Goal: Task Accomplishment & Management: Use online tool/utility

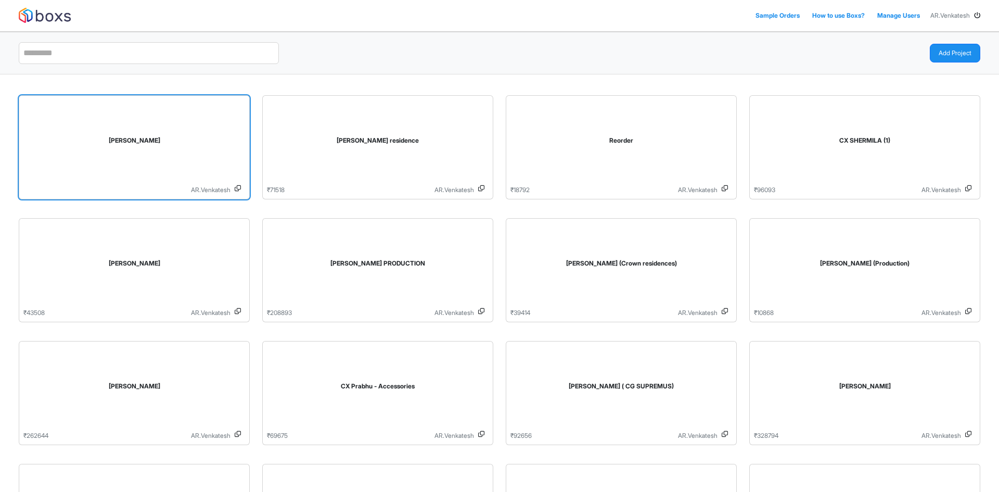
click at [187, 133] on div "[PERSON_NAME]" at bounding box center [134, 142] width 222 height 85
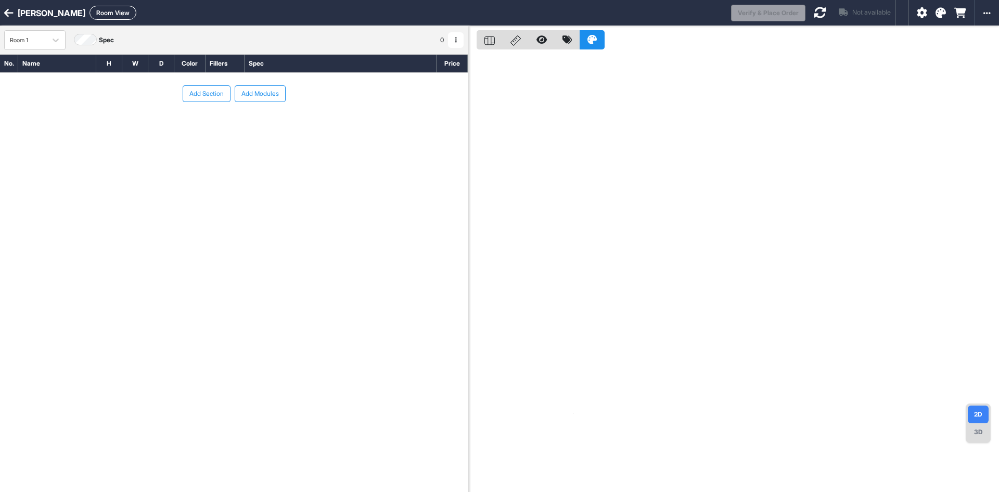
click at [249, 96] on button "Add Modules" at bounding box center [260, 93] width 51 height 17
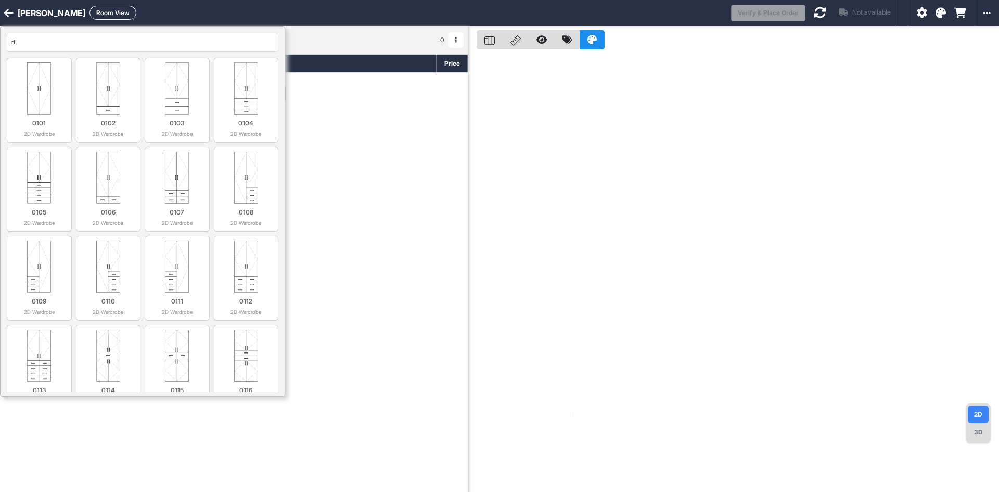
type input "r"
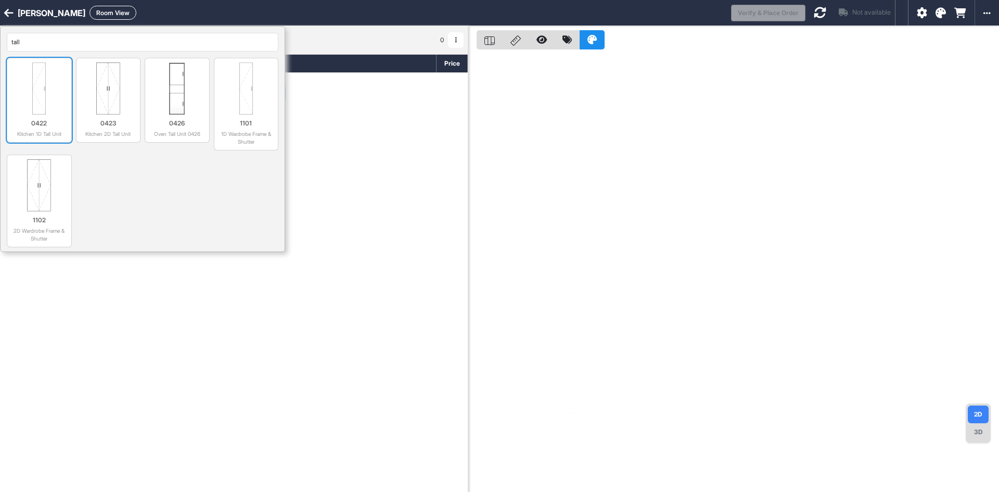
type input "tall"
click at [58, 101] on img at bounding box center [39, 88] width 56 height 52
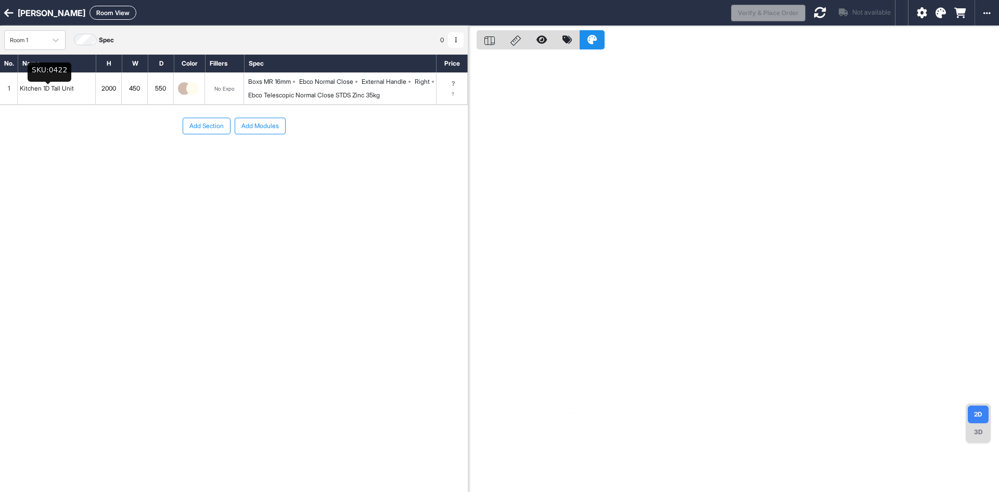
click at [67, 88] on div "Kitchen 1D Tall Unit" at bounding box center [47, 89] width 58 height 14
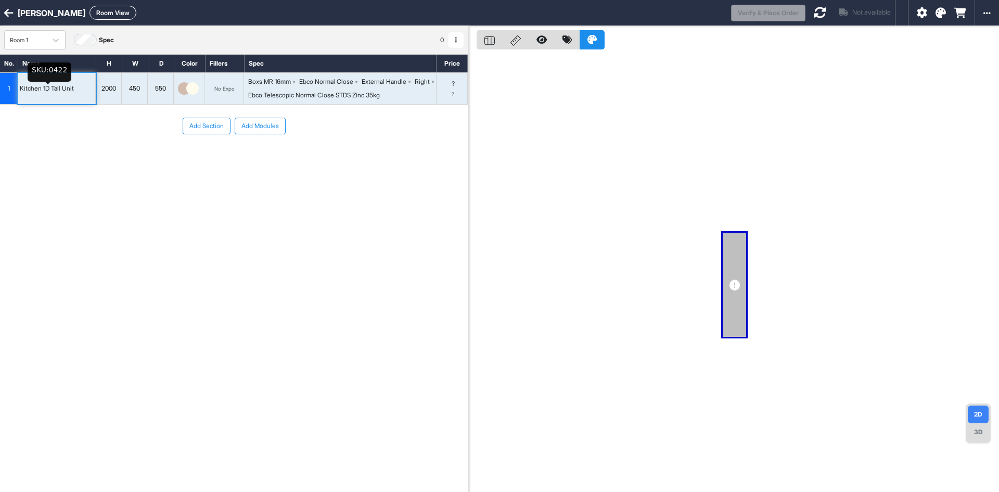
click at [67, 88] on div "Kitchen 1D Tall Unit" at bounding box center [47, 89] width 58 height 14
type input "*"
type input "**********"
click at [272, 80] on div "Boxs MR 16mm" at bounding box center [269, 81] width 43 height 9
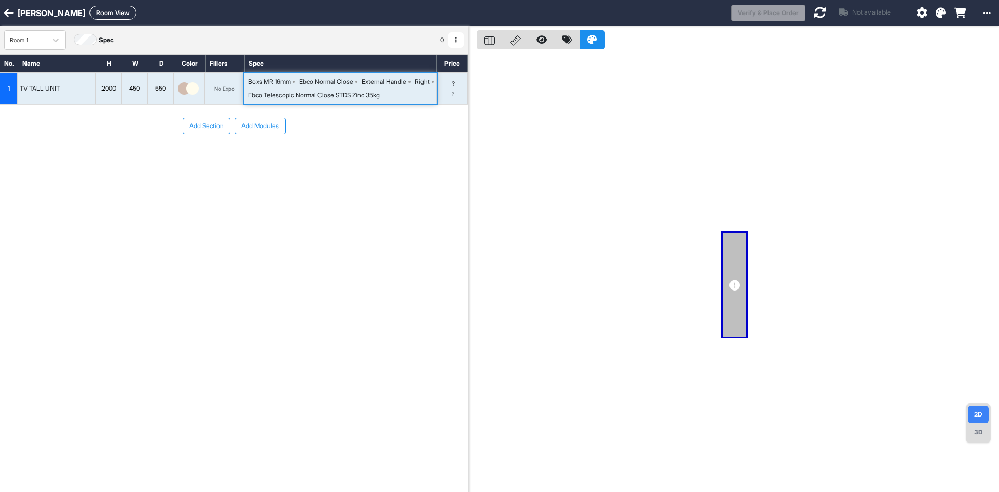
click at [272, 80] on div "Boxs MR 16mm" at bounding box center [269, 81] width 43 height 9
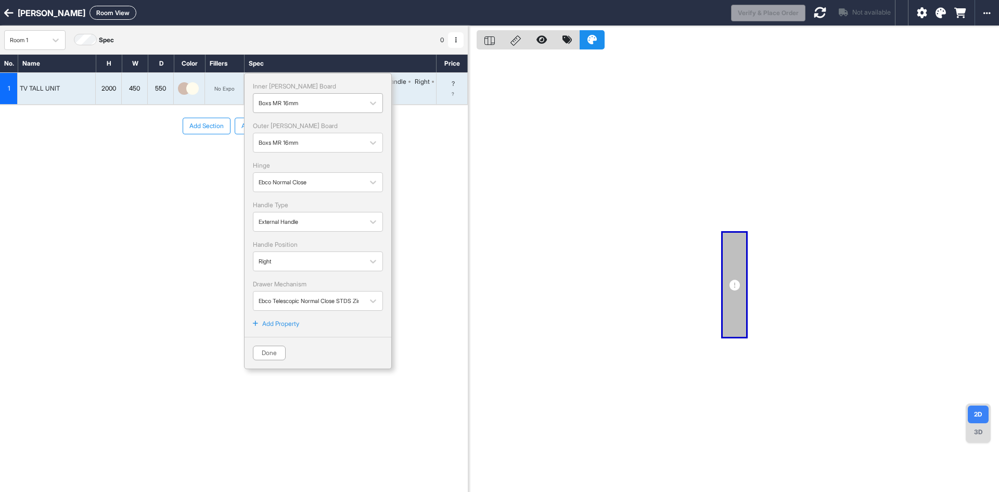
click at [288, 94] on div "Boxs MR 16mm" at bounding box center [318, 103] width 130 height 20
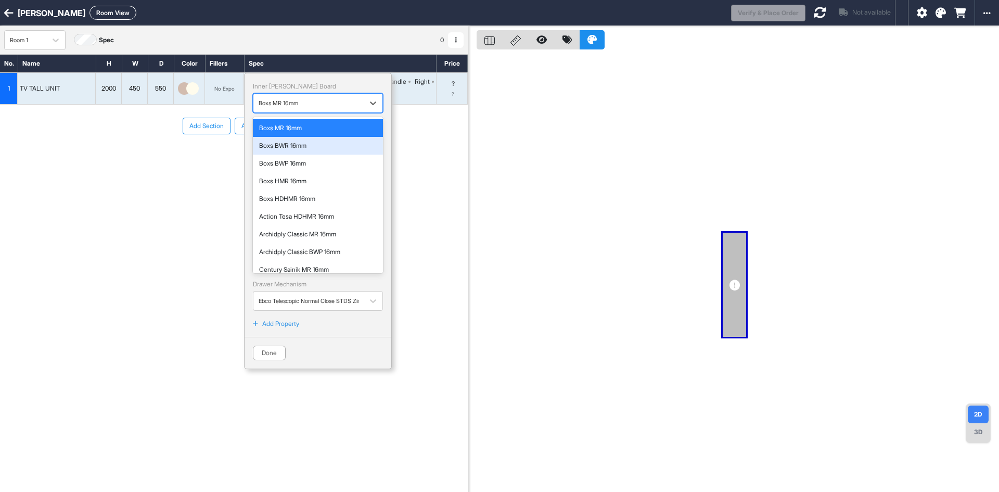
click at [294, 144] on div "Boxs BWR 16mm" at bounding box center [318, 145] width 118 height 9
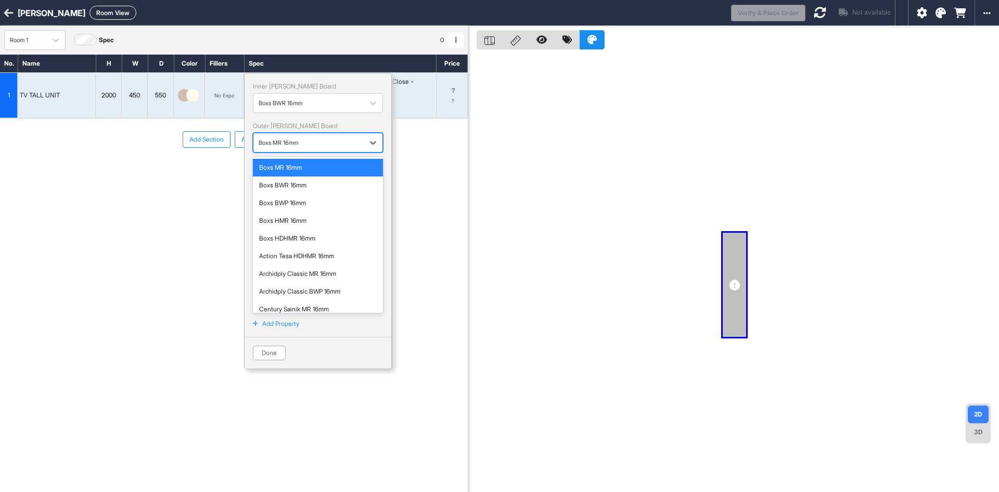
drag, startPoint x: 295, startPoint y: 141, endPoint x: 298, endPoint y: 184, distance: 42.7
click at [295, 143] on div at bounding box center [309, 142] width 100 height 11
click at [288, 219] on div "Boxs HMR 16mm" at bounding box center [318, 220] width 118 height 9
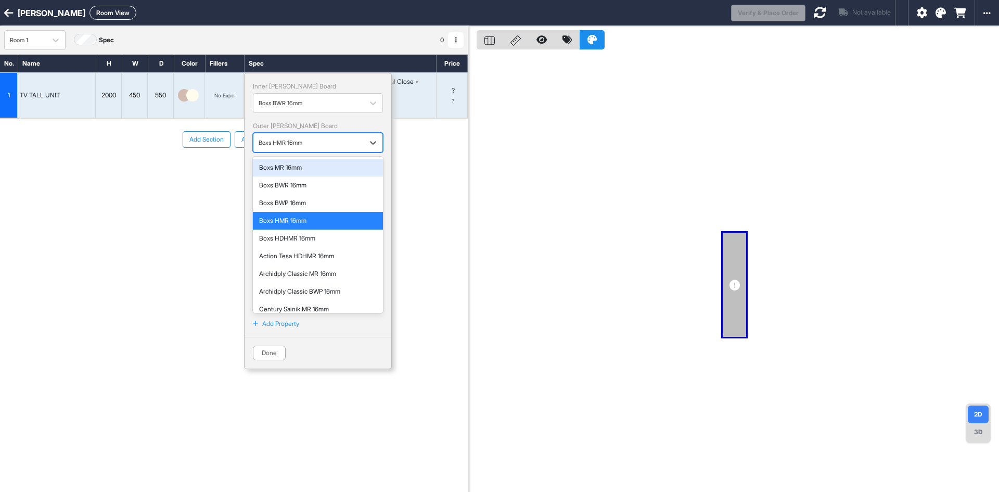
click at [294, 140] on div at bounding box center [309, 142] width 100 height 11
click at [302, 235] on div "Boxs HDHMR 16mm" at bounding box center [318, 238] width 118 height 9
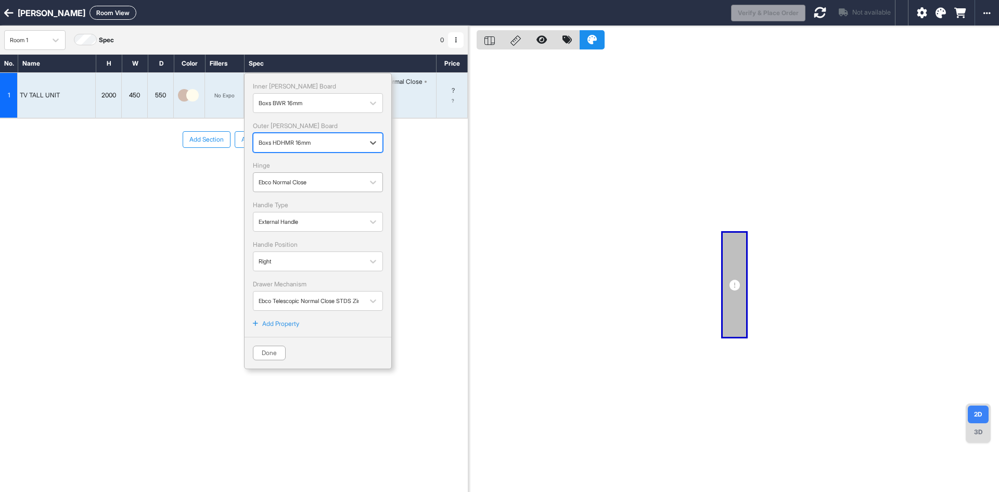
click at [308, 176] on div at bounding box center [309, 181] width 100 height 11
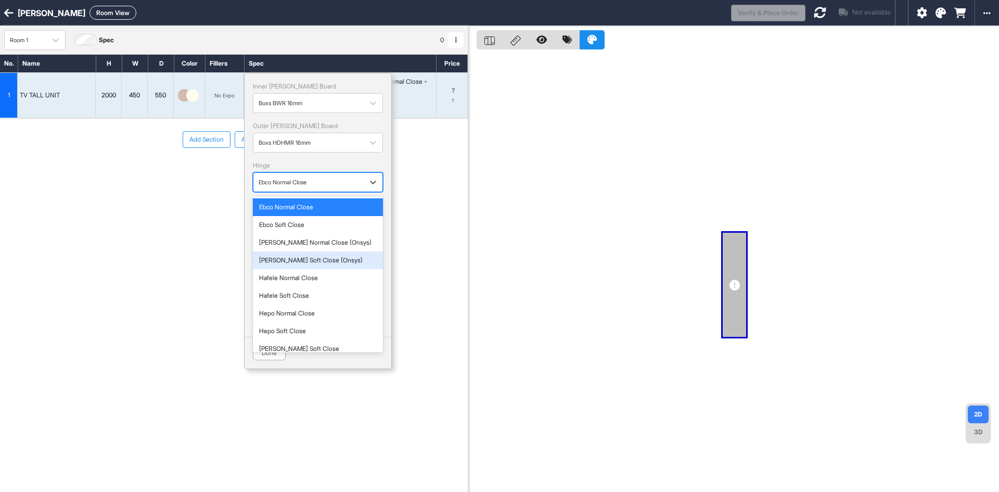
click at [297, 257] on div "[PERSON_NAME] Soft Close (Onsys)" at bounding box center [318, 259] width 118 height 9
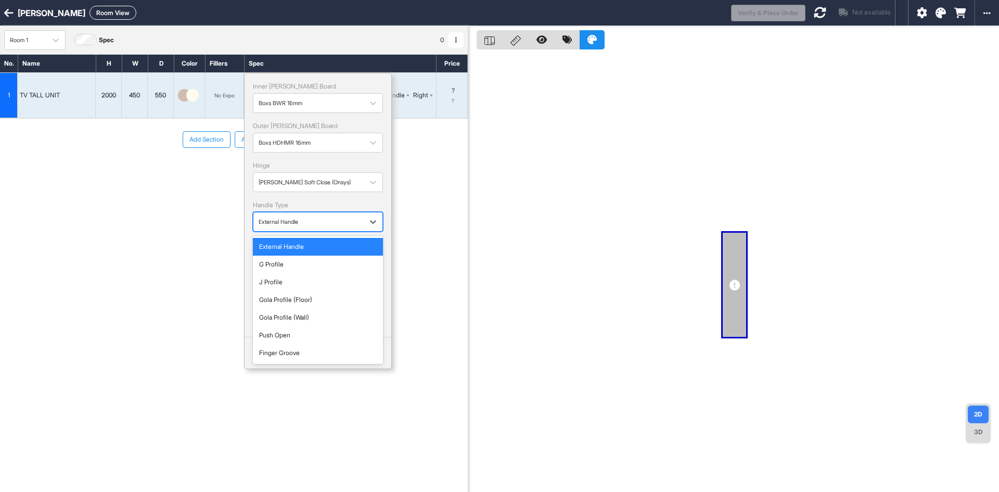
click at [307, 225] on div at bounding box center [309, 221] width 100 height 11
click at [176, 248] on div "No. Name H W D Color Fillers Spec Price 1 TV TALL UNIT 2000 450 550 No Expo Box…" at bounding box center [234, 250] width 468 height 393
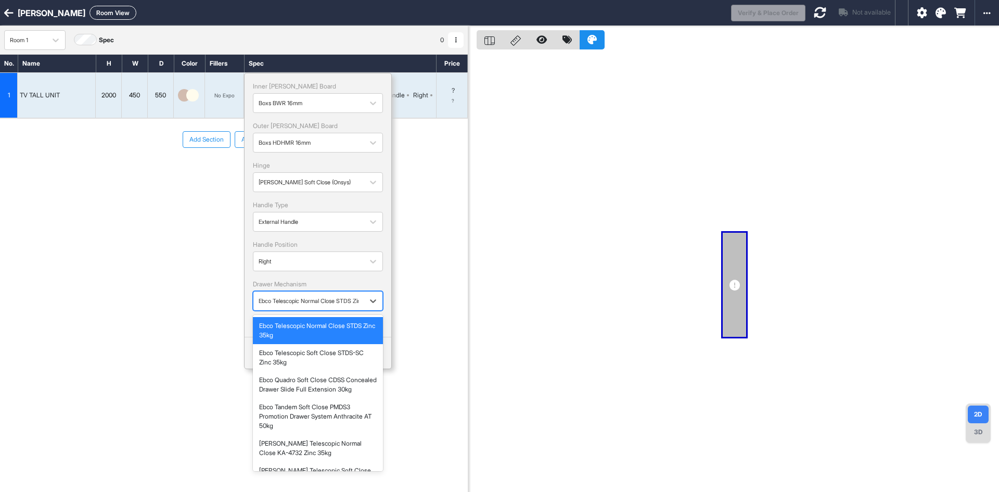
click at [313, 302] on div at bounding box center [309, 300] width 100 height 11
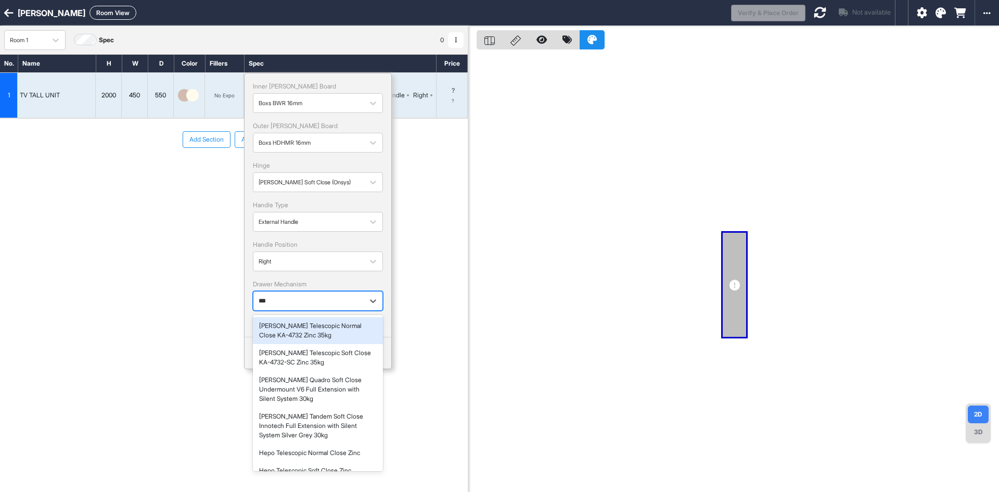
type input "****"
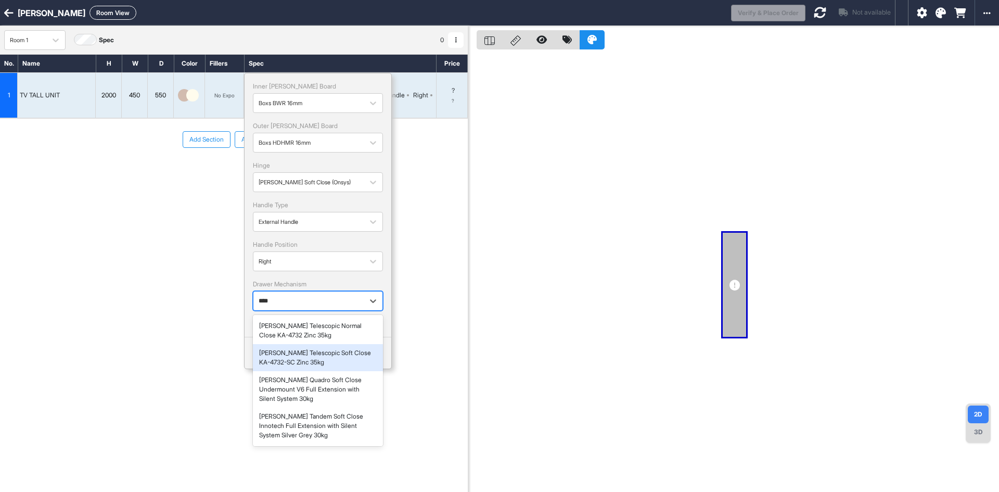
click at [319, 361] on div "[PERSON_NAME] Telescopic Soft Close KA-4732-SC Zinc 35kg" at bounding box center [318, 357] width 118 height 19
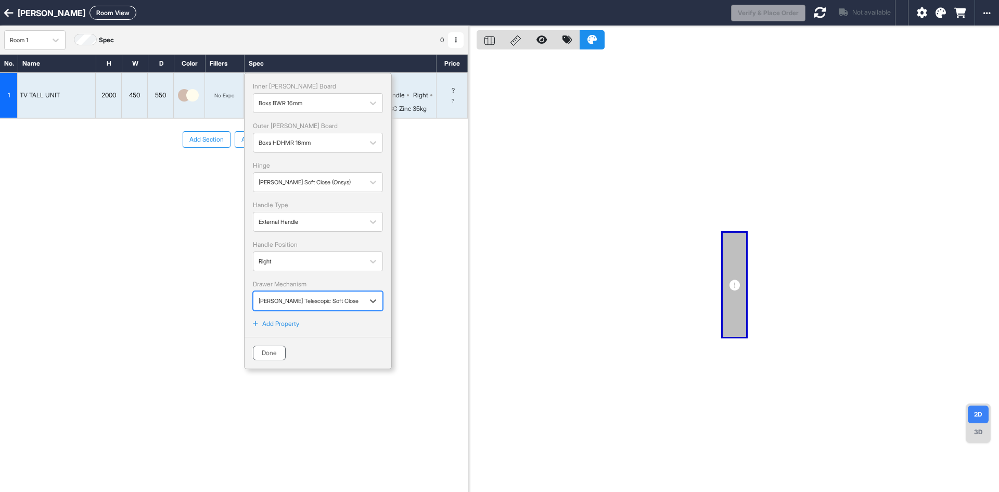
click at [273, 350] on button "Done" at bounding box center [269, 352] width 33 height 15
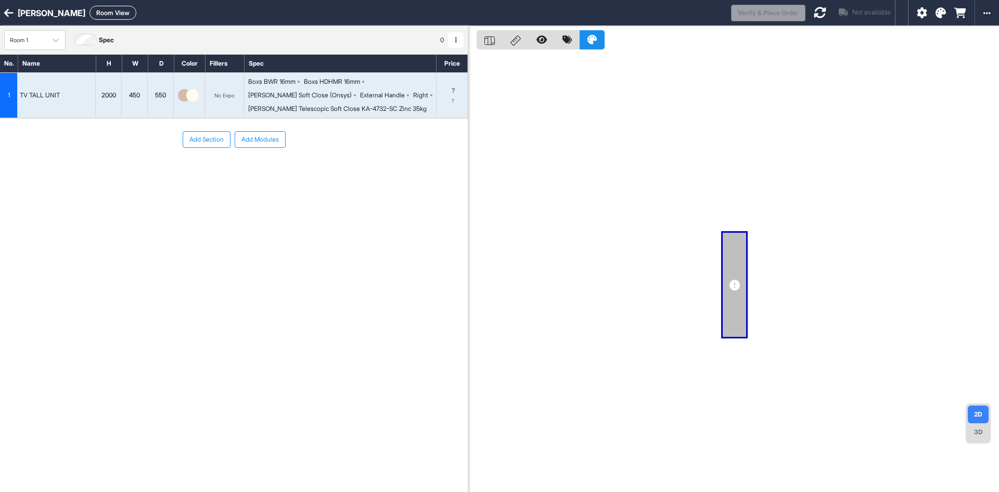
click at [934, 9] on div at bounding box center [937, 12] width 58 height 25
click at [936, 14] on icon at bounding box center [940, 13] width 10 height 10
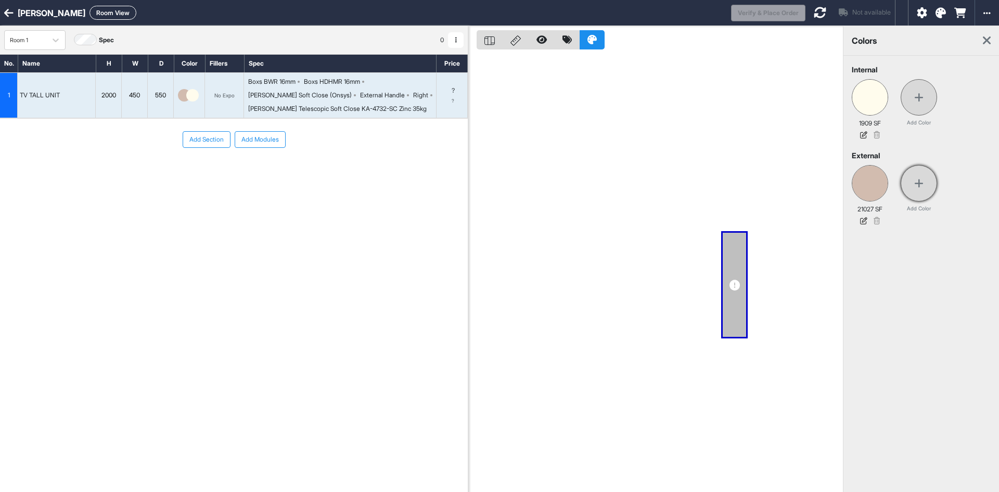
click at [920, 184] on icon at bounding box center [918, 183] width 9 height 10
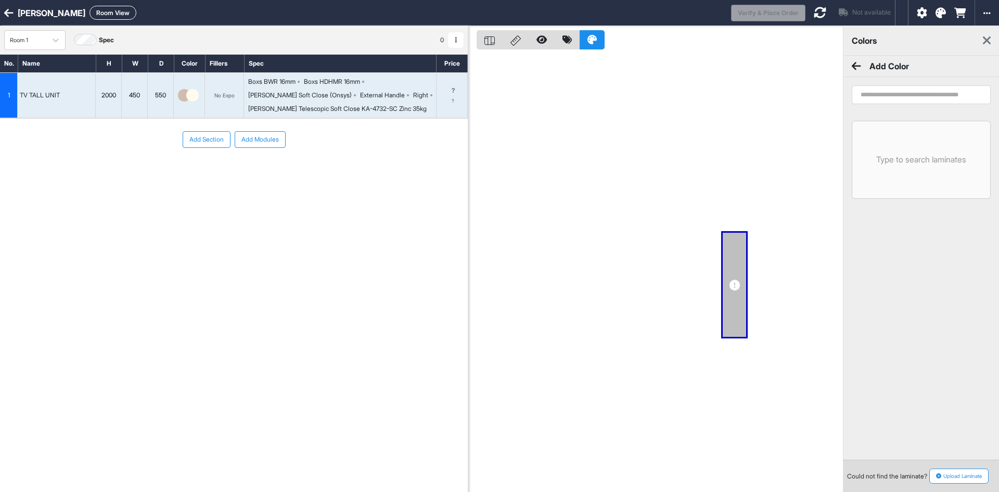
click at [857, 63] on icon at bounding box center [856, 66] width 9 height 10
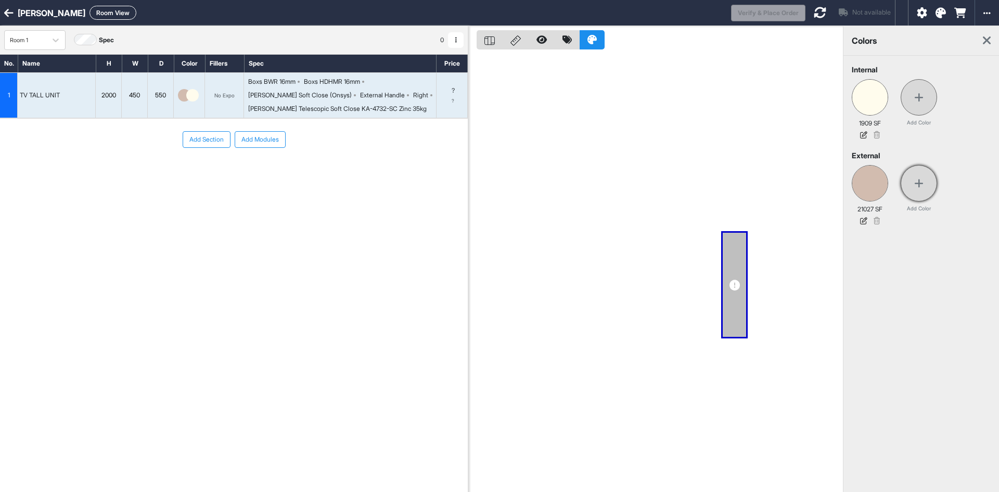
click at [923, 178] on div at bounding box center [918, 183] width 36 height 36
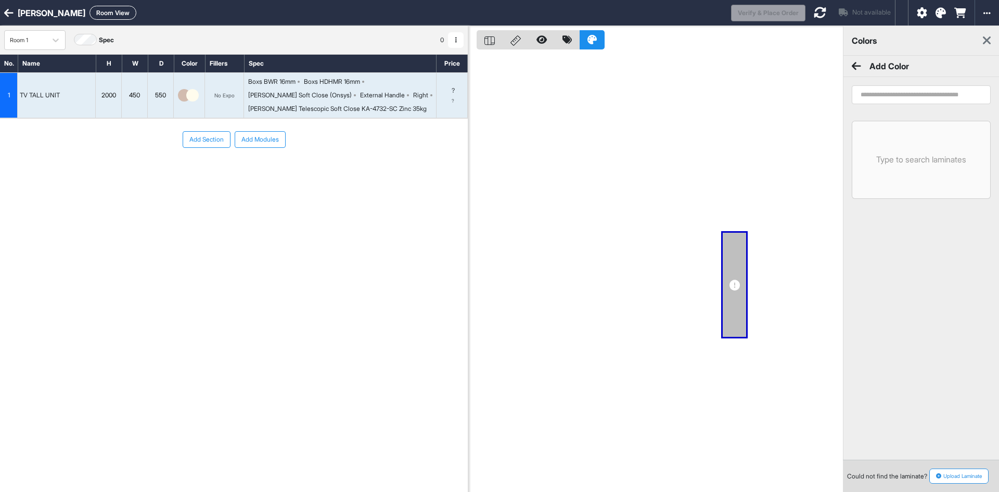
drag, startPoint x: 887, startPoint y: 84, endPoint x: 887, endPoint y: 92, distance: 7.8
click at [887, 92] on div at bounding box center [921, 94] width 156 height 35
click at [873, 98] on input "search" at bounding box center [921, 94] width 139 height 19
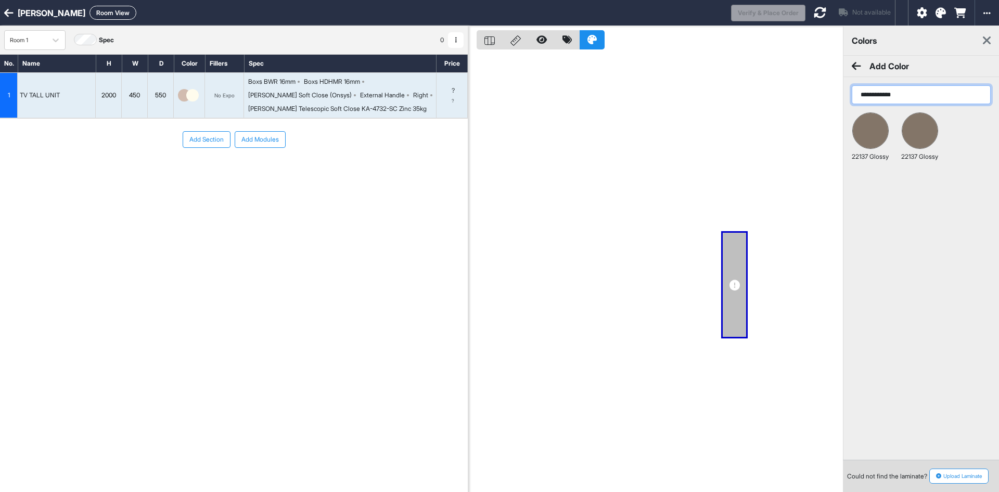
click at [906, 89] on input "**********" at bounding box center [921, 94] width 139 height 19
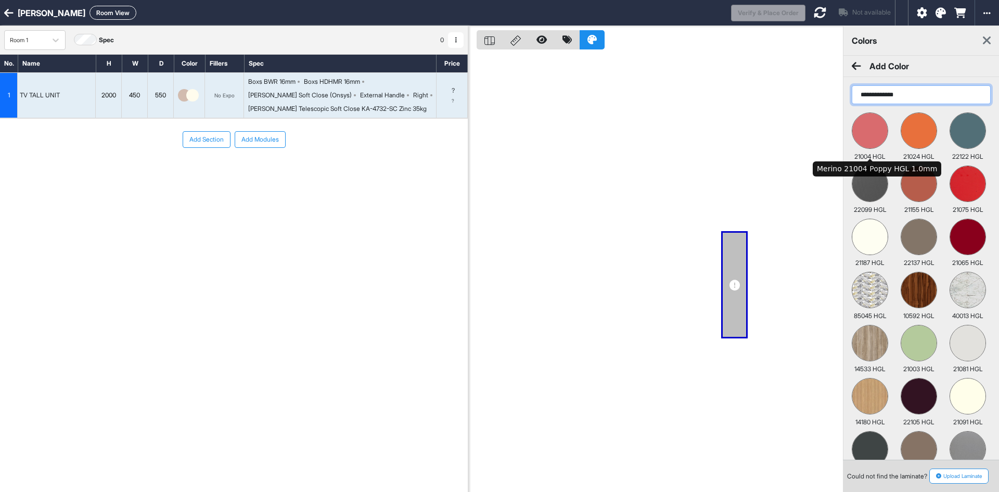
type input "**********"
click at [874, 131] on img at bounding box center [869, 130] width 35 height 35
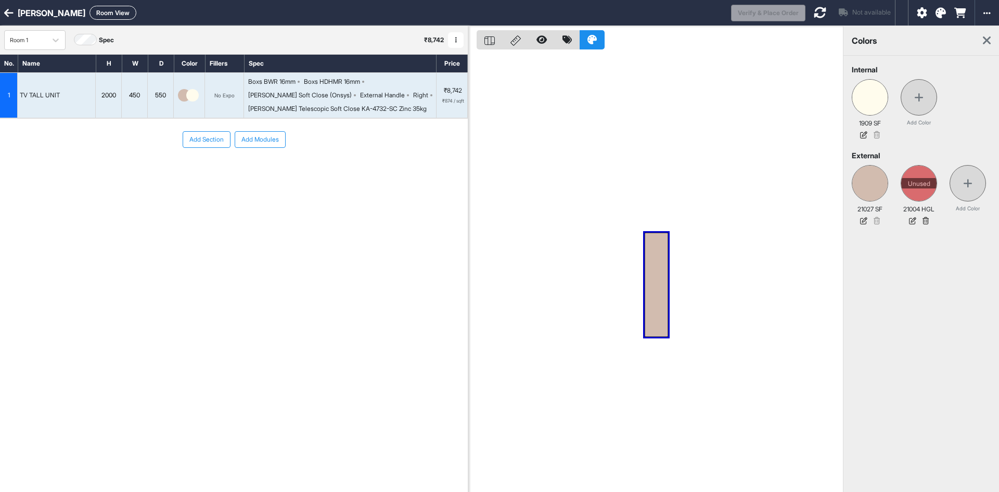
click at [199, 97] on div at bounding box center [189, 95] width 31 height 45
click at [191, 99] on img at bounding box center [192, 95] width 12 height 12
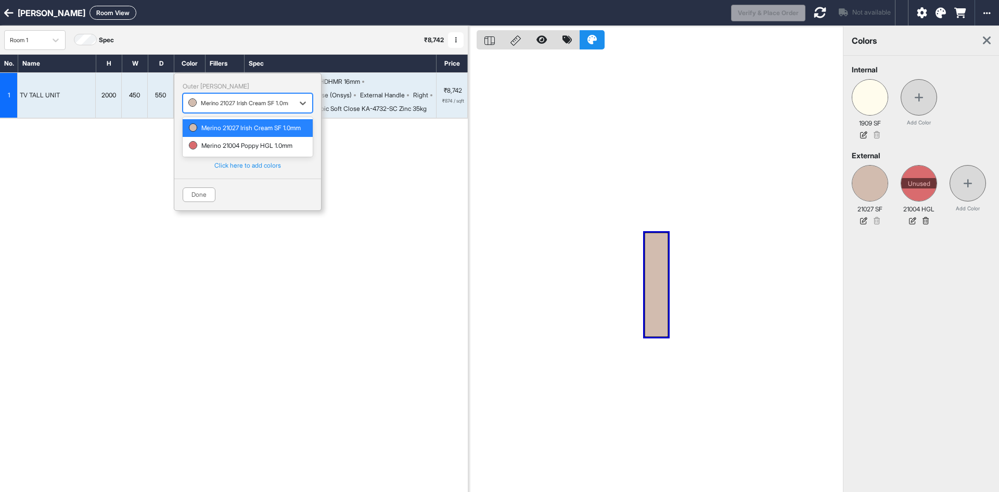
click at [227, 102] on div at bounding box center [238, 102] width 100 height 11
click at [229, 150] on div "Merino 21004 Poppy HGL 1.0mm" at bounding box center [248, 145] width 118 height 9
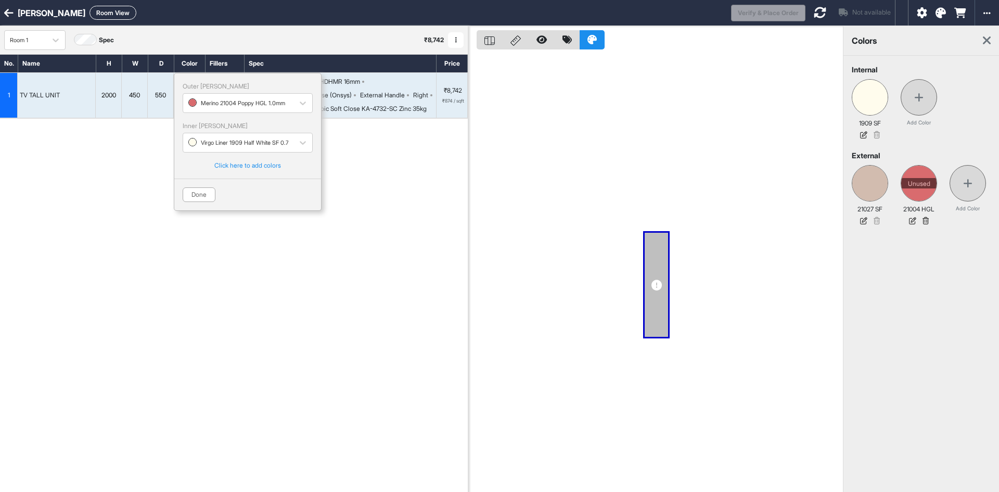
click at [256, 198] on div "Done" at bounding box center [247, 189] width 147 height 23
click at [205, 193] on button "Done" at bounding box center [199, 194] width 33 height 15
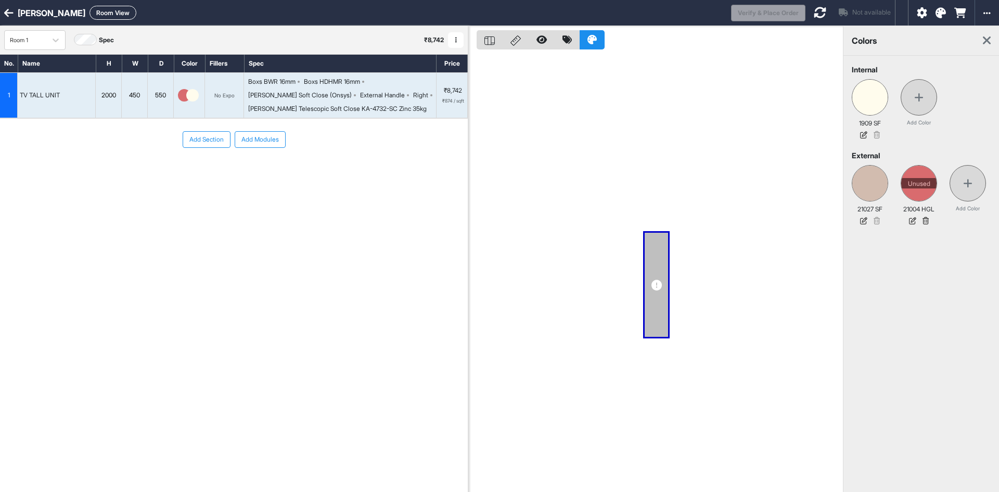
click at [651, 272] on div at bounding box center [655, 272] width 375 height 492
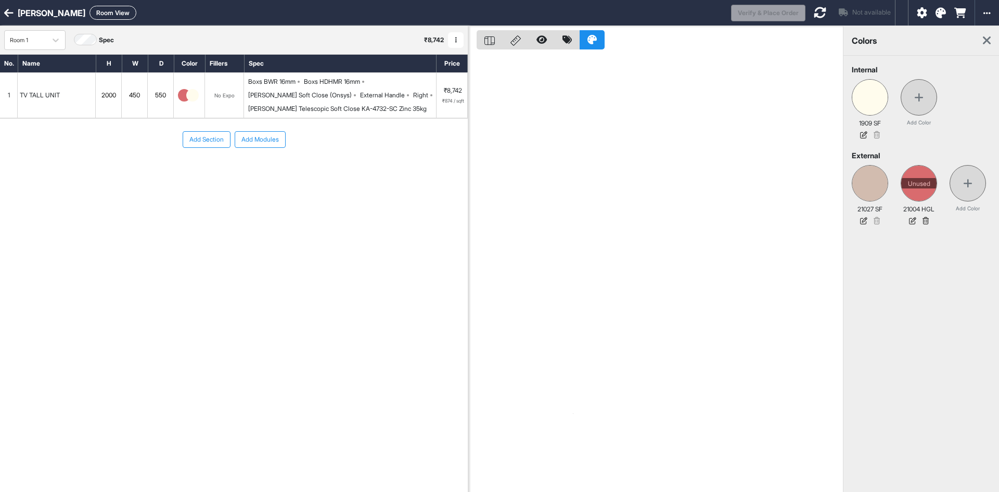
click at [247, 105] on div "Boxs BWR 16mm Boxs HDHMR 16mm Hettich Soft Close (Onsys) External Handle Right …" at bounding box center [340, 95] width 192 height 45
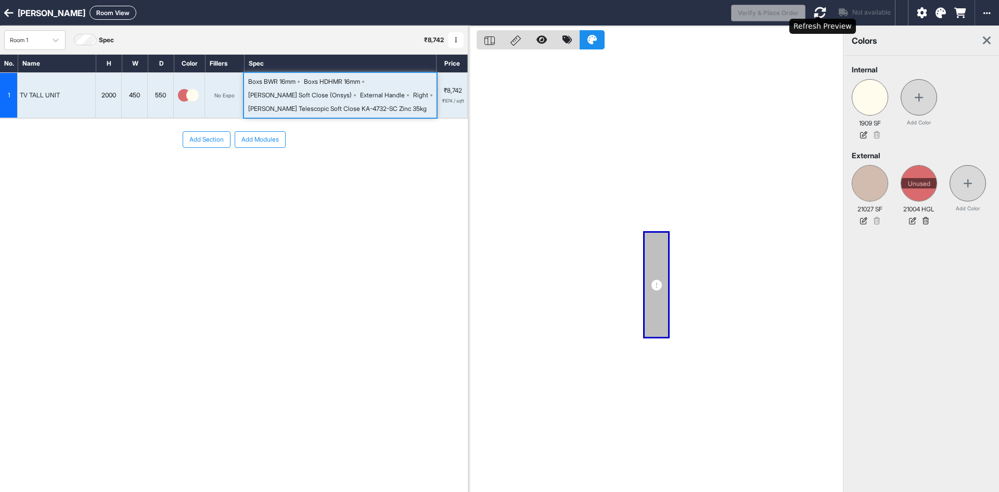
click at [814, 8] on icon at bounding box center [820, 12] width 12 height 12
click at [984, 39] on icon at bounding box center [987, 40] width 8 height 12
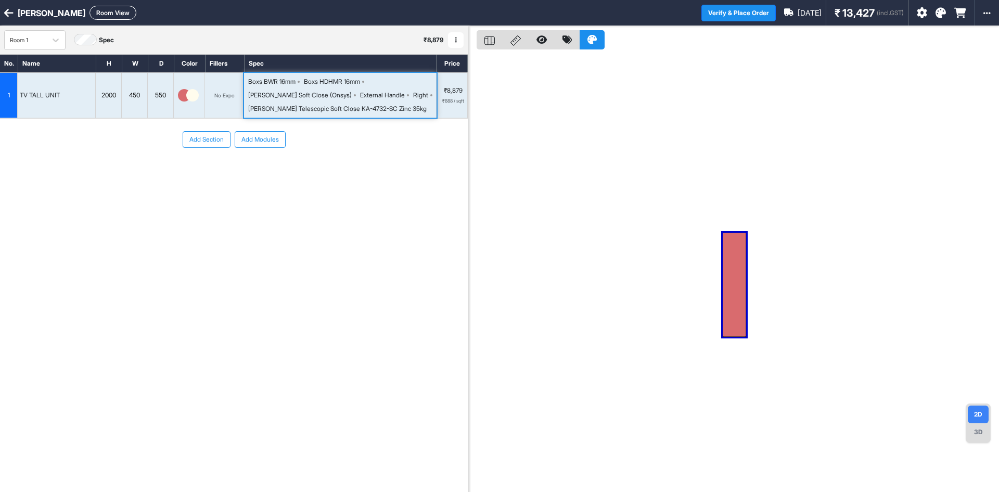
click at [353, 100] on div "Boxs BWR 16mm Boxs HDHMR 16mm Hettich Soft Close (Onsys) External Handle Right …" at bounding box center [342, 95] width 188 height 36
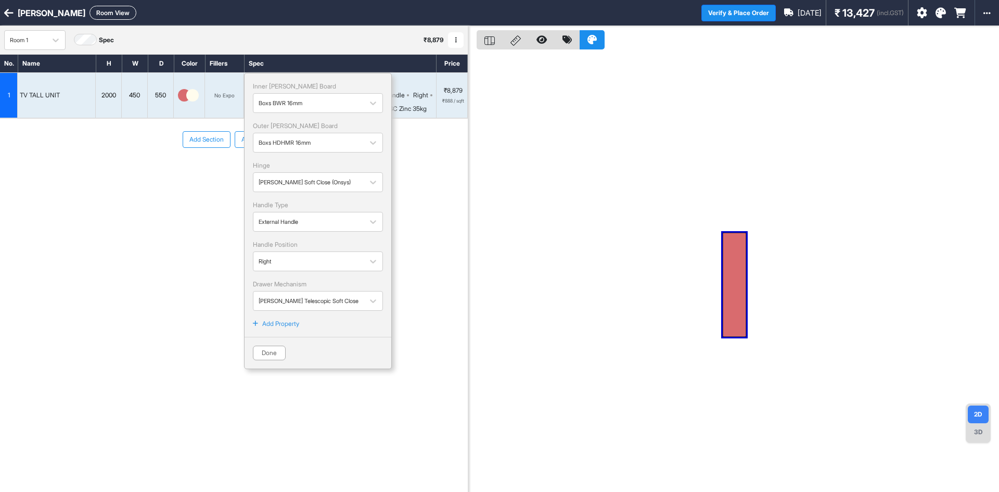
click at [276, 325] on p "Add Property" at bounding box center [280, 323] width 37 height 9
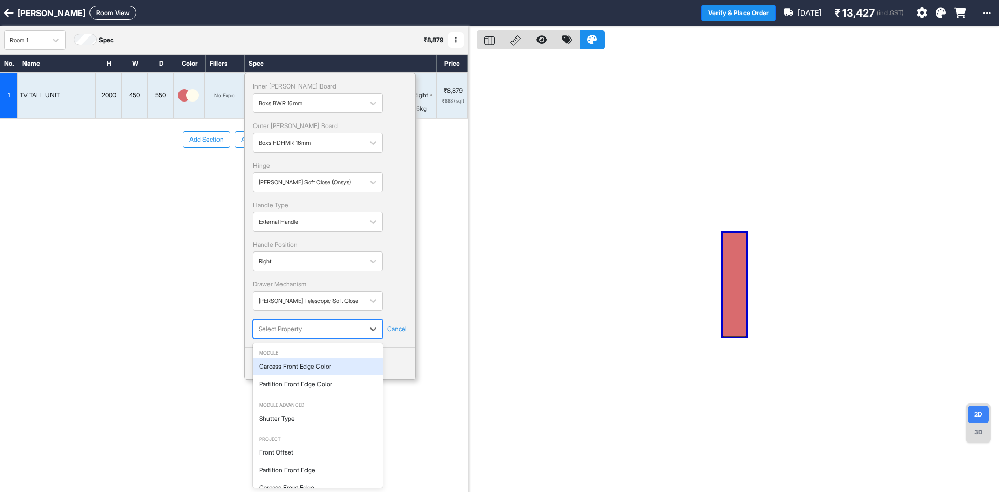
click at [281, 328] on div at bounding box center [309, 328] width 100 height 11
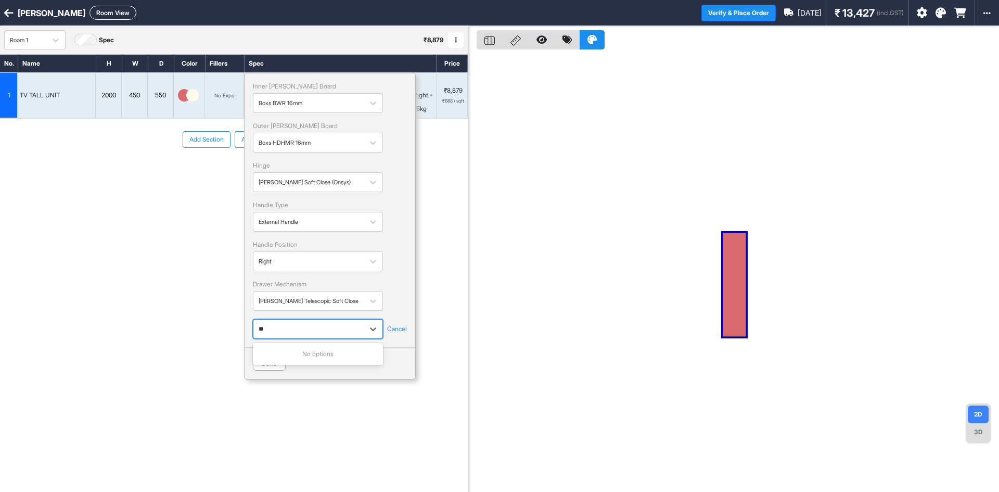
type input "*"
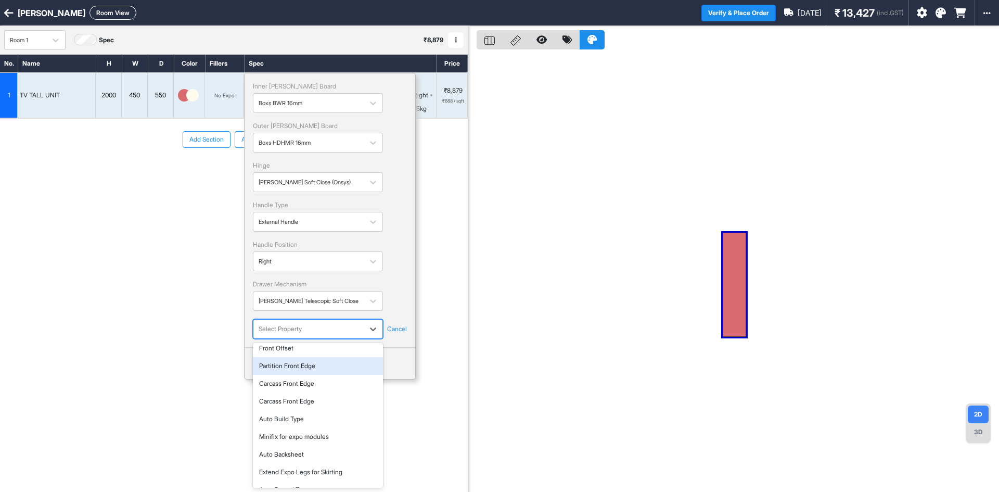
scroll to position [121, 0]
click at [920, 9] on icon at bounding box center [922, 13] width 10 height 10
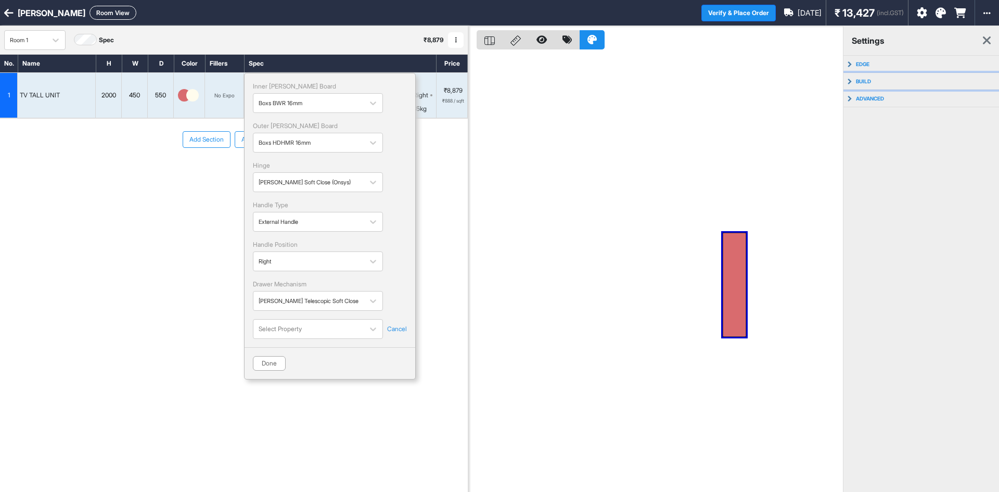
click at [880, 84] on button "build" at bounding box center [921, 81] width 156 height 17
click at [875, 131] on button "advanced" at bounding box center [921, 139] width 156 height 17
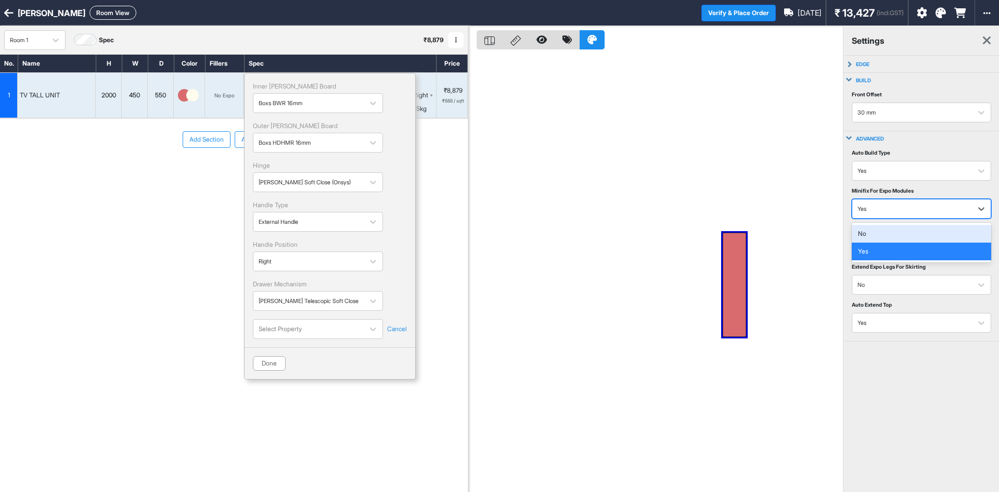
click at [887, 211] on div at bounding box center [911, 208] width 109 height 11
drag, startPoint x: 882, startPoint y: 233, endPoint x: 894, endPoint y: 226, distance: 13.7
click at [882, 233] on div "No" at bounding box center [921, 234] width 139 height 18
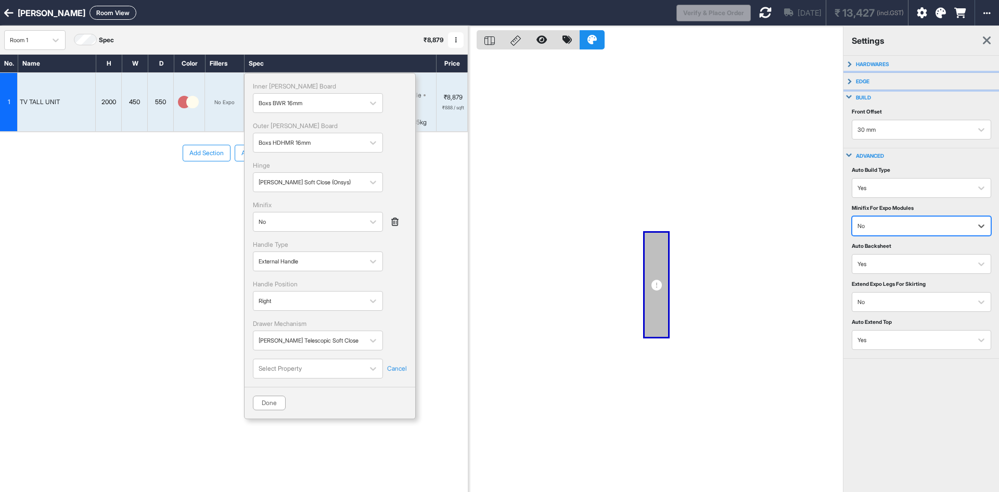
click at [861, 79] on p "edge" at bounding box center [863, 81] width 14 height 6
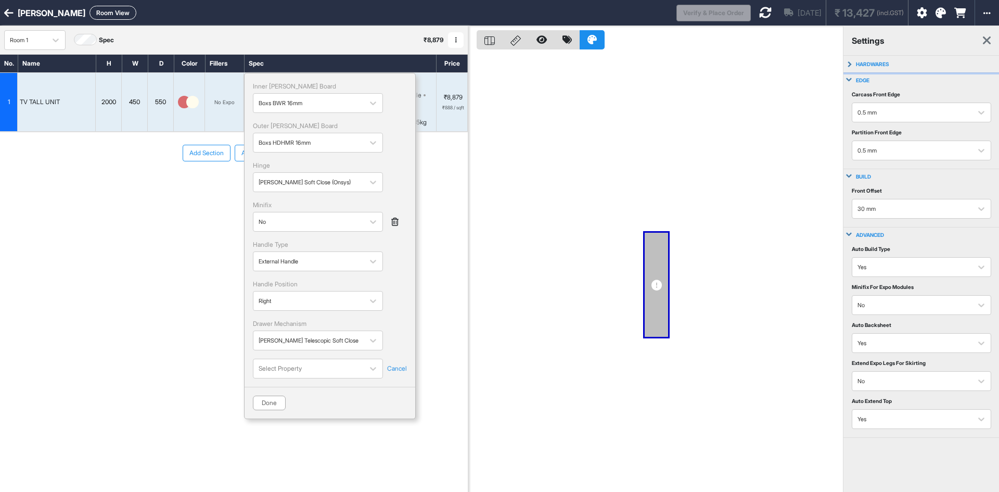
click at [861, 69] on button "hardwares" at bounding box center [921, 64] width 156 height 17
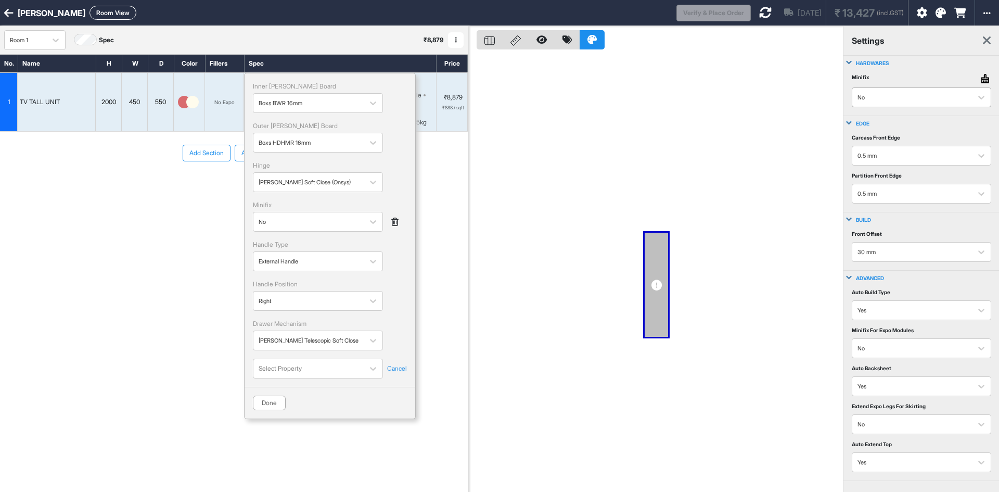
drag, startPoint x: 900, startPoint y: 96, endPoint x: 900, endPoint y: 102, distance: 5.7
click at [900, 97] on div at bounding box center [911, 97] width 109 height 11
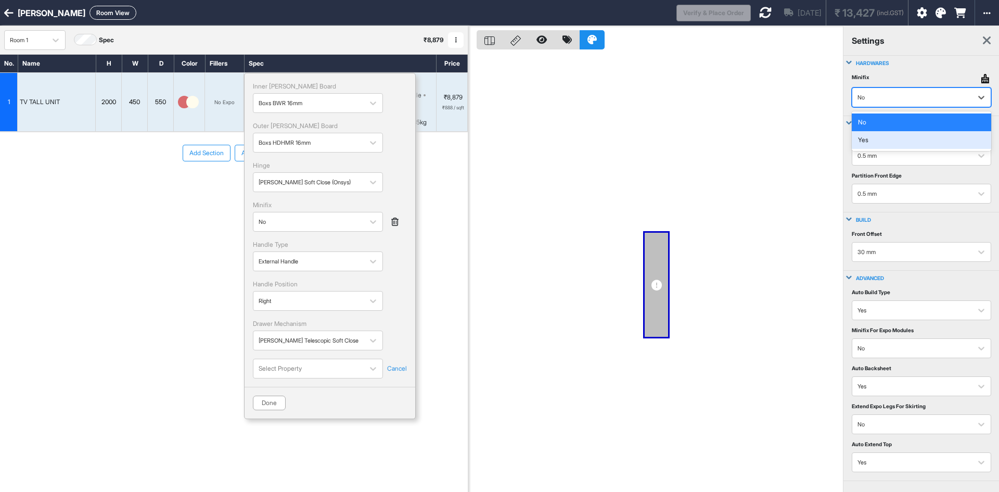
click at [876, 133] on div "Yes" at bounding box center [921, 140] width 139 height 18
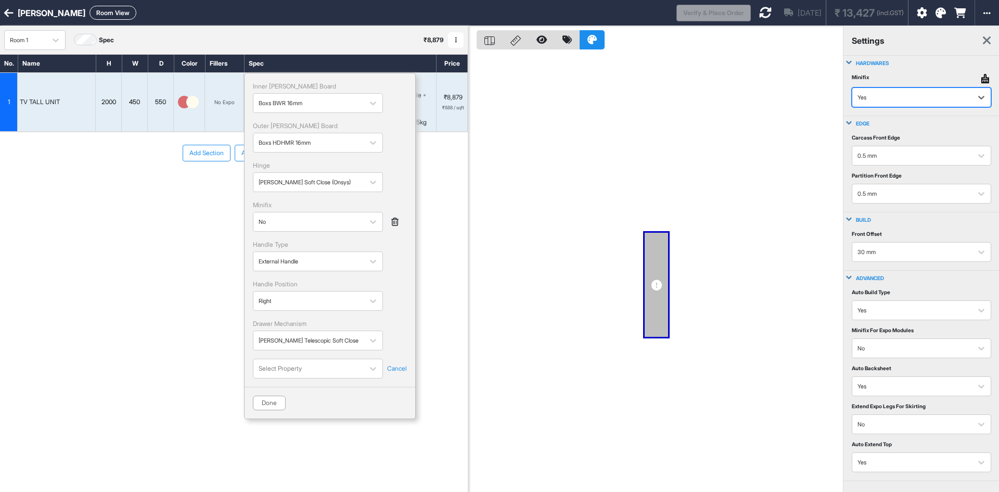
click at [777, 116] on div at bounding box center [655, 272] width 375 height 492
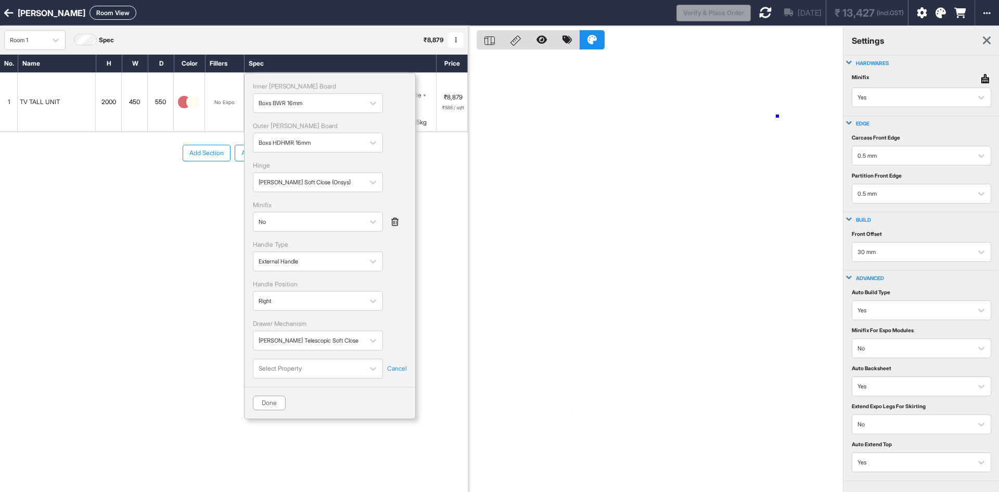
click at [777, 116] on div at bounding box center [655, 272] width 375 height 492
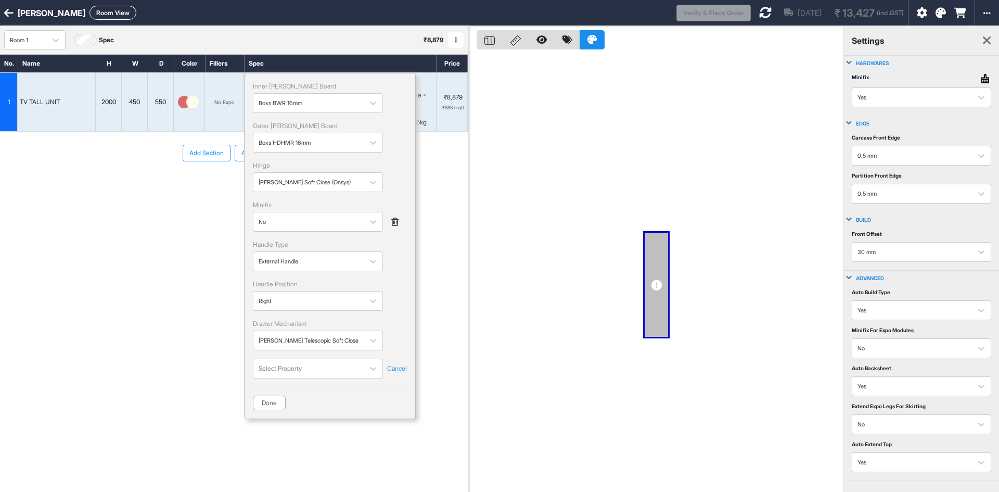
click at [848, 64] on button "hardwares" at bounding box center [921, 63] width 156 height 15
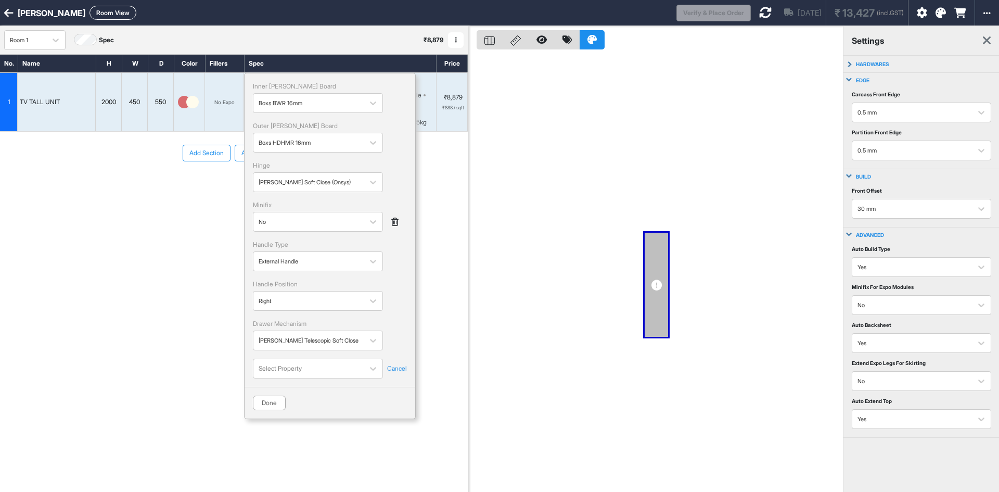
click at [739, 218] on div at bounding box center [655, 272] width 375 height 492
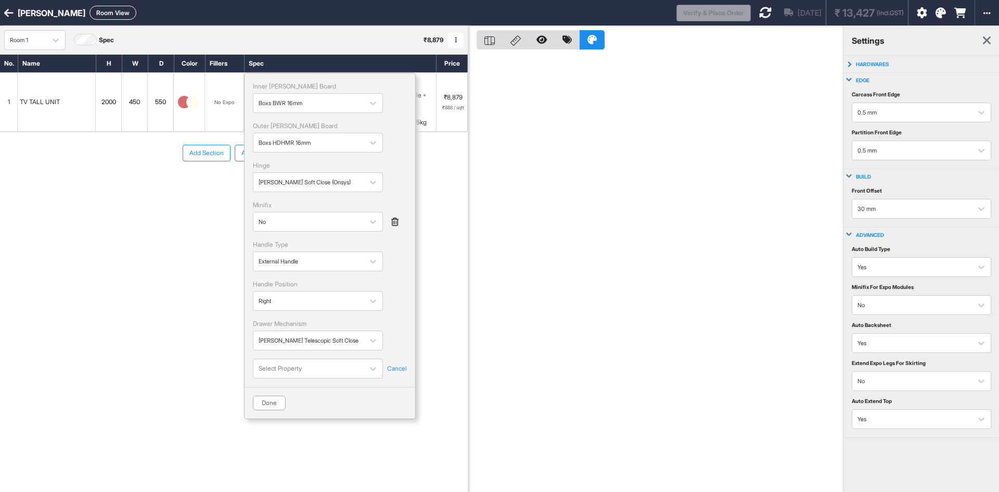
click at [739, 218] on div at bounding box center [655, 272] width 375 height 492
click at [377, 222] on icon at bounding box center [373, 221] width 10 height 10
click at [267, 261] on div "Yes" at bounding box center [318, 264] width 118 height 9
drag, startPoint x: 267, startPoint y: 261, endPoint x: 338, endPoint y: 240, distance: 73.2
click at [268, 262] on div "Yes" at bounding box center [318, 264] width 118 height 9
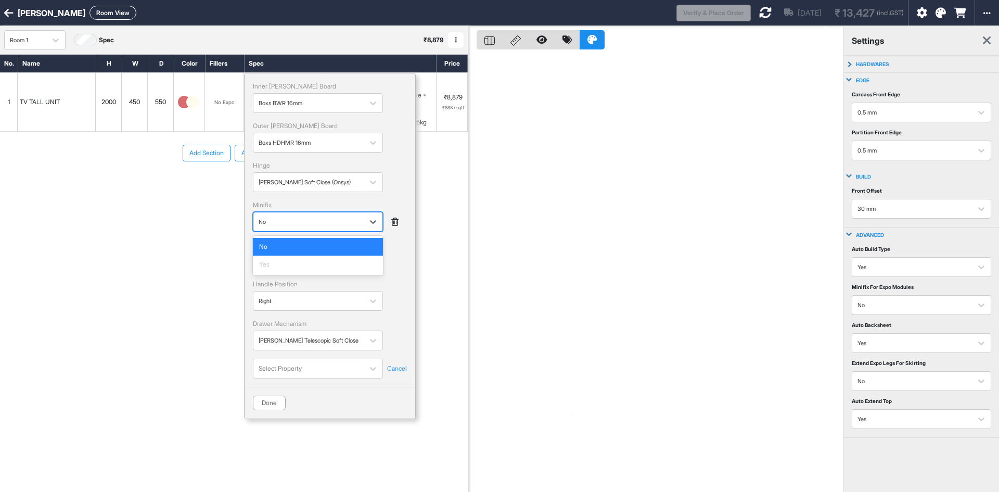
click at [476, 211] on div at bounding box center [655, 272] width 375 height 492
click at [183, 195] on div "Add Section Add Modules" at bounding box center [234, 184] width 468 height 104
click at [211, 196] on div "Add Section Add Modules" at bounding box center [234, 184] width 468 height 104
click at [272, 406] on button "Done" at bounding box center [269, 402] width 33 height 15
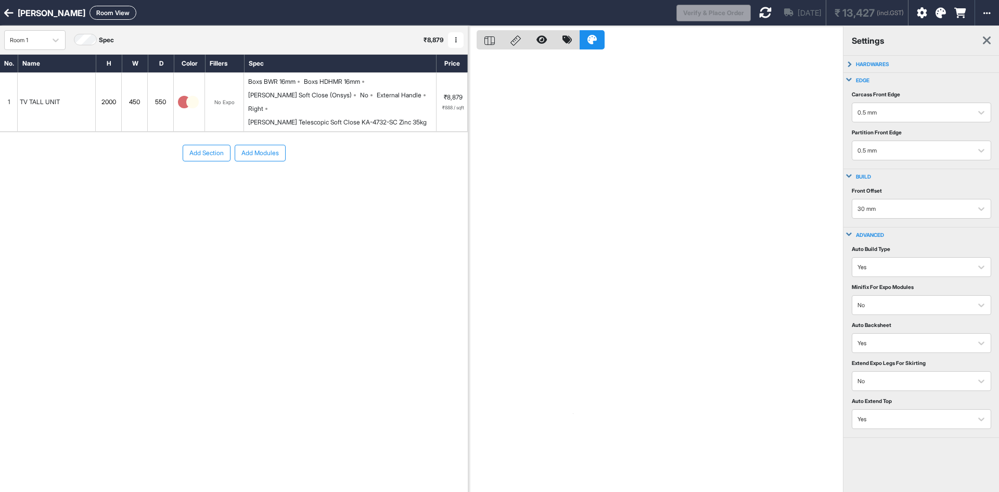
click at [368, 118] on div "[PERSON_NAME] Telescopic Soft Close KA-4732-SC Zinc 35kg" at bounding box center [337, 122] width 178 height 9
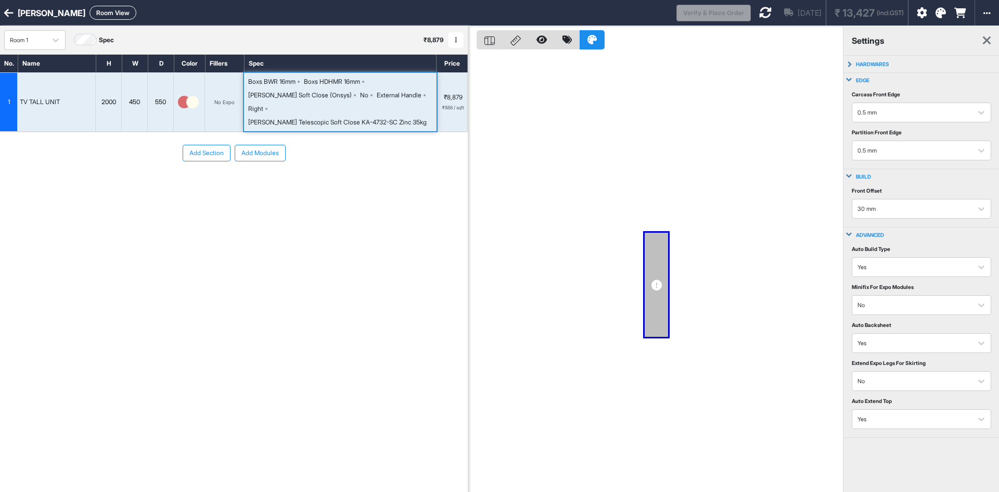
click at [368, 118] on div "[PERSON_NAME] Telescopic Soft Close KA-4732-SC Zinc 35kg" at bounding box center [337, 122] width 178 height 9
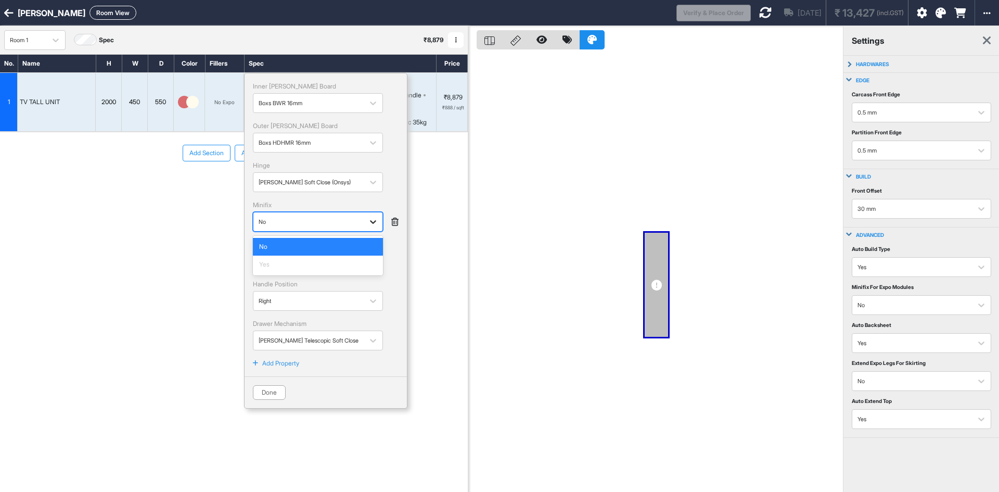
click at [370, 222] on icon at bounding box center [373, 221] width 10 height 10
click at [391, 220] on icon at bounding box center [394, 221] width 7 height 8
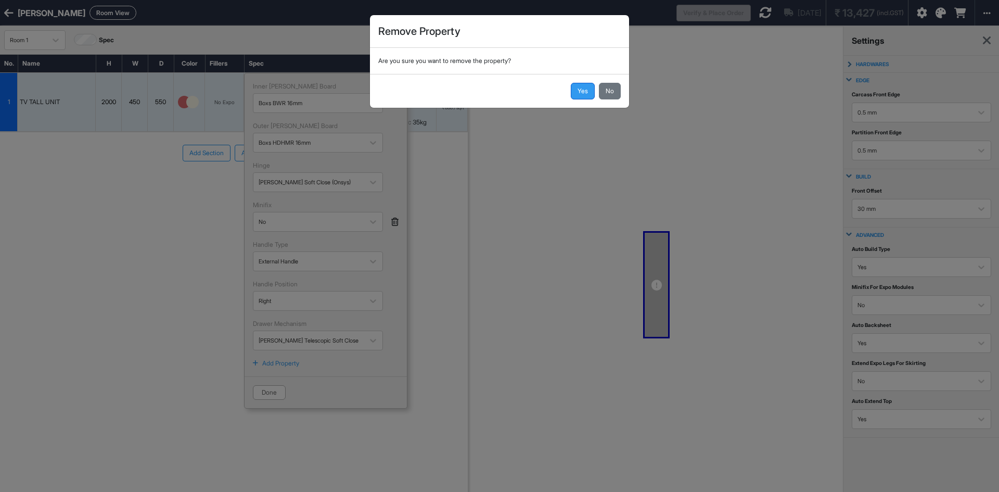
click at [587, 89] on button "Yes" at bounding box center [583, 91] width 24 height 17
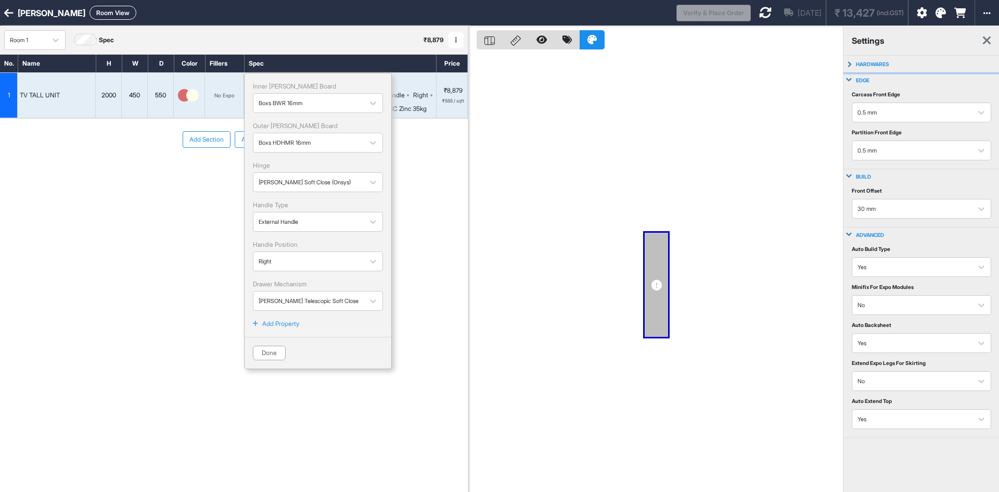
click at [885, 68] on button "hardwares" at bounding box center [921, 64] width 156 height 17
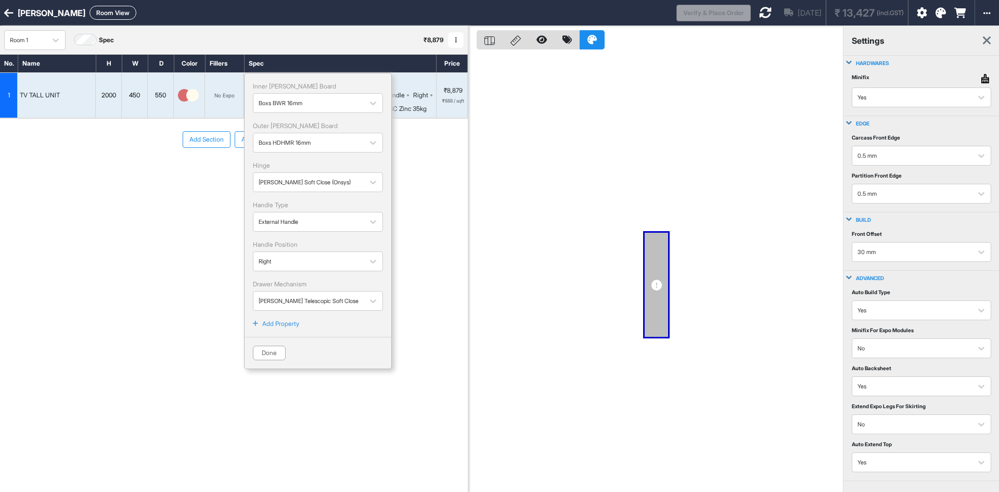
click at [981, 42] on div "settings" at bounding box center [921, 41] width 156 height 30
click at [281, 323] on p "Add Property" at bounding box center [280, 323] width 37 height 9
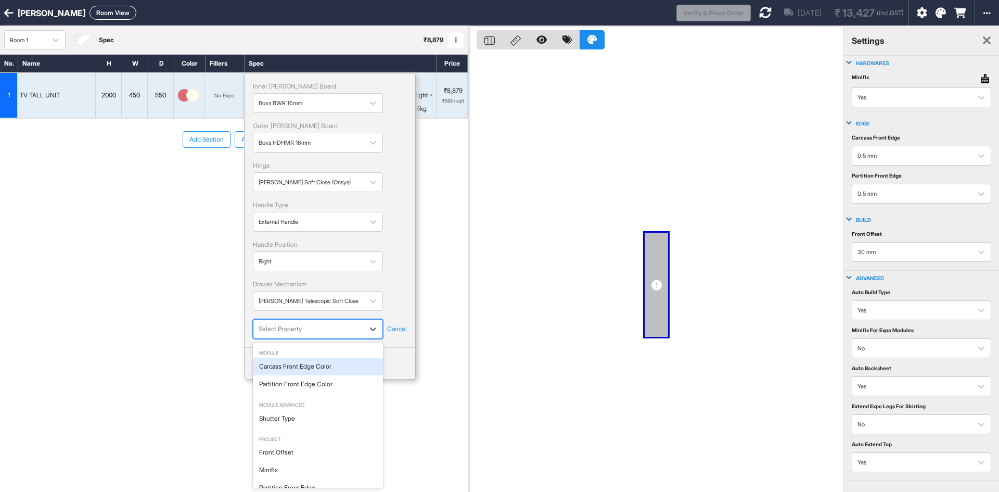
click at [310, 330] on div at bounding box center [309, 328] width 100 height 11
type input "***"
click at [313, 368] on div "Shutter Type" at bounding box center [318, 366] width 130 height 18
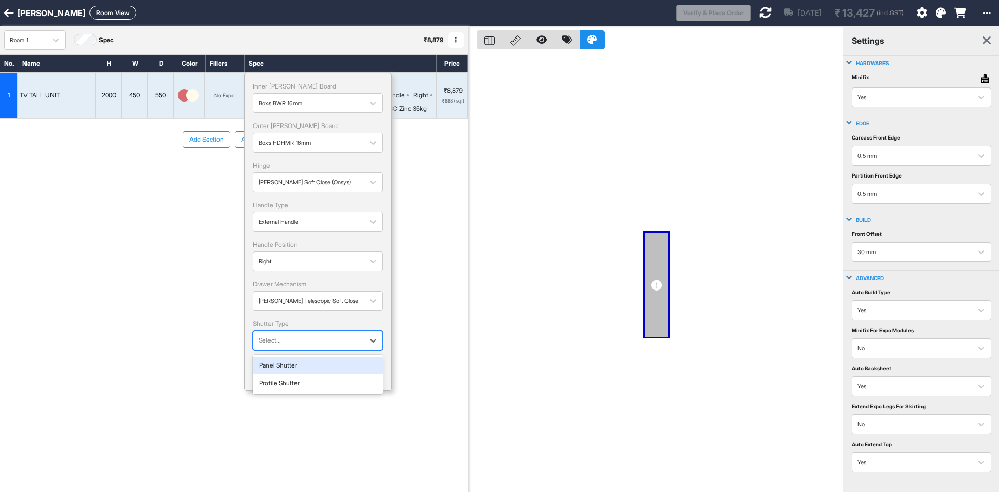
click at [324, 338] on div at bounding box center [309, 339] width 100 height 11
click at [287, 380] on div "Profile Shutter" at bounding box center [318, 383] width 130 height 18
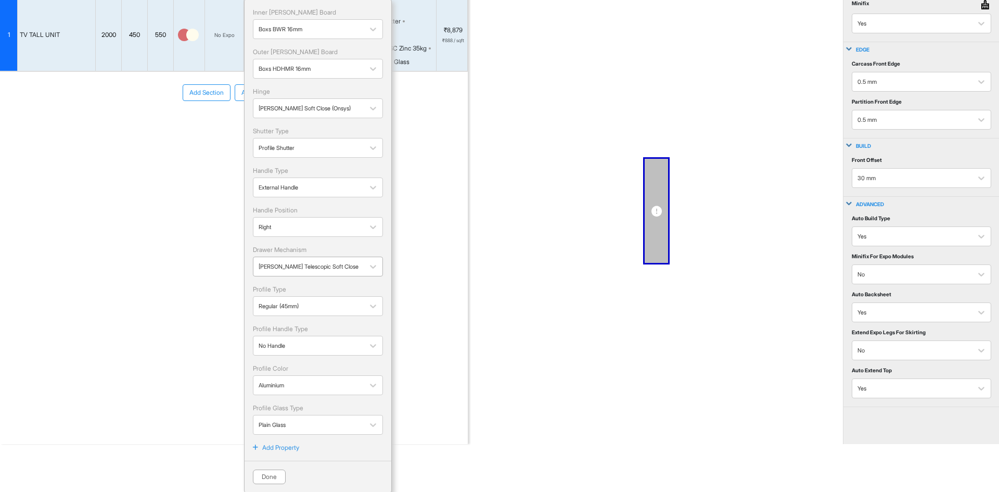
scroll to position [75, 0]
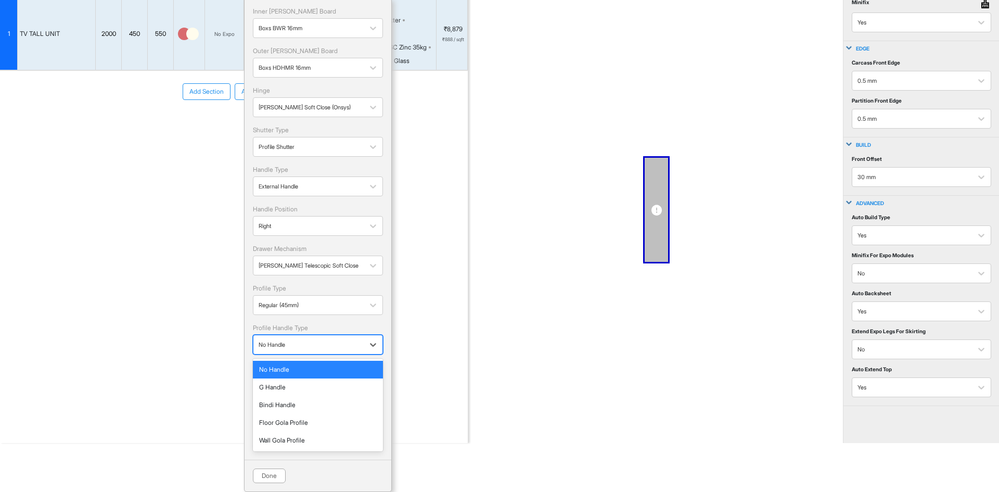
click at [312, 344] on div at bounding box center [309, 344] width 100 height 11
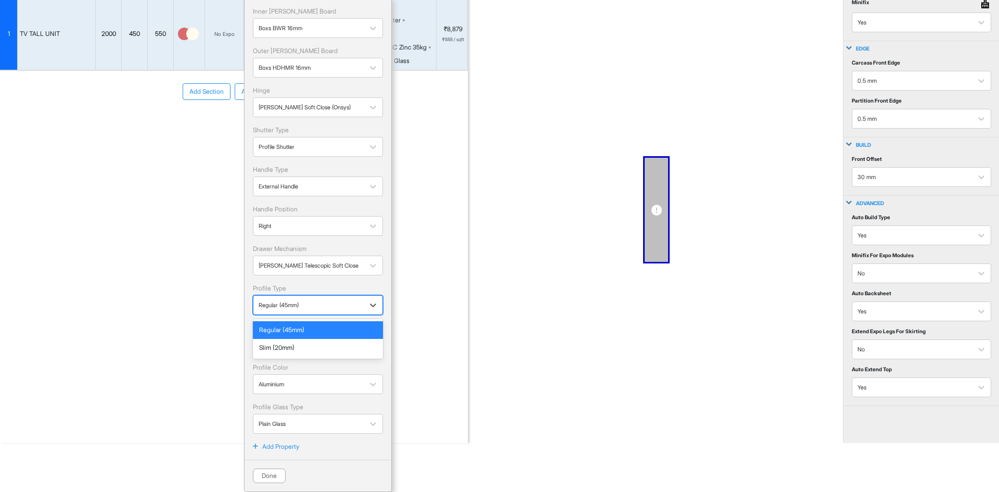
click at [313, 307] on div at bounding box center [309, 304] width 100 height 11
click at [292, 345] on div "Slim (20mm)" at bounding box center [318, 347] width 118 height 9
click at [316, 340] on div at bounding box center [309, 344] width 100 height 11
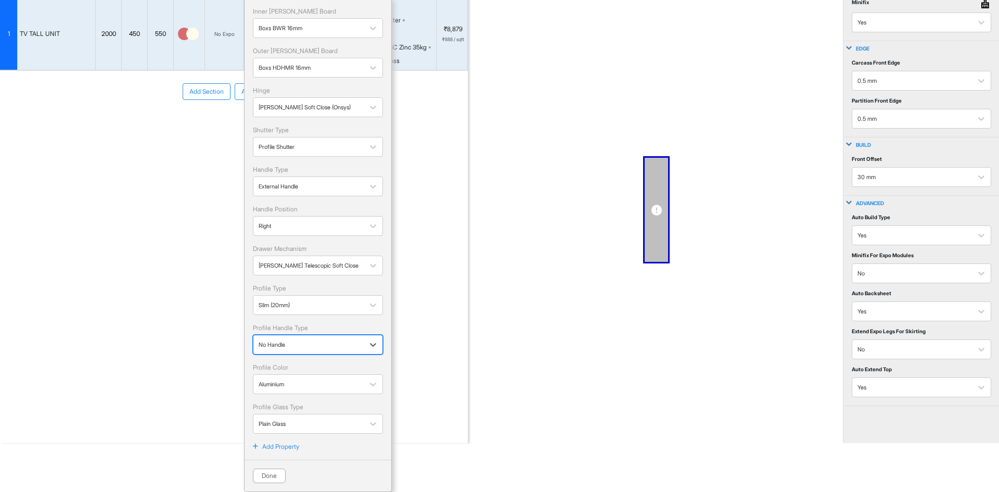
click at [351, 342] on div at bounding box center [309, 344] width 100 height 11
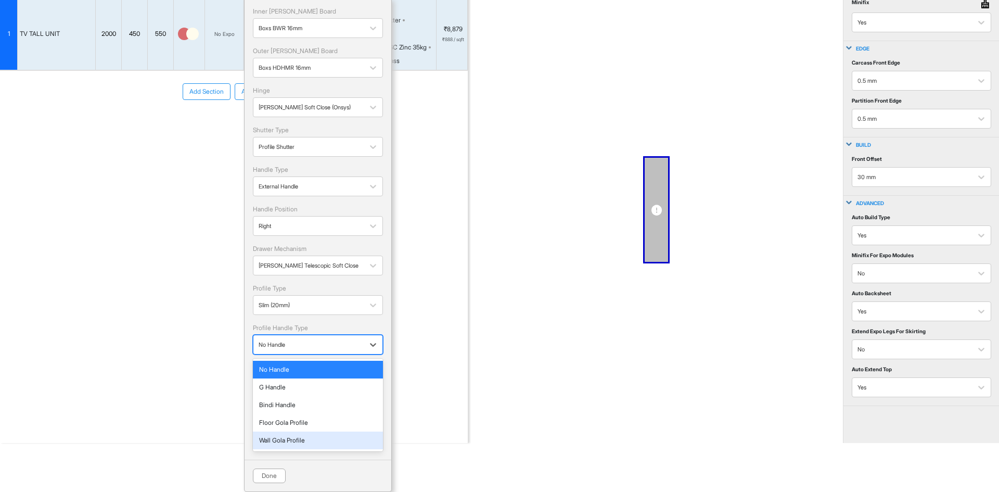
click at [292, 441] on div "Wall Gola Profile" at bounding box center [318, 439] width 118 height 9
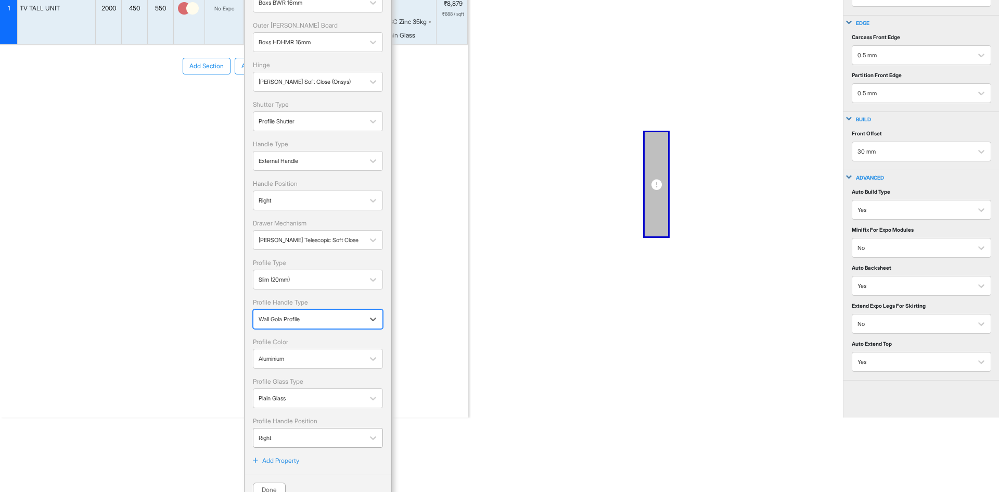
scroll to position [114, 0]
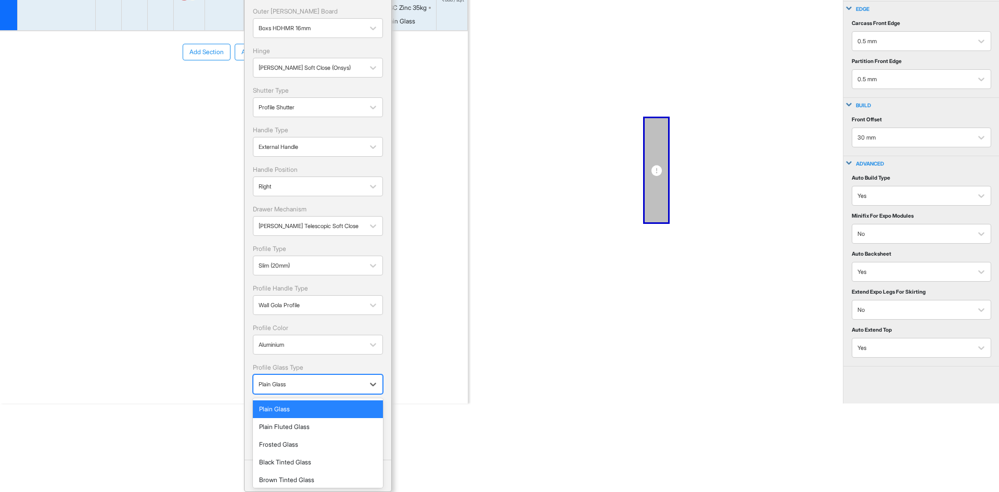
click at [299, 383] on div at bounding box center [309, 383] width 100 height 11
click at [283, 413] on div "Plain Glass" at bounding box center [318, 408] width 118 height 9
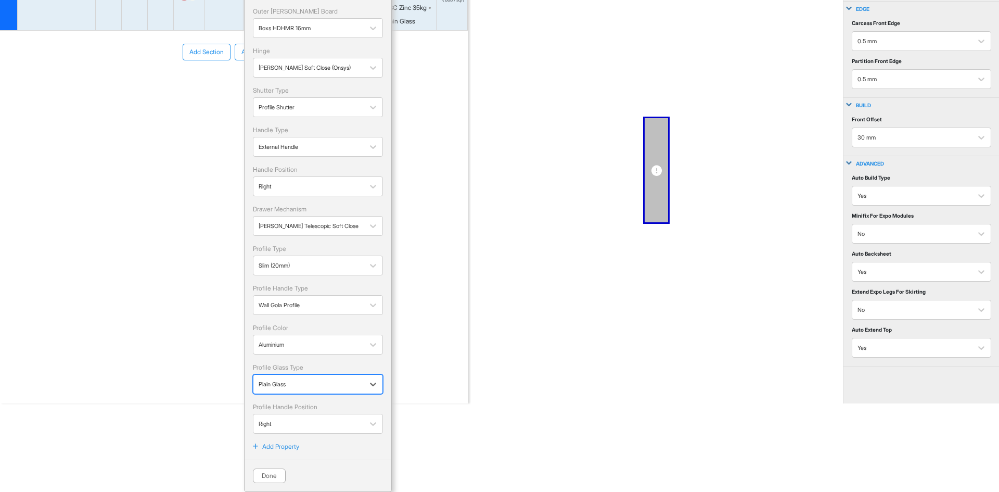
click at [302, 382] on div at bounding box center [309, 383] width 100 height 11
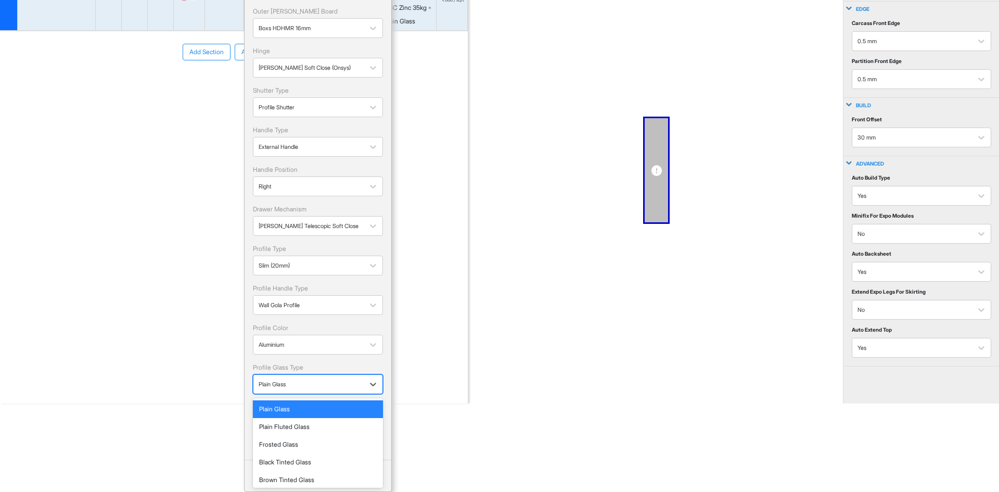
click at [295, 406] on div "Plain Glass" at bounding box center [318, 408] width 118 height 9
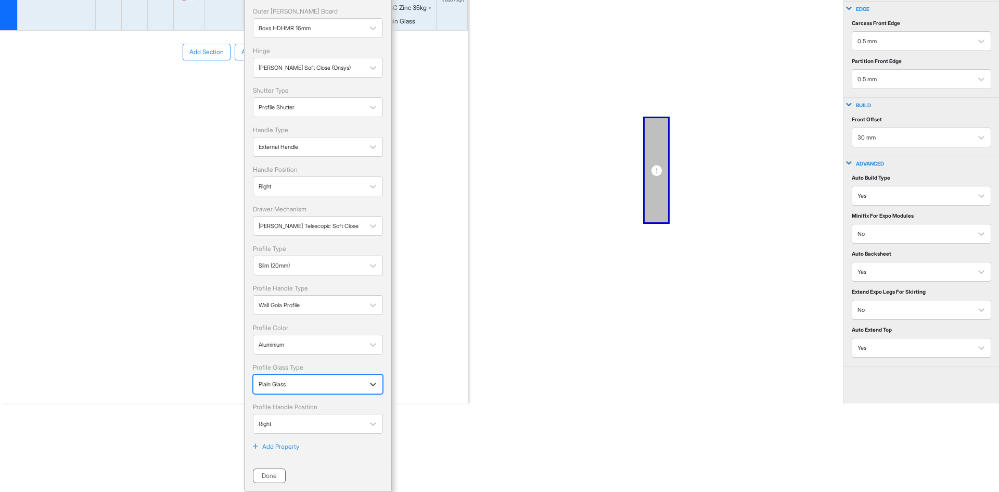
click at [272, 475] on button "Done" at bounding box center [269, 475] width 33 height 15
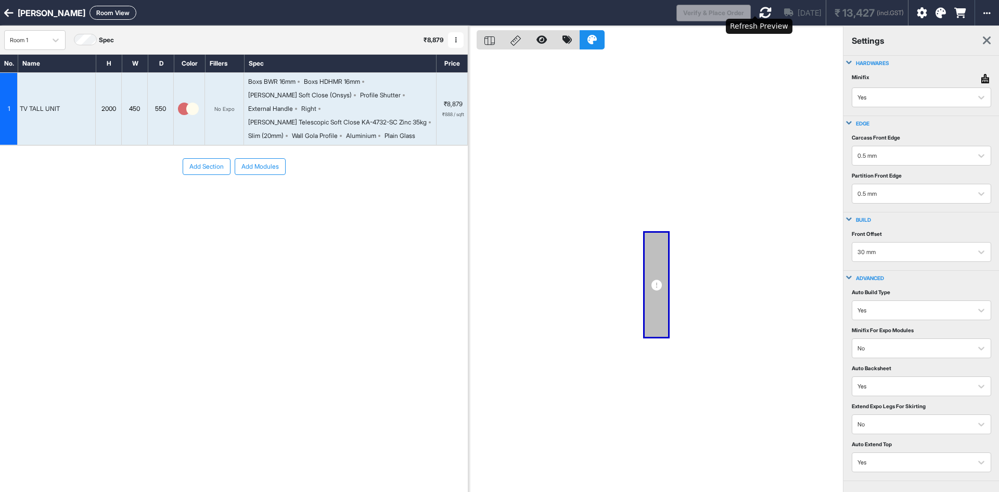
click at [759, 12] on icon at bounding box center [765, 12] width 12 height 12
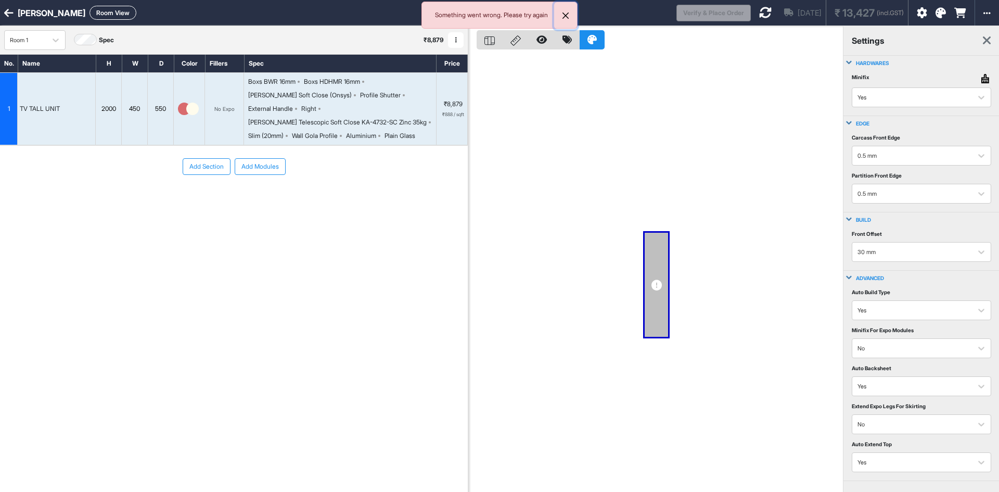
drag, startPoint x: 566, startPoint y: 15, endPoint x: 825, endPoint y: 15, distance: 258.0
click at [578, 15] on div "Something went wrong. Please try again Sathya Room View Verify & Place Order Au…" at bounding box center [499, 246] width 999 height 492
click at [759, 13] on icon at bounding box center [765, 12] width 12 height 12
click at [759, 13] on div "Loading..." at bounding box center [763, 11] width 9 height 9
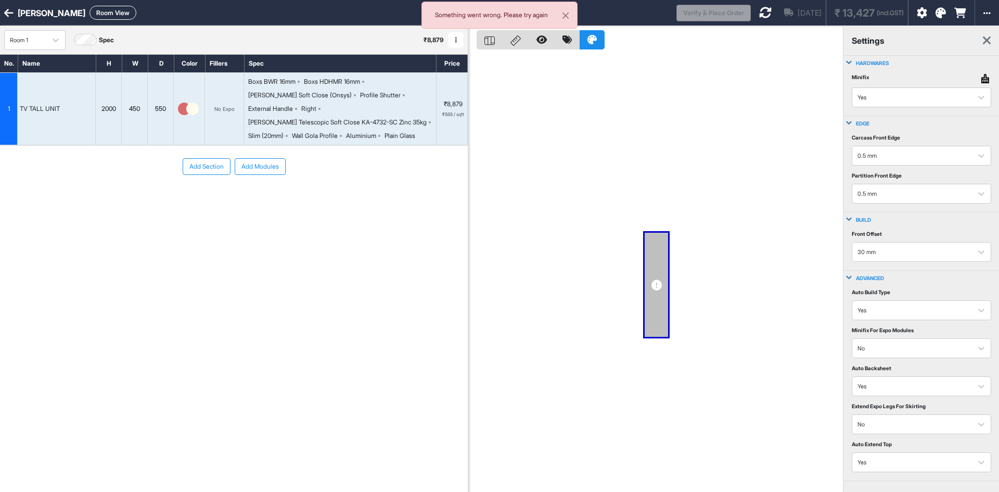
click at [759, 13] on icon at bounding box center [765, 12] width 12 height 12
click at [758, 13] on div "Loading..." at bounding box center [763, 11] width 11 height 11
click at [759, 13] on div "Loading..." at bounding box center [763, 11] width 9 height 9
click at [759, 13] on icon at bounding box center [765, 12] width 12 height 12
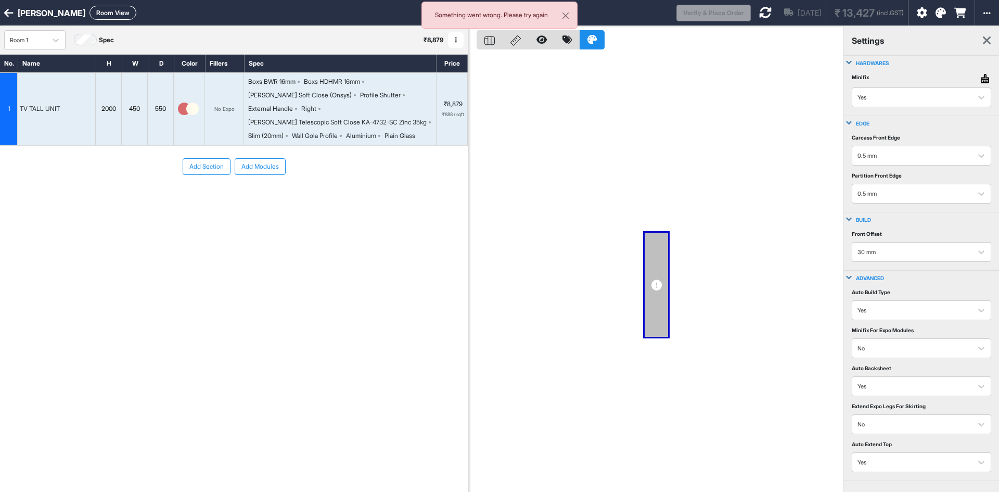
click at [759, 13] on icon at bounding box center [765, 12] width 12 height 12
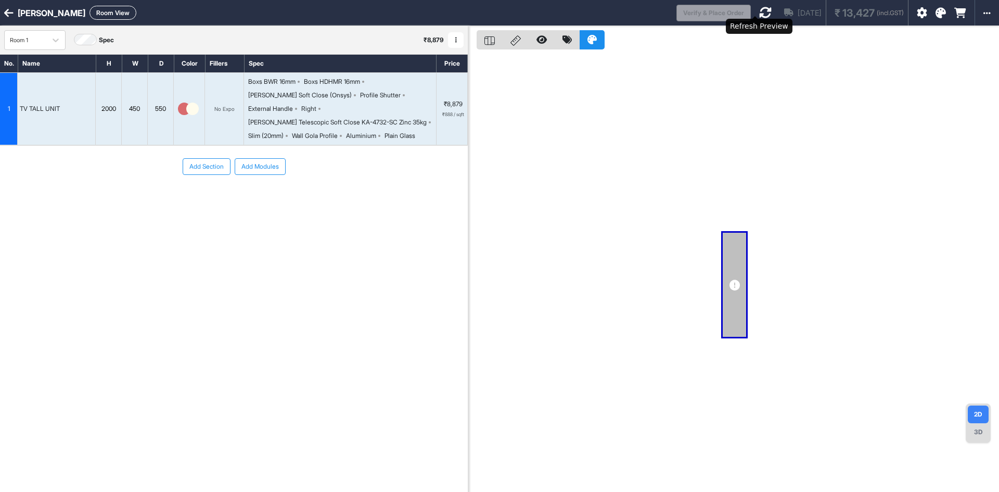
click at [759, 12] on icon at bounding box center [765, 12] width 12 height 12
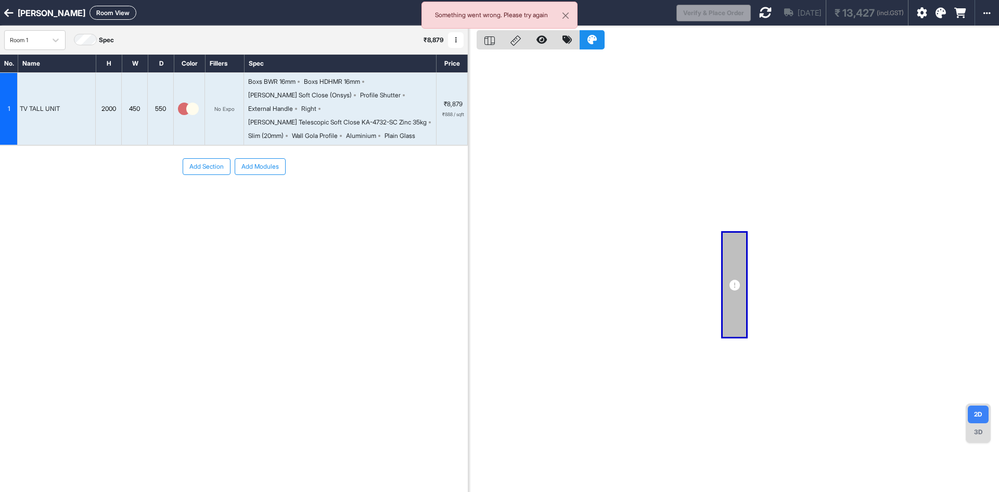
click at [340, 118] on div "[PERSON_NAME] Telescopic Soft Close KA-4732-SC Zinc 35kg" at bounding box center [337, 122] width 178 height 9
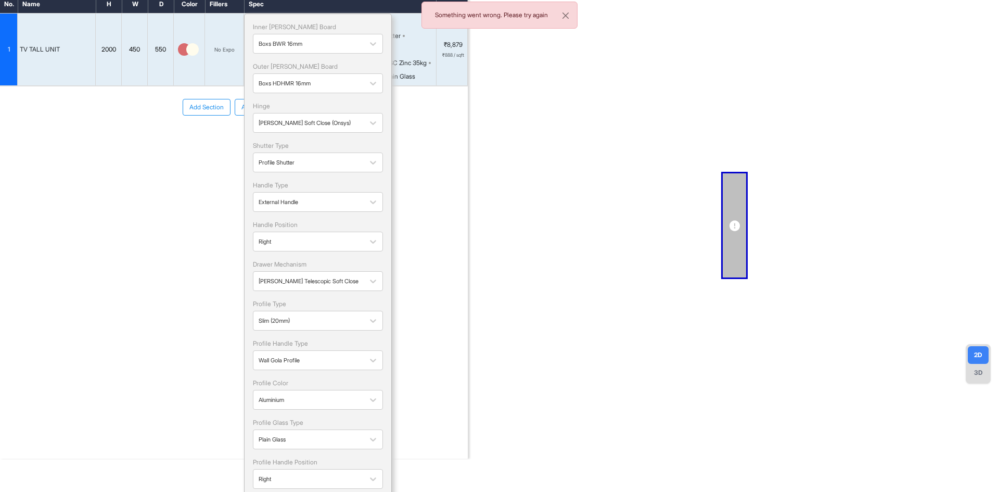
scroll to position [114, 0]
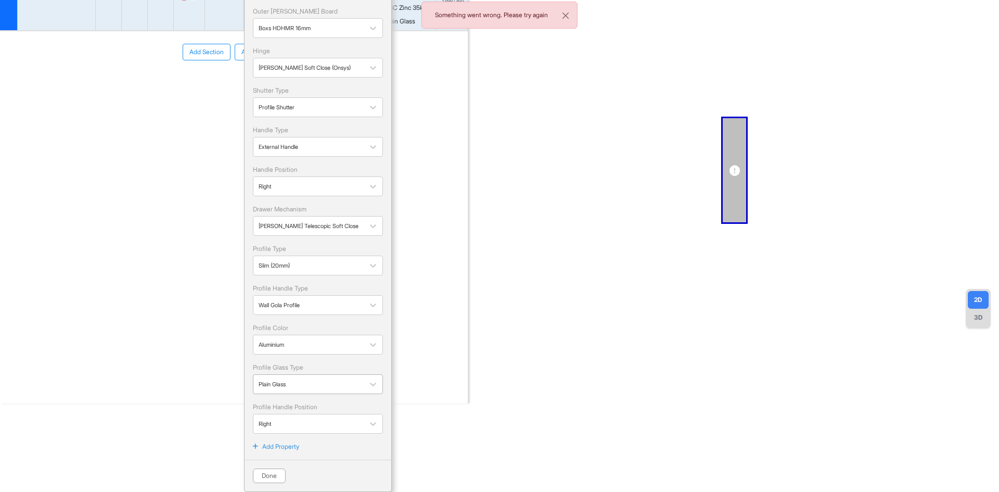
click at [319, 383] on div at bounding box center [309, 383] width 100 height 11
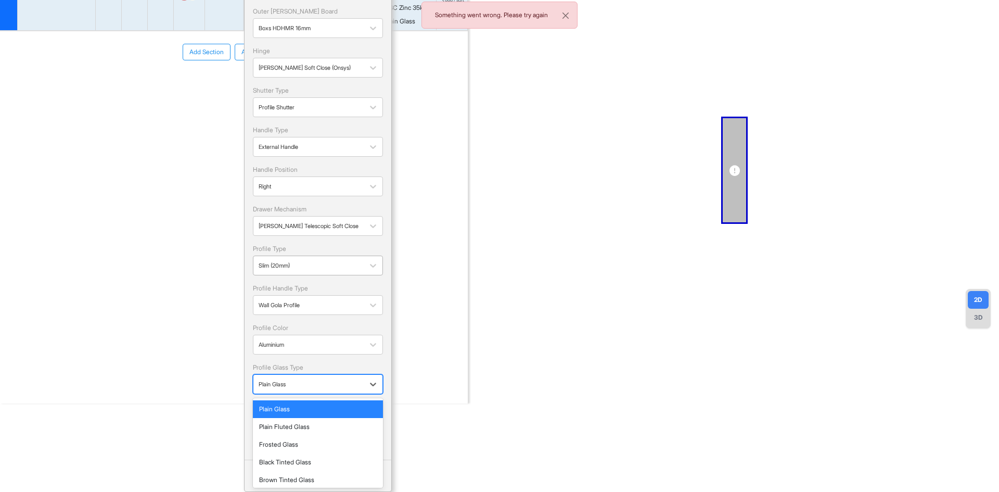
click at [321, 271] on div at bounding box center [309, 265] width 100 height 11
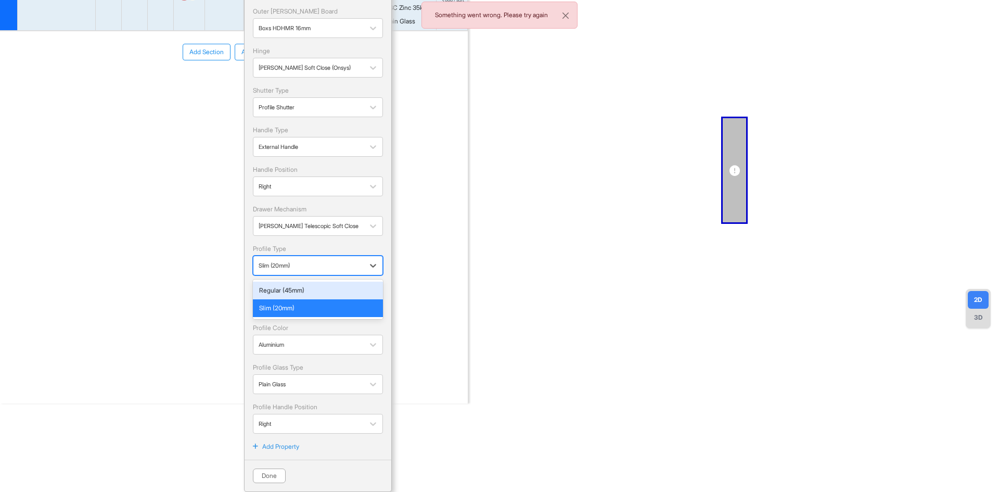
click at [321, 266] on div at bounding box center [309, 265] width 100 height 11
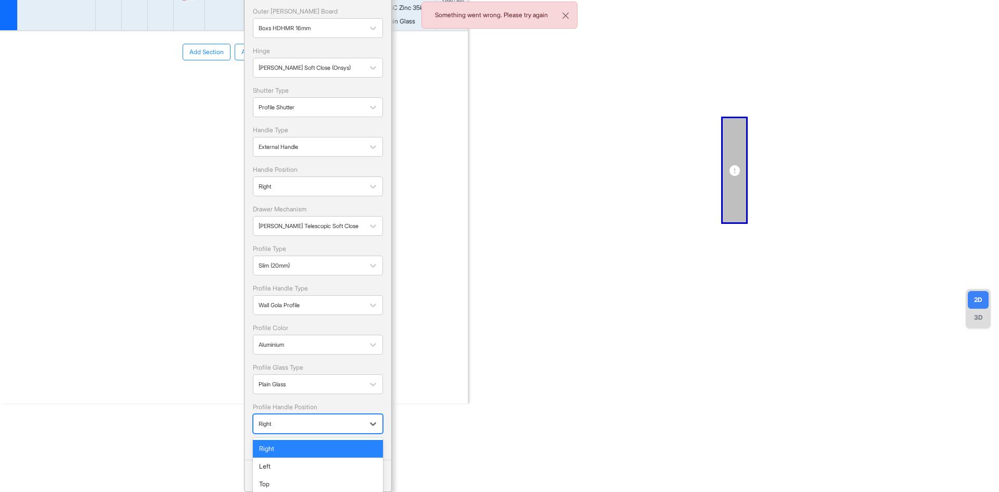
click at [301, 424] on div at bounding box center [309, 423] width 100 height 11
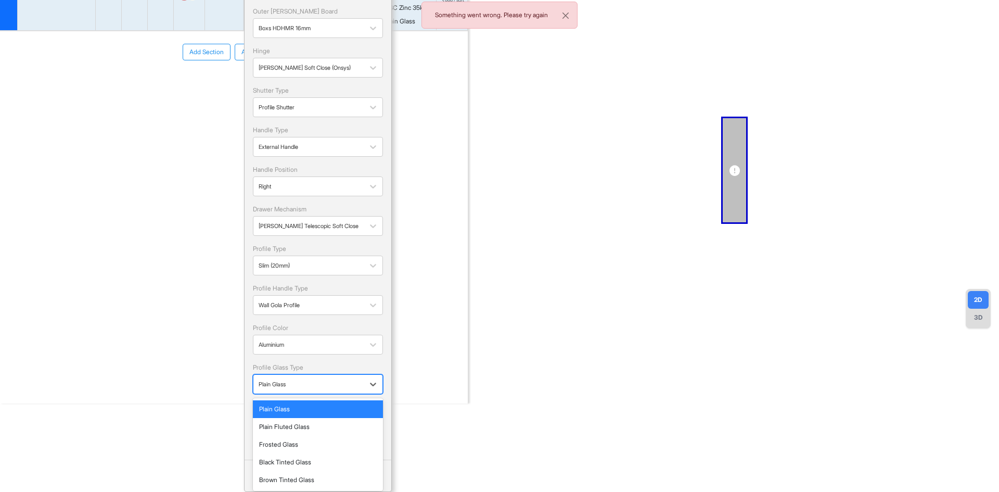
click at [304, 385] on div at bounding box center [309, 383] width 100 height 11
click at [293, 426] on div "Black Tinted Glass" at bounding box center [318, 426] width 118 height 9
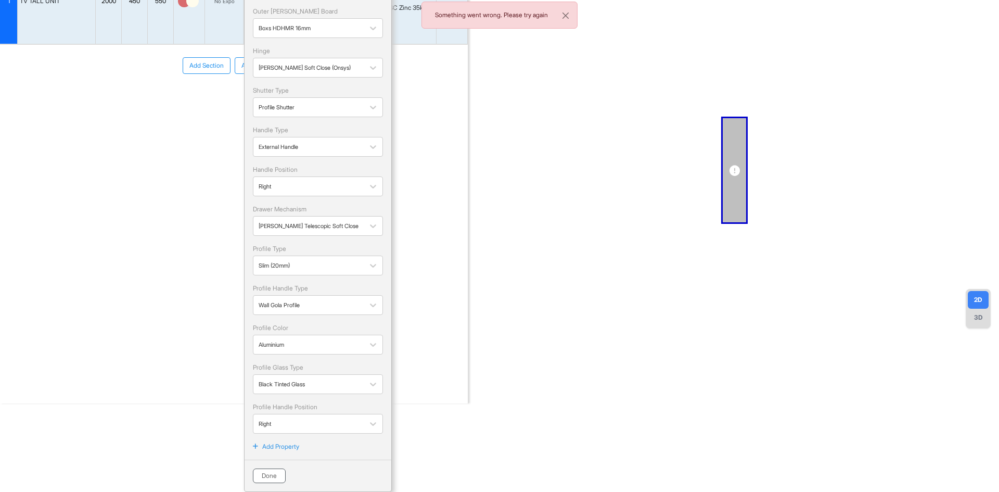
click at [272, 478] on button "Done" at bounding box center [269, 475] width 33 height 15
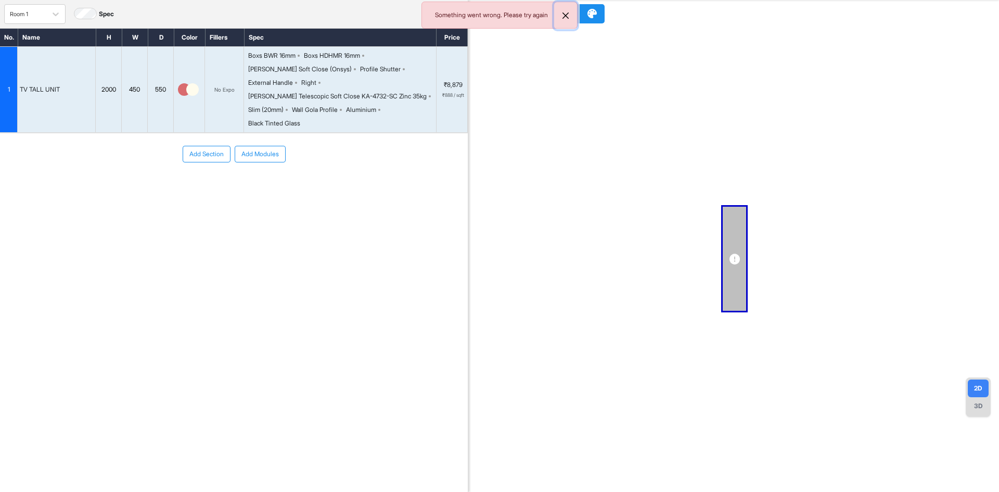
drag, startPoint x: 565, startPoint y: 18, endPoint x: 555, endPoint y: 107, distance: 89.6
click at [566, 19] on button "Close" at bounding box center [565, 15] width 23 height 27
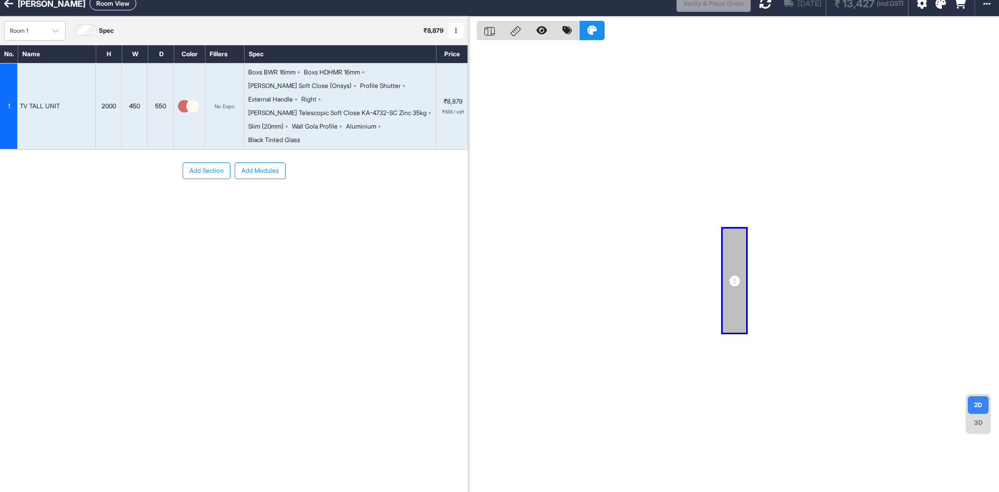
scroll to position [0, 0]
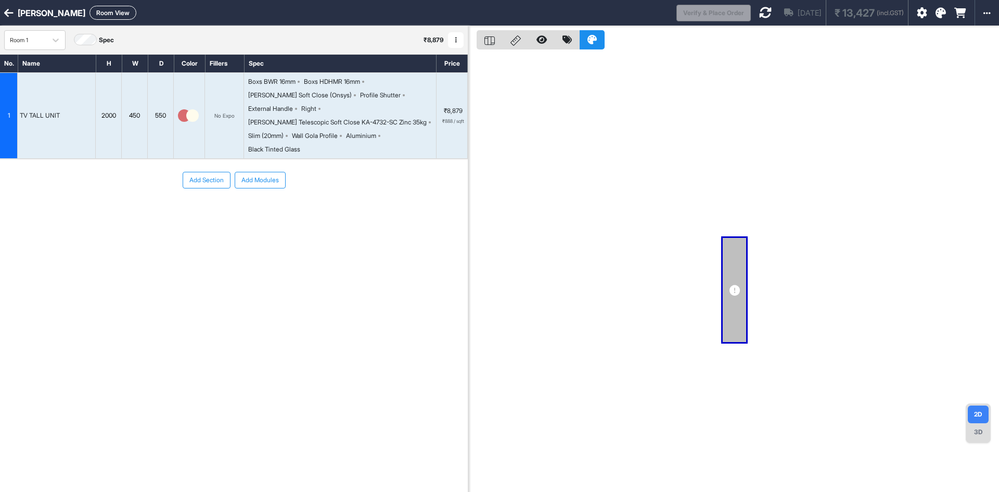
click at [759, 10] on icon at bounding box center [765, 12] width 12 height 12
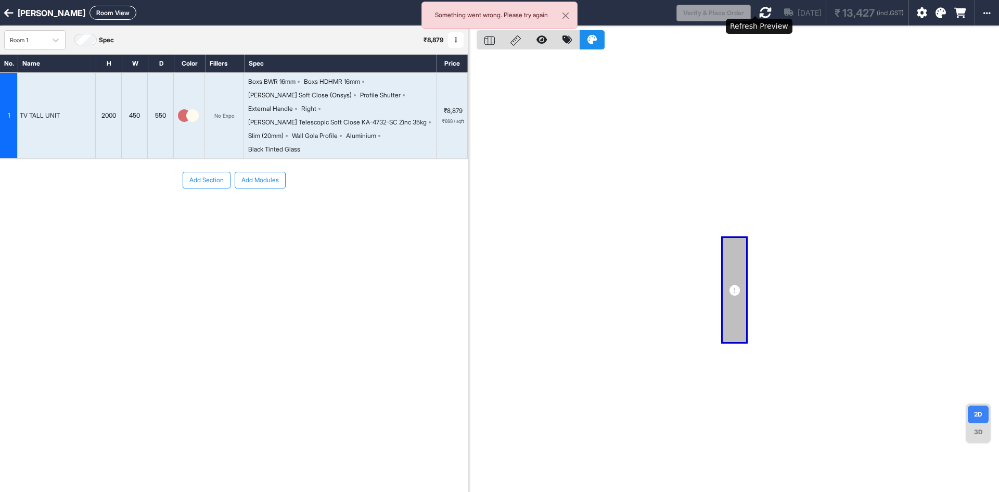
click at [759, 18] on icon at bounding box center [765, 12] width 12 height 12
click at [759, 14] on icon at bounding box center [765, 12] width 12 height 12
click at [760, 14] on div "Loading..." at bounding box center [764, 12] width 8 height 8
click at [759, 14] on icon at bounding box center [765, 12] width 12 height 12
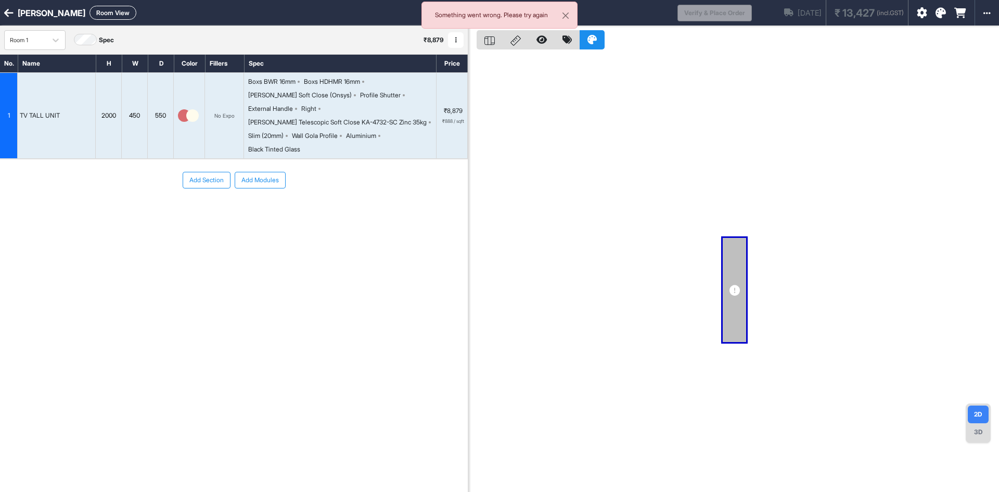
click at [760, 14] on div "Loading..." at bounding box center [764, 12] width 8 height 8
click at [759, 14] on div "Loading..." at bounding box center [763, 11] width 9 height 9
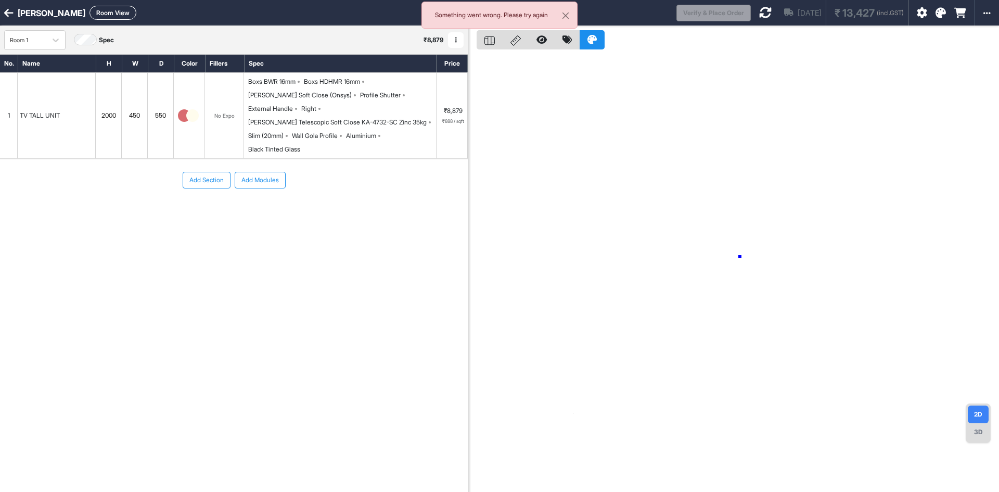
click at [740, 256] on div at bounding box center [733, 272] width 531 height 492
click at [342, 131] on div "Wall Gola Profile" at bounding box center [317, 135] width 50 height 9
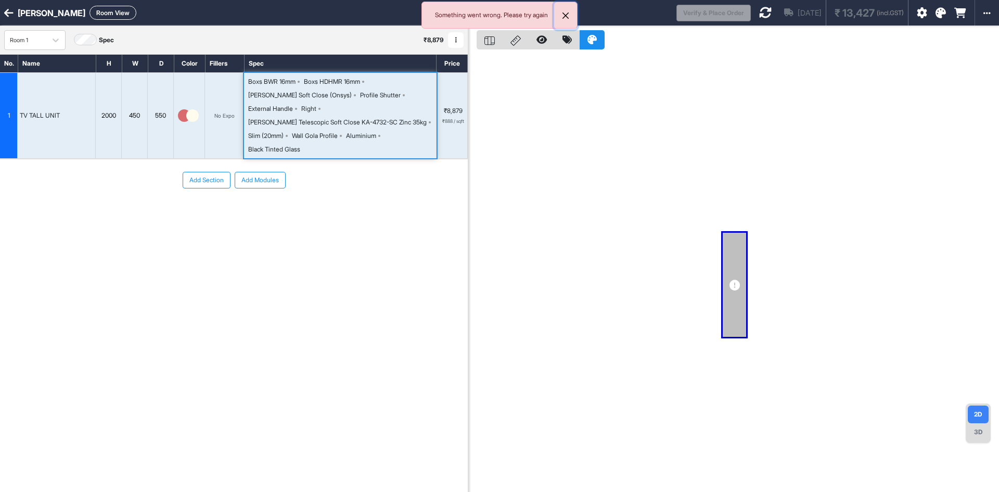
click at [563, 18] on button "Close" at bounding box center [565, 15] width 23 height 27
click at [363, 118] on div "[PERSON_NAME] Telescopic Soft Close KA-4732-SC Zinc 35kg" at bounding box center [337, 122] width 178 height 9
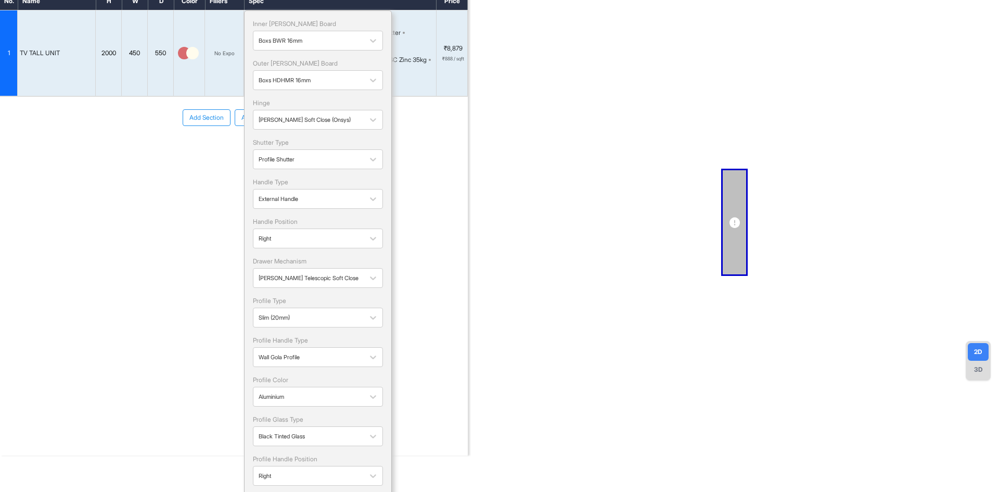
scroll to position [114, 0]
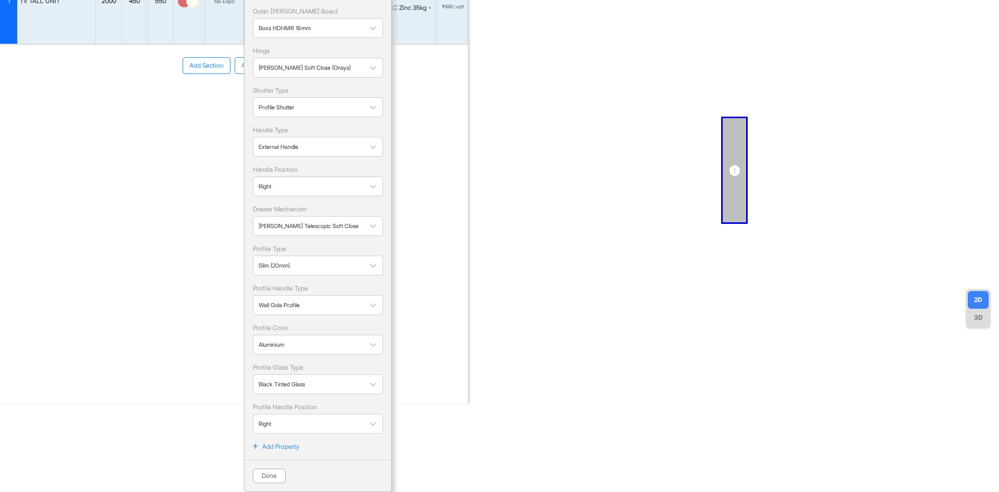
click at [340, 276] on div "Inner Lam Board Boxs BWR 16mm Outer Lam Board Boxs HDHMR 16mm Hinge Hettich Sof…" at bounding box center [318, 200] width 130 height 466
click at [325, 264] on div at bounding box center [309, 265] width 100 height 11
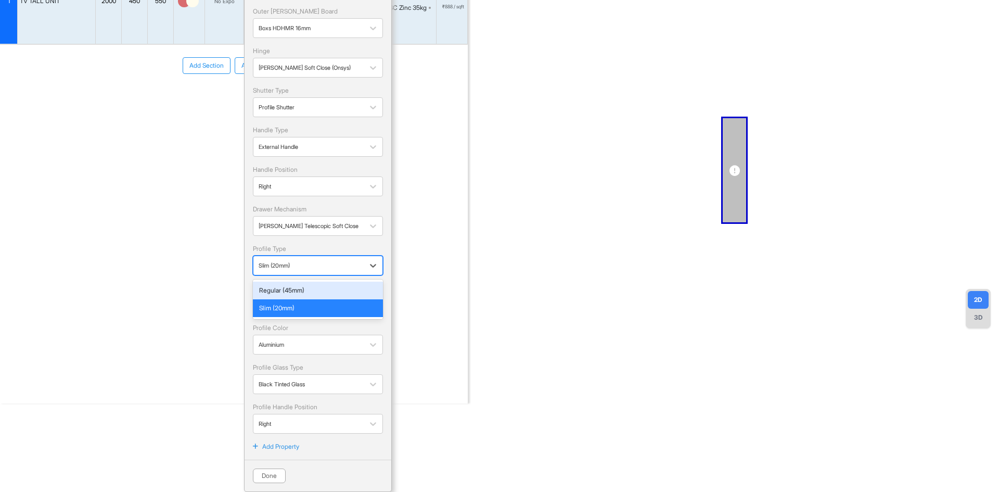
click at [284, 292] on div "Regular (45mm)" at bounding box center [318, 290] width 118 height 9
click at [271, 473] on button "Done" at bounding box center [269, 475] width 33 height 15
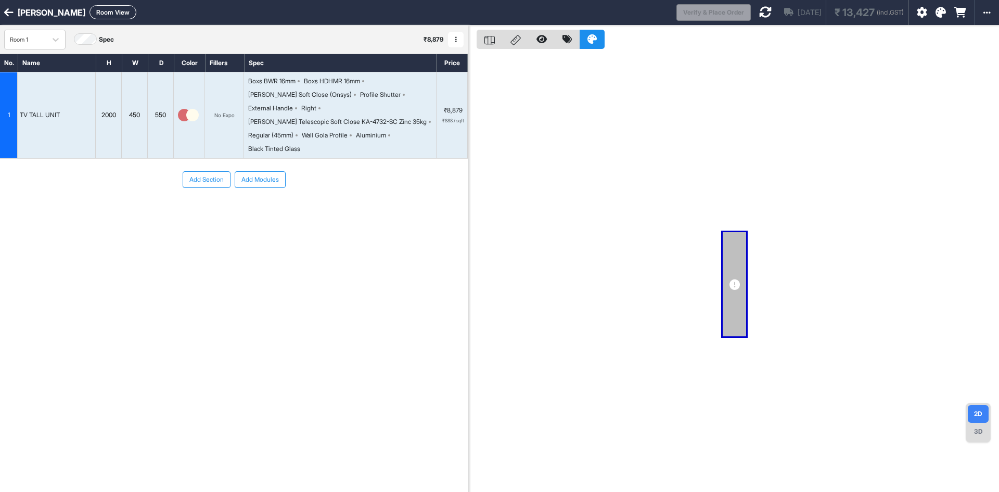
scroll to position [0, 0]
click at [759, 9] on icon at bounding box center [765, 12] width 12 height 12
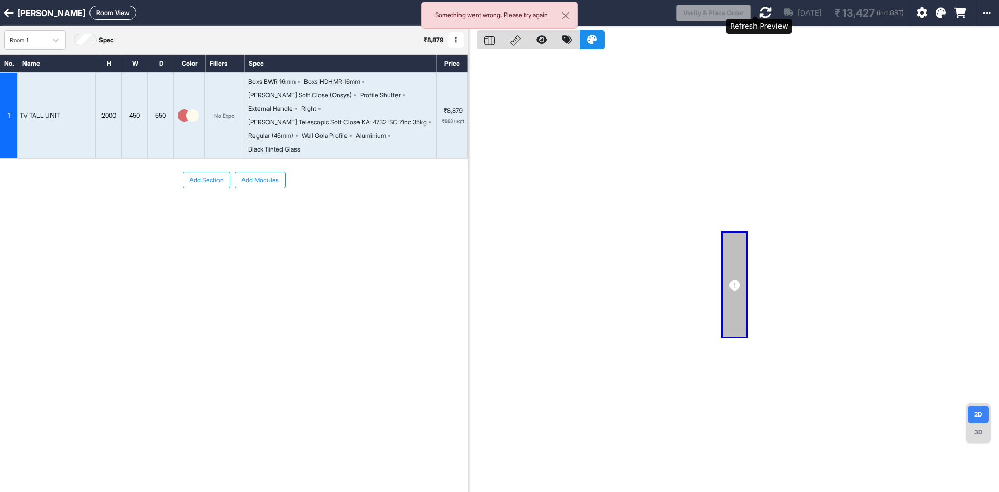
click at [759, 13] on icon at bounding box center [765, 12] width 12 height 12
click at [760, 13] on div "Loading..." at bounding box center [764, 12] width 8 height 8
click at [759, 13] on icon at bounding box center [765, 12] width 12 height 12
drag, startPoint x: 570, startPoint y: 14, endPoint x: 349, endPoint y: 32, distance: 221.4
click at [569, 15] on button "Close" at bounding box center [565, 15] width 23 height 27
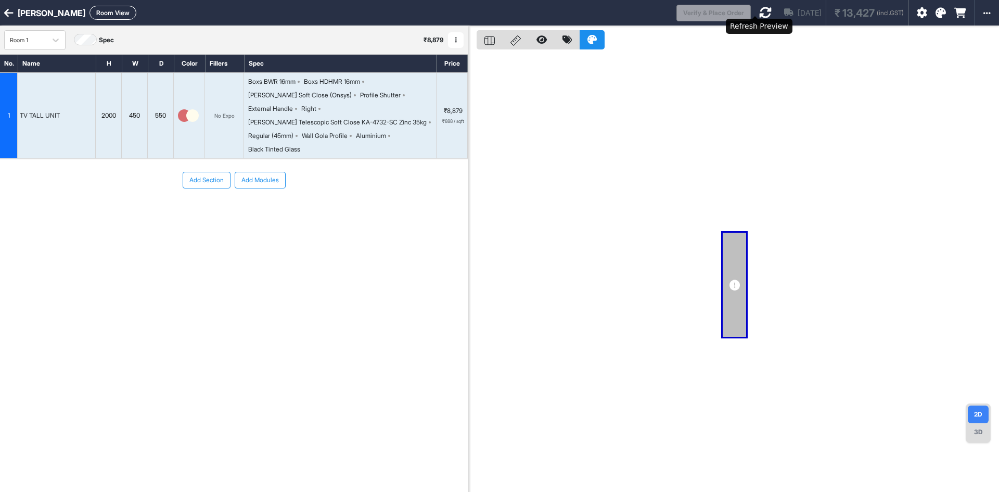
click at [759, 11] on icon at bounding box center [765, 12] width 12 height 12
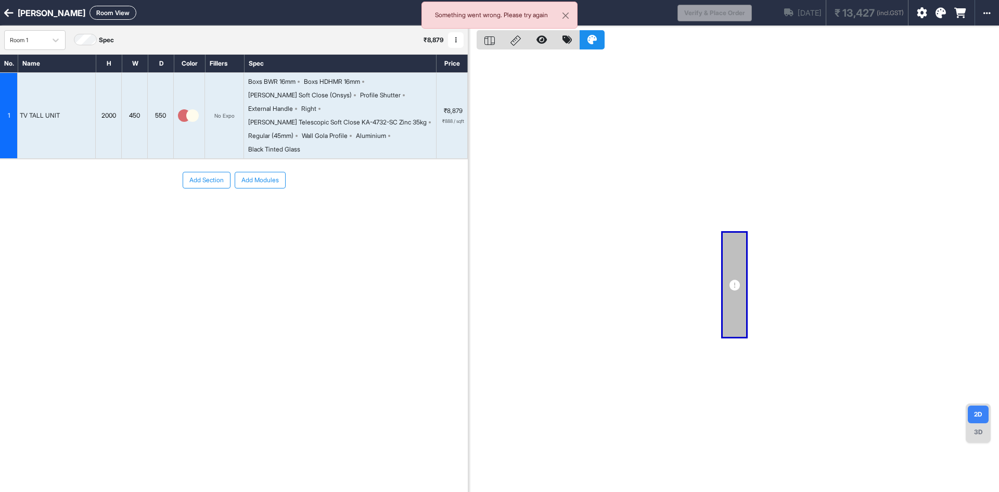
click at [758, 11] on div "Loading..." at bounding box center [764, 12] width 12 height 12
click at [759, 11] on icon at bounding box center [765, 12] width 12 height 12
click at [758, 11] on div "Loading..." at bounding box center [763, 12] width 11 height 11
click at [7, 5] on div "Sathya Room View Verify & Place Order Aug 19th ₹ 13,427 (incl.GST) Import Assem…" at bounding box center [499, 13] width 999 height 26
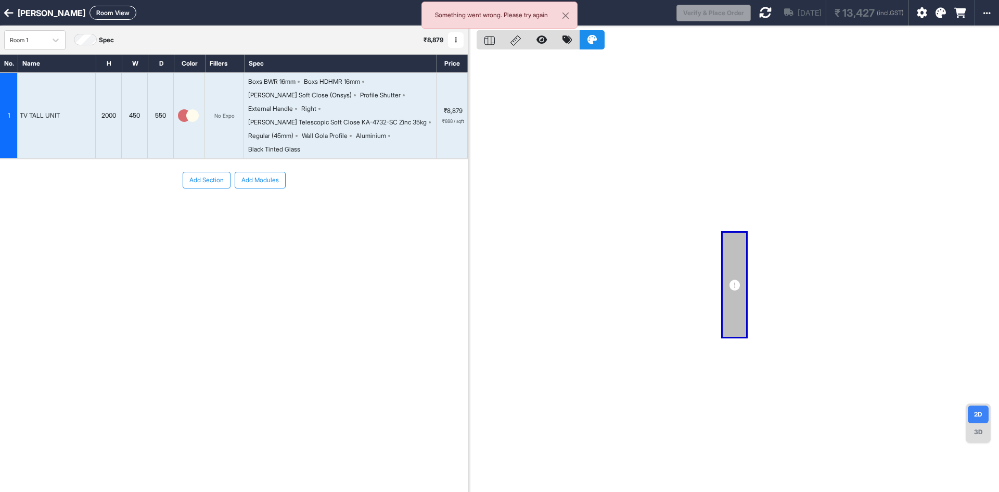
click at [7, 8] on icon at bounding box center [8, 13] width 9 height 10
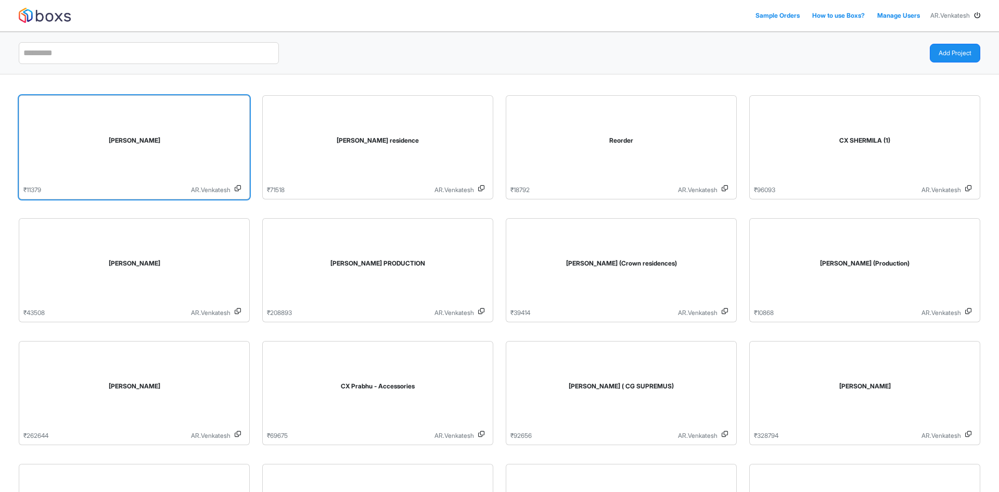
click at [141, 150] on div "[PERSON_NAME]" at bounding box center [134, 142] width 222 height 85
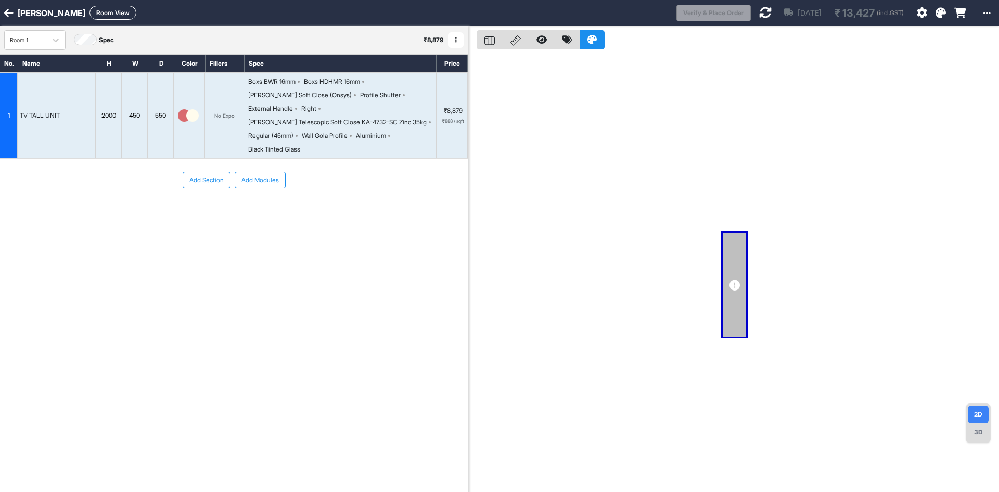
click at [393, 118] on div "Hettich Telescopic Soft Close KA-4732-SC Zinc 35kg" at bounding box center [337, 122] width 178 height 9
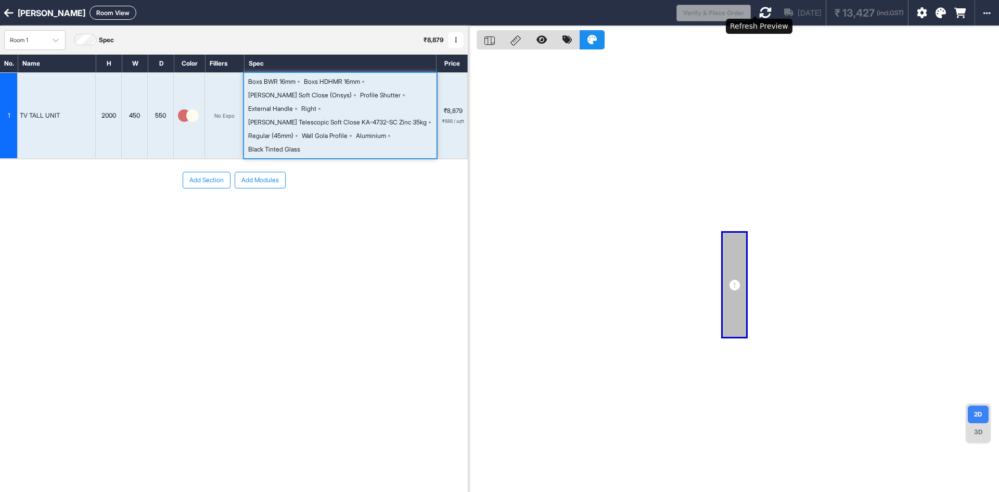
click at [759, 10] on icon at bounding box center [765, 12] width 12 height 12
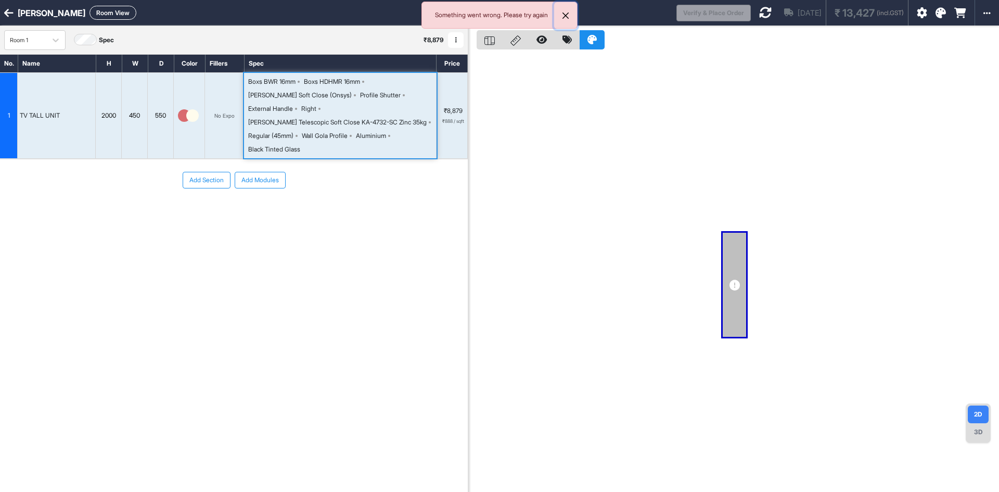
click at [564, 14] on button "Close" at bounding box center [565, 15] width 23 height 27
click at [339, 131] on div "Wall Gola Profile" at bounding box center [325, 135] width 46 height 9
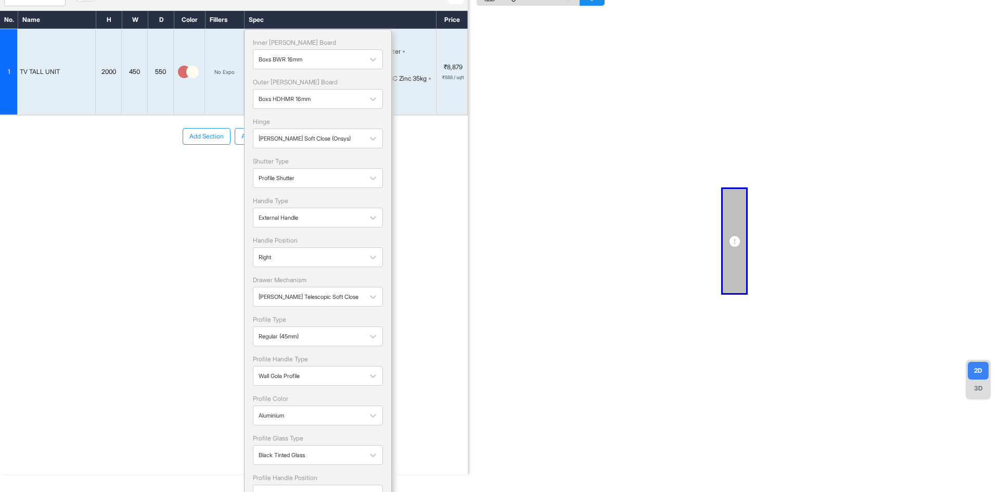
scroll to position [104, 0]
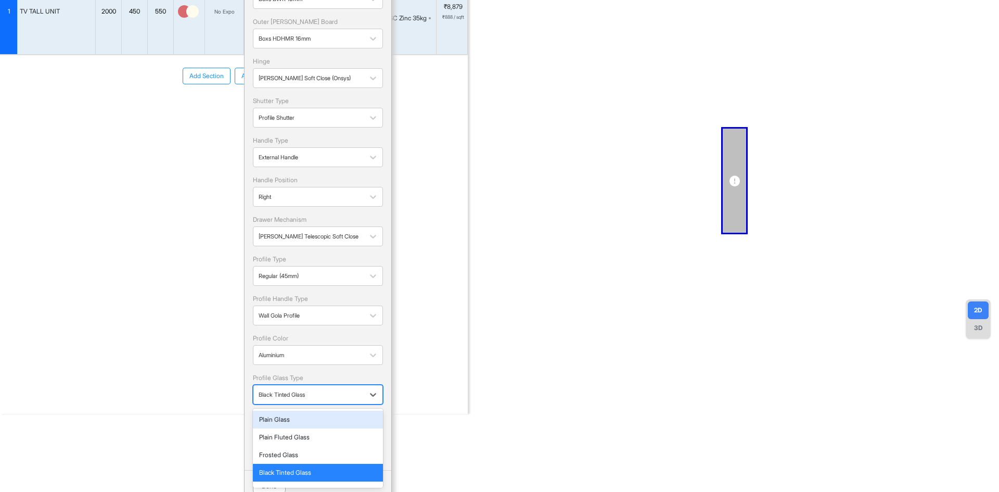
click at [327, 395] on div at bounding box center [309, 394] width 100 height 11
click at [297, 423] on div "Plain Glass" at bounding box center [318, 419] width 118 height 9
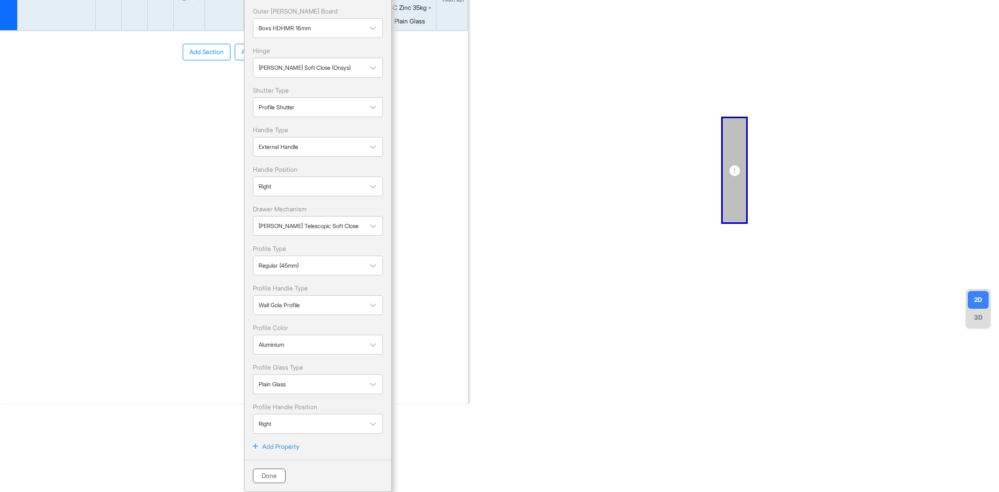
click at [275, 478] on button "Done" at bounding box center [269, 475] width 33 height 15
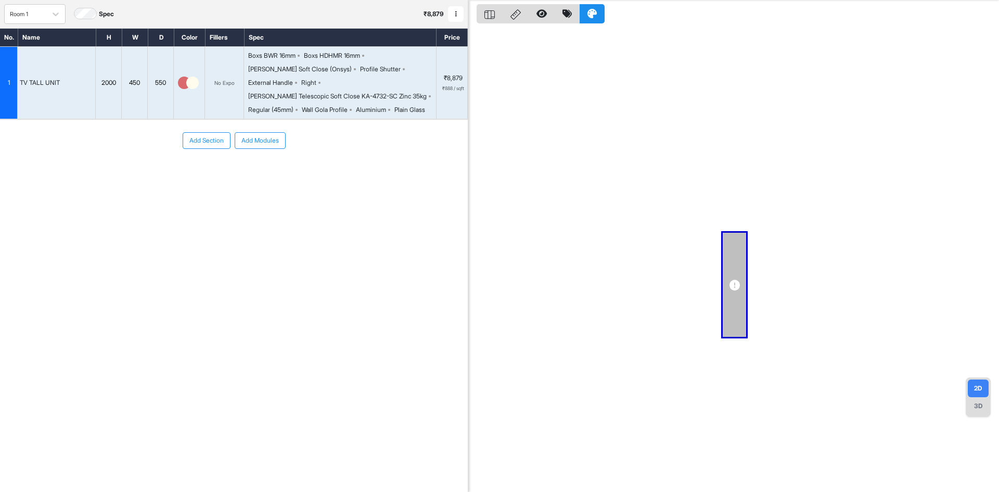
scroll to position [0, 0]
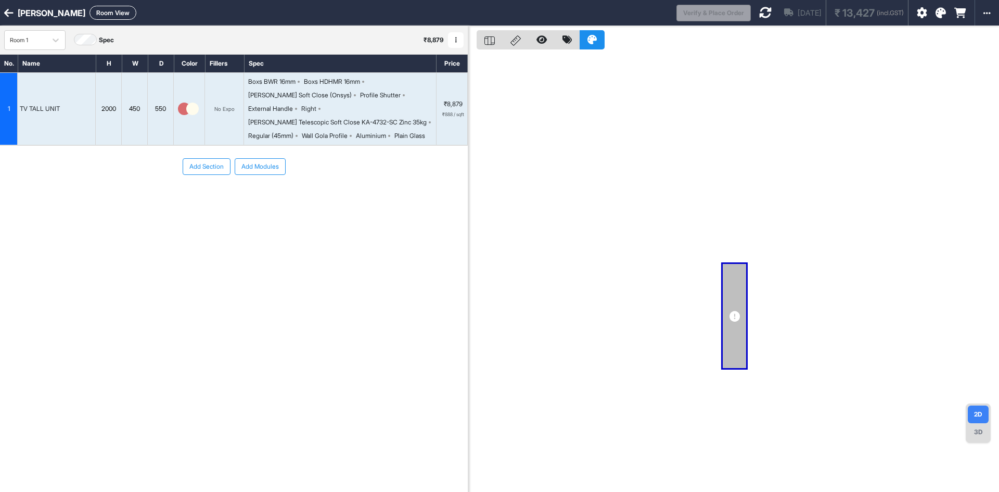
click at [759, 15] on icon at bounding box center [765, 12] width 12 height 12
click at [342, 75] on div "Boxs BWR 16mm Boxs HDHMR 16mm Hettich Soft Close (Onsys) Profile Shutter Extern…" at bounding box center [340, 109] width 192 height 72
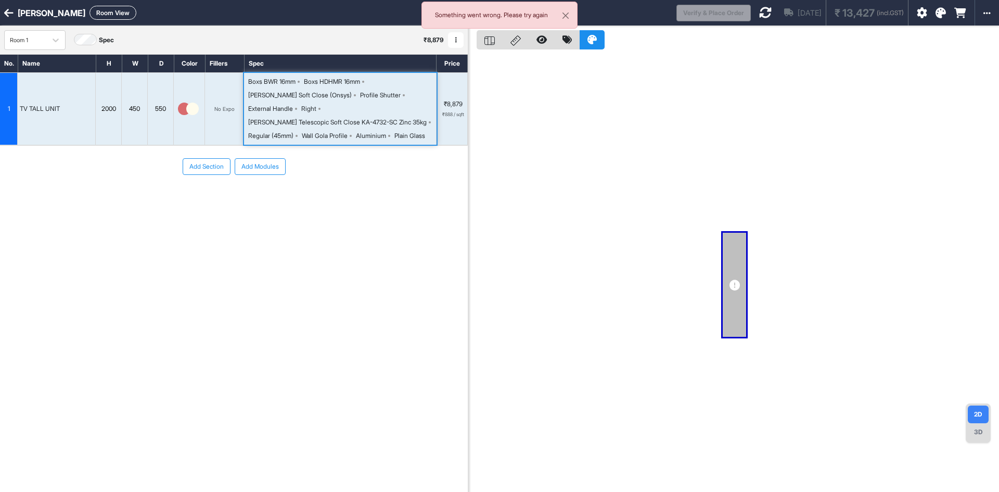
click at [342, 75] on div "Boxs BWR 16mm Boxs HDHMR 16mm Hettich Soft Close (Onsys) Profile Shutter Extern…" at bounding box center [340, 109] width 192 height 72
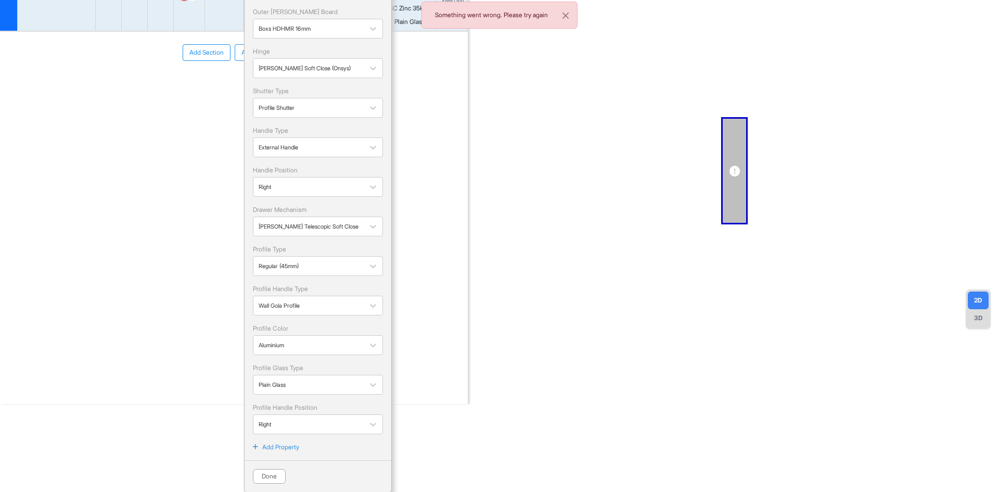
scroll to position [114, 0]
click at [324, 109] on div at bounding box center [309, 106] width 100 height 11
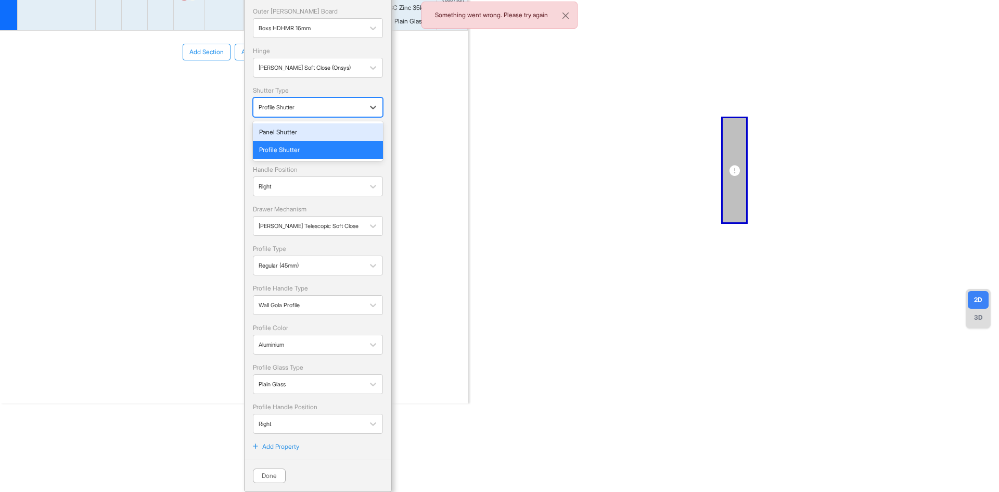
click at [303, 136] on div "Panel Shutter" at bounding box center [318, 131] width 118 height 9
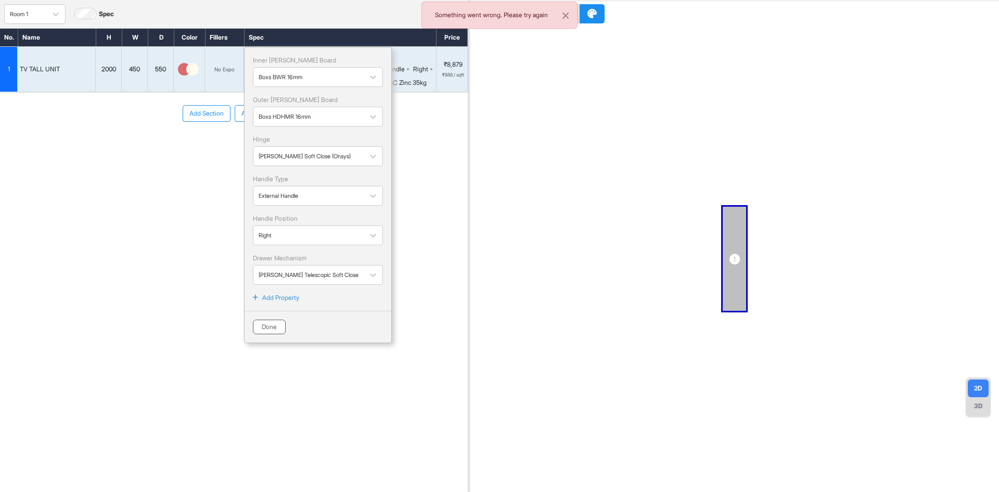
click at [271, 332] on button "Done" at bounding box center [269, 326] width 33 height 15
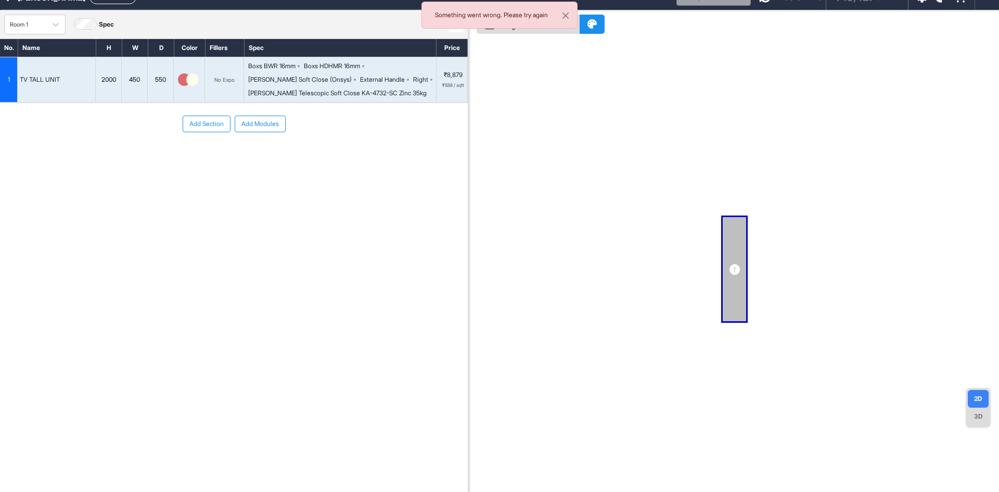
scroll to position [0, 0]
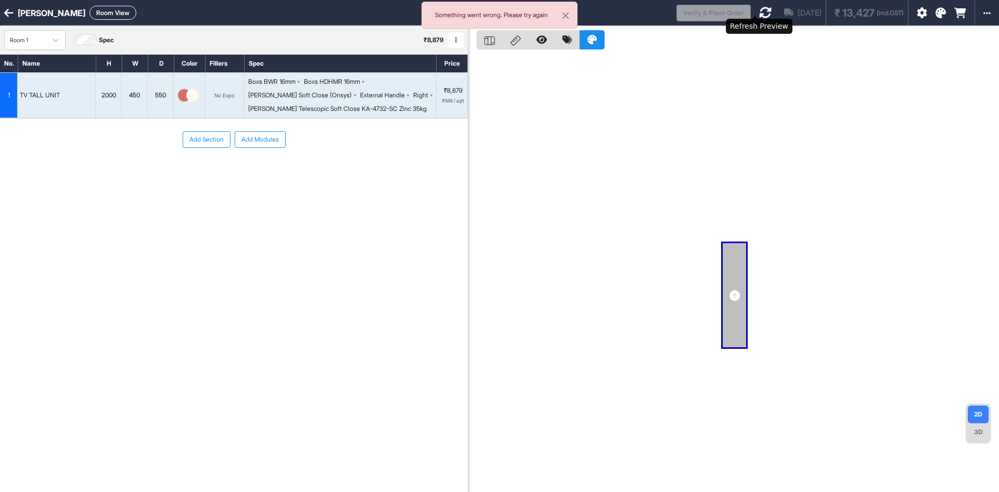
click at [759, 12] on icon at bounding box center [765, 12] width 12 height 12
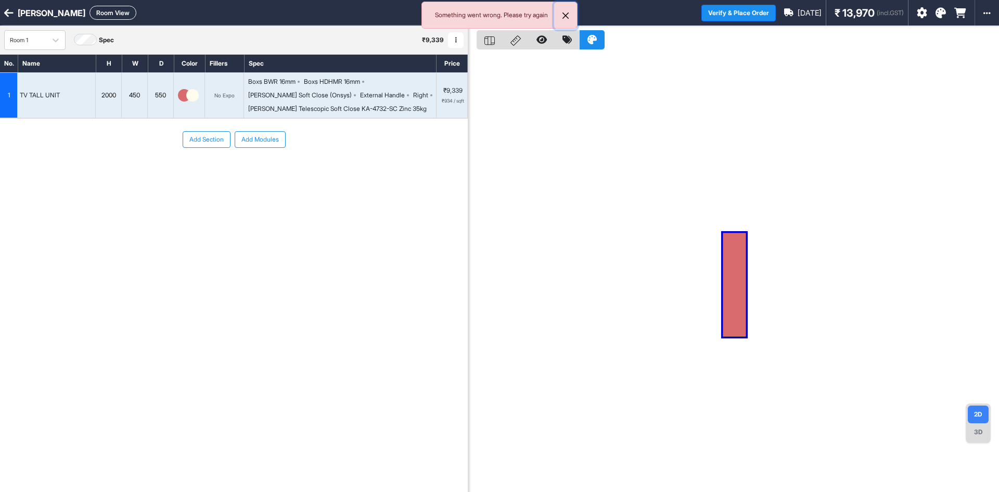
click at [566, 15] on button "Close" at bounding box center [565, 15] width 23 height 27
click at [376, 100] on div "Boxs BWR 16mm Boxs HDHMR 16mm Hettich Soft Close (Onsys) External Handle Right …" at bounding box center [342, 95] width 188 height 36
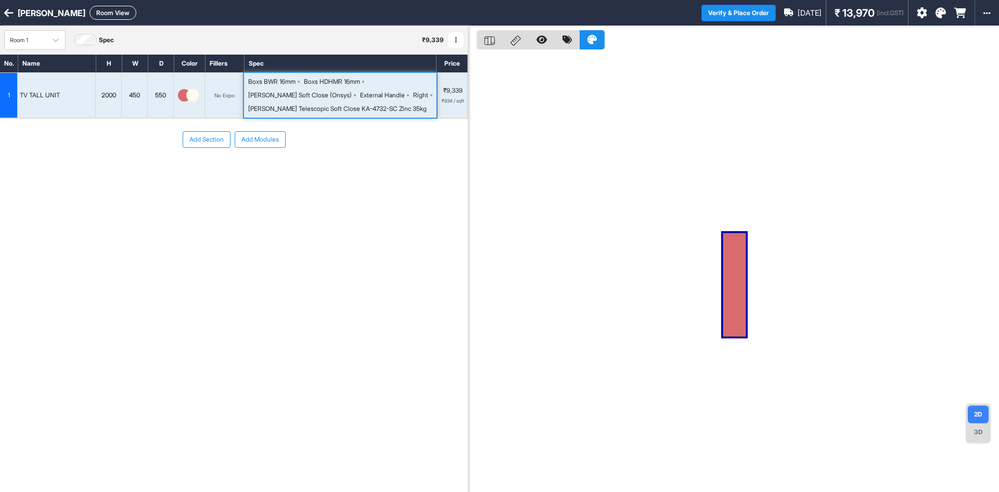
click at [376, 100] on div "Boxs BWR 16mm Boxs HDHMR 16mm Hettich Soft Close (Onsys) External Handle Right …" at bounding box center [342, 95] width 188 height 36
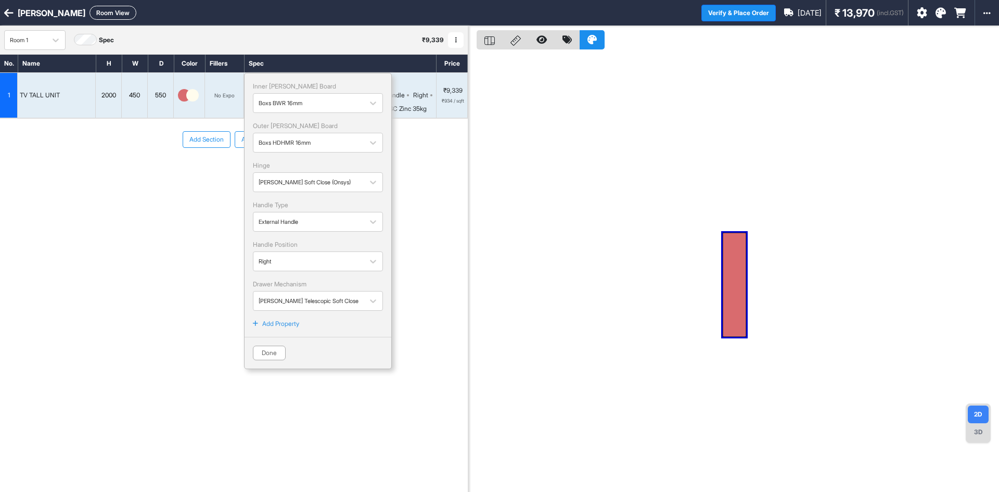
click at [295, 321] on p "Add Property" at bounding box center [280, 323] width 37 height 9
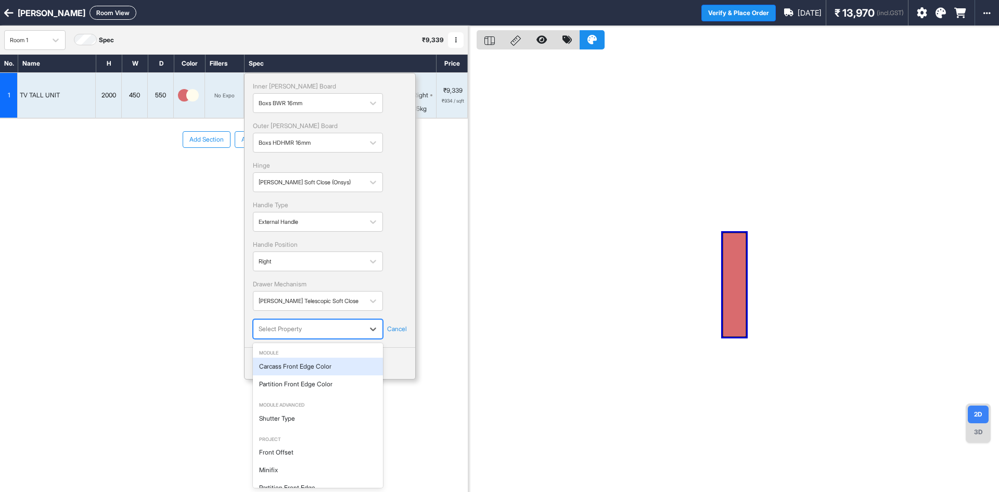
click at [311, 327] on div at bounding box center [309, 328] width 100 height 11
type input "*******"
click at [275, 368] on div "Shutter Type" at bounding box center [318, 366] width 130 height 18
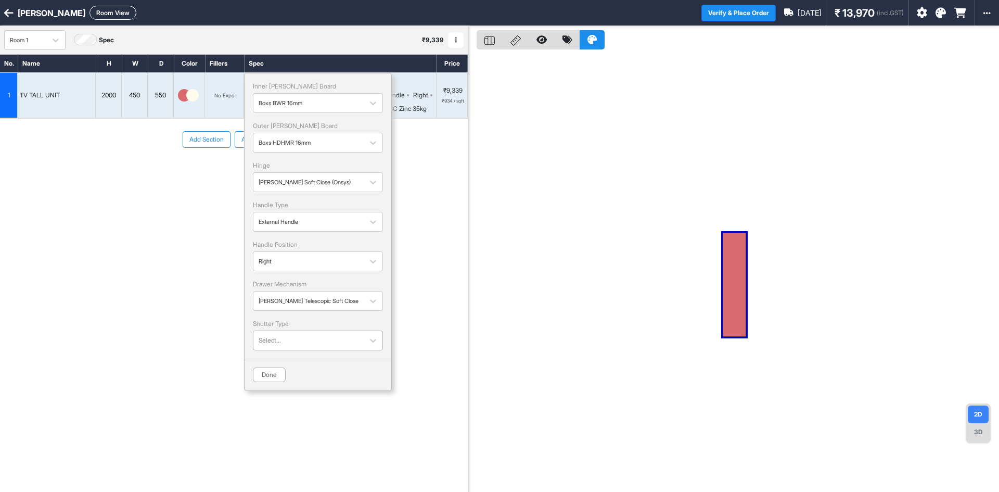
click at [299, 340] on div at bounding box center [309, 339] width 100 height 11
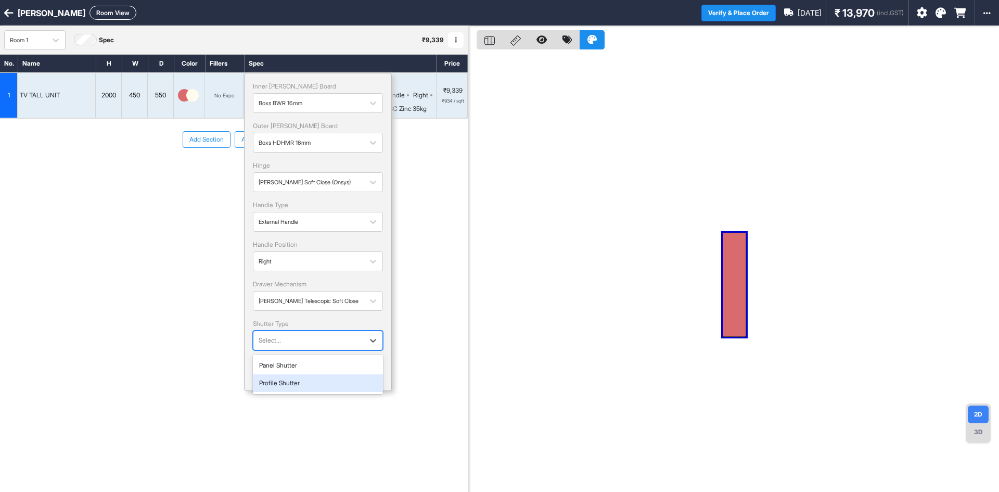
click at [285, 378] on div "Profile Shutter" at bounding box center [318, 383] width 130 height 18
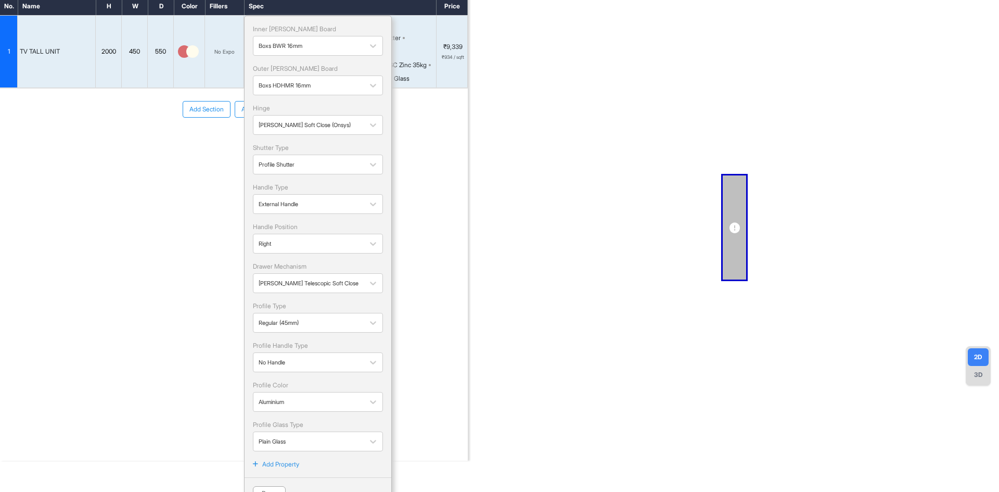
scroll to position [75, 0]
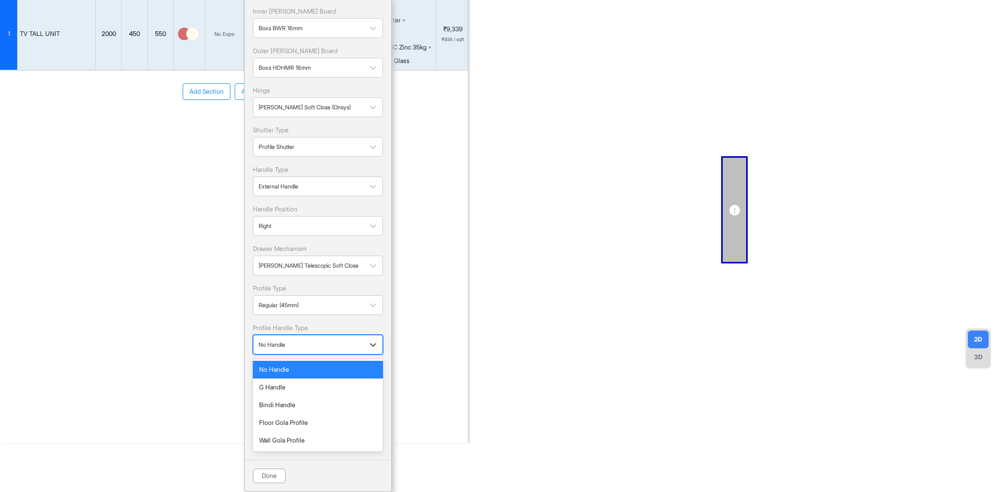
click at [300, 343] on div at bounding box center [309, 344] width 100 height 11
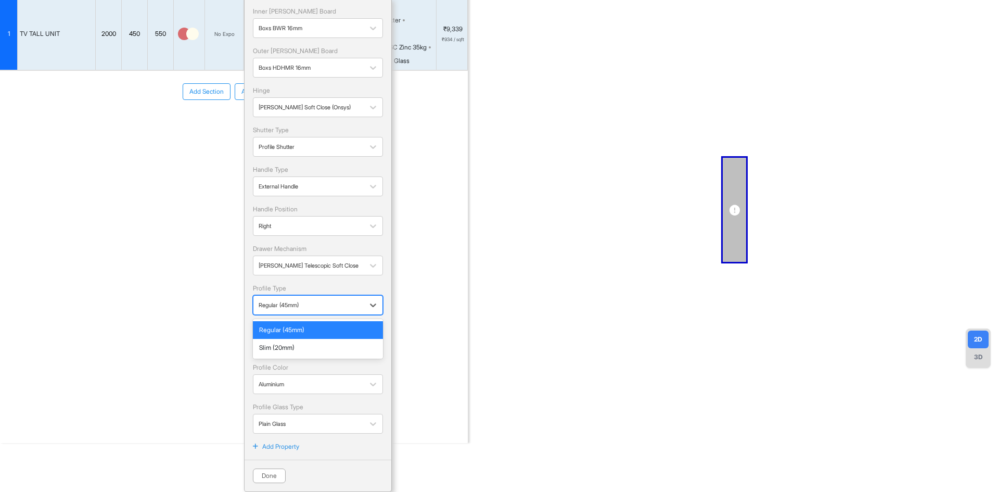
click at [300, 299] on div "Regular (45mm)" at bounding box center [309, 305] width 100 height 13
click at [295, 349] on div "Slim (20mm)" at bounding box center [318, 347] width 118 height 9
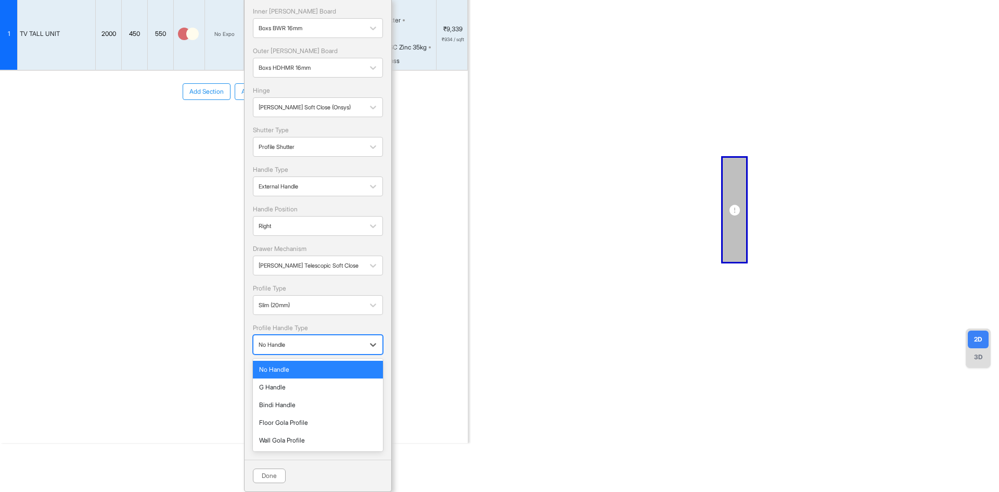
click at [306, 346] on div at bounding box center [309, 344] width 100 height 11
click at [285, 404] on div "Bindi Handle" at bounding box center [318, 404] width 118 height 9
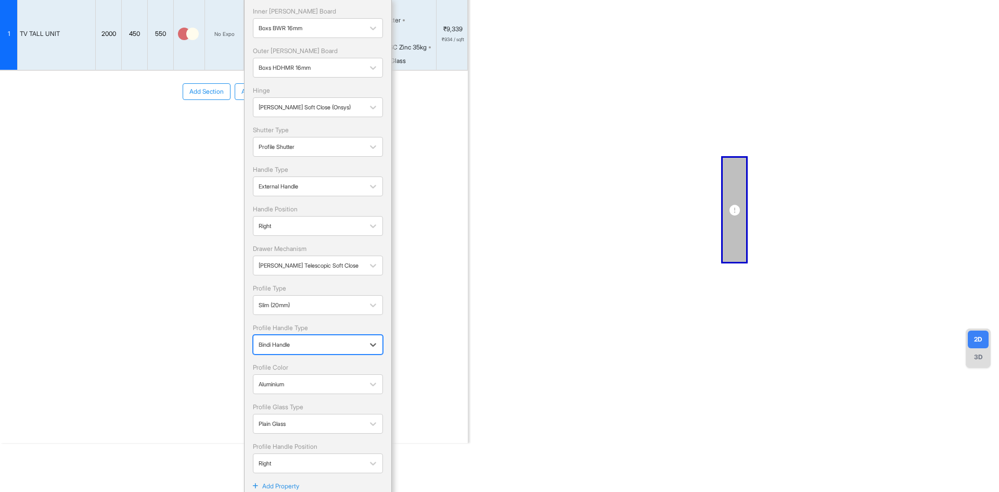
click at [304, 348] on div at bounding box center [309, 344] width 100 height 11
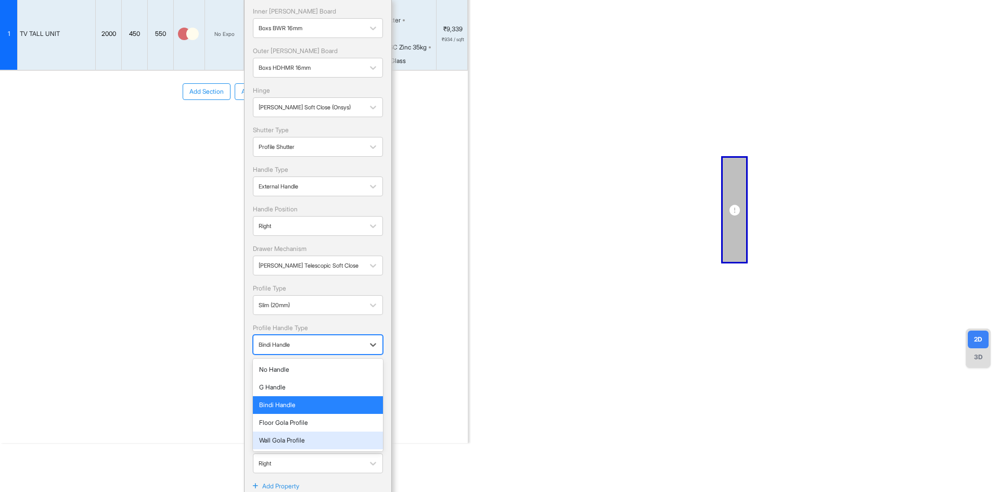
click at [284, 439] on div "Wall Gola Profile" at bounding box center [318, 439] width 118 height 9
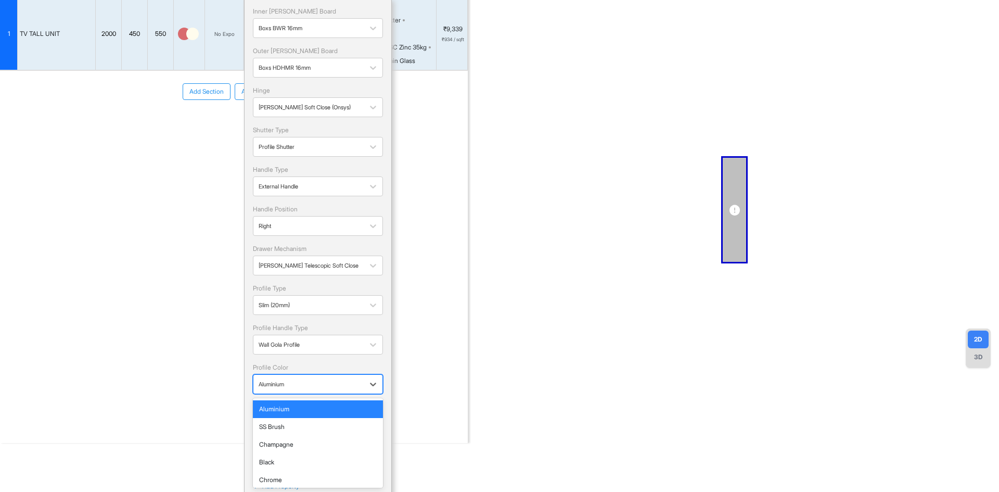
click at [306, 384] on div at bounding box center [309, 383] width 100 height 11
click at [297, 413] on div "Aluminium" at bounding box center [318, 408] width 118 height 9
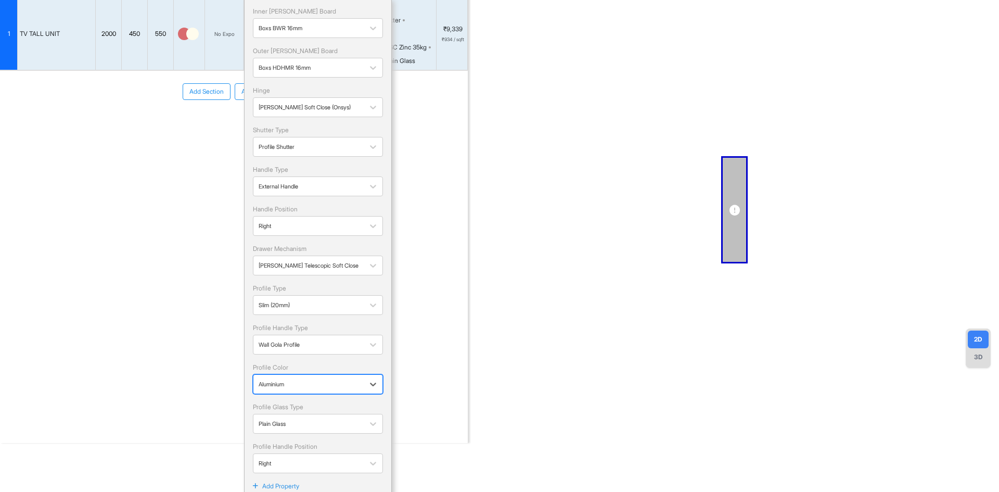
scroll to position [114, 0]
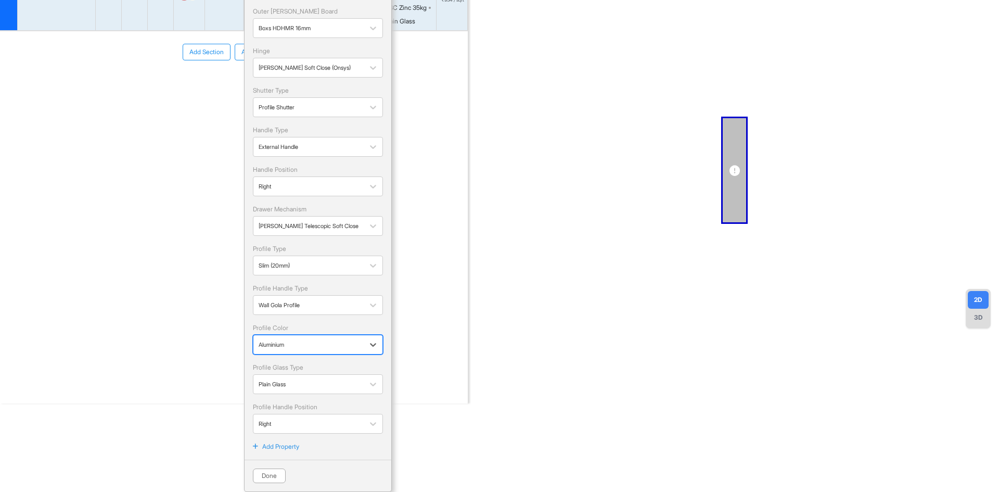
click at [300, 345] on div at bounding box center [309, 344] width 100 height 11
click at [200, 404] on div "Sathya Room View Verify & Place Order Aug 19th ₹ 13,970 (incl.GST) Import Assem…" at bounding box center [499, 246] width 999 height 492
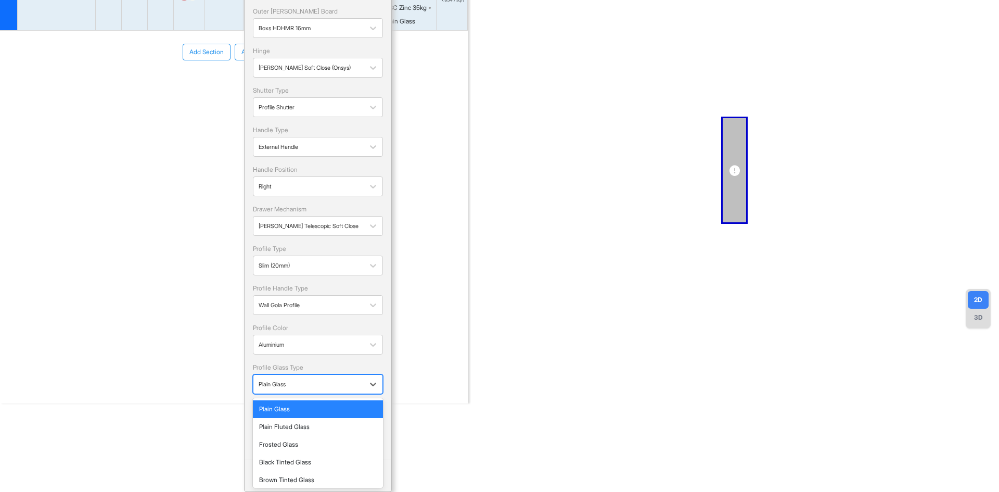
drag, startPoint x: 300, startPoint y: 383, endPoint x: 304, endPoint y: 376, distance: 8.1
click at [300, 384] on div at bounding box center [309, 383] width 100 height 11
click at [288, 414] on div "Plain Glass" at bounding box center [318, 409] width 130 height 18
click at [299, 391] on div "Plain Glass" at bounding box center [308, 384] width 110 height 16
click at [285, 456] on div "Black Tinted Glass" at bounding box center [318, 462] width 130 height 18
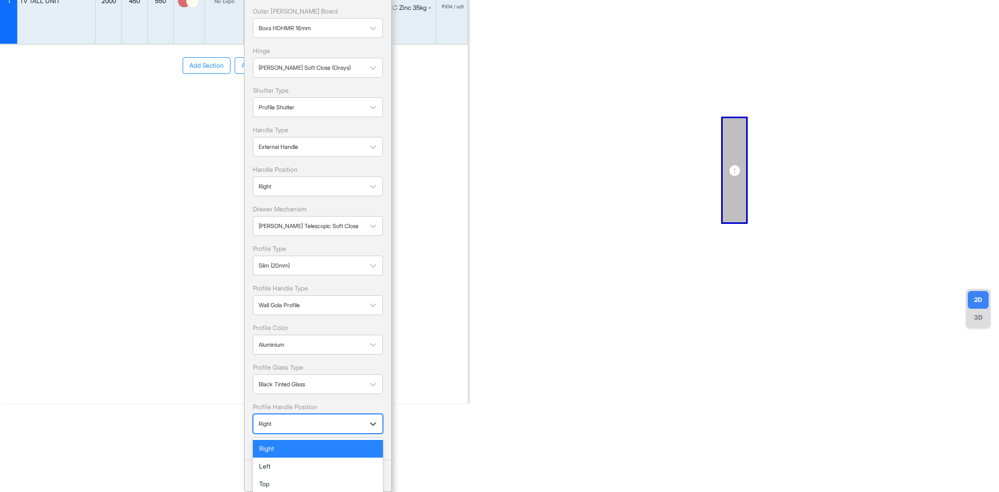
click at [297, 433] on div "Right" at bounding box center [318, 424] width 130 height 20
click at [281, 452] on div "Right" at bounding box center [318, 448] width 118 height 9
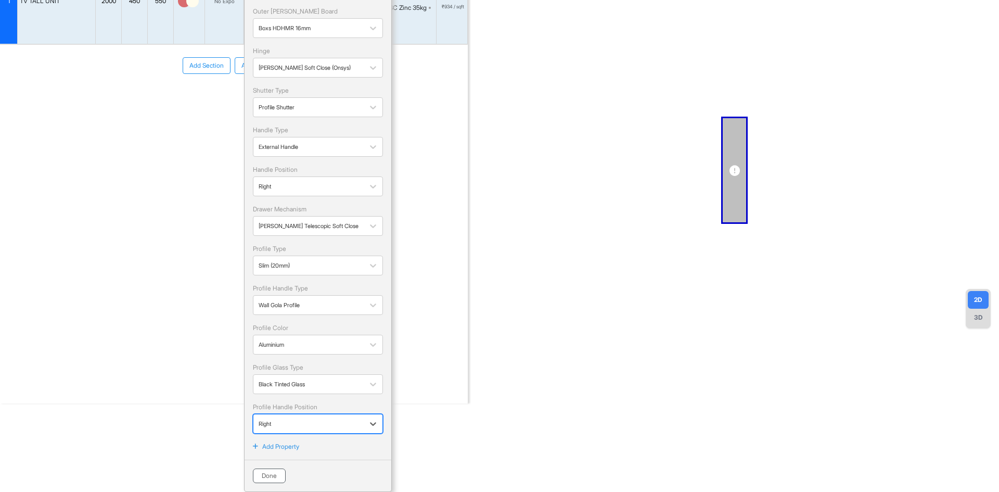
click at [271, 472] on button "Done" at bounding box center [269, 475] width 33 height 15
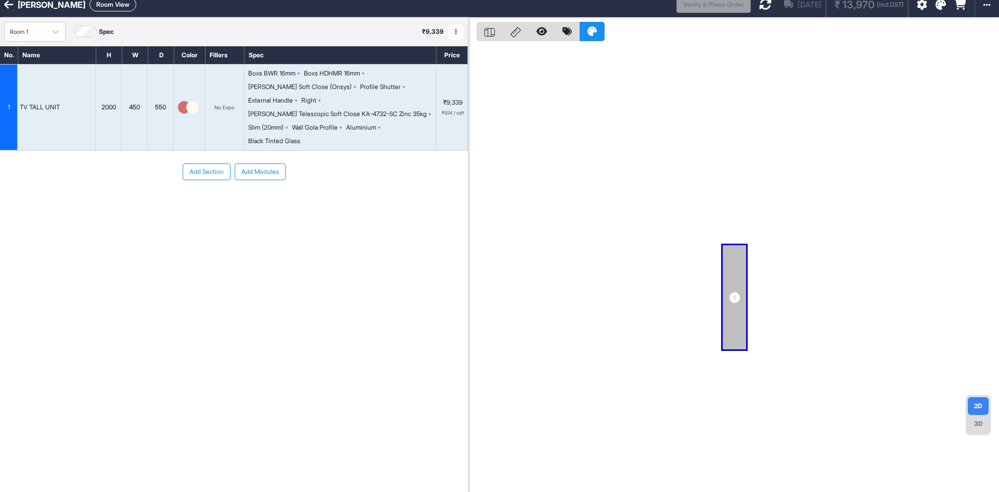
scroll to position [0, 0]
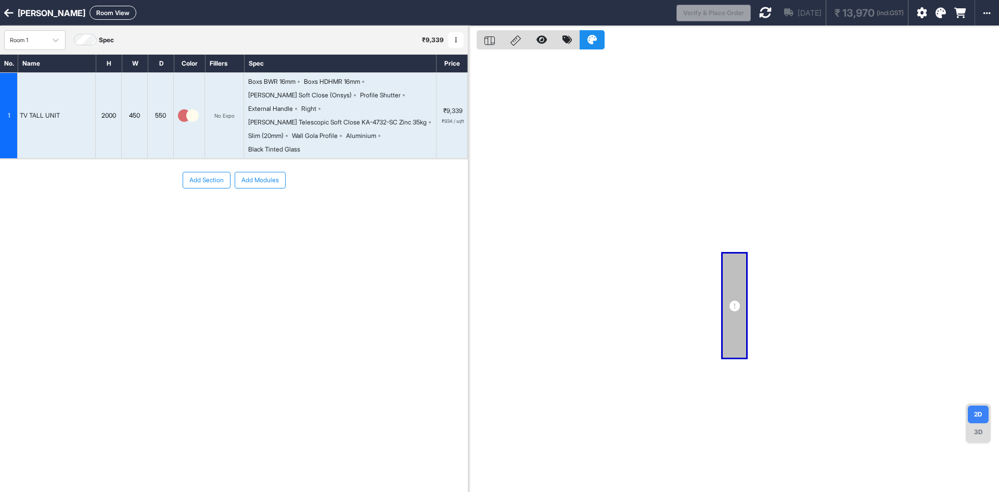
click at [759, 13] on icon at bounding box center [765, 12] width 12 height 12
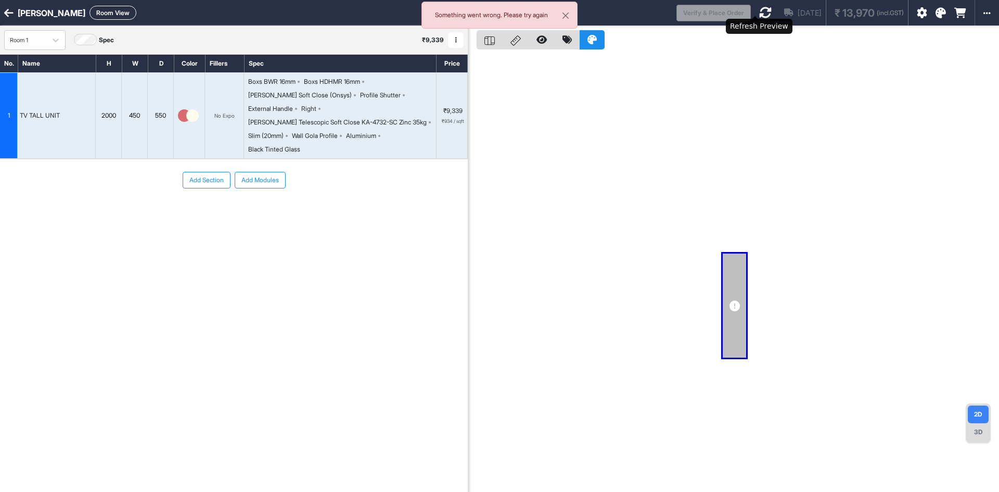
click at [759, 11] on icon at bounding box center [765, 12] width 12 height 12
click at [759, 11] on div "Loading..." at bounding box center [764, 12] width 11 height 11
click at [759, 11] on icon at bounding box center [765, 12] width 12 height 12
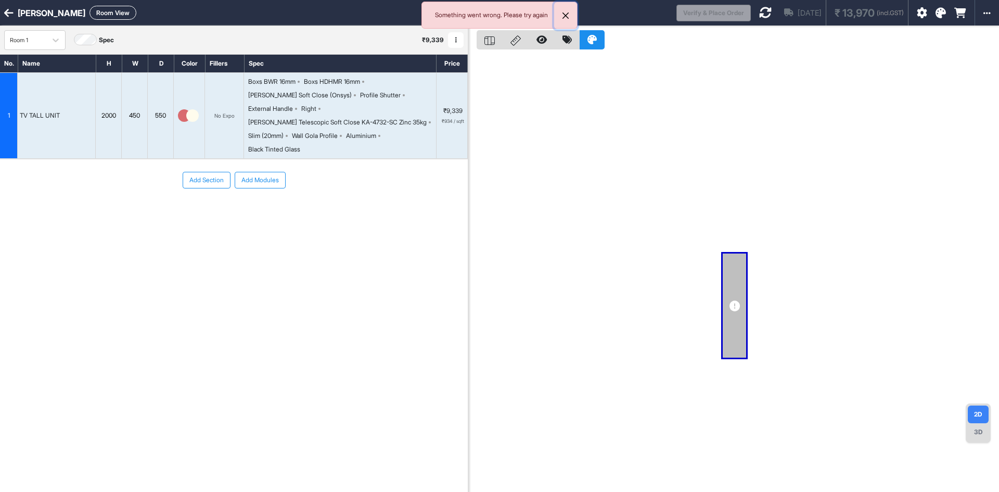
click at [569, 14] on button "Close" at bounding box center [565, 15] width 23 height 27
click at [759, 11] on icon at bounding box center [765, 12] width 12 height 12
click at [759, 13] on icon at bounding box center [765, 12] width 12 height 12
click at [758, 13] on div "Loading..." at bounding box center [763, 11] width 11 height 11
click at [759, 13] on icon at bounding box center [765, 12] width 12 height 12
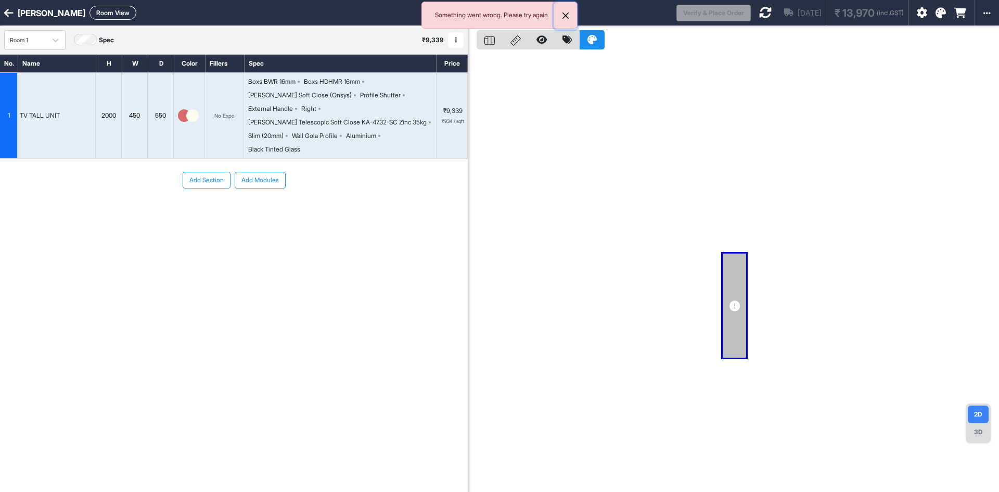
click at [564, 15] on button "Close" at bounding box center [565, 15] width 23 height 27
click at [343, 128] on div "Boxs BWR 16mm Boxs HDHMR 16mm Hettich Soft Close (Onsys) Profile Shutter Extern…" at bounding box center [342, 115] width 188 height 77
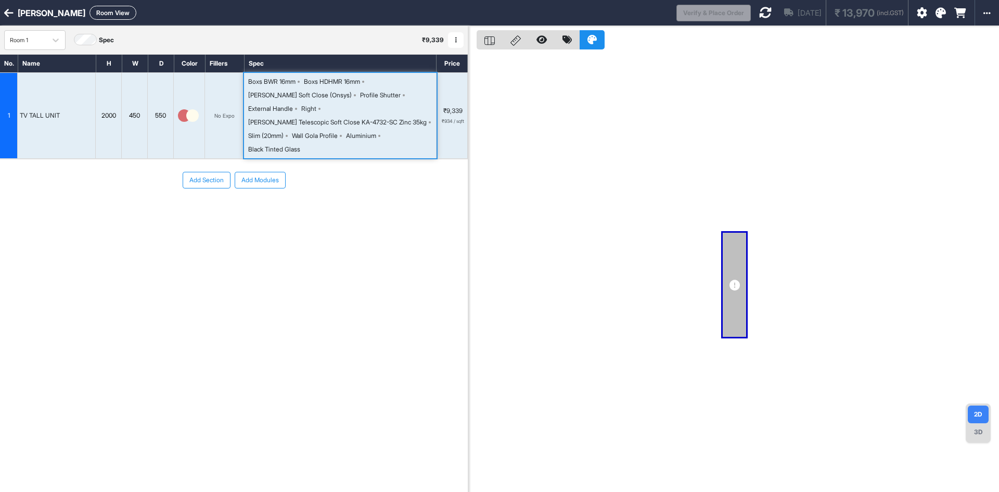
click at [343, 128] on div "Boxs BWR 16mm Boxs HDHMR 16mm Hettich Soft Close (Onsys) Profile Shutter Extern…" at bounding box center [342, 115] width 188 height 77
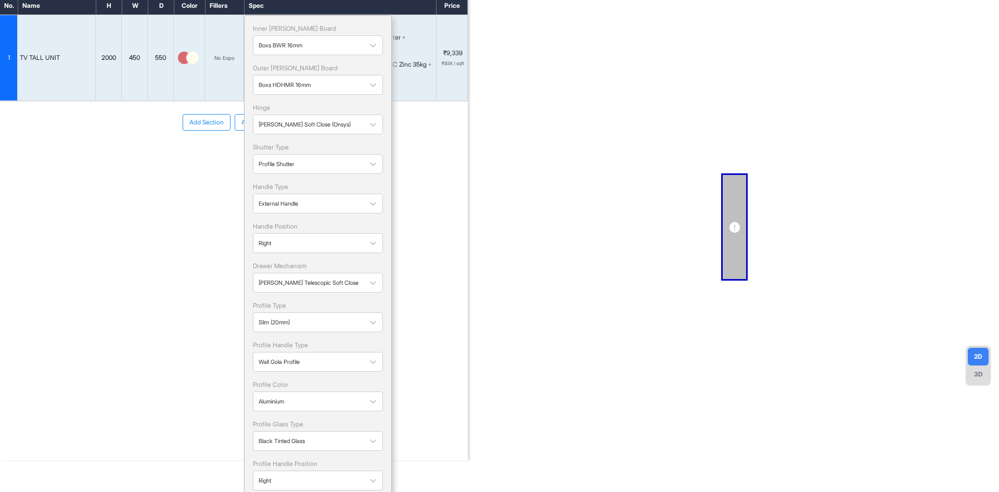
scroll to position [114, 0]
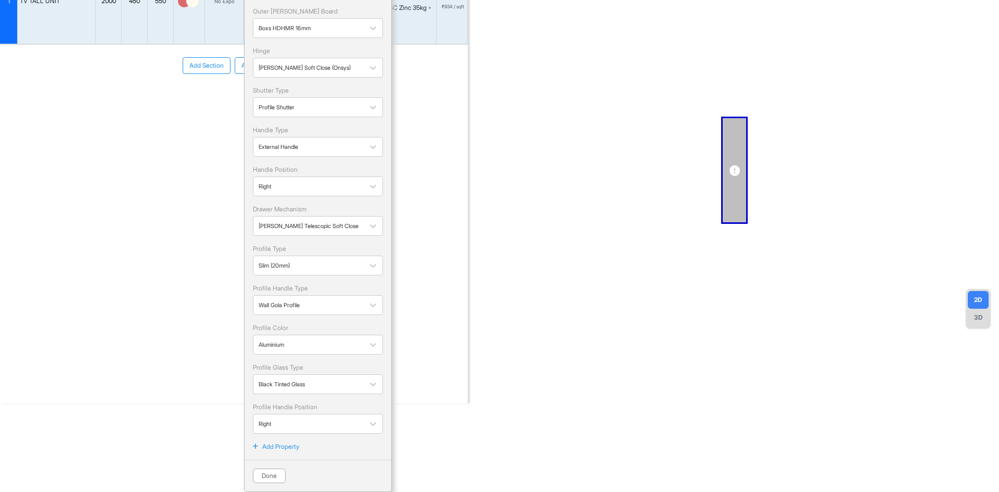
click at [276, 447] on p "Add Property" at bounding box center [280, 446] width 37 height 9
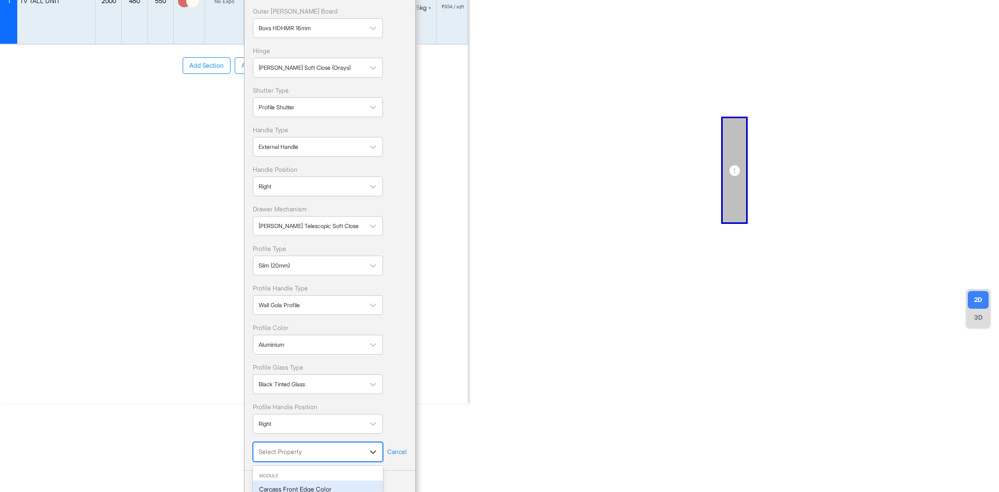
click at [307, 456] on body "Sathya Room View Verify & Place Order Aug 19th ₹ 13,970 (incl.GST) Import Assem…" at bounding box center [499, 246] width 999 height 492
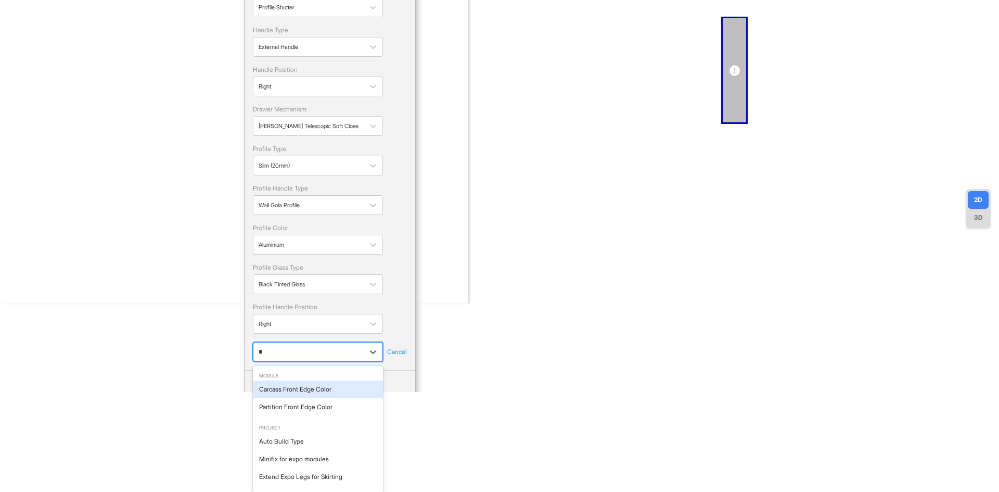
scroll to position [0, 0]
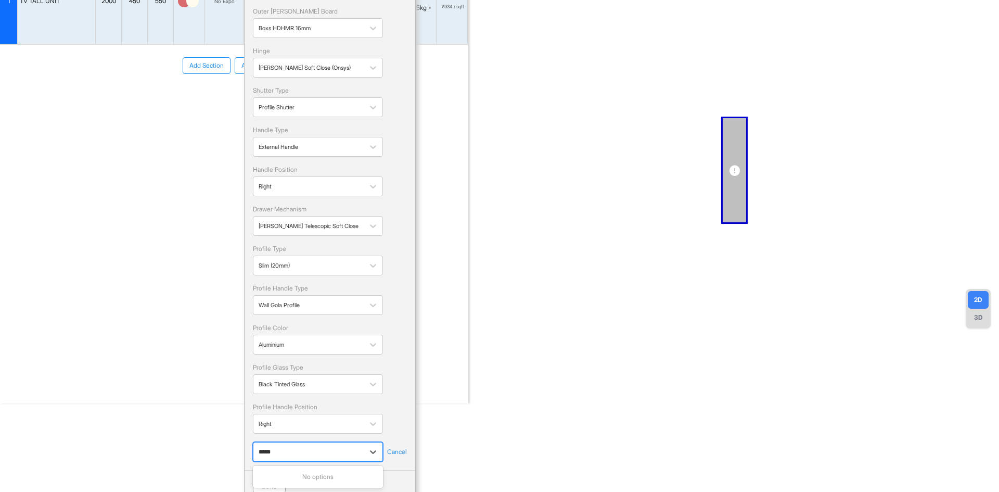
type input "******"
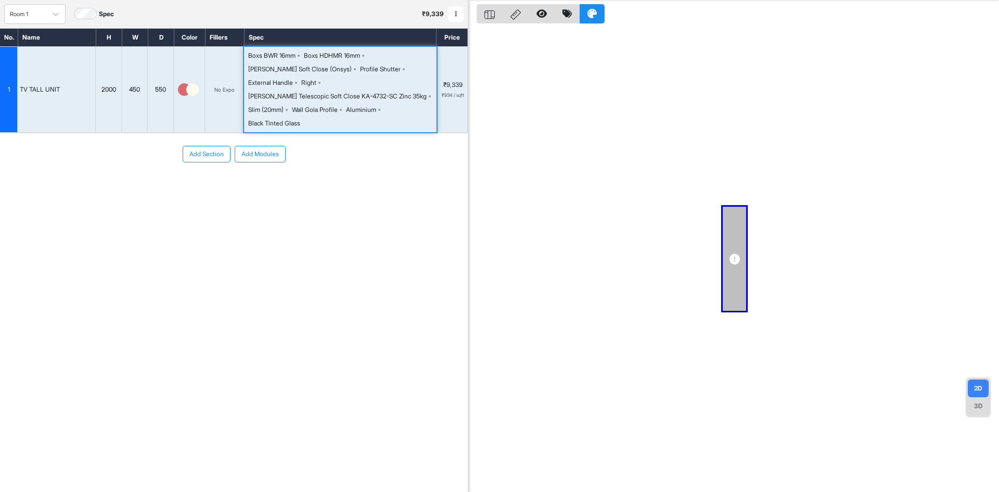
scroll to position [26, 0]
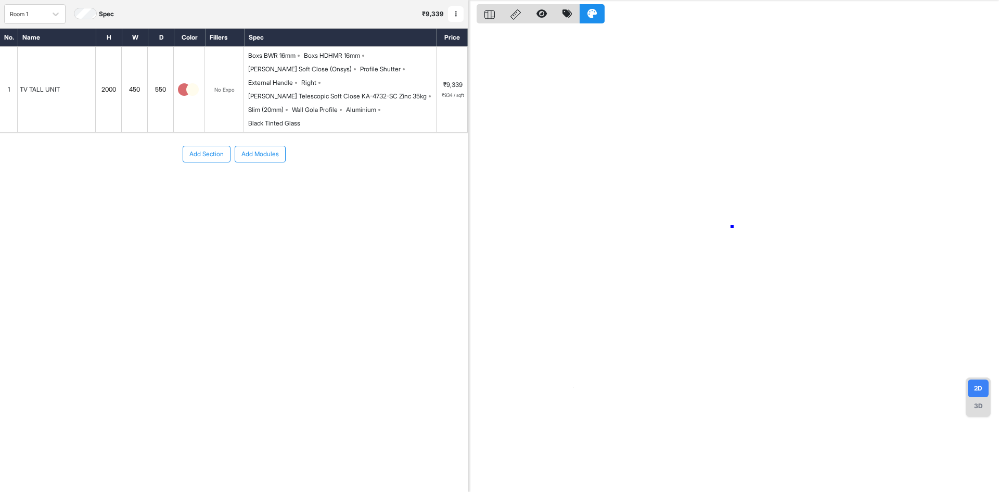
click at [732, 226] on div at bounding box center [733, 246] width 531 height 492
click at [338, 105] on div "Wall Gola Profile" at bounding box center [315, 109] width 46 height 9
click at [750, 214] on div at bounding box center [733, 246] width 531 height 492
click at [364, 105] on div "Aluminium" at bounding box center [361, 109] width 30 height 9
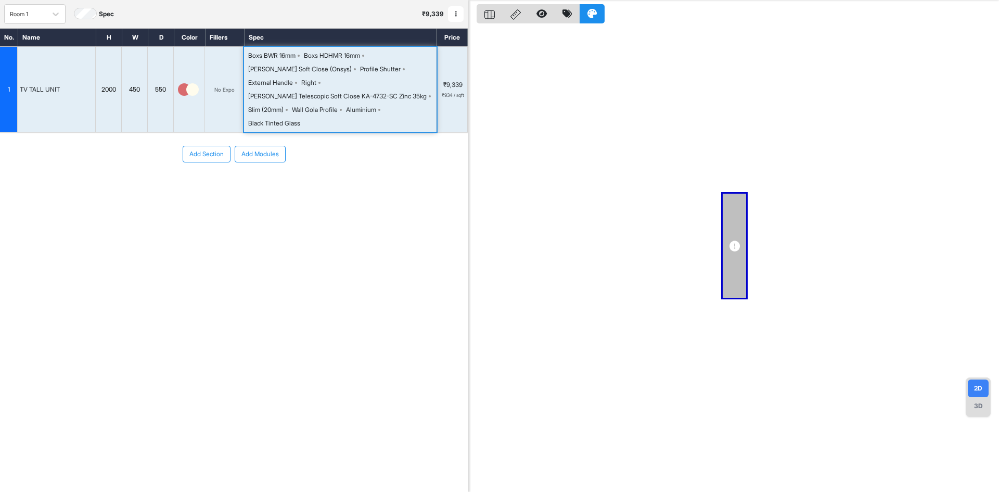
click at [360, 71] on div "Profile Shutter" at bounding box center [380, 69] width 41 height 9
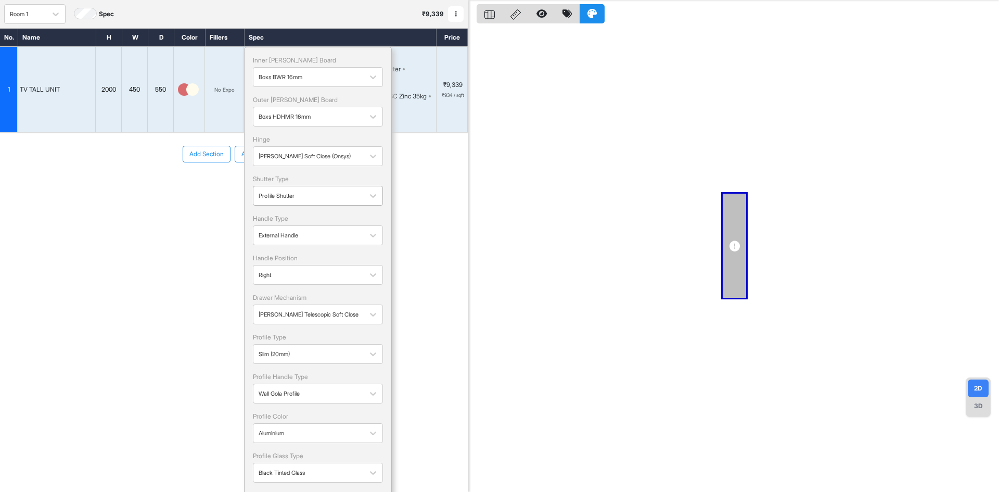
click at [326, 195] on div at bounding box center [309, 195] width 100 height 11
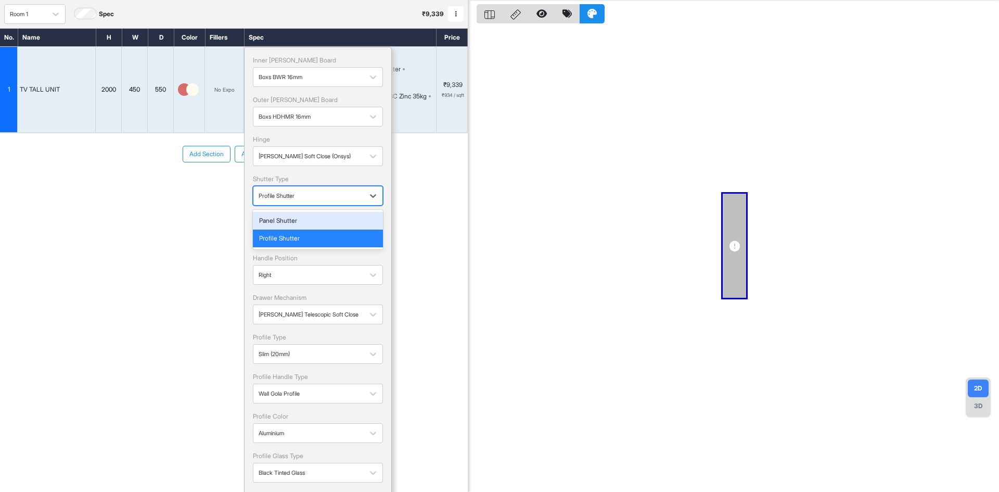
click at [301, 218] on div "Panel Shutter" at bounding box center [318, 220] width 118 height 9
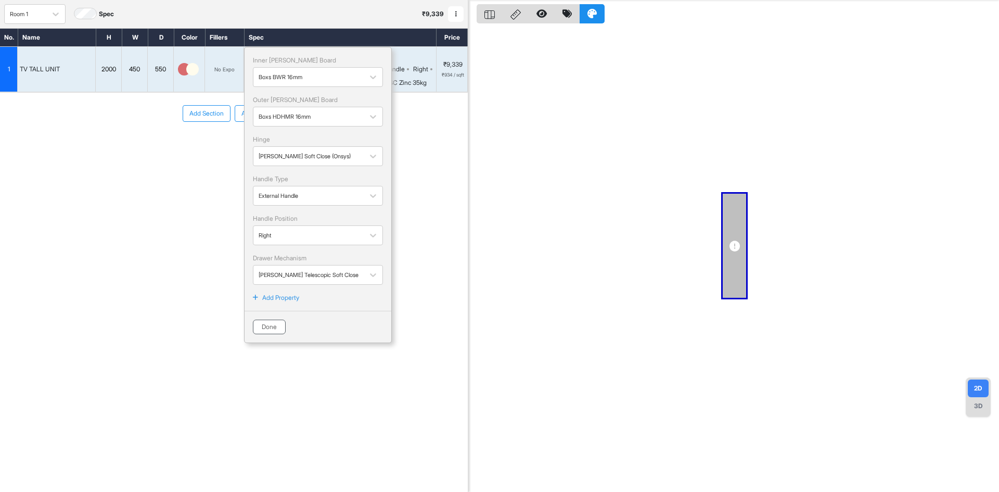
click at [259, 328] on button "Done" at bounding box center [269, 326] width 33 height 15
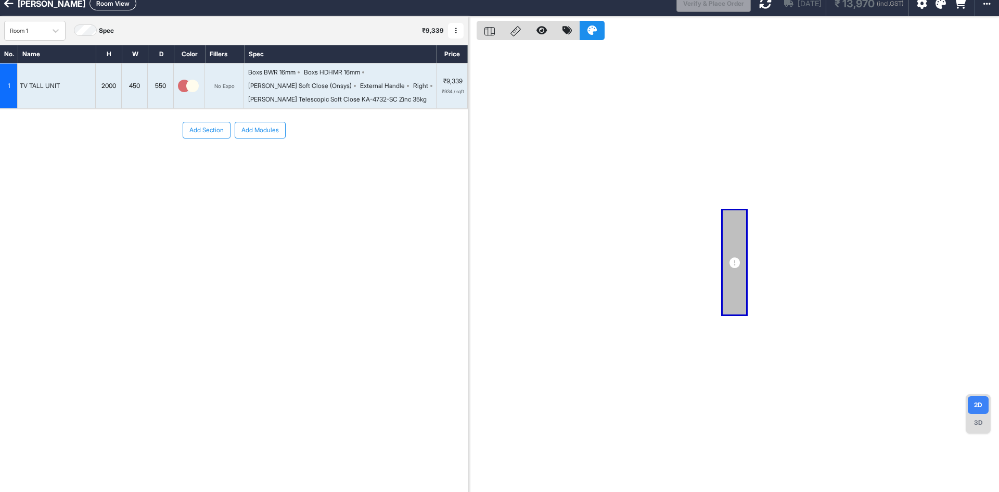
scroll to position [0, 0]
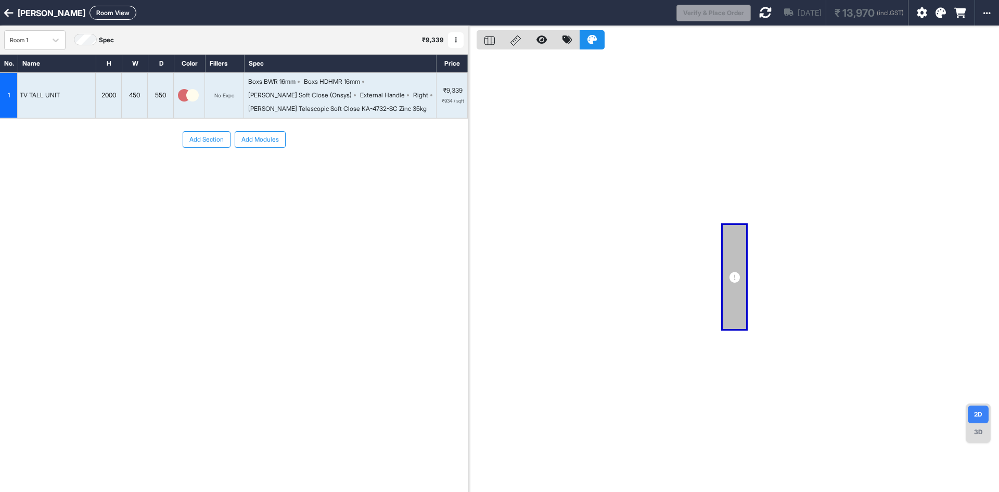
click at [761, 16] on icon at bounding box center [765, 12] width 12 height 12
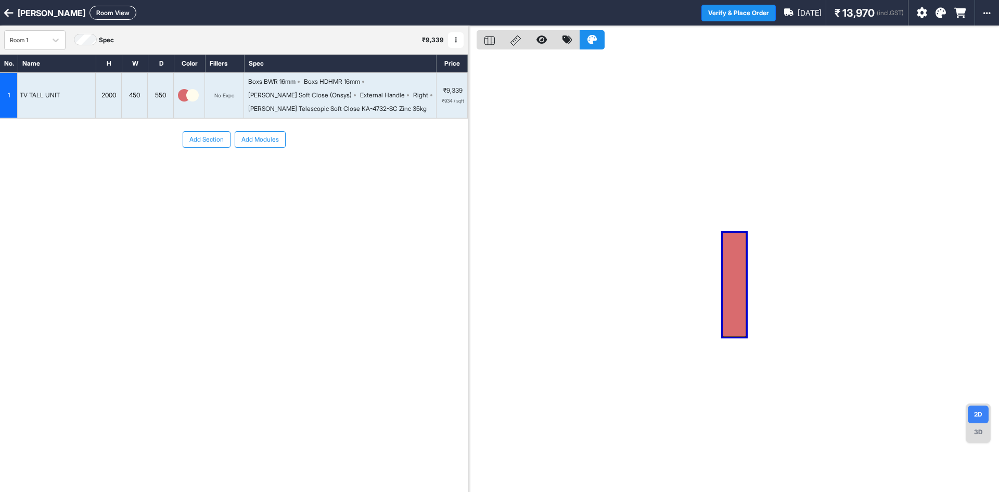
click at [738, 244] on div at bounding box center [734, 285] width 23 height 104
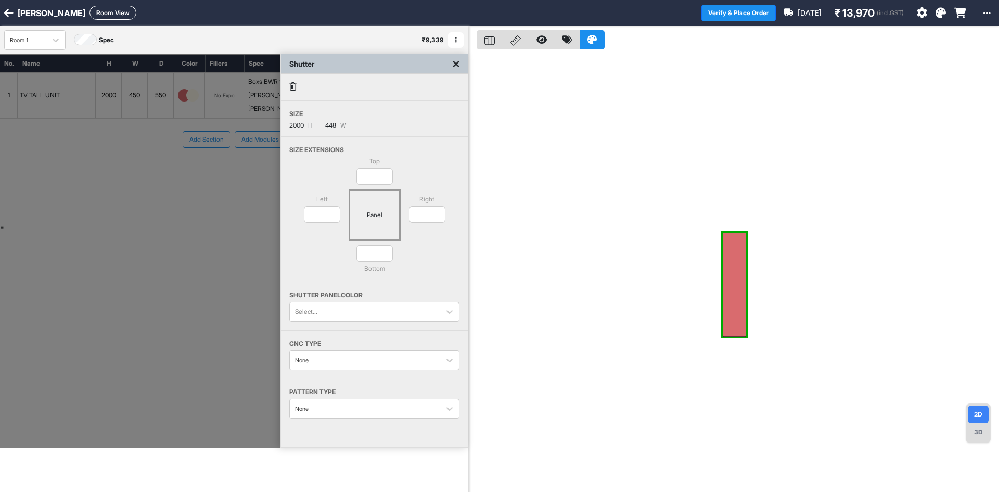
click at [455, 64] on icon at bounding box center [456, 64] width 7 height 10
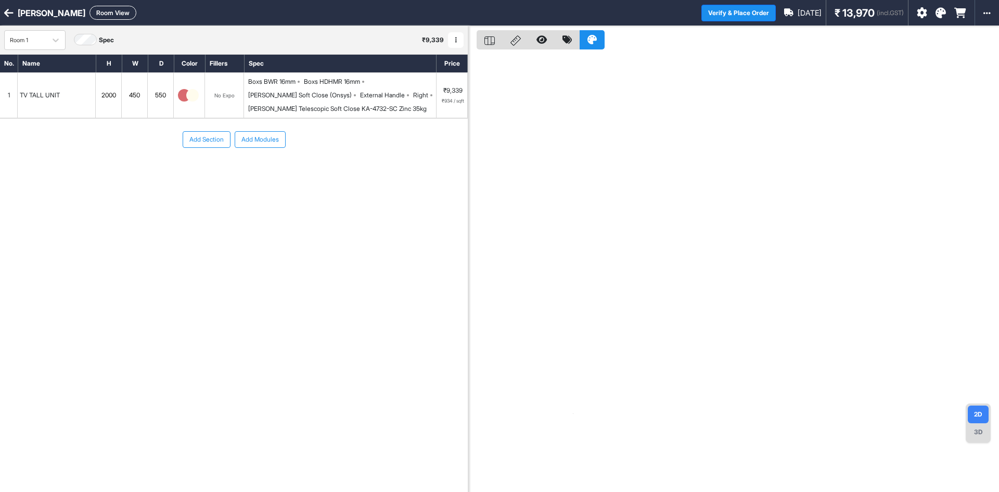
click at [456, 34] on button "button" at bounding box center [456, 40] width 16 height 16
click at [392, 45] on div "Room 1 Spec ₹ 9,339 Add Room Edit Room Name Delete Room Duplicate Room" at bounding box center [234, 40] width 468 height 28
click at [45, 43] on div "Room 1" at bounding box center [26, 40] width 42 height 16
click at [33, 40] on div "Room 1" at bounding box center [25, 40] width 31 height 9
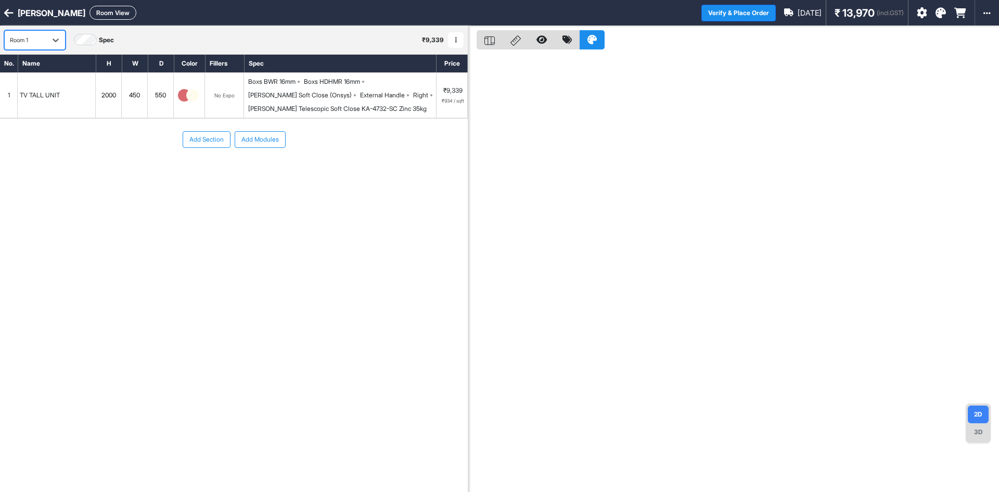
click at [33, 40] on div "Room 1" at bounding box center [25, 40] width 31 height 9
click at [454, 37] on button "button" at bounding box center [456, 40] width 16 height 16
click at [480, 72] on button "Edit Room Name" at bounding box center [489, 73] width 82 height 17
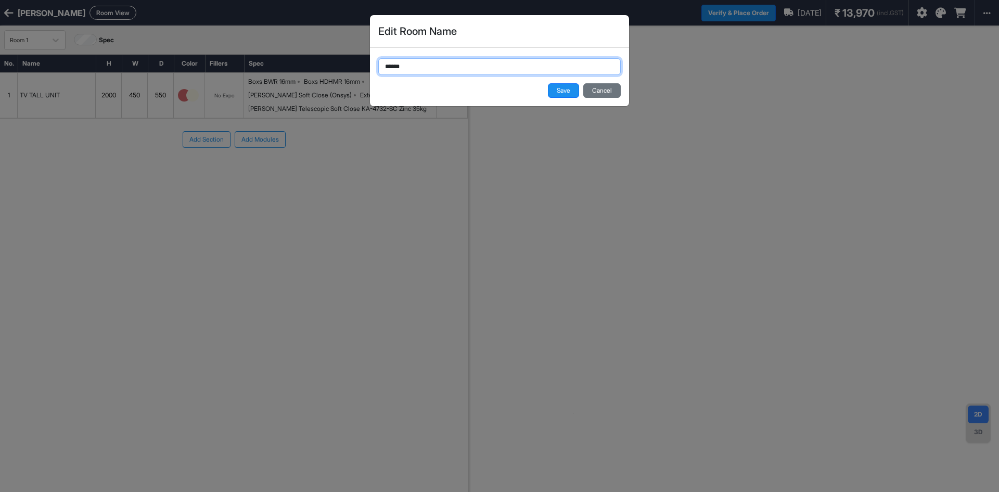
click at [447, 71] on input "******" at bounding box center [499, 66] width 242 height 17
type input "**********"
click at [565, 92] on button "Save" at bounding box center [563, 90] width 31 height 15
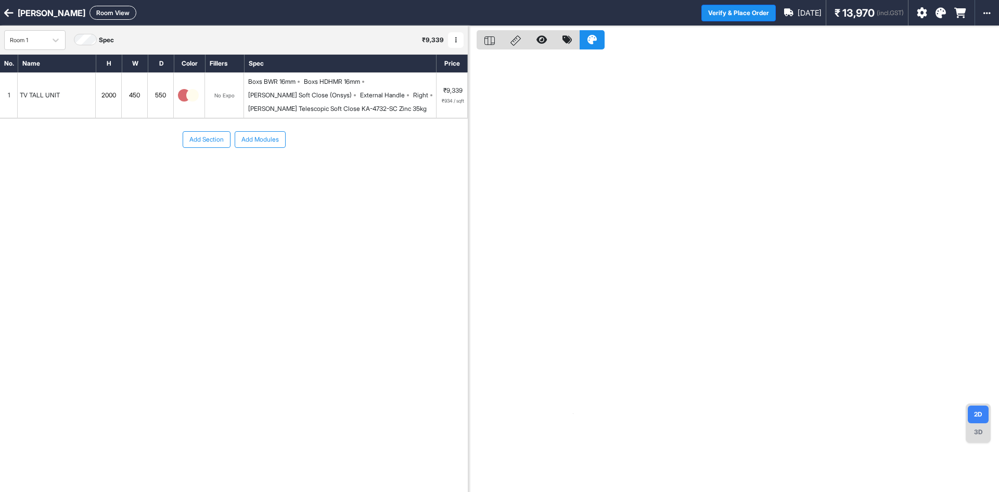
click at [247, 141] on button "Add Modules" at bounding box center [260, 139] width 51 height 17
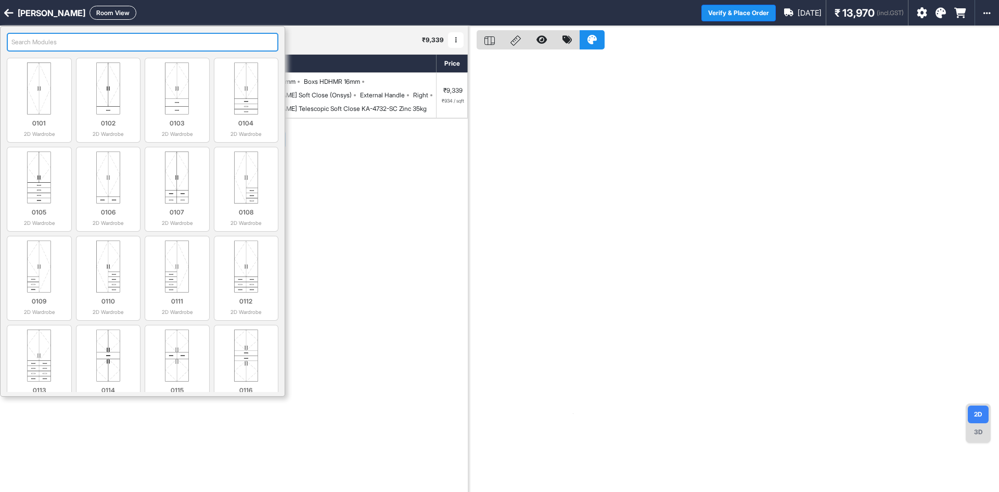
click at [196, 35] on input "search" at bounding box center [143, 42] width 272 height 19
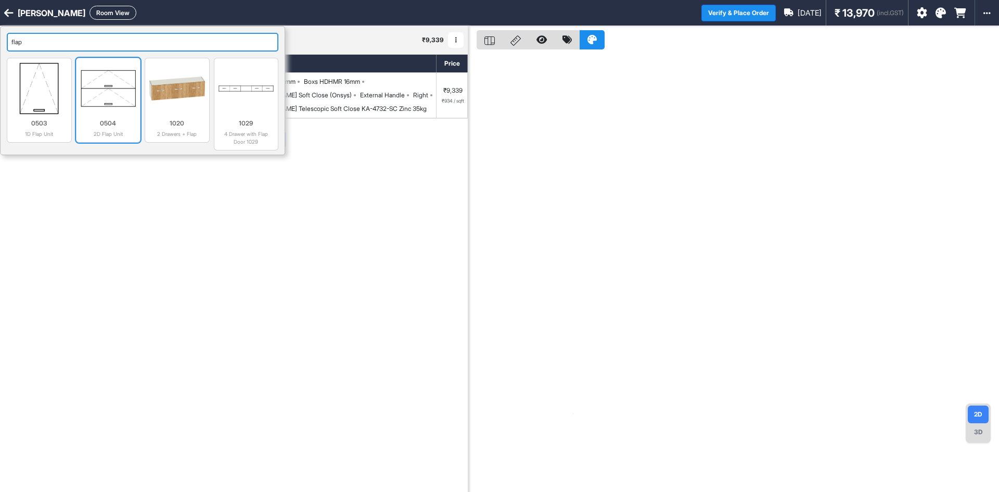
type input "flap"
click at [106, 89] on img at bounding box center [109, 88] width 56 height 52
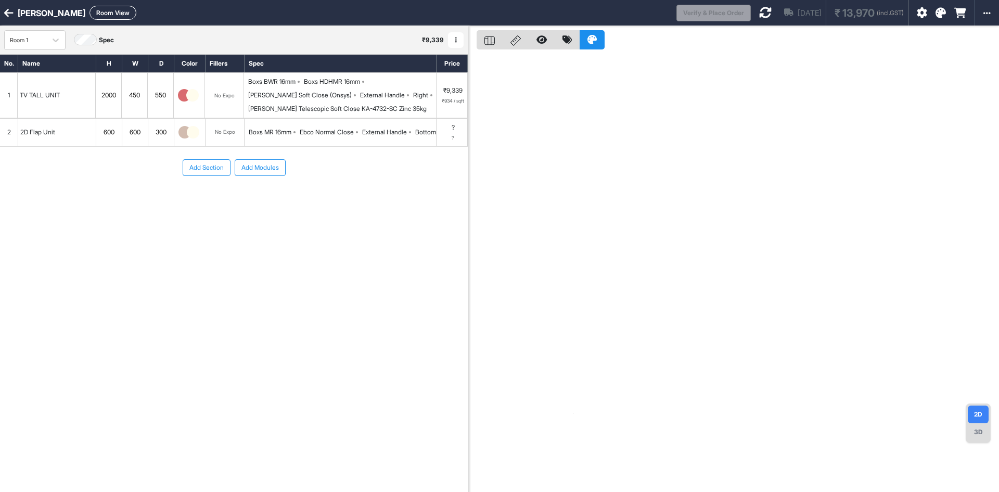
click at [186, 137] on img at bounding box center [184, 132] width 12 height 12
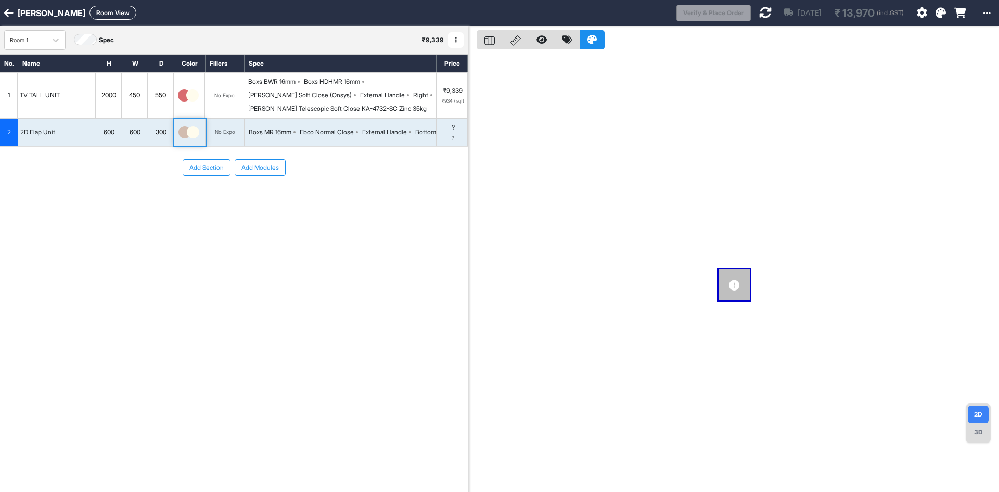
click at [186, 137] on img at bounding box center [184, 132] width 12 height 12
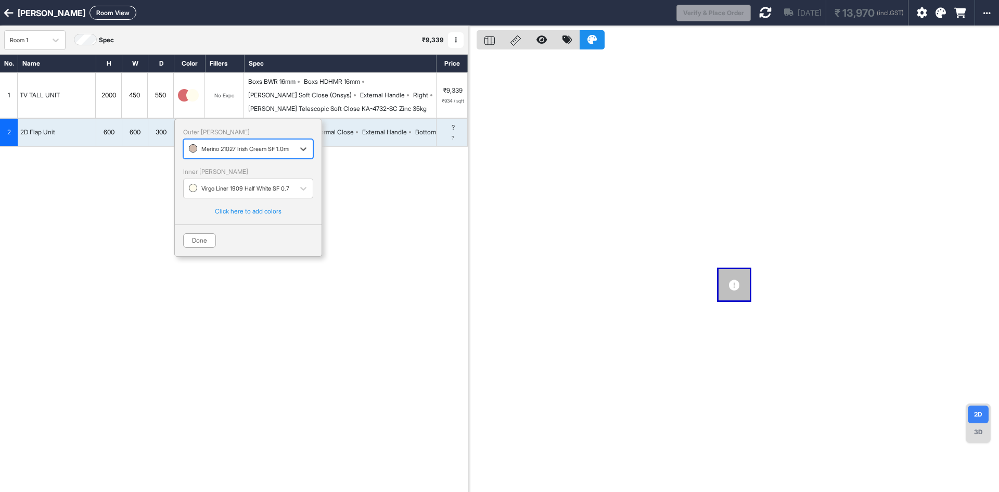
click at [223, 149] on div at bounding box center [239, 148] width 100 height 11
click at [223, 196] on div "Merino 21004 Poppy HGL 1.0mm" at bounding box center [248, 192] width 130 height 18
click at [102, 134] on div "600" at bounding box center [108, 132] width 25 height 14
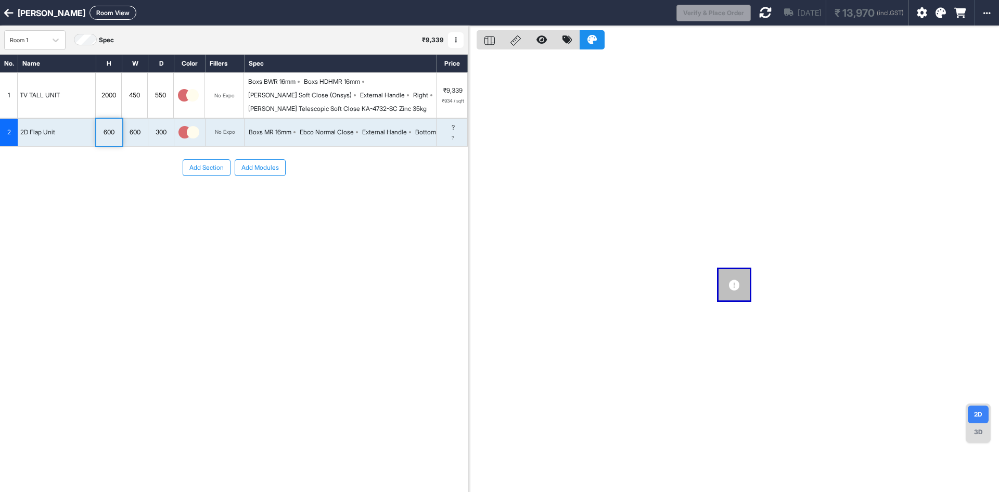
click at [111, 134] on div "600" at bounding box center [108, 132] width 25 height 14
type input "***"
click at [141, 139] on div "600" at bounding box center [134, 132] width 25 height 14
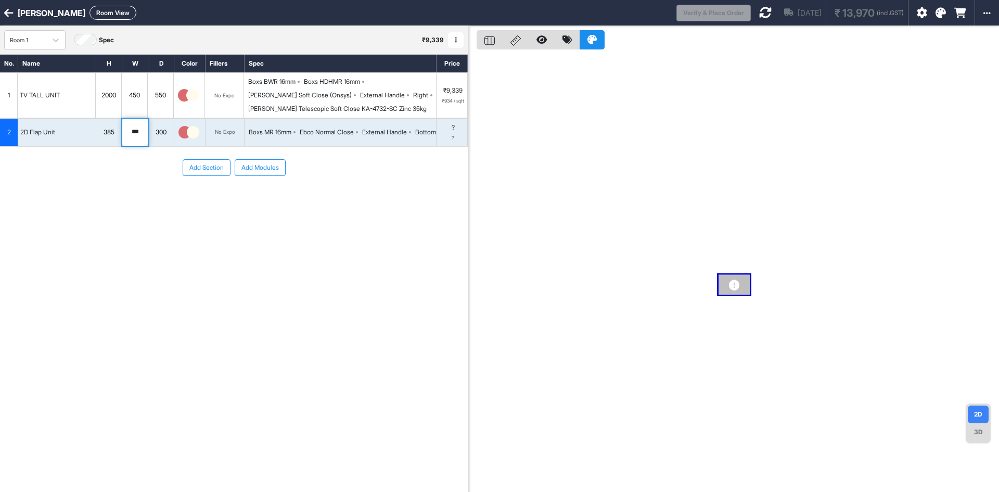
type input "****"
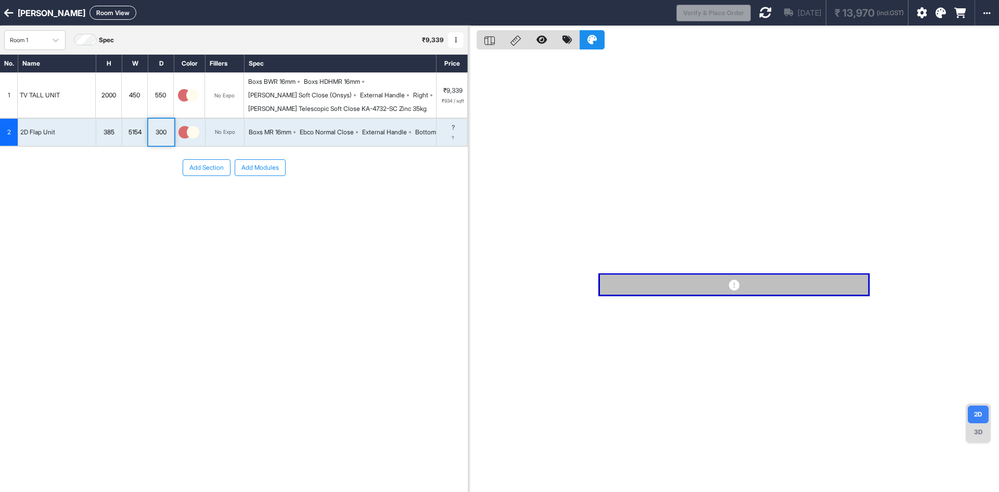
click at [141, 139] on div "5154" at bounding box center [134, 132] width 25 height 14
type input "***"
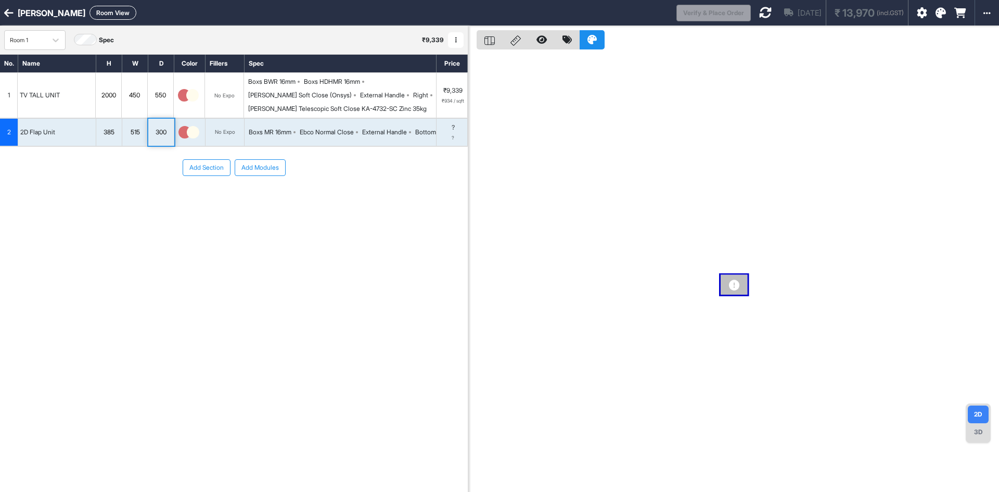
click at [162, 134] on div "300" at bounding box center [160, 132] width 25 height 14
type input "***"
click at [185, 291] on div "No. Name H W D Color Fillers Spec Price 1 TV TALL UNIT 2000 450 550 No Expo Box…" at bounding box center [234, 250] width 468 height 393
click at [266, 127] on div "Boxs MR 16mm" at bounding box center [270, 131] width 43 height 9
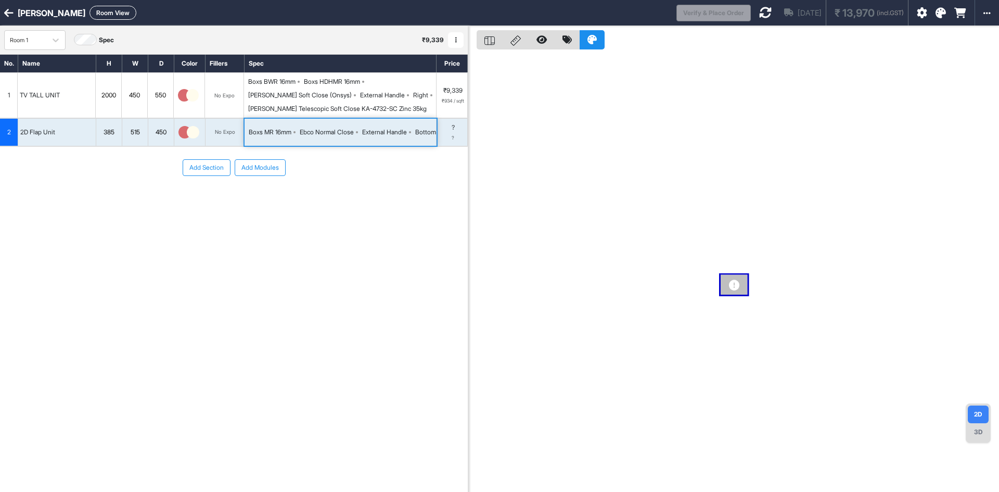
click at [295, 137] on div "Boxs MR 16mm Ebco Normal Close External Handle Bottom" at bounding box center [342, 131] width 187 height 9
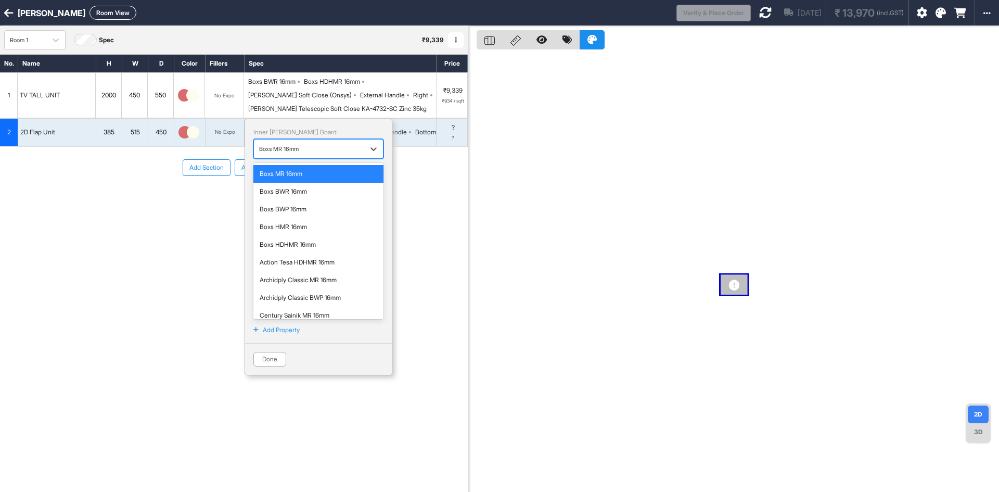
click at [300, 147] on div at bounding box center [309, 148] width 100 height 11
click at [298, 197] on div "Boxs BWR 16mm" at bounding box center [318, 192] width 130 height 18
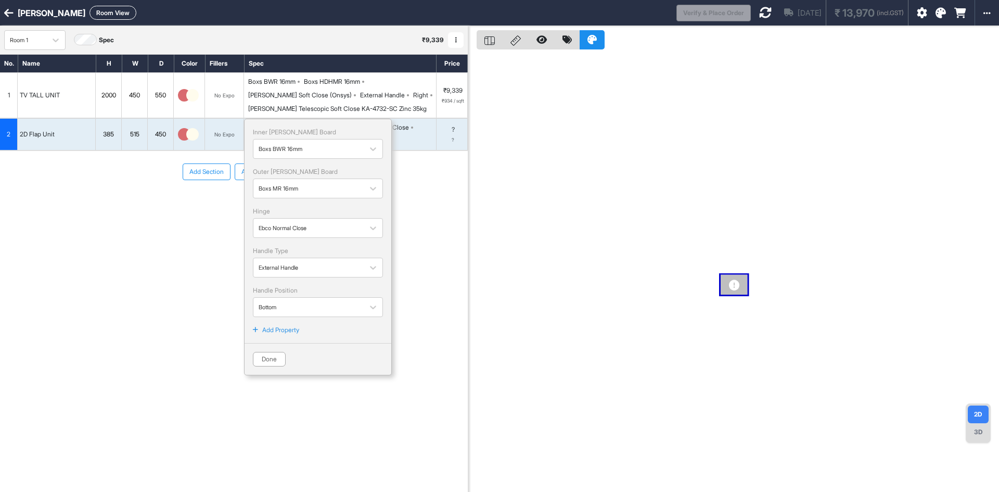
click at [317, 99] on div "Hettich Soft Close (Onsys)" at bounding box center [300, 95] width 104 height 9
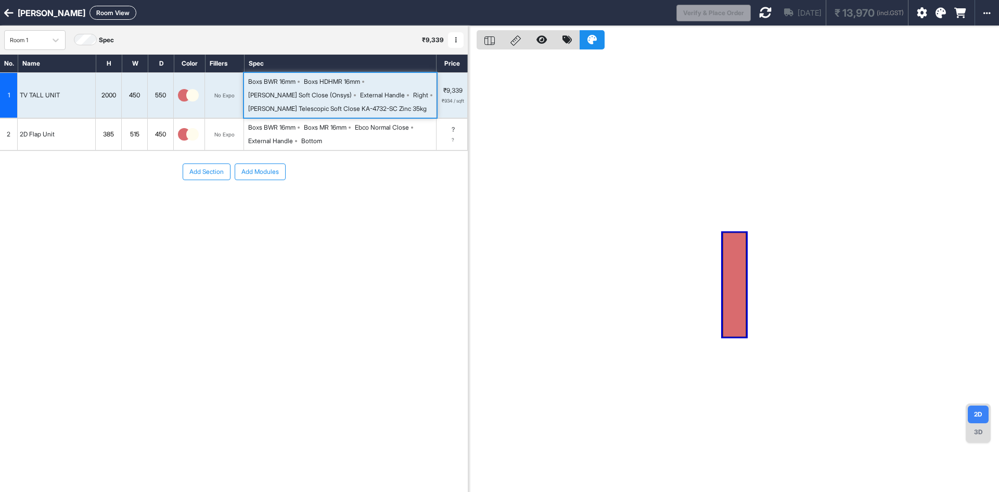
click at [325, 97] on div "Hettich Soft Close (Onsys)" at bounding box center [300, 95] width 104 height 9
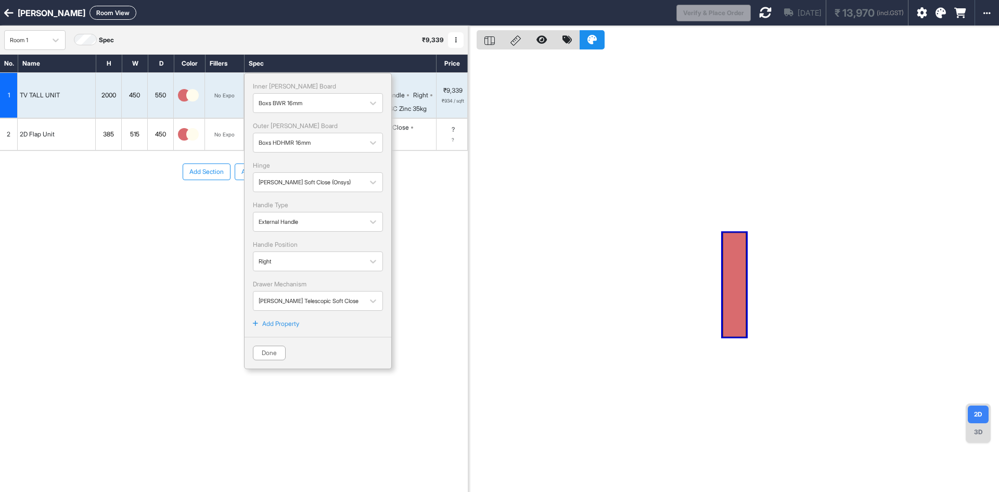
click at [759, 11] on icon at bounding box center [765, 12] width 12 height 12
click at [170, 242] on div "Add Section Add Modules" at bounding box center [234, 203] width 468 height 104
click at [266, 352] on button "Done" at bounding box center [269, 352] width 33 height 15
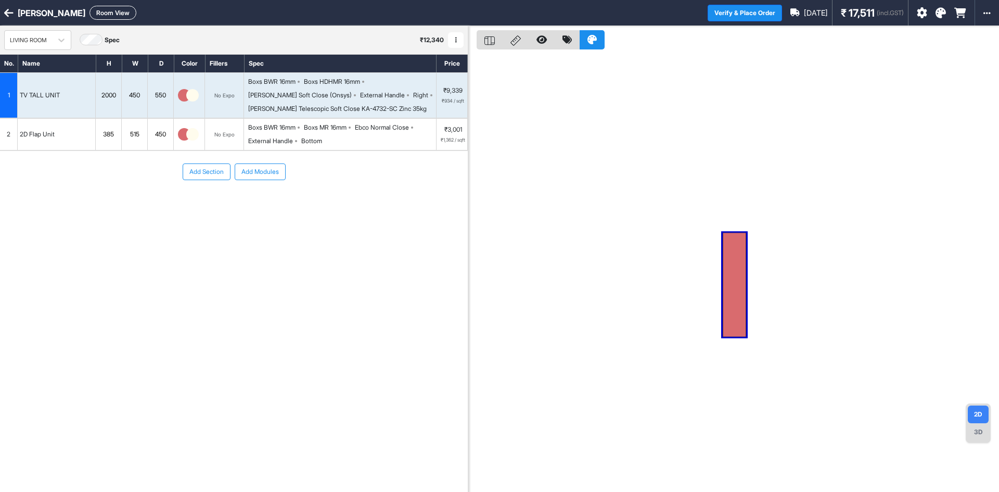
click at [308, 84] on div "Boxs HDHMR 16mm" at bounding box center [332, 81] width 56 height 9
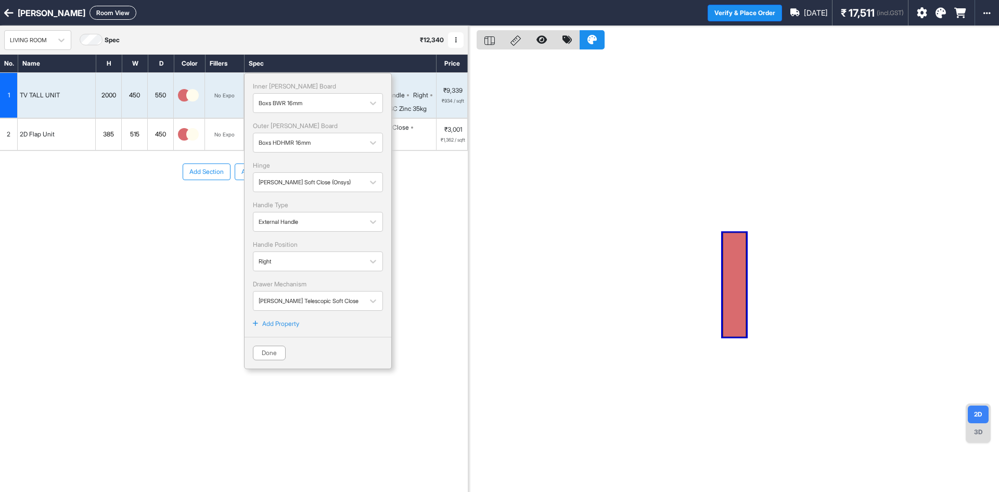
click at [281, 323] on p "Add Property" at bounding box center [280, 323] width 37 height 9
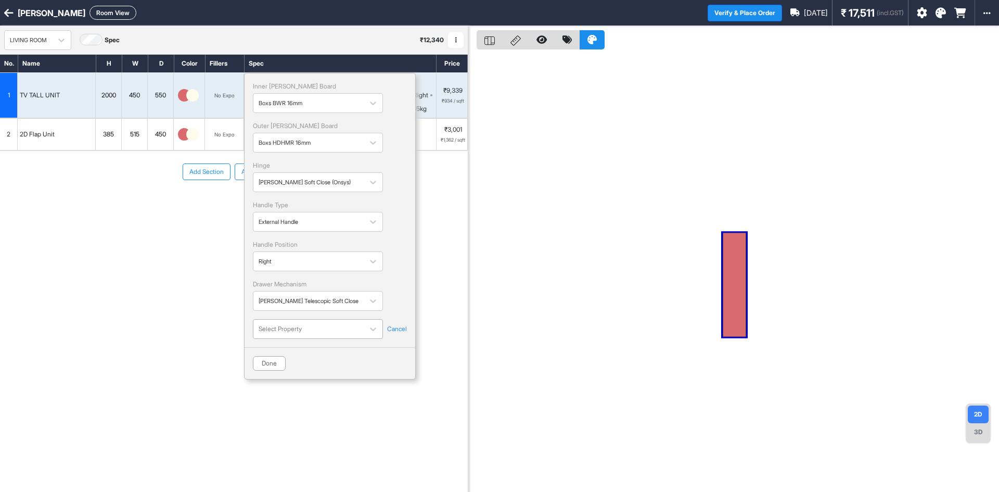
click at [288, 332] on div at bounding box center [309, 328] width 100 height 11
type input "*****"
click at [291, 365] on div "Shutter Type" at bounding box center [318, 366] width 130 height 18
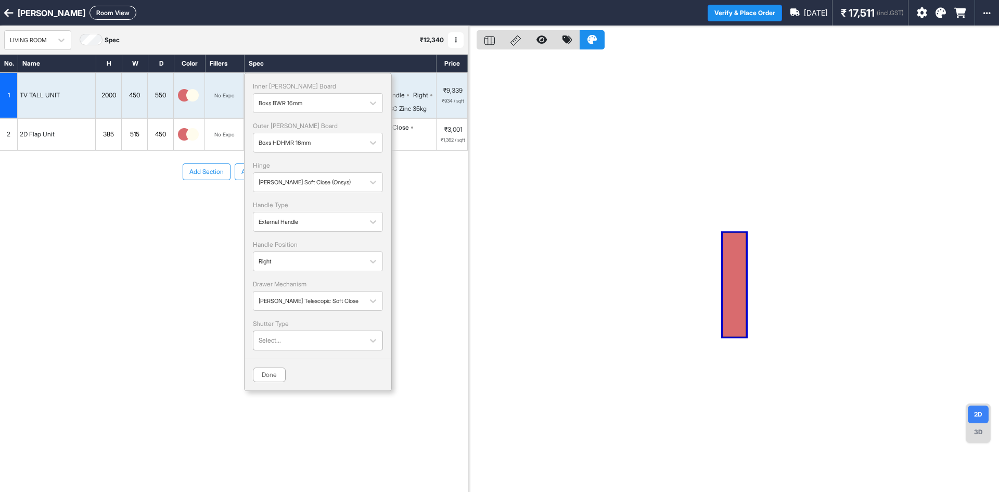
click at [297, 341] on div at bounding box center [309, 339] width 100 height 11
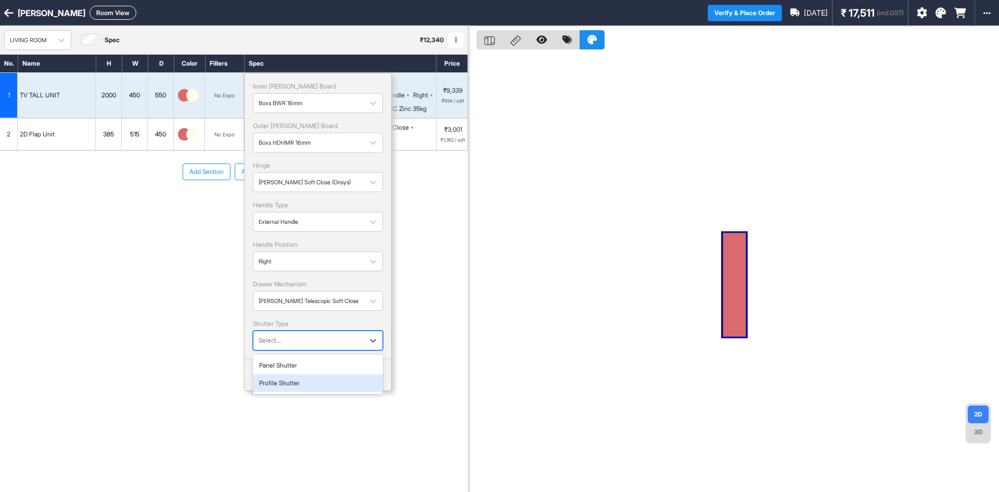
click at [298, 384] on div "Profile Shutter" at bounding box center [318, 383] width 130 height 18
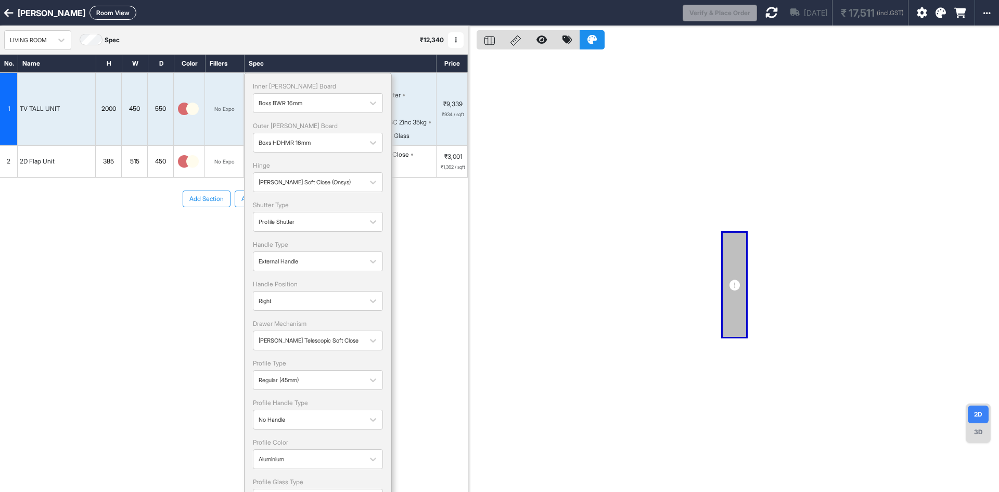
click at [268, 393] on div "Inner Lam Board Boxs BWR 16mm Outer Lam Board Boxs HDHMR 16mm Hinge Hettich Sof…" at bounding box center [318, 320] width 148 height 494
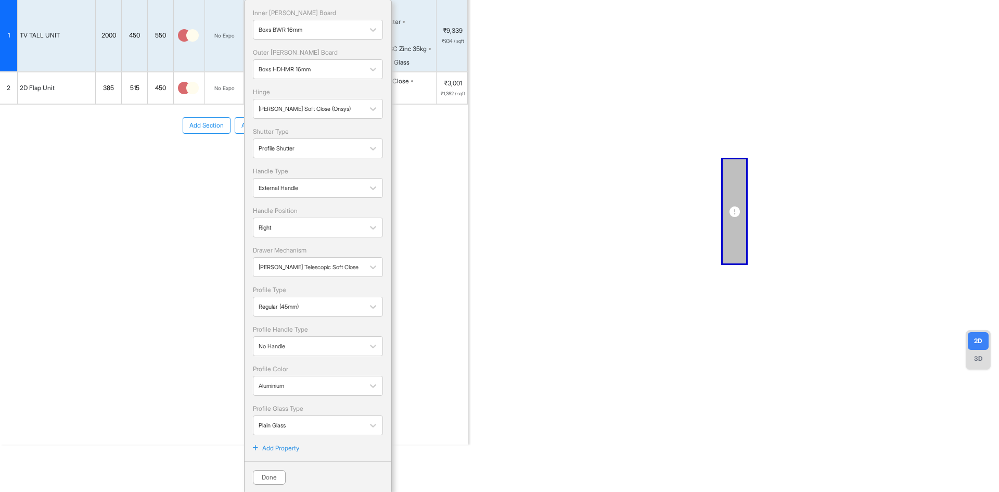
scroll to position [75, 0]
click at [304, 302] on div at bounding box center [309, 304] width 100 height 11
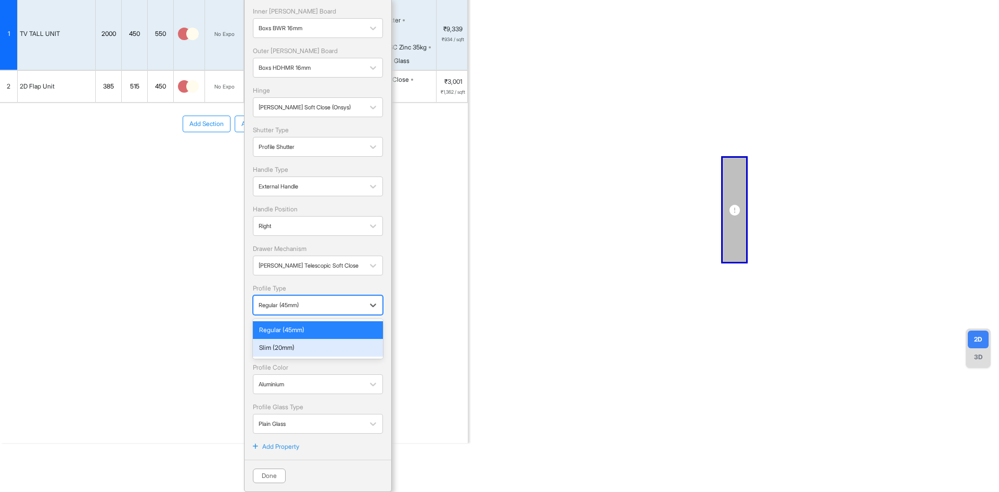
click at [280, 346] on div "Slim (20mm)" at bounding box center [318, 347] width 118 height 9
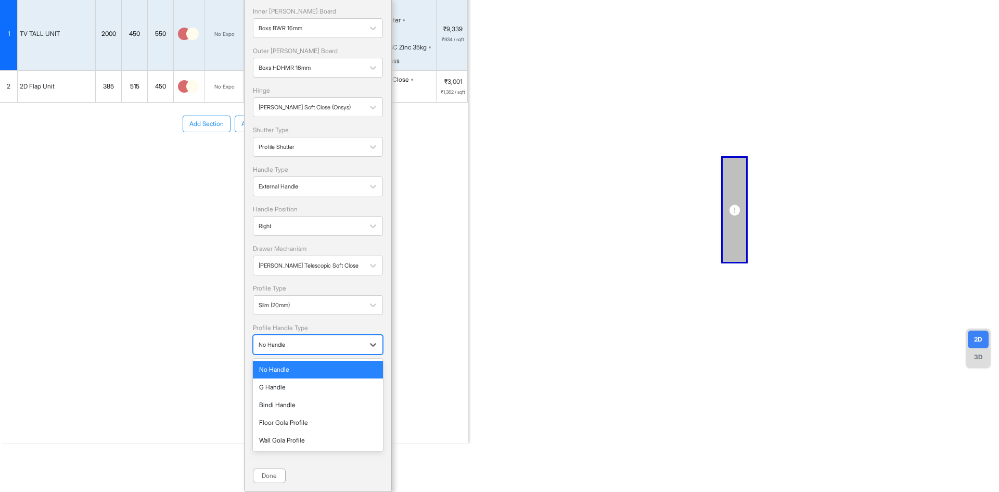
click at [320, 343] on div at bounding box center [309, 344] width 100 height 11
click at [272, 404] on div "Bindi Handle" at bounding box center [318, 404] width 118 height 9
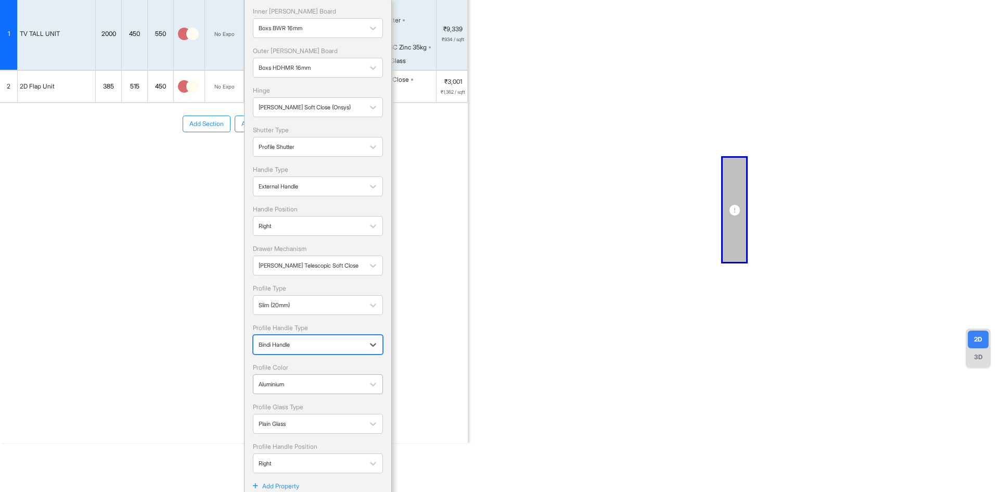
scroll to position [114, 0]
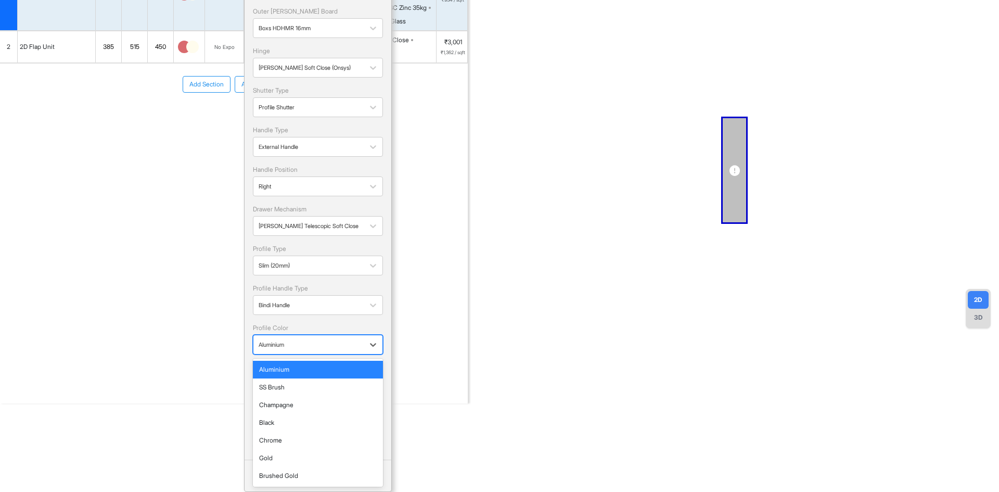
click at [315, 345] on div at bounding box center [309, 344] width 100 height 11
click at [271, 459] on div "Gold" at bounding box center [318, 457] width 118 height 9
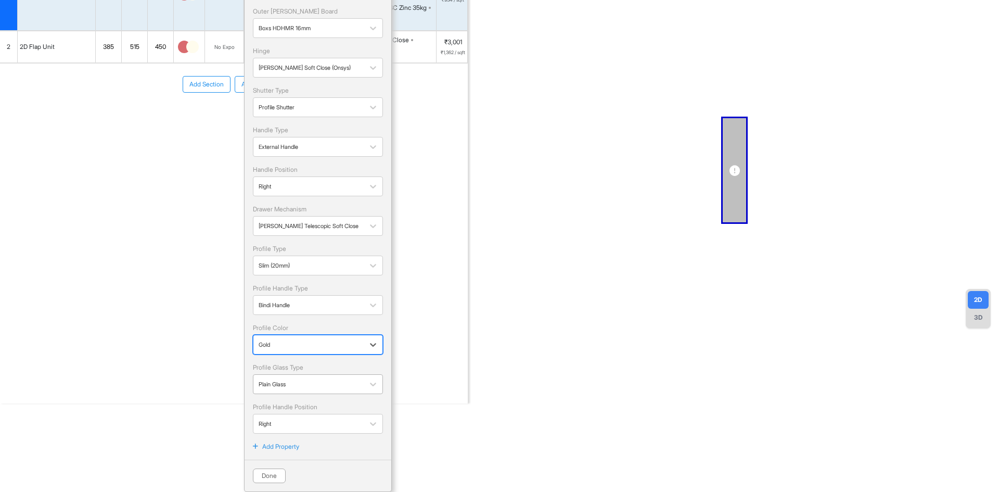
click at [304, 384] on div at bounding box center [309, 383] width 100 height 11
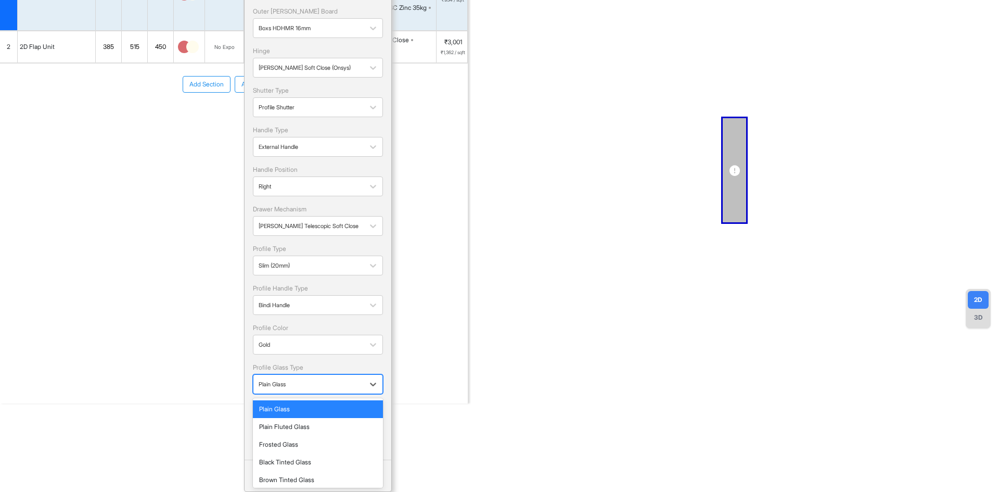
click at [282, 410] on div "Plain Glass" at bounding box center [318, 408] width 118 height 9
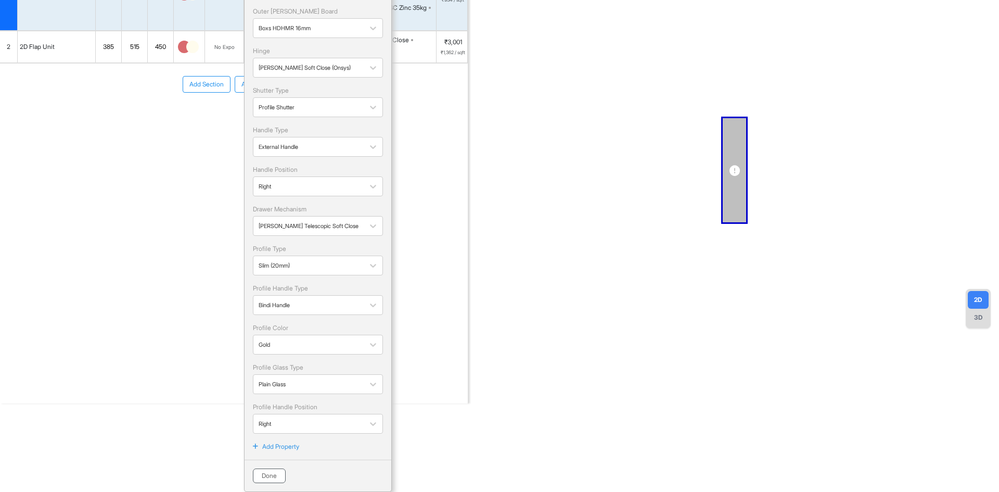
click at [272, 473] on button "Done" at bounding box center [269, 475] width 33 height 15
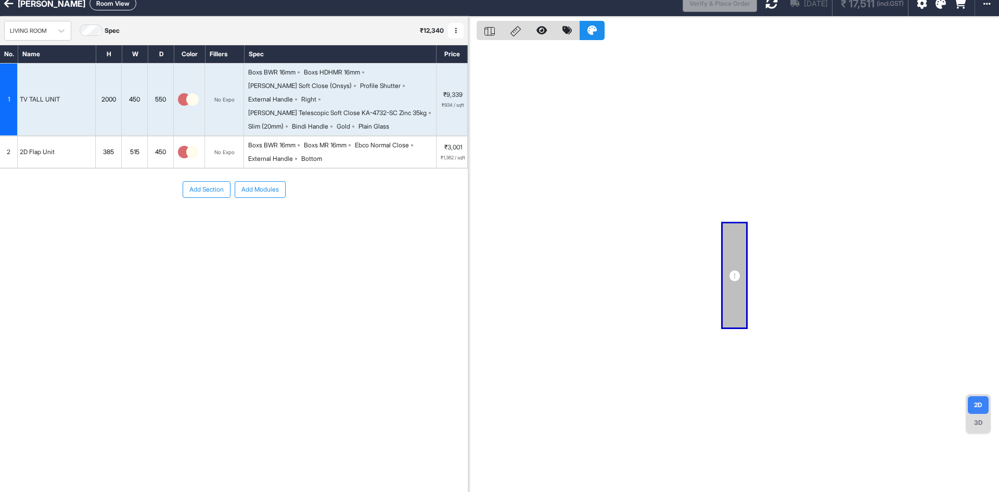
scroll to position [0, 0]
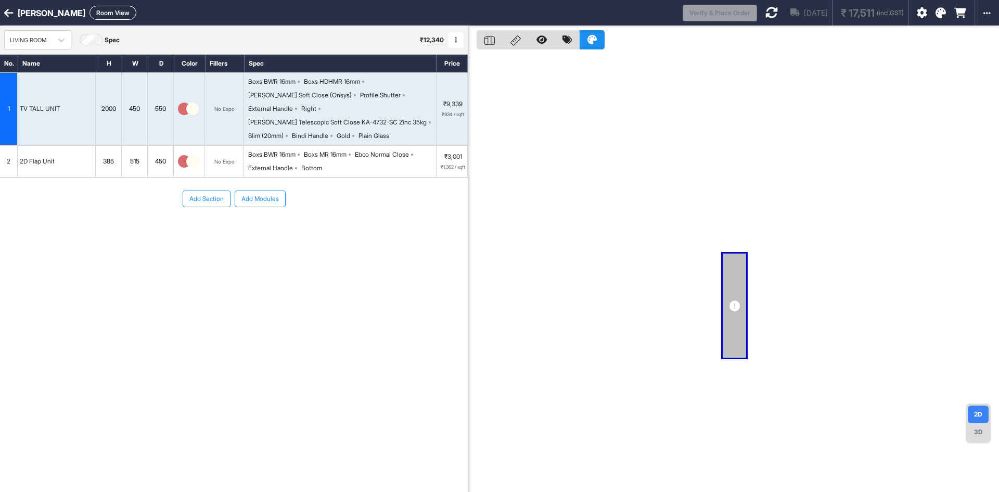
click at [765, 12] on icon at bounding box center [771, 12] width 12 height 12
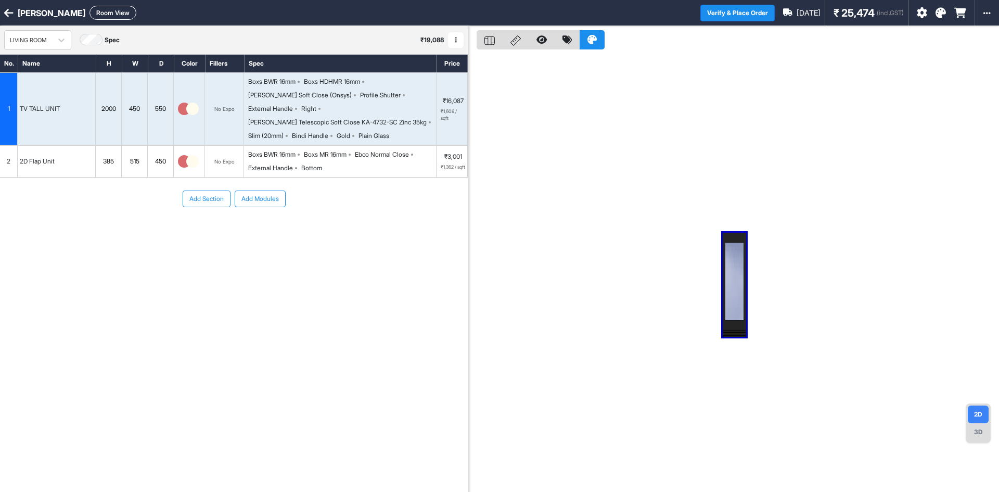
click at [326, 154] on div "Boxs BWR 16mm Boxs MR 16mm Ebco Normal Close External Handle Bottom" at bounding box center [342, 161] width 188 height 23
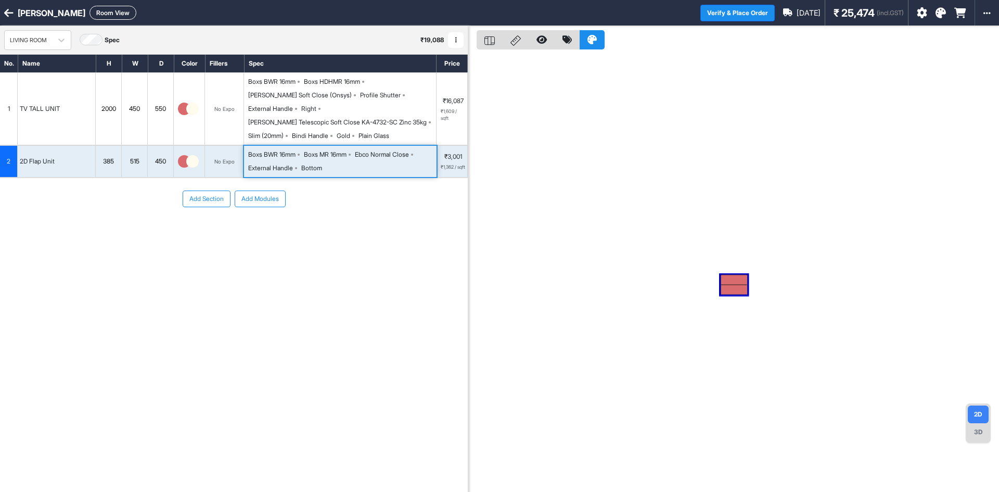
click at [326, 154] on div "Boxs BWR 16mm Boxs MR 16mm Ebco Normal Close External Handle Bottom" at bounding box center [342, 161] width 188 height 23
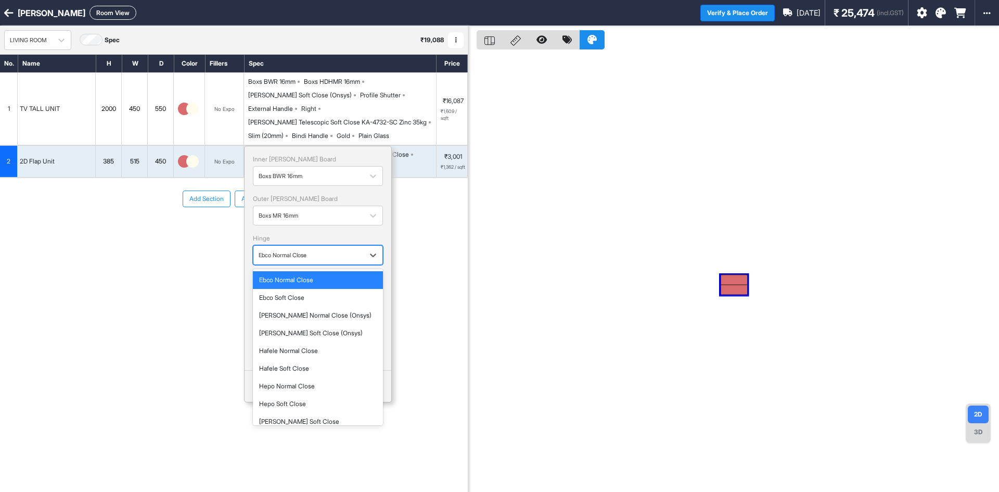
click at [330, 249] on div at bounding box center [309, 254] width 100 height 11
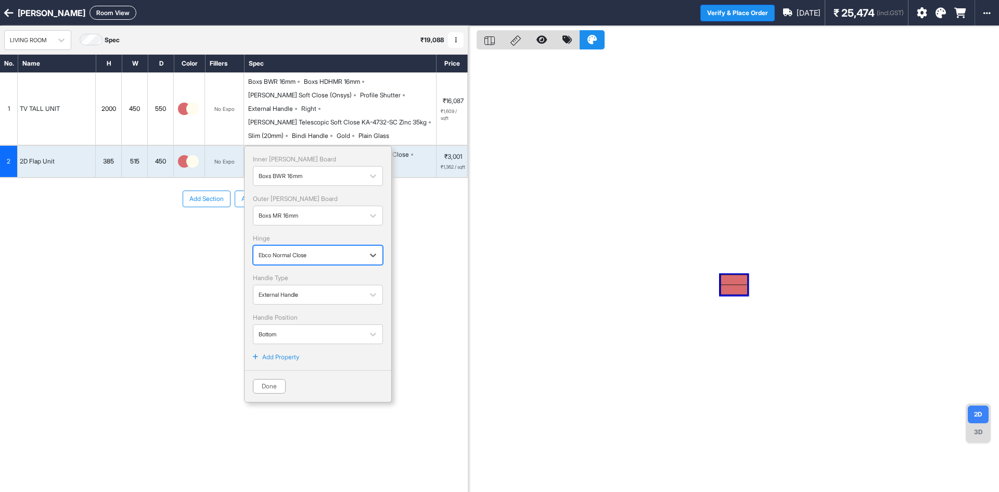
click at [330, 249] on div at bounding box center [309, 254] width 100 height 11
click at [334, 170] on div "Boxs BWR 16mm" at bounding box center [309, 176] width 100 height 13
click at [332, 210] on div at bounding box center [309, 215] width 100 height 11
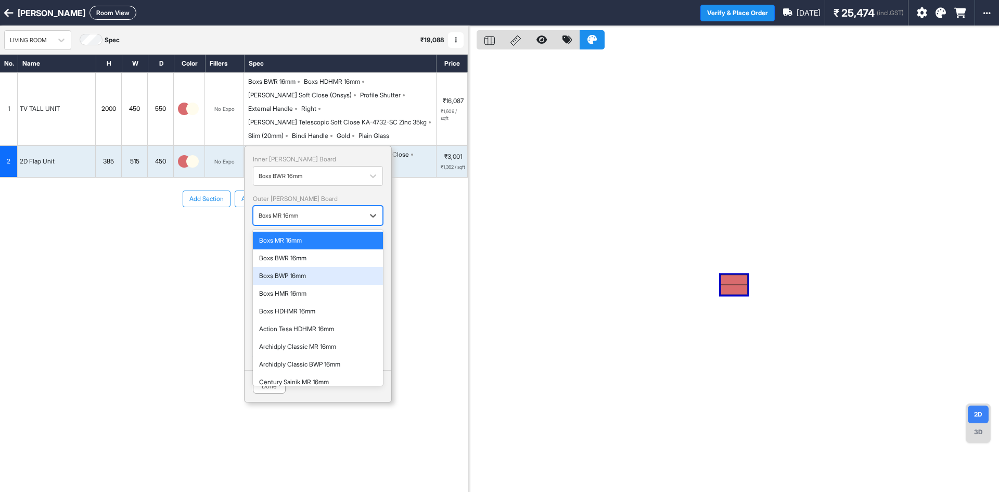
click at [311, 270] on div "Boxs BWP 16mm" at bounding box center [318, 276] width 130 height 18
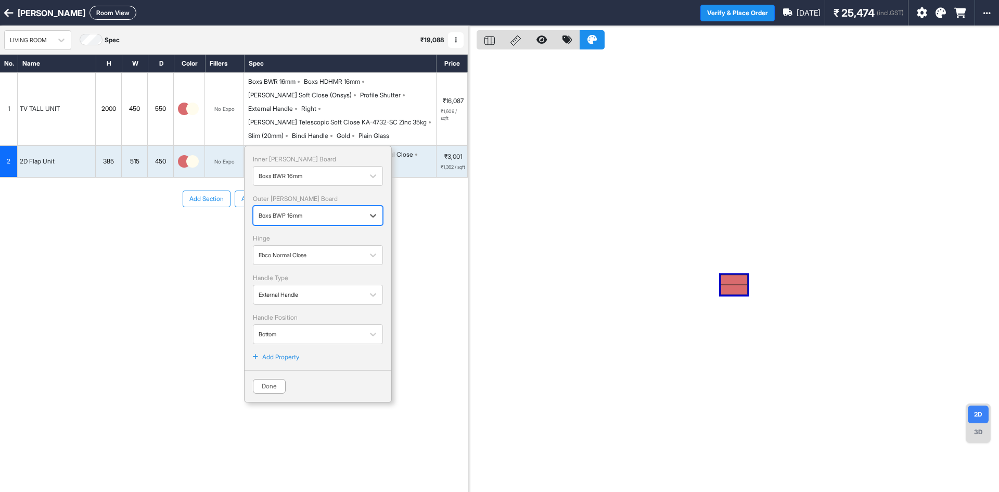
click at [317, 210] on div at bounding box center [309, 215] width 100 height 11
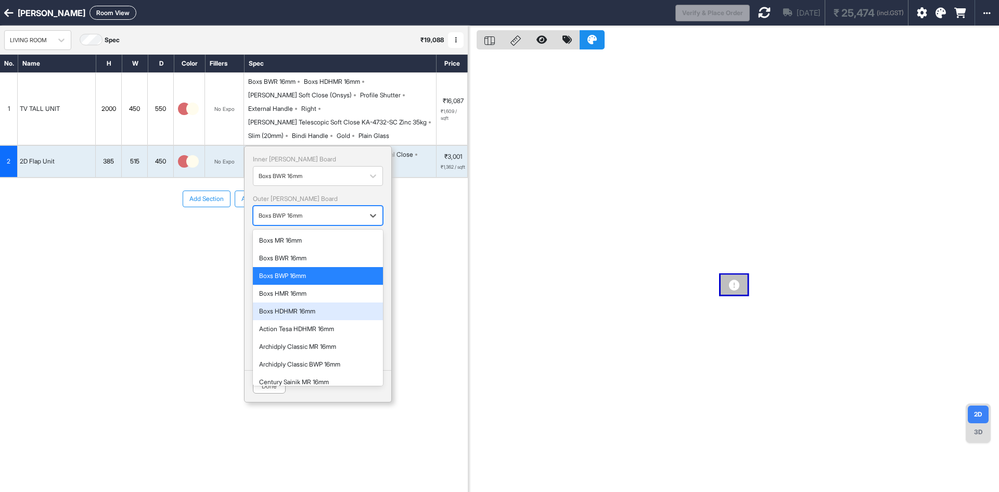
click at [302, 302] on div "Boxs HDHMR 16mm" at bounding box center [318, 311] width 130 height 18
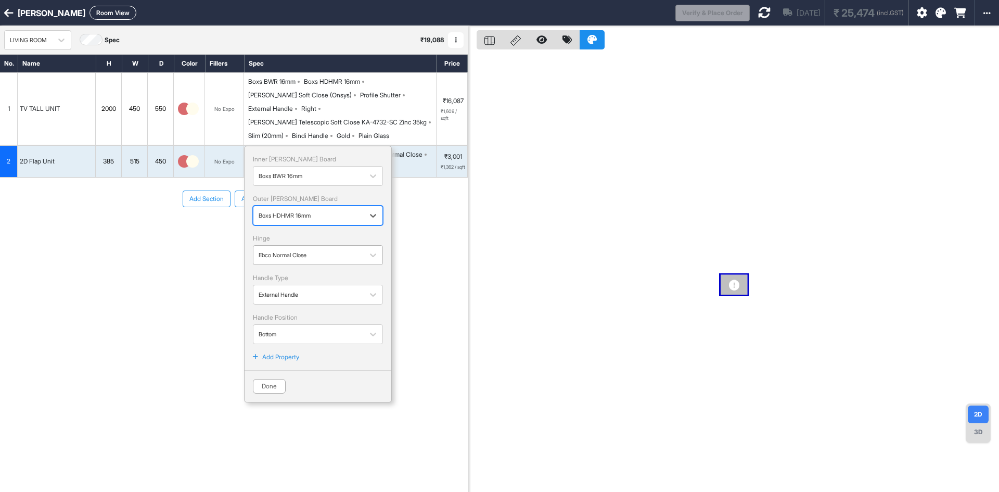
click at [313, 249] on div at bounding box center [309, 254] width 100 height 11
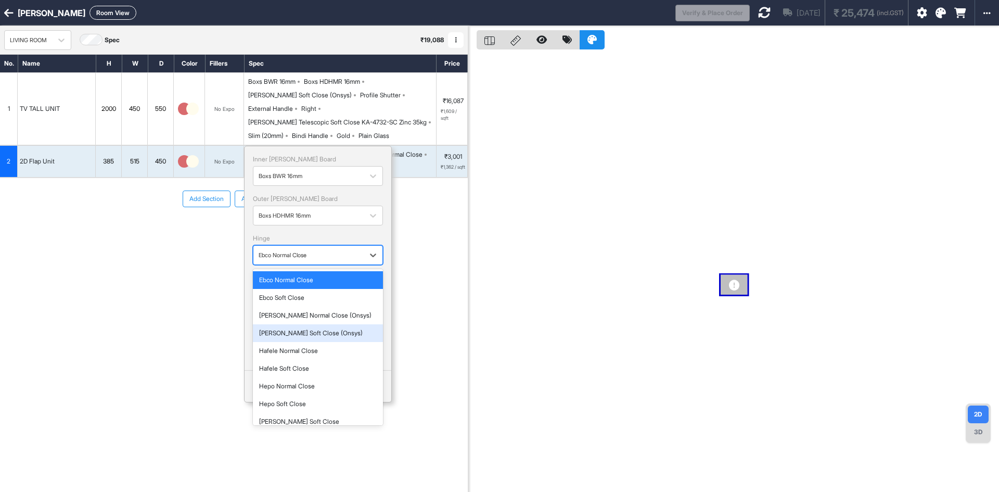
drag, startPoint x: 308, startPoint y: 319, endPoint x: 321, endPoint y: 287, distance: 35.0
click at [308, 328] on div "Hettich Soft Close (Onsys)" at bounding box center [318, 332] width 118 height 9
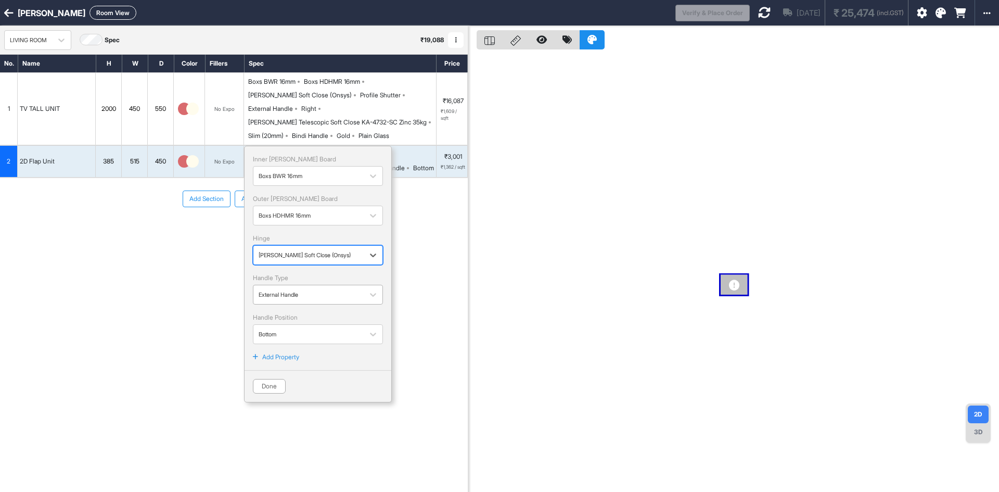
click at [321, 289] on div at bounding box center [309, 294] width 100 height 11
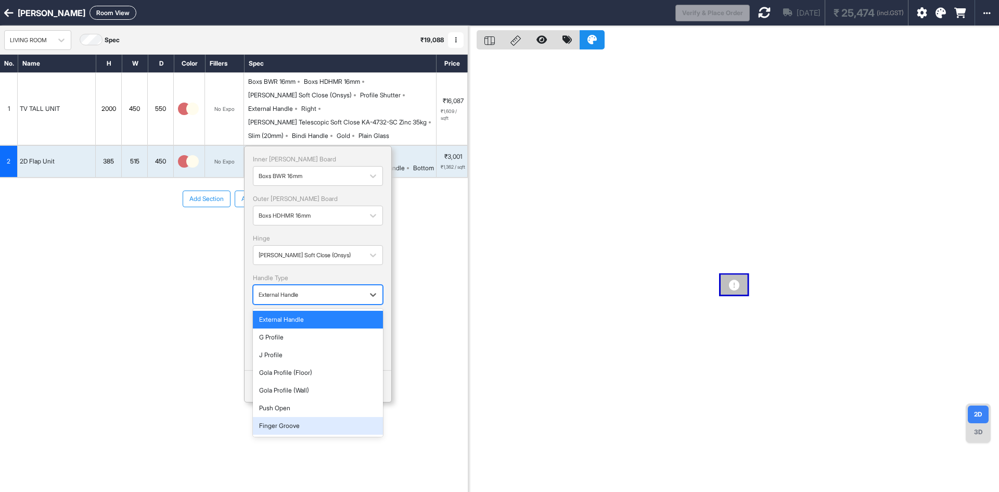
click at [293, 421] on div "Finger Groove" at bounding box center [318, 425] width 118 height 9
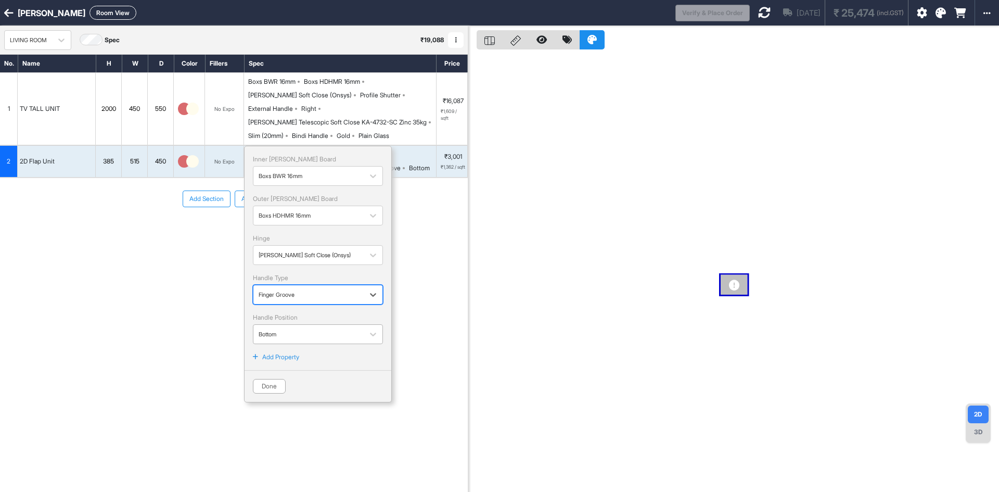
click at [331, 328] on div at bounding box center [309, 333] width 100 height 11
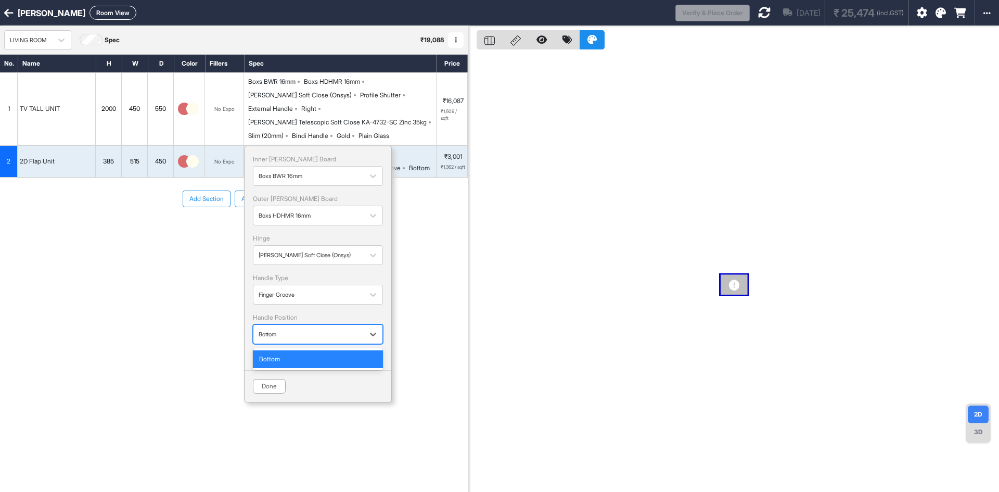
click at [361, 296] on div "Inner Lam Board Boxs BWR 16mm Outer Lam Board Boxs HDHMR 16mm Hinge Hettich Sof…" at bounding box center [318, 248] width 130 height 189
click at [345, 289] on div at bounding box center [309, 294] width 100 height 11
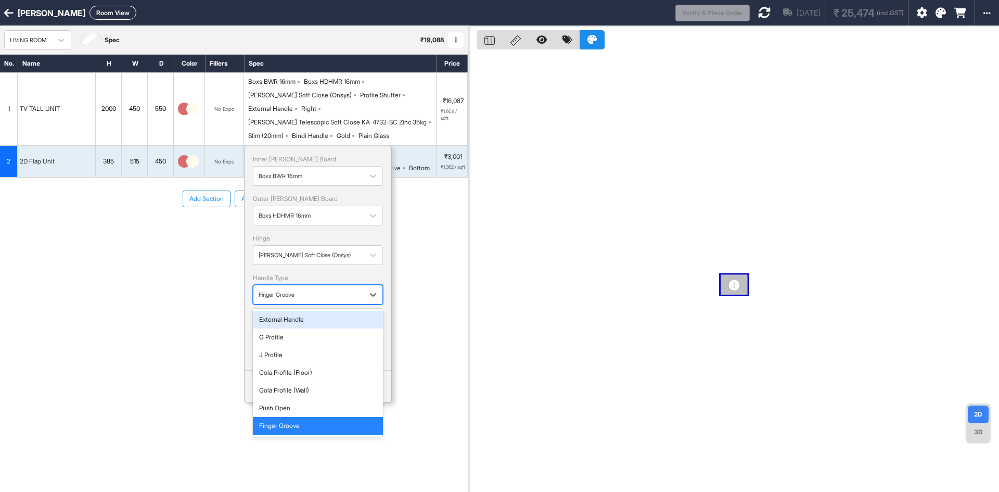
click at [333, 273] on p "Handle Type" at bounding box center [318, 277] width 130 height 9
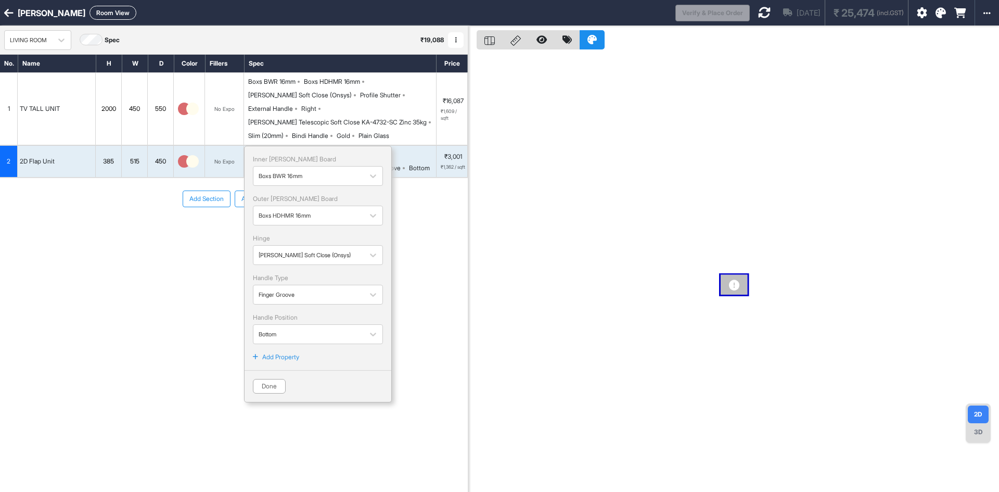
click at [288, 350] on div "Inner Lam Board Boxs BWR 16mm Outer Lam Board Boxs HDHMR 16mm Hinge Hettich Sof…" at bounding box center [318, 274] width 148 height 256
click at [288, 352] on p "Add Property" at bounding box center [280, 356] width 37 height 9
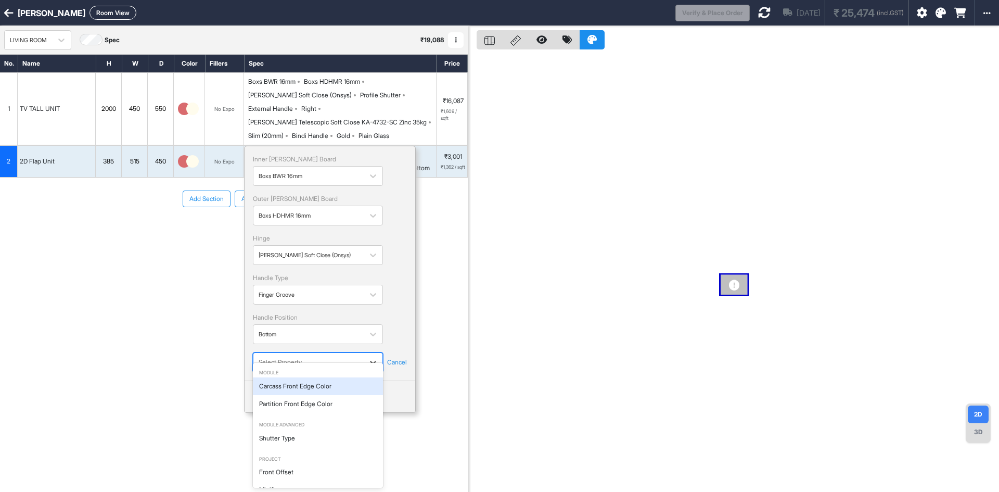
click at [288, 356] on div at bounding box center [309, 361] width 100 height 11
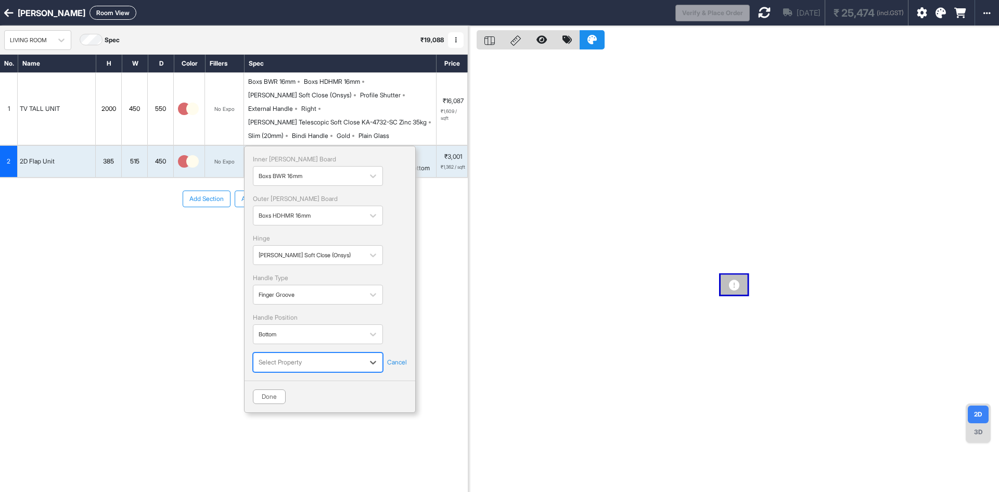
click at [308, 356] on div at bounding box center [309, 361] width 100 height 11
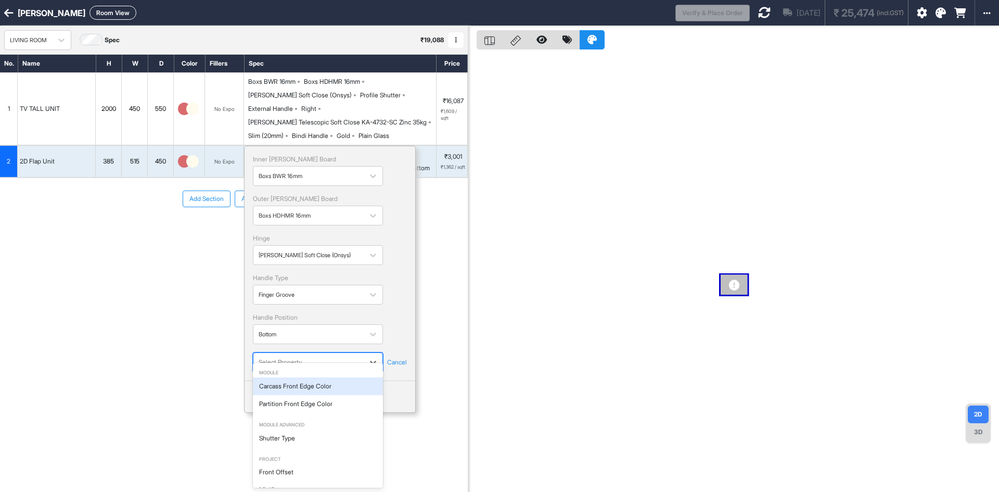
click at [309, 356] on div at bounding box center [309, 361] width 100 height 11
type input "*******"
click at [297, 385] on div "Shutter Type" at bounding box center [318, 386] width 130 height 18
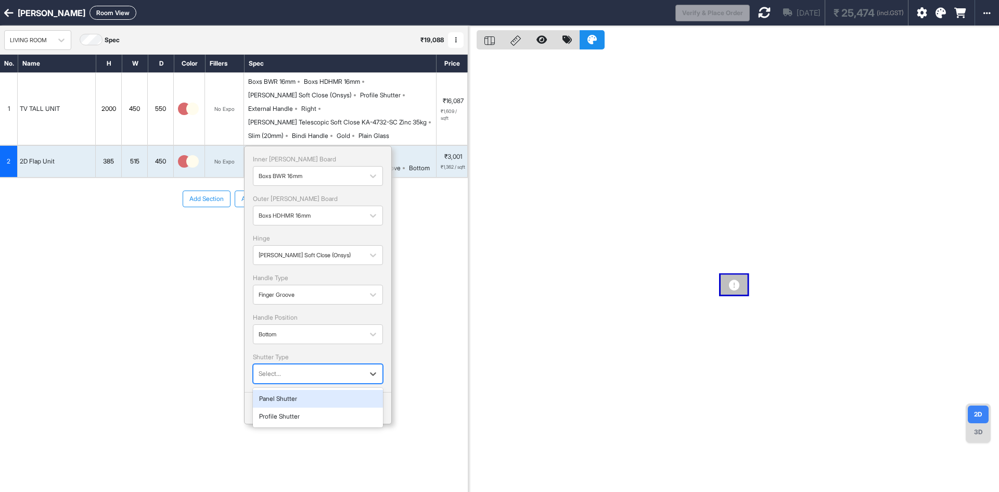
click at [297, 368] on div at bounding box center [309, 373] width 100 height 11
click at [286, 407] on div "Profile Shutter" at bounding box center [318, 416] width 130 height 18
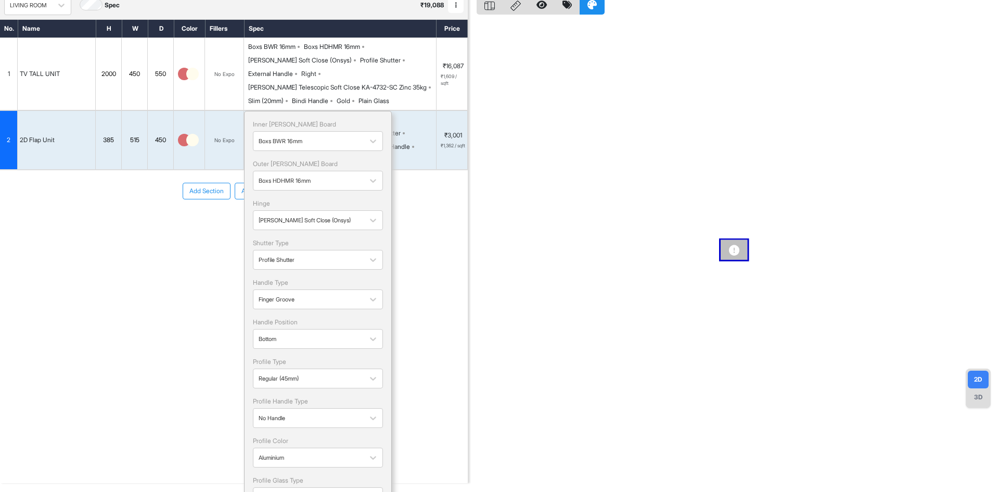
scroll to position [95, 0]
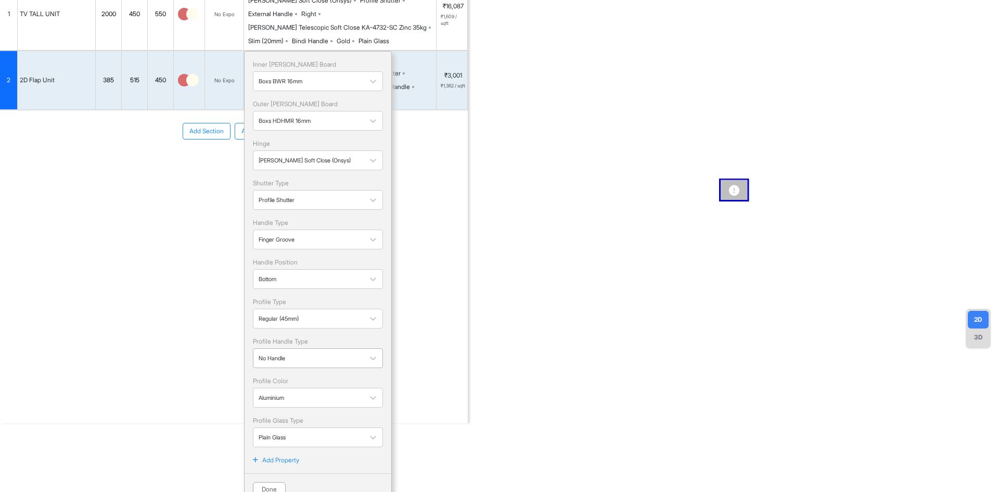
click at [315, 352] on div "No Handle" at bounding box center [309, 358] width 100 height 13
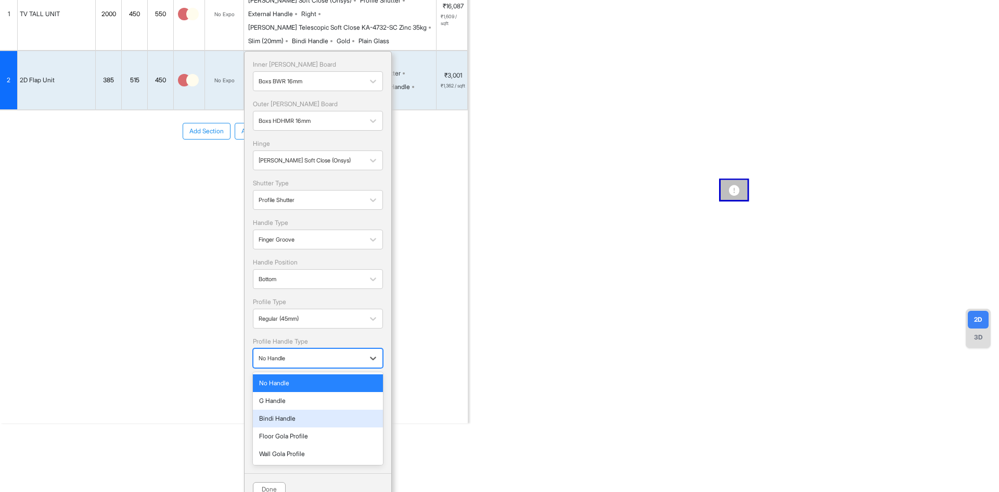
click at [287, 414] on div "Bindi Handle" at bounding box center [318, 418] width 118 height 9
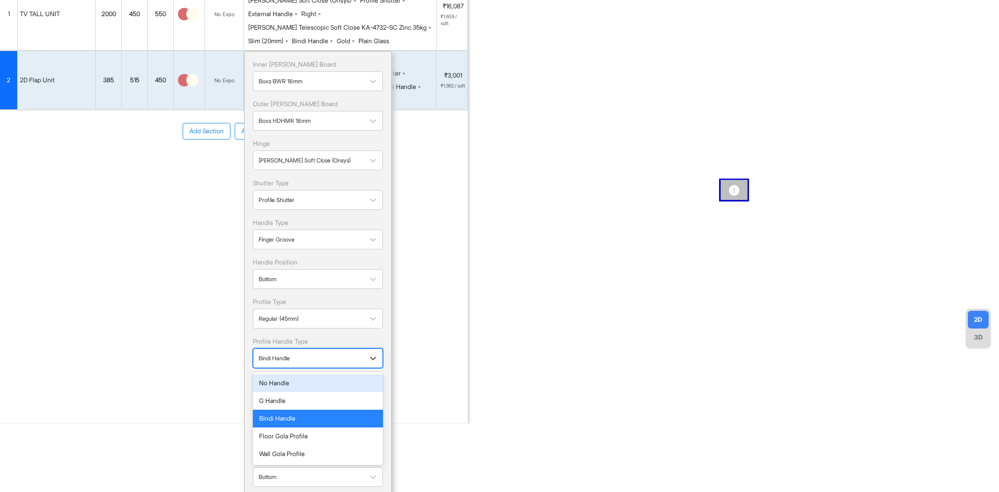
click at [297, 353] on div "Bindi Handle" at bounding box center [318, 358] width 130 height 20
click at [280, 445] on div "Wall Gola Profile" at bounding box center [318, 454] width 130 height 18
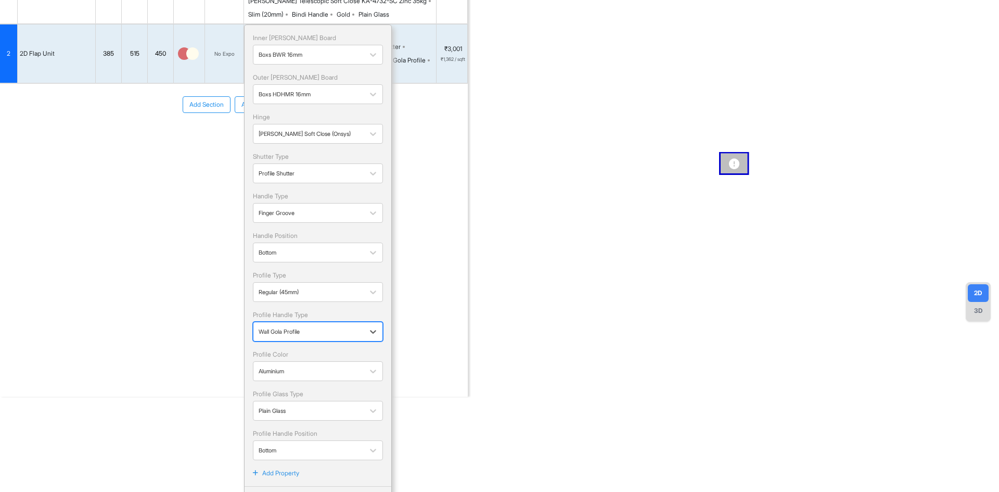
scroll to position [134, 0]
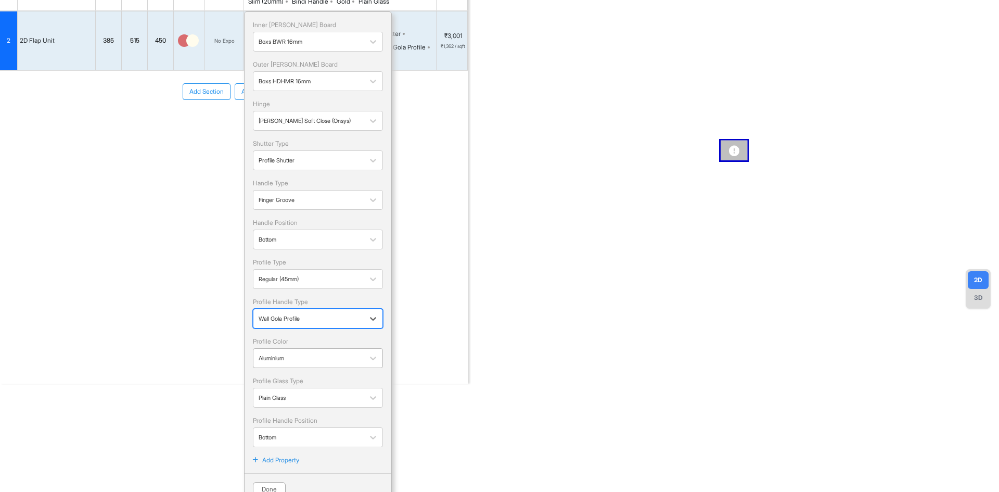
click at [298, 352] on div at bounding box center [309, 357] width 100 height 11
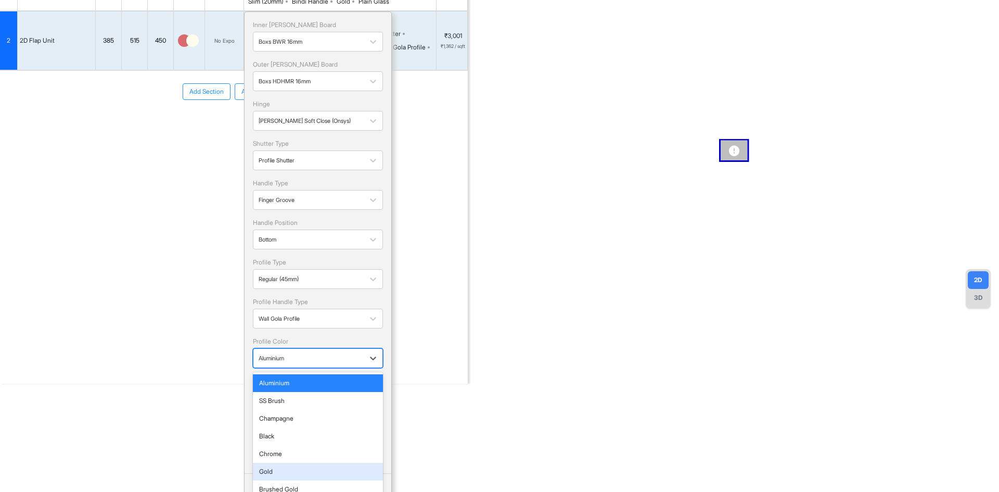
click at [278, 467] on div "Gold" at bounding box center [318, 471] width 118 height 9
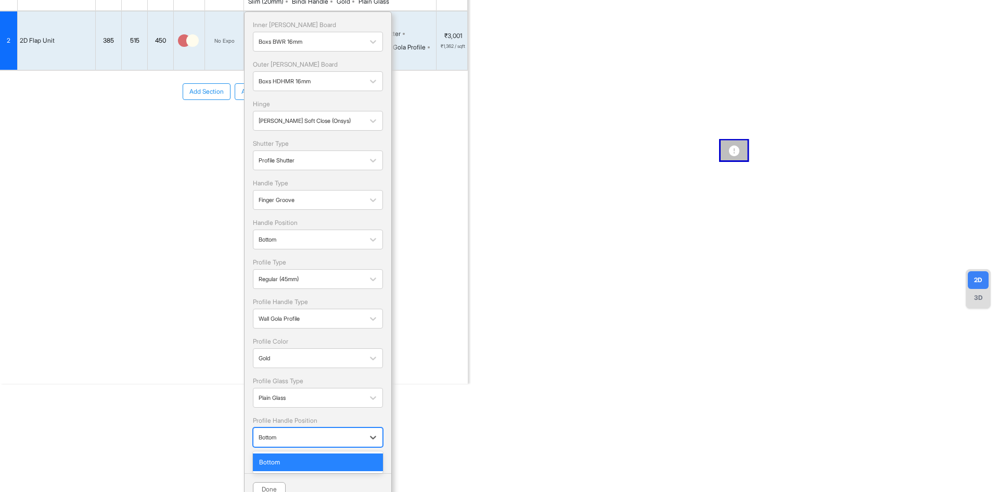
click at [282, 431] on div at bounding box center [309, 436] width 100 height 11
drag, startPoint x: 277, startPoint y: 447, endPoint x: 277, endPoint y: 453, distance: 5.7
click at [277, 457] on div "Bottom" at bounding box center [318, 461] width 118 height 9
click at [271, 482] on button "Done" at bounding box center [269, 489] width 33 height 15
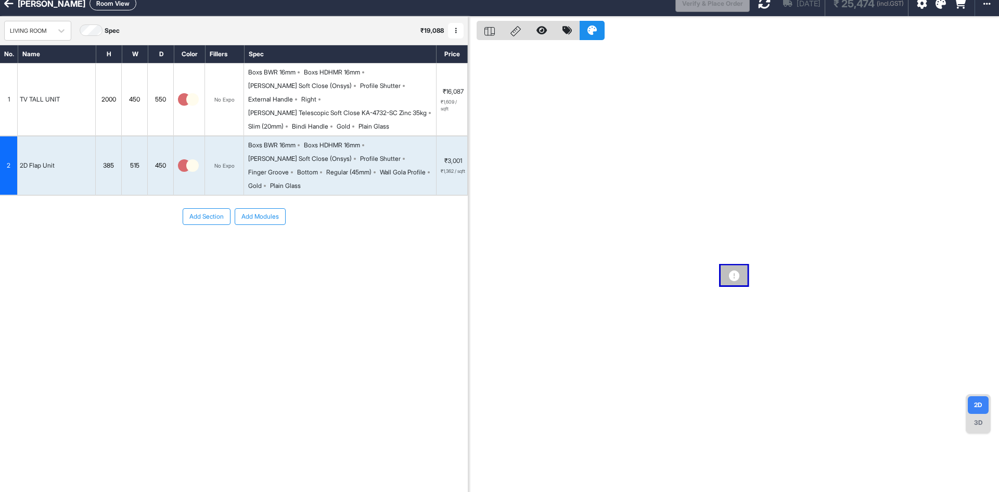
scroll to position [0, 0]
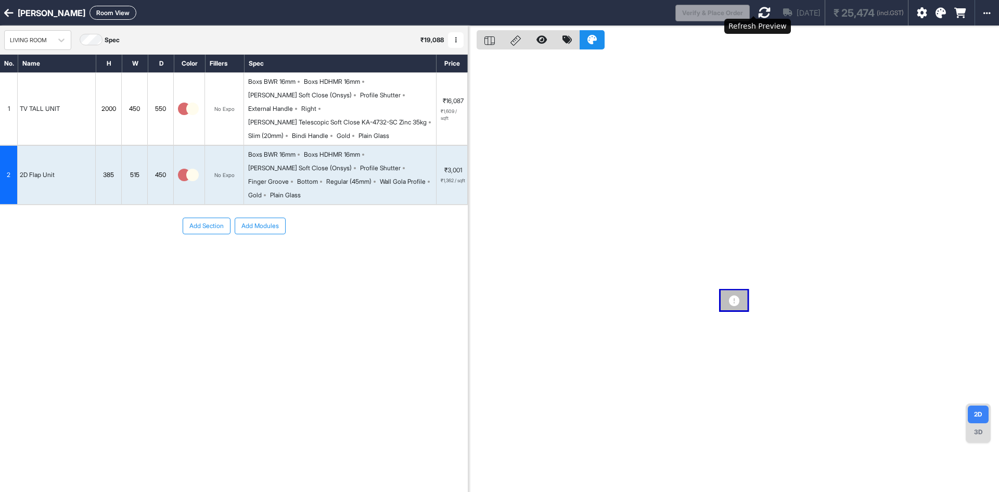
click at [758, 11] on icon at bounding box center [764, 12] width 12 height 12
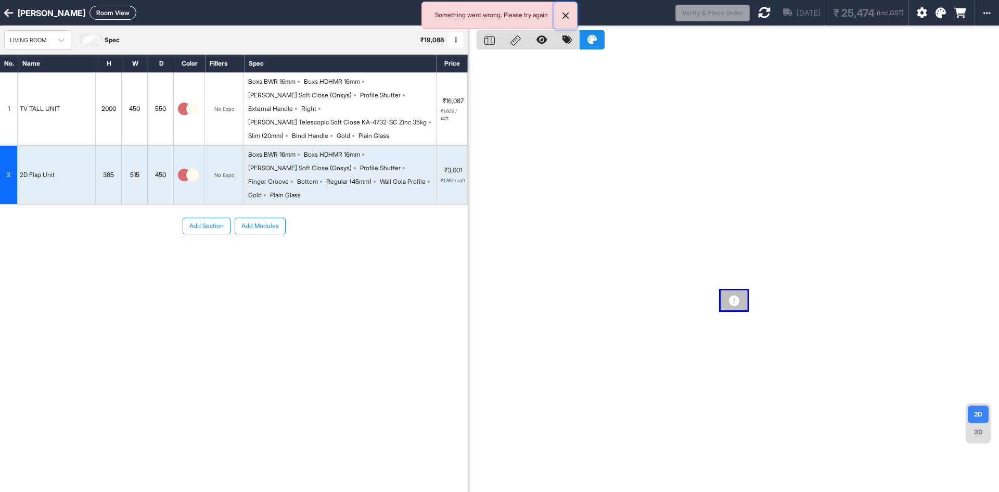
drag, startPoint x: 561, startPoint y: 17, endPoint x: 592, endPoint y: 18, distance: 31.2
click at [561, 18] on button "Close" at bounding box center [565, 15] width 23 height 27
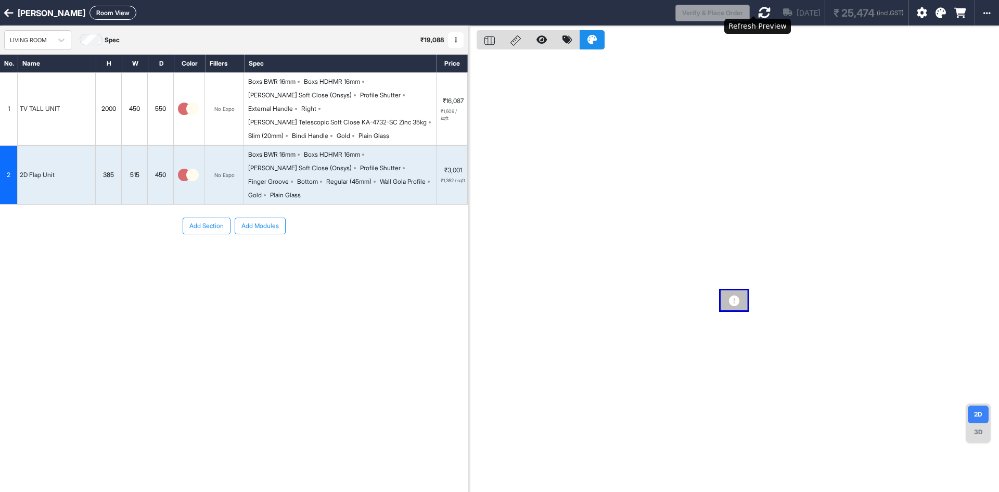
click at [758, 8] on icon at bounding box center [764, 12] width 12 height 12
click at [758, 10] on icon at bounding box center [764, 12] width 12 height 12
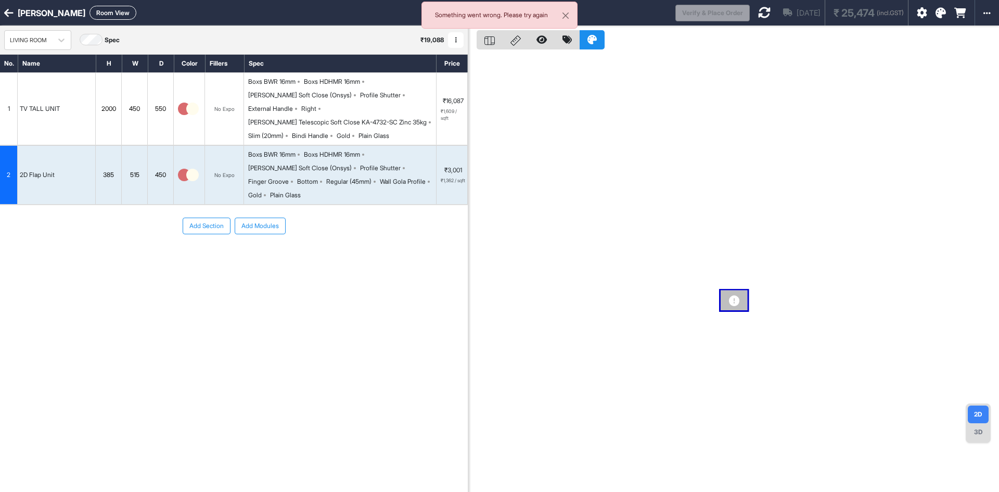
click at [758, 10] on icon at bounding box center [764, 12] width 12 height 12
click at [758, 9] on icon at bounding box center [764, 12] width 12 height 12
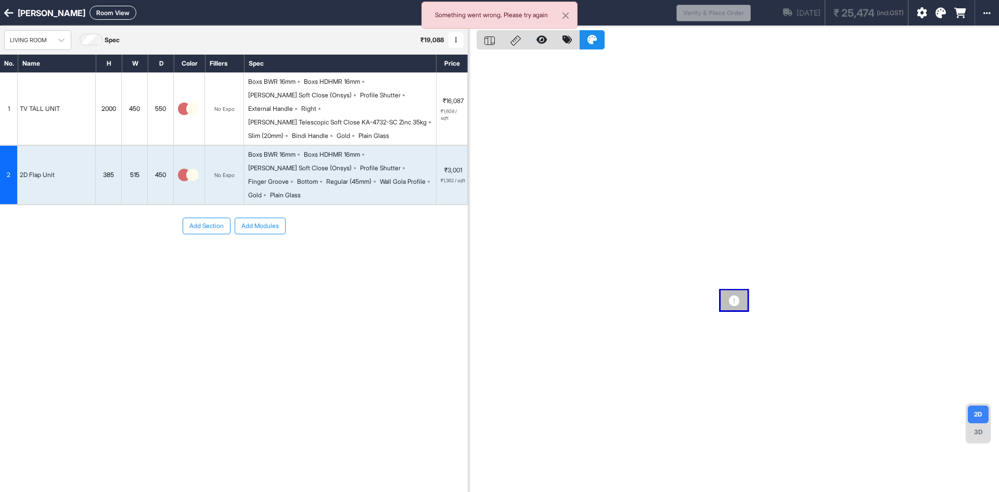
click at [757, 9] on div "Loading..." at bounding box center [763, 12] width 12 height 12
click at [757, 9] on div "Loading..." at bounding box center [762, 11] width 11 height 11
click at [758, 9] on icon at bounding box center [764, 12] width 12 height 12
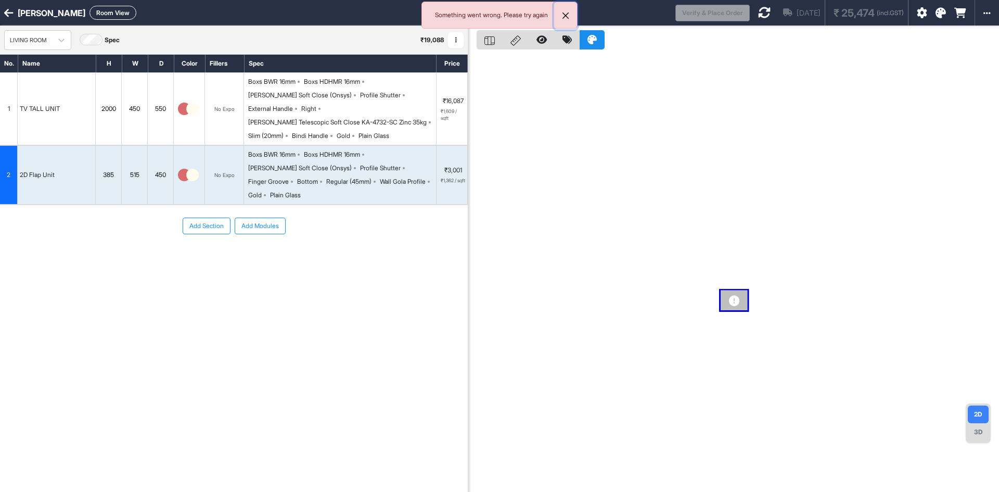
click at [565, 17] on button "Close" at bounding box center [565, 15] width 23 height 27
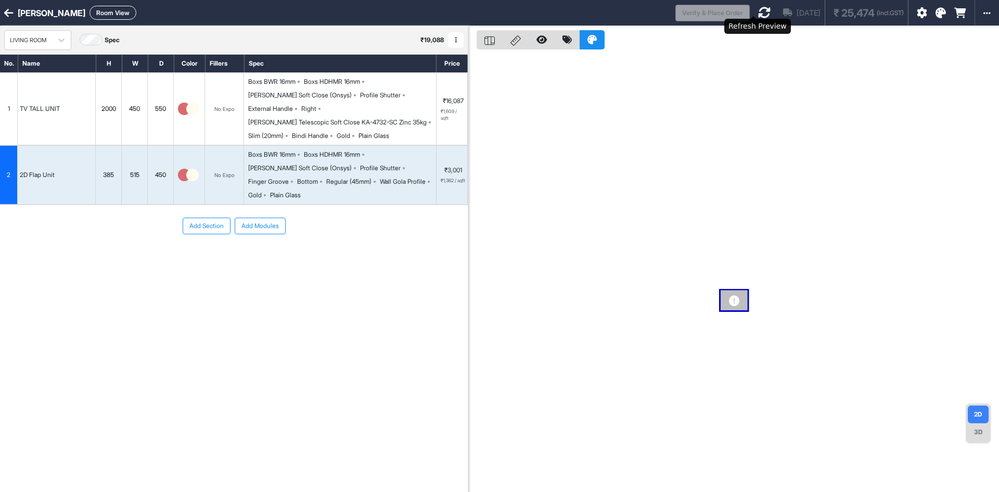
click at [758, 9] on icon at bounding box center [764, 12] width 12 height 12
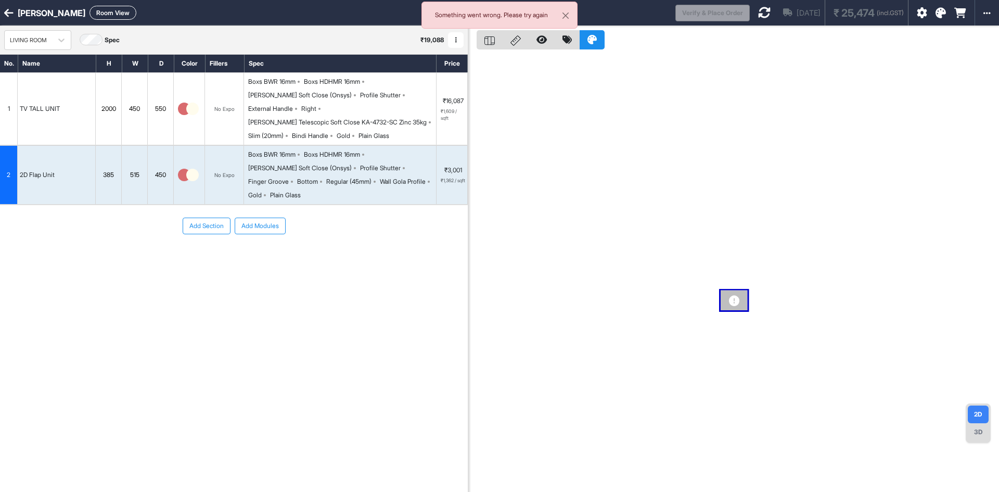
click at [380, 177] on div "Wall Gola Profile" at bounding box center [403, 181] width 46 height 9
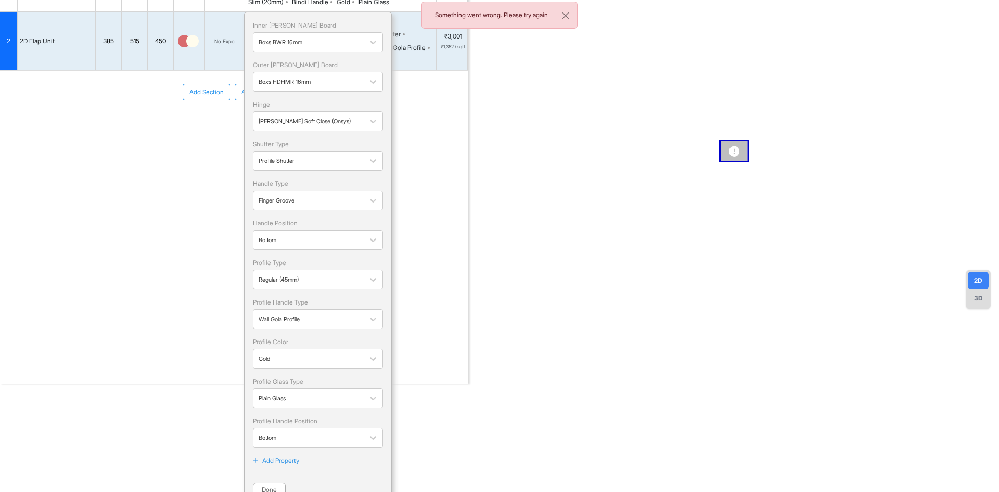
scroll to position [134, 0]
click at [320, 392] on div at bounding box center [309, 397] width 100 height 11
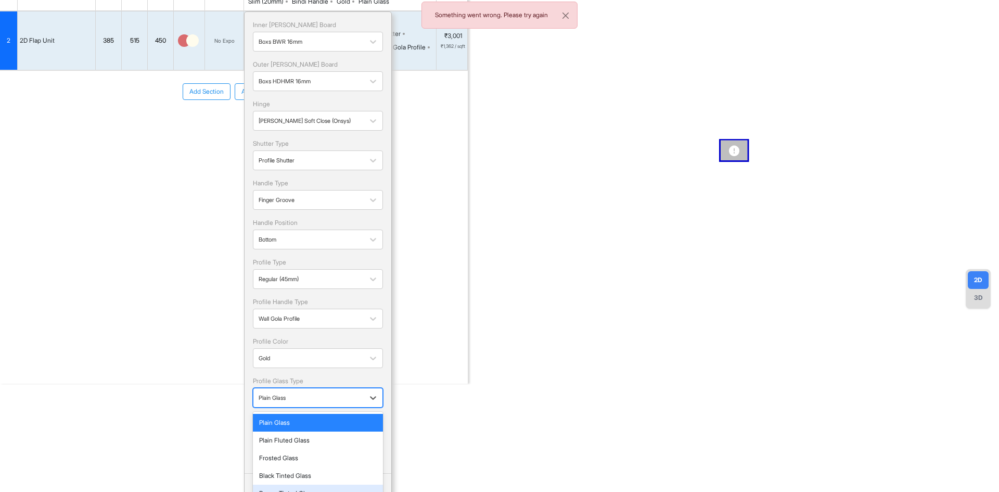
click at [289, 488] on div "Brown Tinted Glass" at bounding box center [318, 492] width 118 height 9
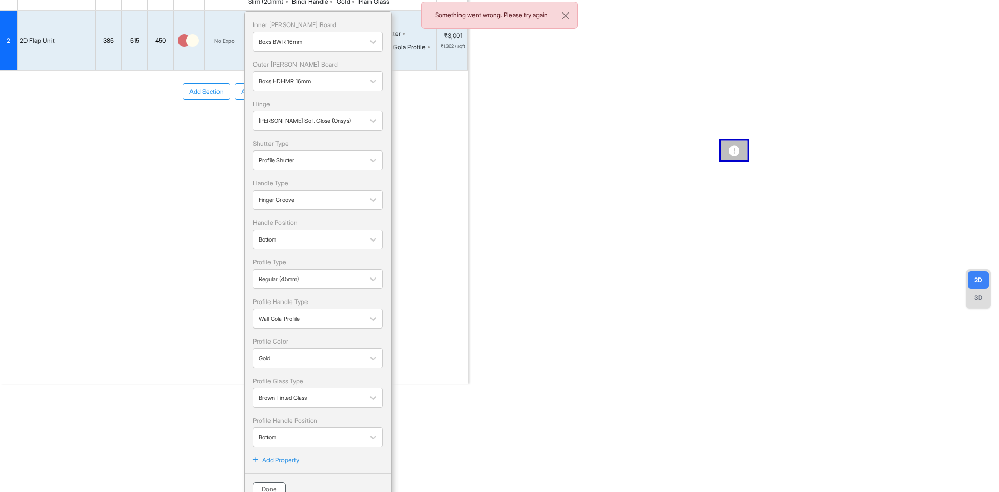
drag, startPoint x: 273, startPoint y: 474, endPoint x: 161, endPoint y: 177, distance: 317.4
click at [272, 482] on button "Done" at bounding box center [269, 489] width 33 height 15
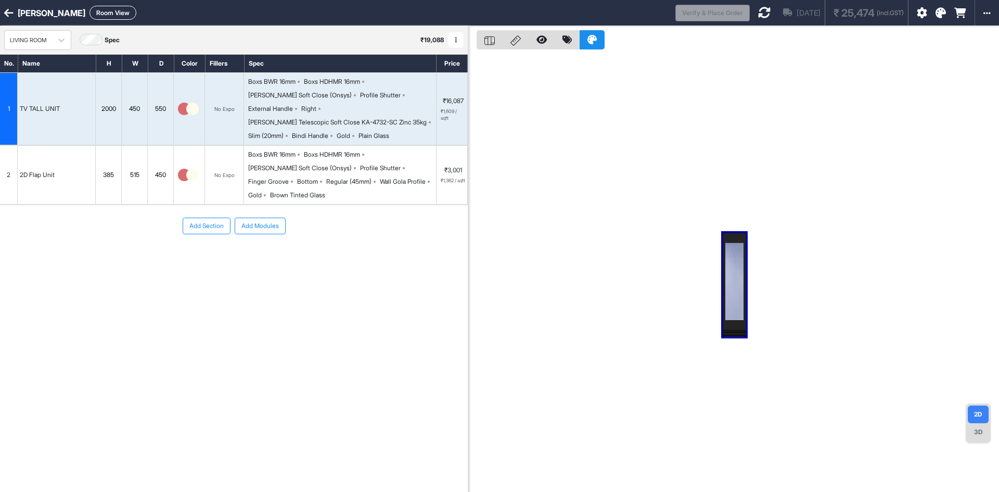
click at [346, 150] on div "Boxs HDHMR 16mm" at bounding box center [332, 154] width 56 height 9
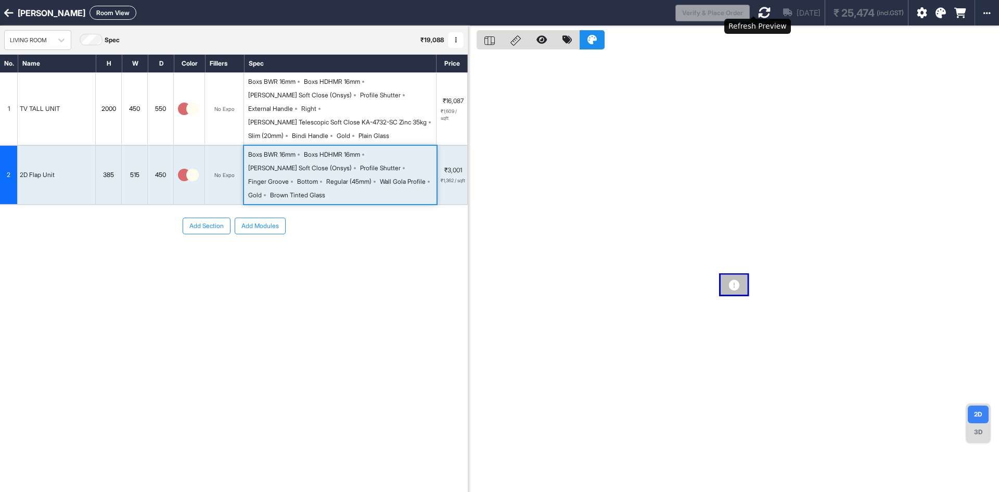
click at [758, 11] on icon at bounding box center [764, 12] width 12 height 12
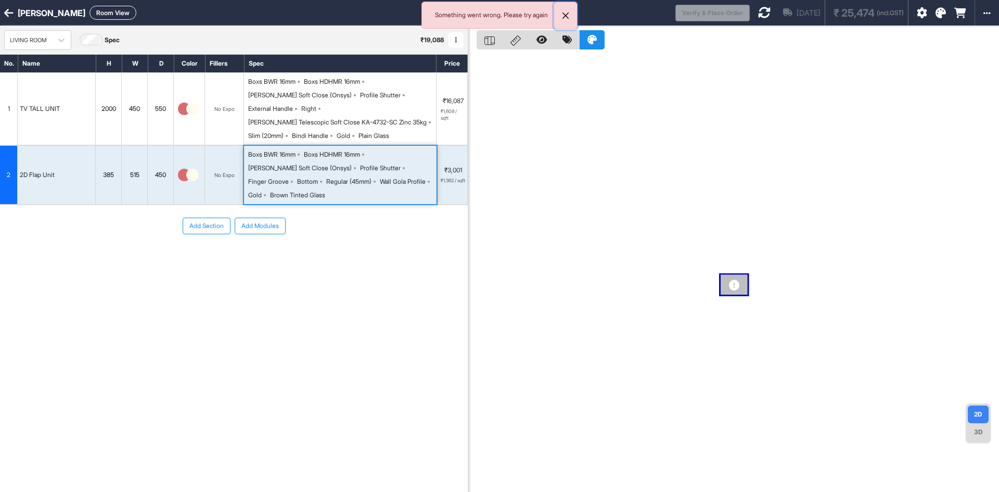
click at [568, 17] on button "Close" at bounding box center [565, 15] width 23 height 27
click at [293, 104] on div "External Handle" at bounding box center [270, 108] width 45 height 9
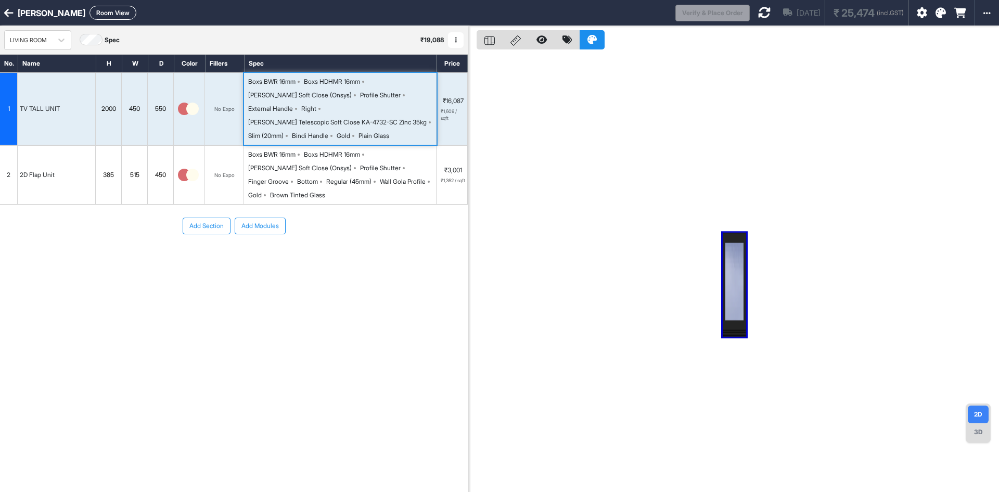
click at [758, 7] on icon at bounding box center [764, 12] width 12 height 12
click at [384, 177] on div "Wall Gola Profile" at bounding box center [405, 181] width 50 height 9
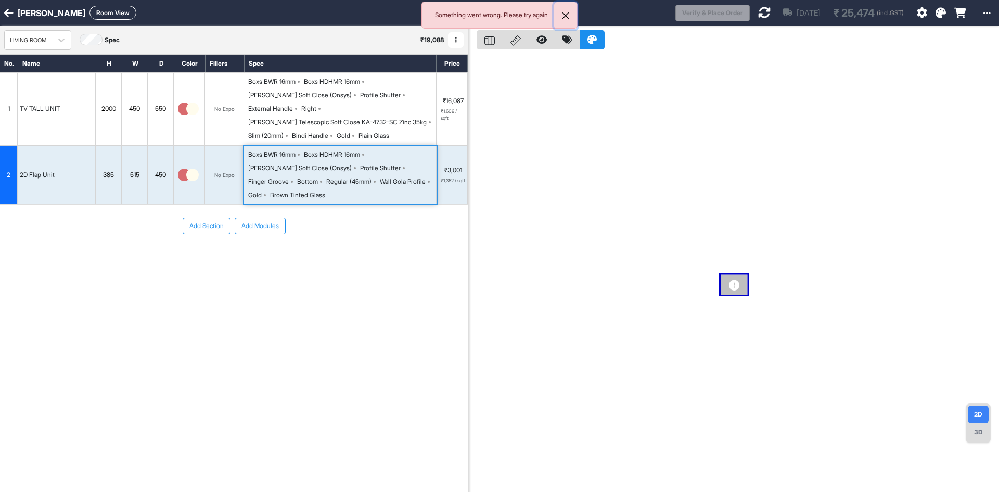
click at [568, 16] on button "Close" at bounding box center [565, 15] width 23 height 27
click at [380, 177] on div "Wall Gola Profile" at bounding box center [403, 181] width 46 height 9
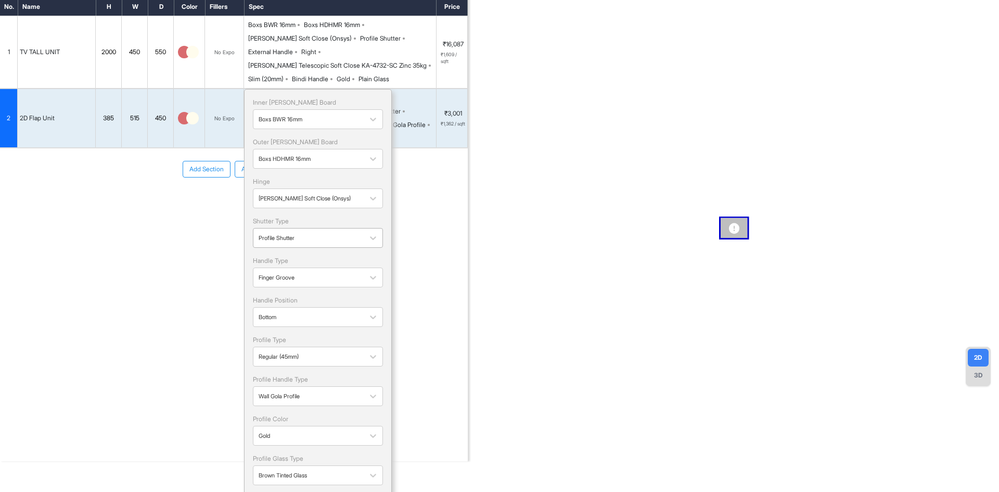
scroll to position [134, 0]
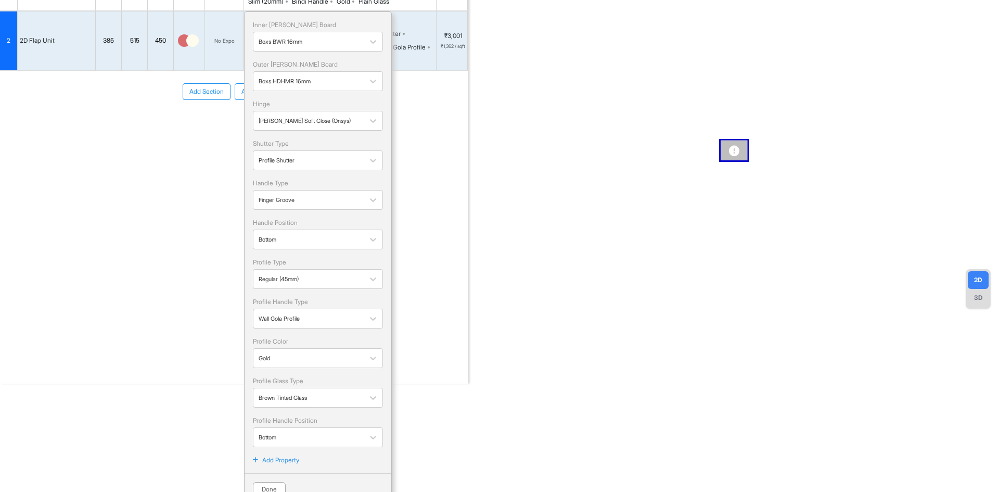
click at [125, 196] on div "No. Name H W D Color Fillers Spec Price 1 TV TALL UNIT 2000 450 550 No Expo Box…" at bounding box center [234, 116] width 468 height 393
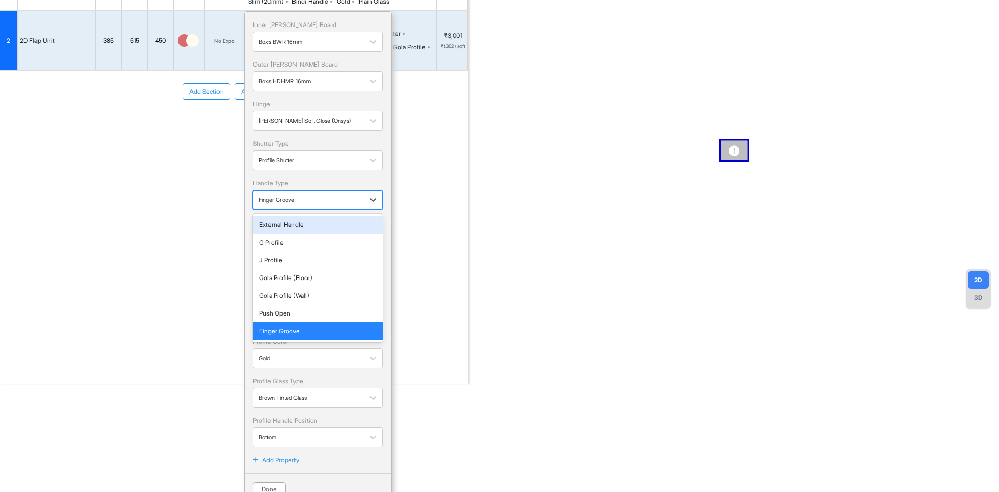
click at [271, 194] on div at bounding box center [309, 199] width 100 height 11
click at [211, 197] on div "No. Name H W D Color Fillers Spec Price 1 TV TALL UNIT 2000 450 550 No Expo Box…" at bounding box center [234, 116] width 468 height 393
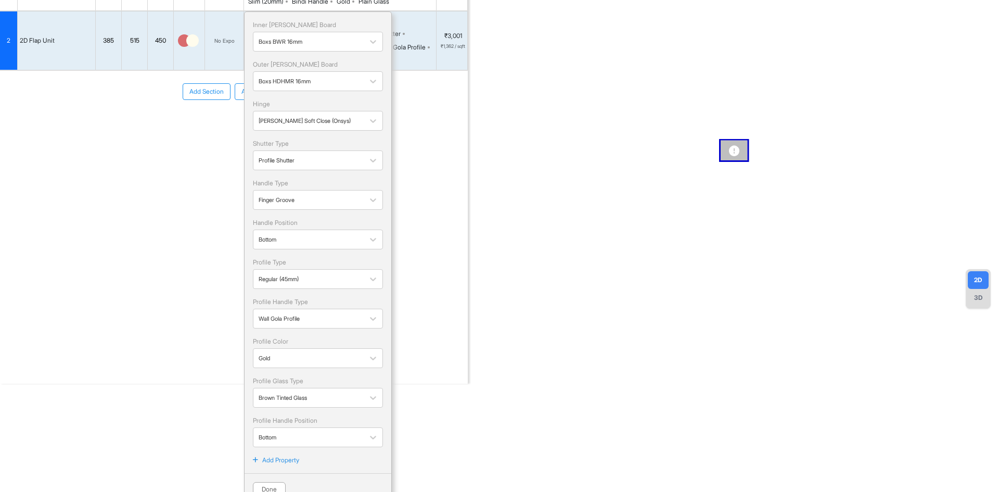
scroll to position [0, 0]
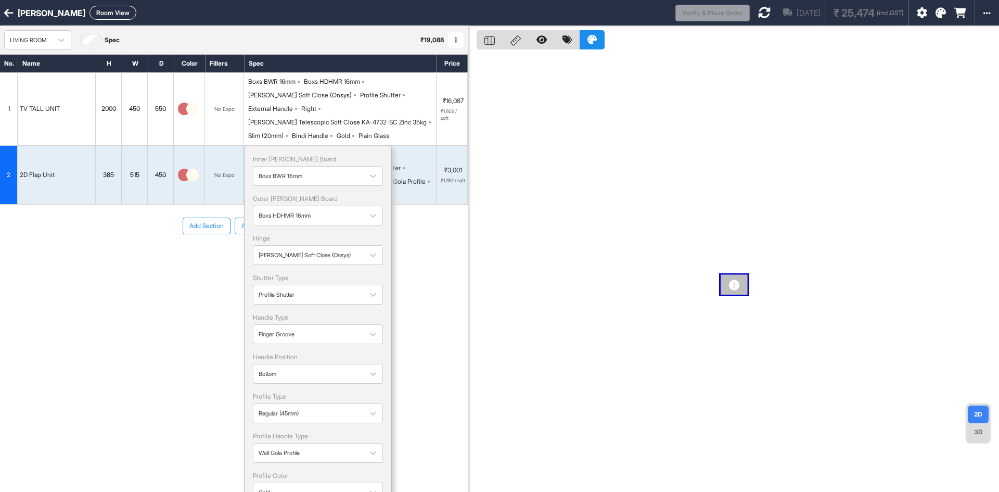
click at [165, 289] on div "Add Section Add Modules" at bounding box center [234, 257] width 468 height 104
drag, startPoint x: 166, startPoint y: 262, endPoint x: 337, endPoint y: 203, distance: 180.0
click at [171, 260] on div "Add Section Add Modules" at bounding box center [234, 257] width 468 height 104
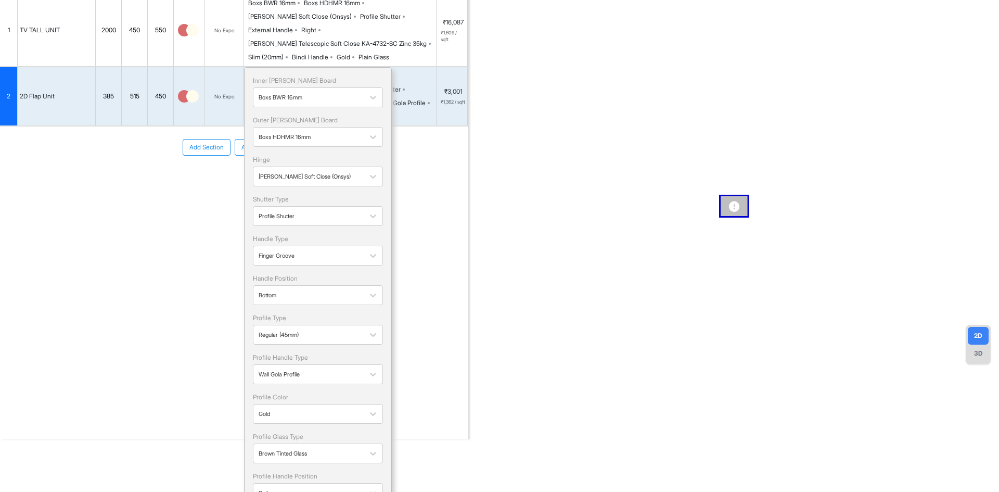
scroll to position [134, 0]
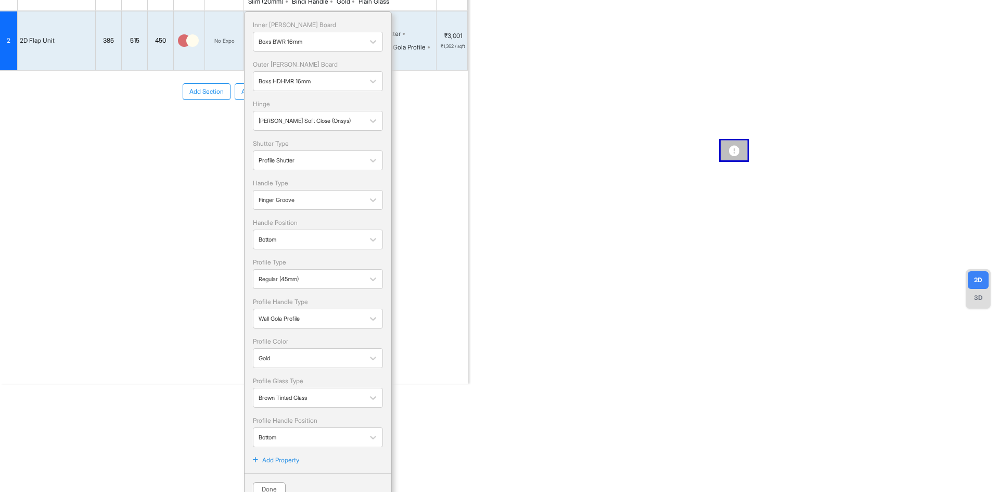
click at [454, 199] on div "No. Name H W D Color Fillers Spec Price 1 TV TALL UNIT 2000 450 550 No Expo Box…" at bounding box center [234, 116] width 468 height 393
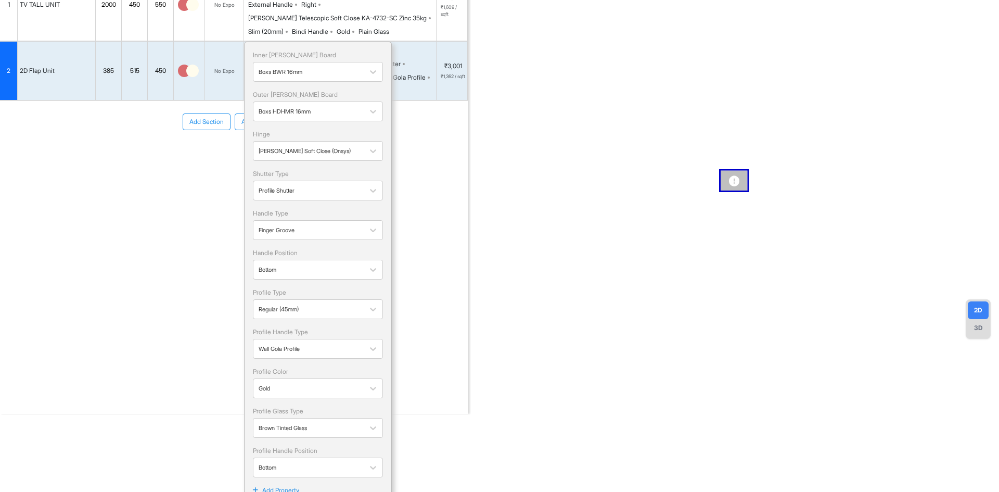
scroll to position [0, 0]
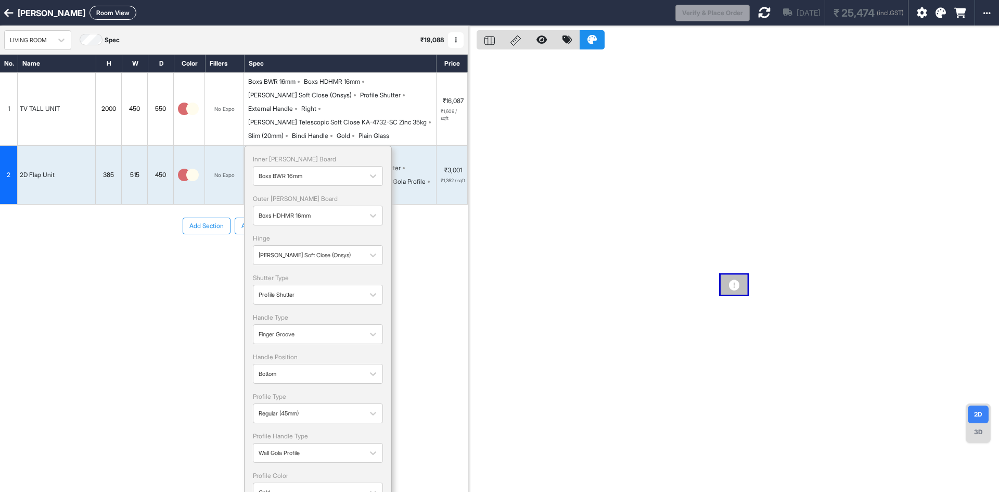
click at [758, 14] on icon at bounding box center [764, 12] width 12 height 12
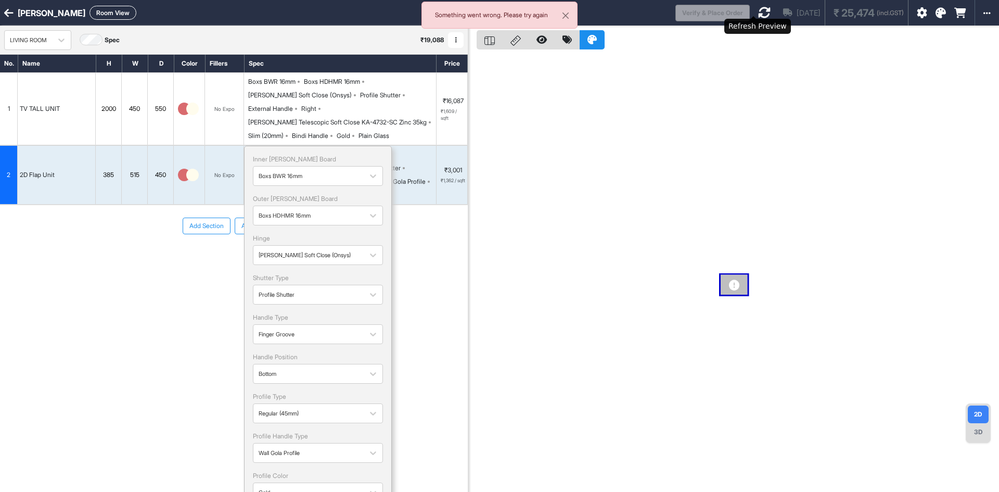
click at [758, 14] on icon at bounding box center [764, 12] width 12 height 12
click at [564, 16] on button "Close" at bounding box center [565, 15] width 23 height 27
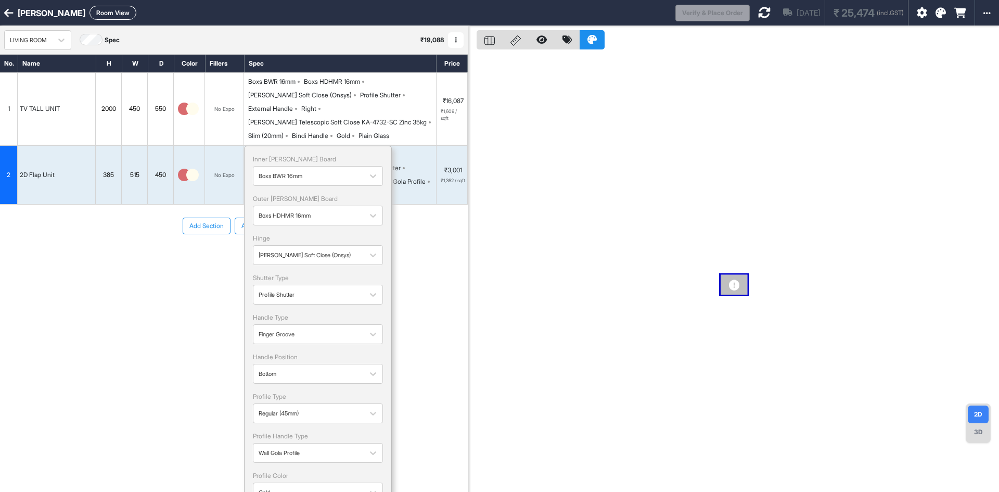
click at [429, 246] on div "Add Section Add Modules" at bounding box center [234, 257] width 468 height 104
click at [4, 10] on icon at bounding box center [8, 13] width 9 height 10
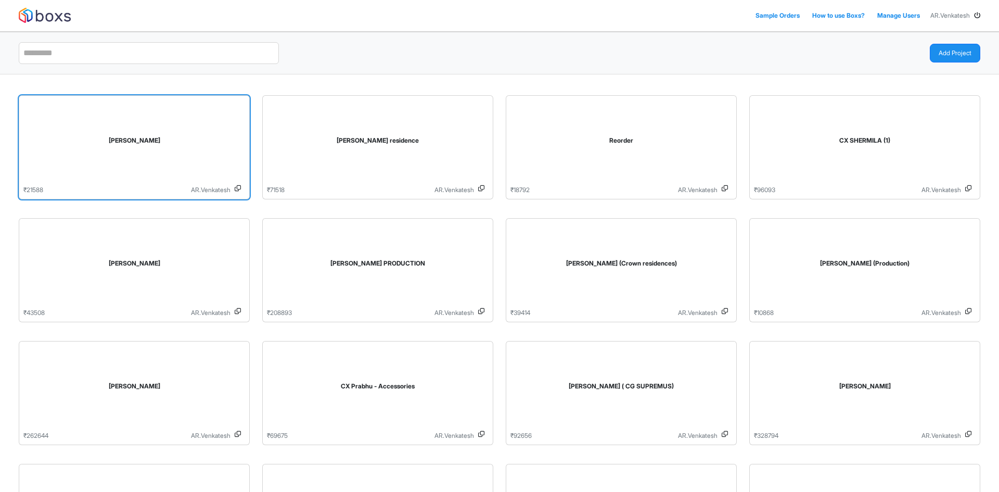
click at [96, 135] on div "[PERSON_NAME]" at bounding box center [134, 142] width 222 height 85
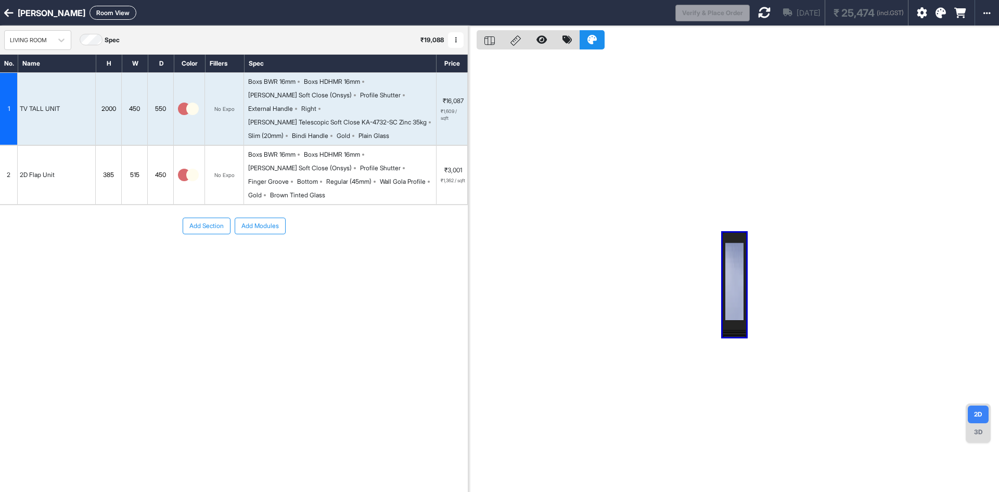
click at [260, 217] on button "Add Modules" at bounding box center [260, 225] width 51 height 17
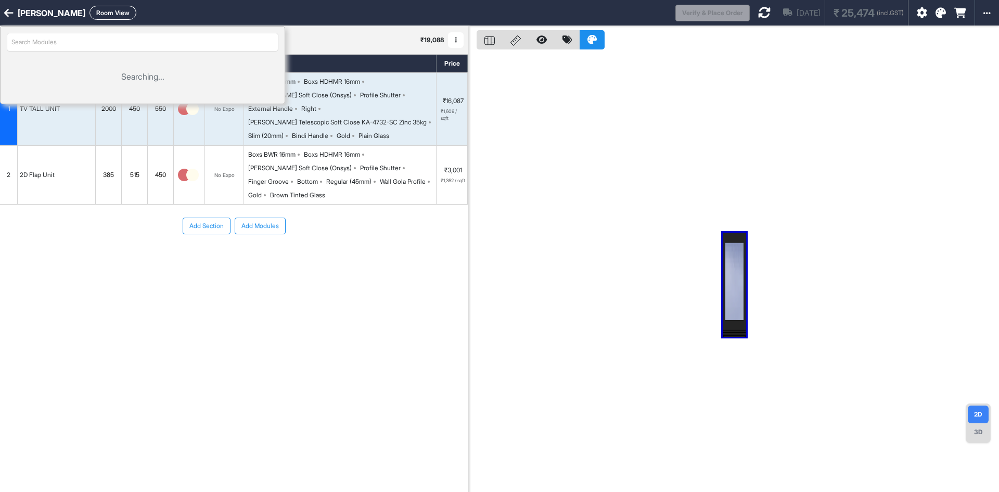
click at [109, 41] on input "search" at bounding box center [143, 42] width 272 height 19
type input "1 door"
click at [102, 271] on div "Add Section Add Modules" at bounding box center [234, 257] width 468 height 104
drag, startPoint x: 182, startPoint y: 234, endPoint x: 185, endPoint y: 229, distance: 5.8
click at [185, 229] on div "Add Section Add Modules" at bounding box center [234, 257] width 468 height 104
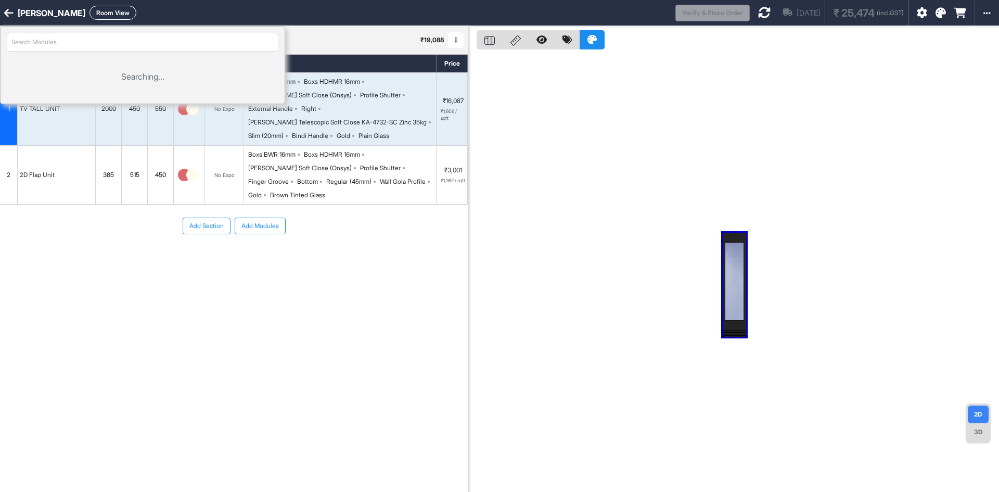
click at [8, 15] on icon at bounding box center [8, 13] width 9 height 10
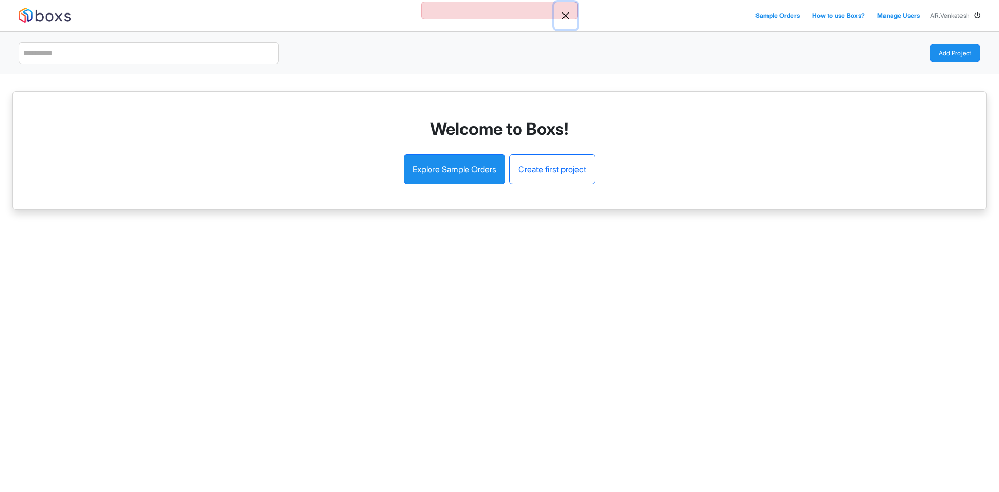
click at [566, 15] on button "Close" at bounding box center [565, 15] width 23 height 27
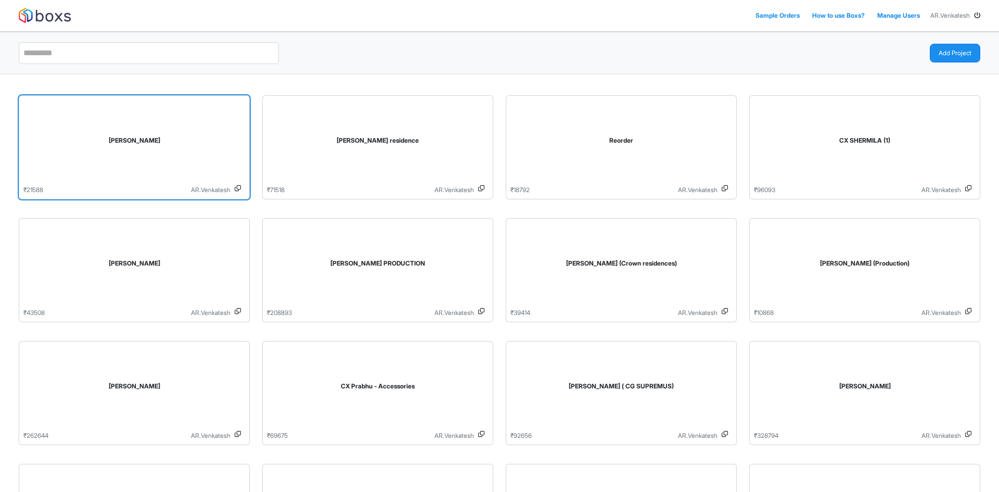
click at [152, 136] on div "[PERSON_NAME]" at bounding box center [134, 140] width 205 height 9
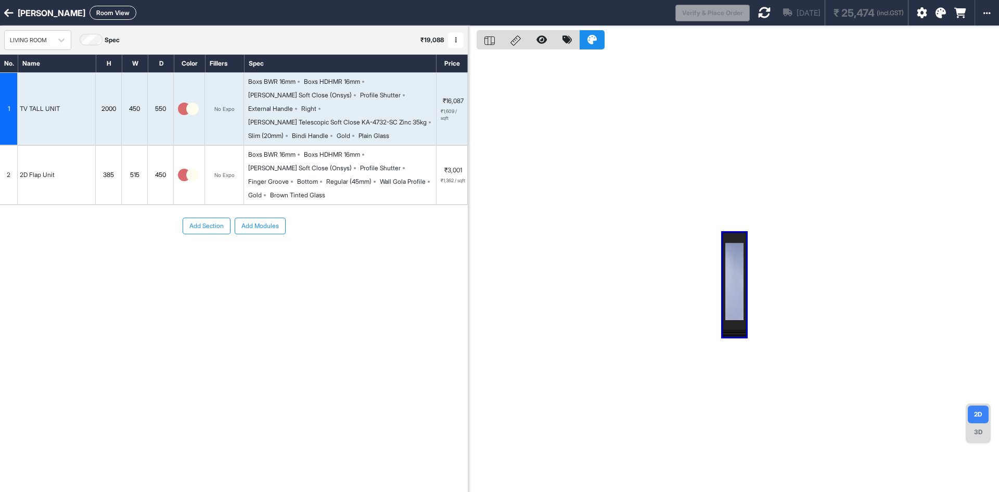
click at [322, 150] on div "Boxs BWR 16mm Boxs HDHMR 16mm [PERSON_NAME] Soft Close (Onsys) Profile Shutter …" at bounding box center [342, 175] width 188 height 50
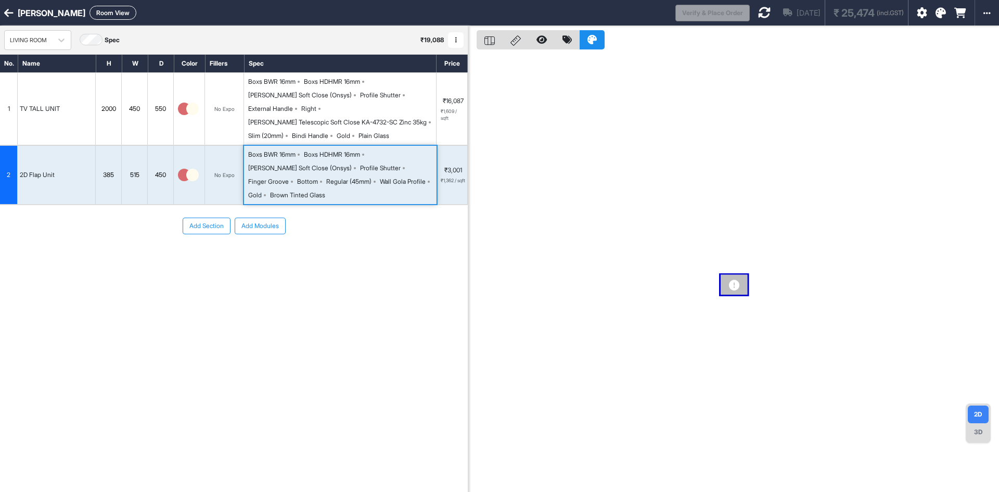
click at [758, 16] on icon at bounding box center [764, 12] width 12 height 12
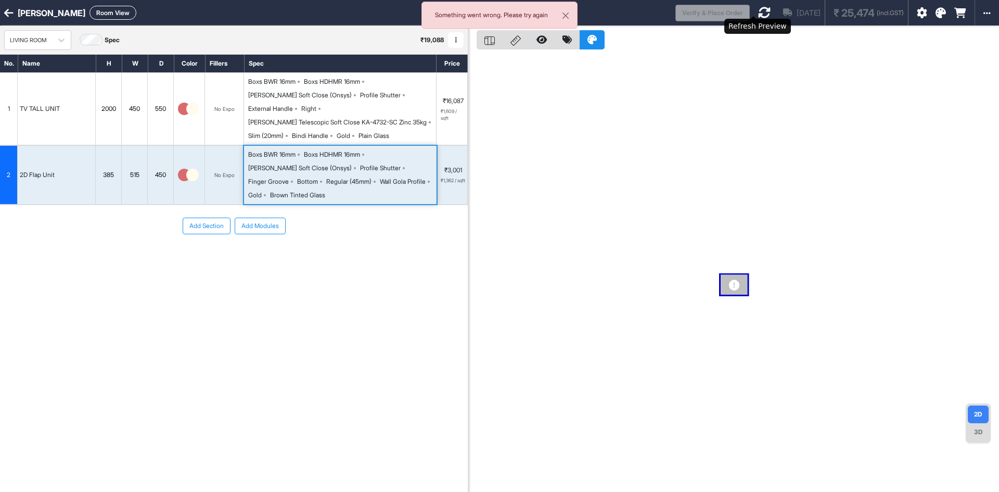
click at [758, 16] on icon at bounding box center [764, 12] width 12 height 12
click at [759, 16] on div "Loading..." at bounding box center [764, 12] width 11 height 25
click at [758, 16] on icon at bounding box center [764, 12] width 12 height 12
click at [566, 16] on button "Close" at bounding box center [565, 15] width 23 height 27
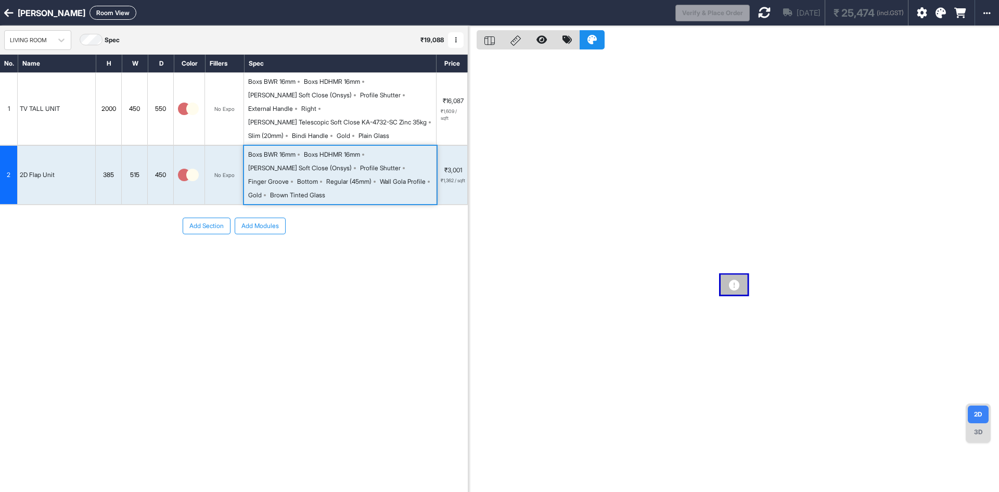
click at [253, 217] on button "Add Modules" at bounding box center [260, 225] width 51 height 17
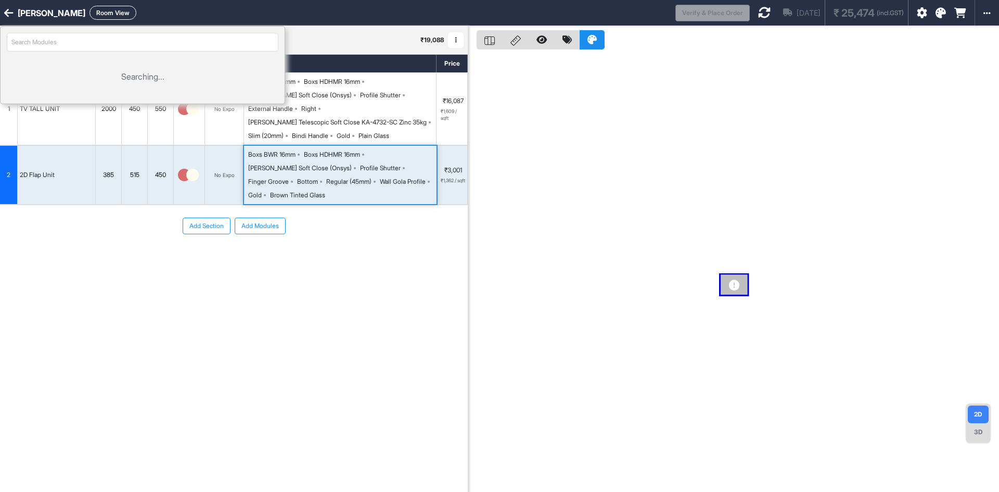
click at [164, 45] on input "search" at bounding box center [143, 42] width 272 height 19
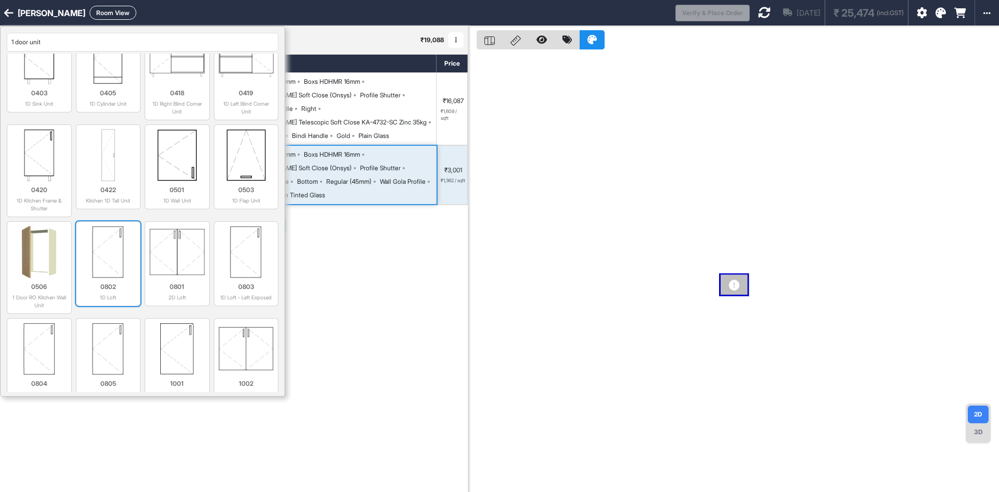
scroll to position [364, 0]
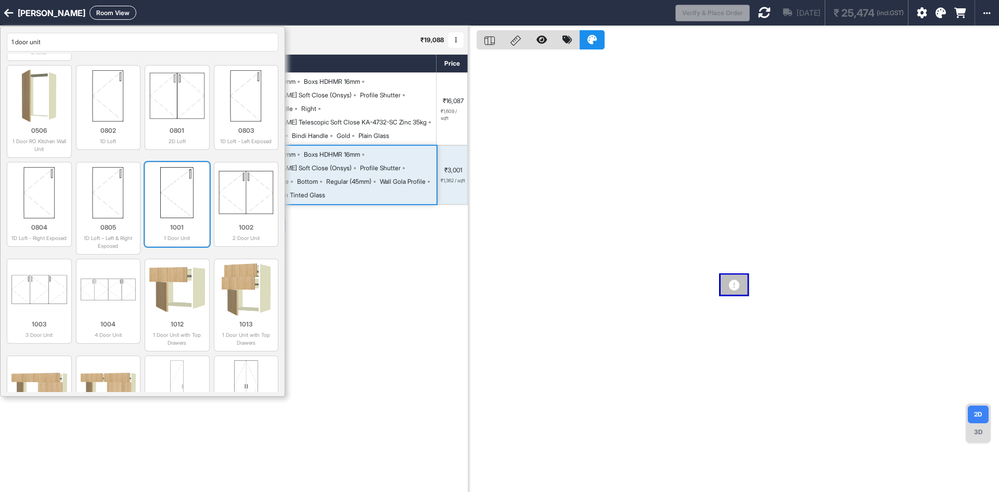
type input "1 door unit"
click at [191, 191] on img at bounding box center [177, 192] width 56 height 52
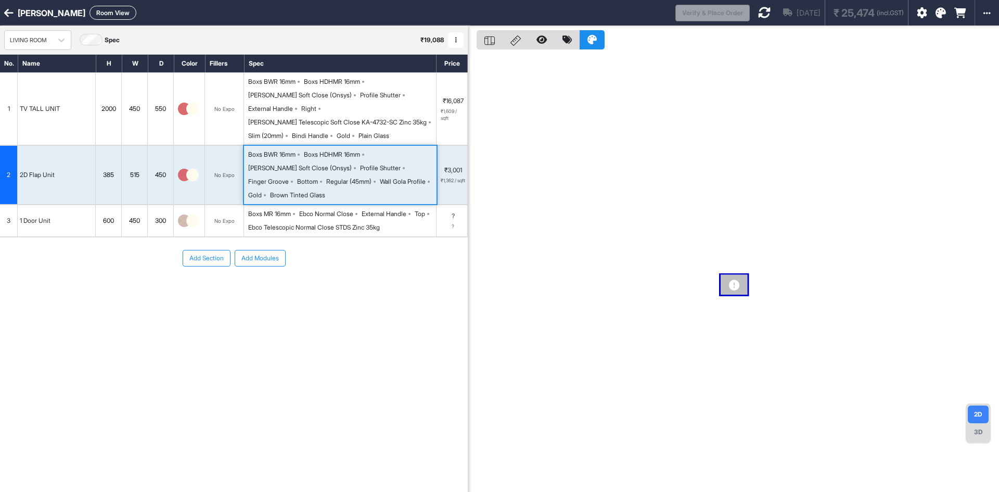
click at [192, 214] on img at bounding box center [192, 220] width 12 height 12
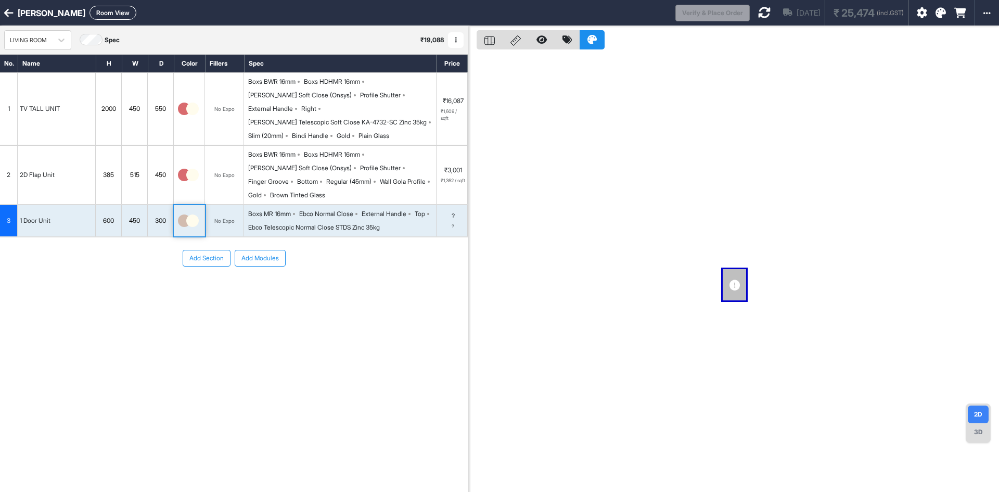
click at [192, 214] on img at bounding box center [192, 220] width 12 height 12
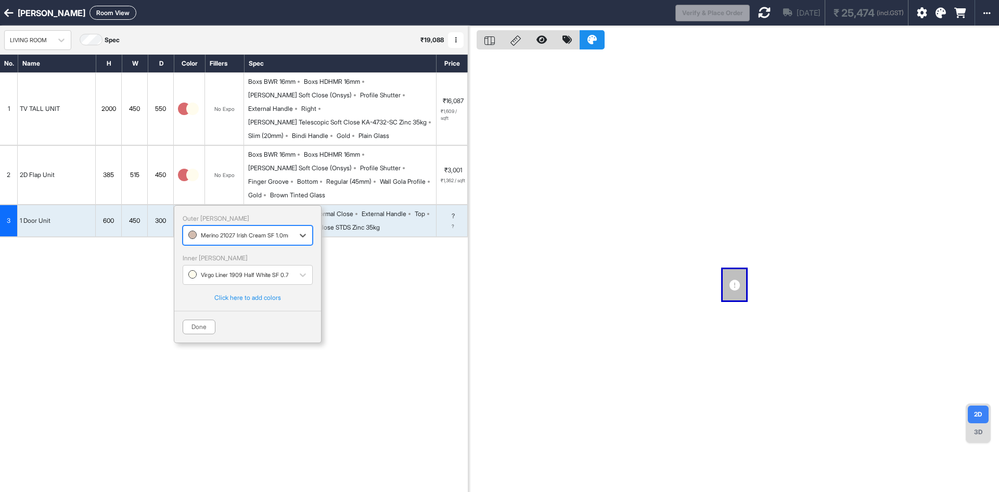
click at [203, 229] on div at bounding box center [238, 234] width 100 height 11
drag, startPoint x: 207, startPoint y: 278, endPoint x: 333, endPoint y: 229, distance: 135.1
click at [208, 278] on div "Merino 21004 Poppy HGL 1.0mm" at bounding box center [248, 277] width 118 height 9
click at [359, 223] on div "Ebco Telescopic Normal Close STDS Zinc 35kg" at bounding box center [314, 227] width 132 height 9
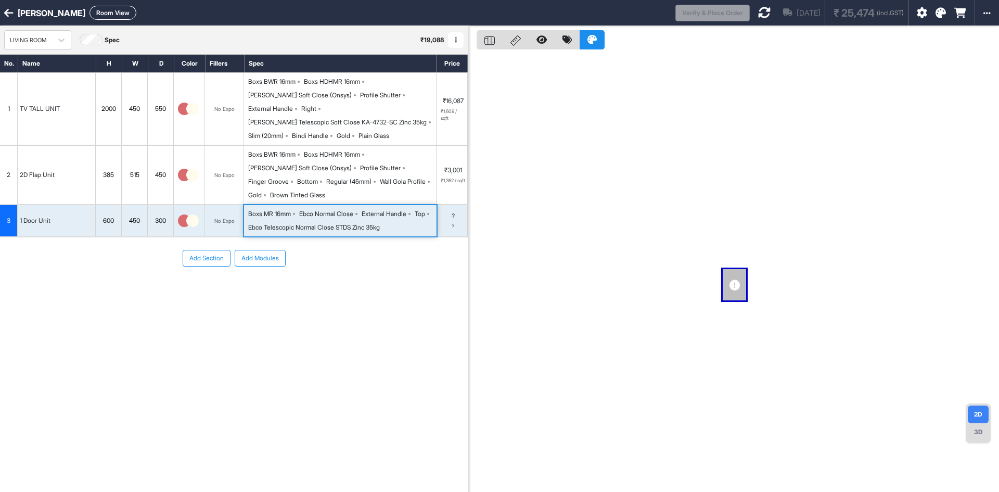
click at [359, 223] on div "Ebco Telescopic Normal Close STDS Zinc 35kg" at bounding box center [314, 227] width 132 height 9
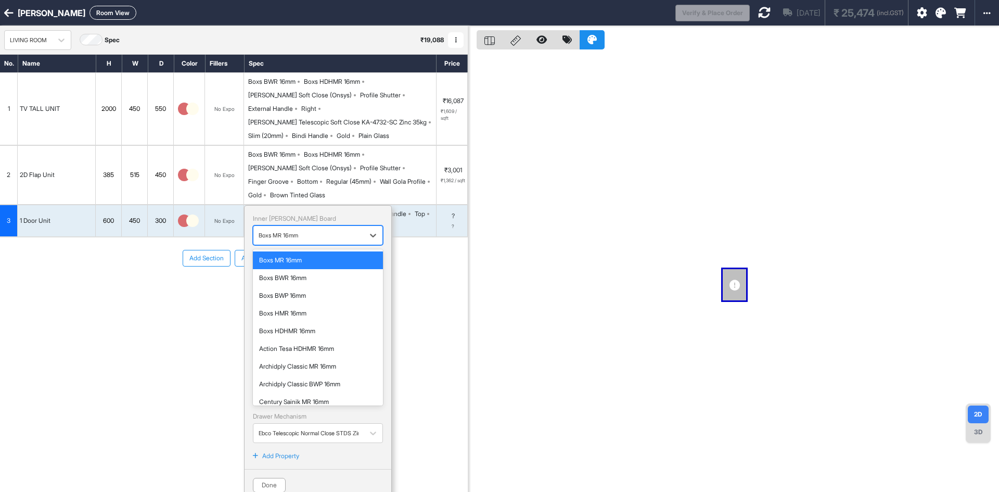
click at [316, 229] on div at bounding box center [309, 234] width 100 height 11
click at [298, 273] on div "Boxs BWR 16mm" at bounding box center [318, 277] width 118 height 9
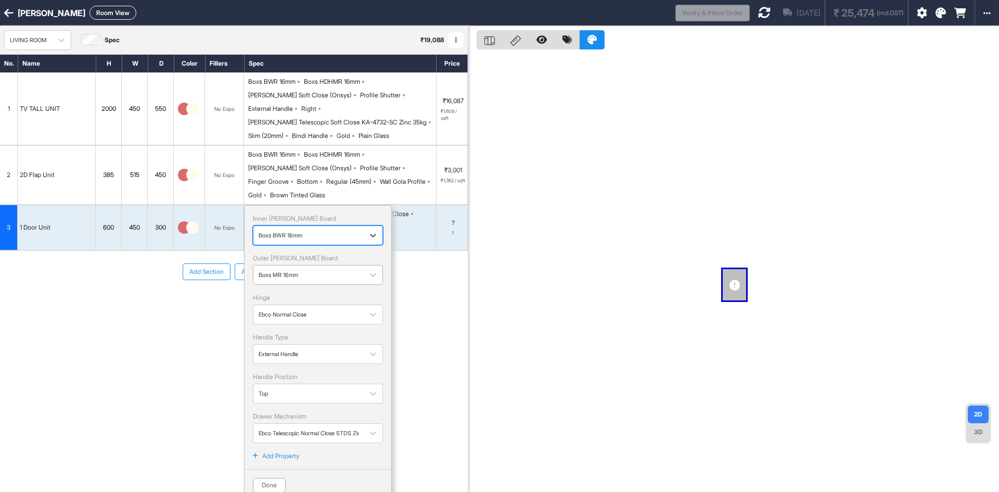
click at [316, 268] on div "Boxs MR 16mm" at bounding box center [309, 274] width 100 height 13
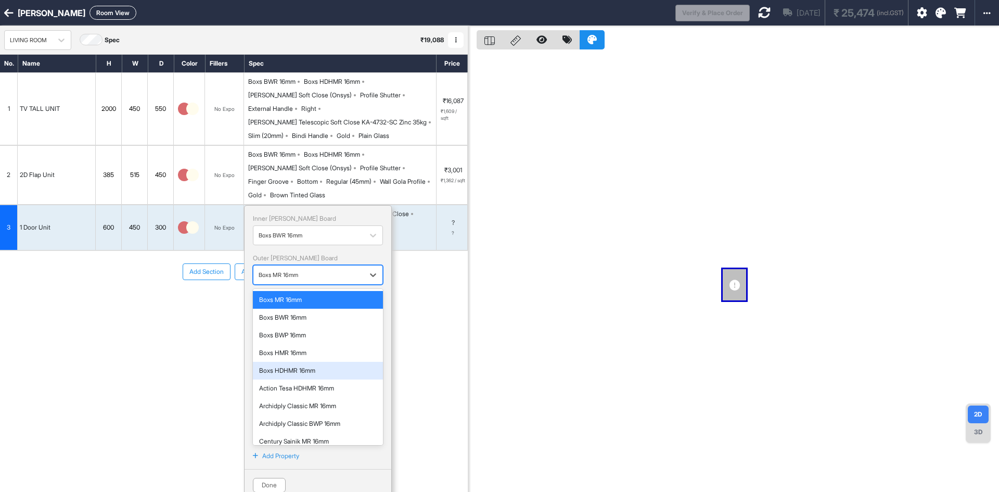
click at [295, 362] on div "Boxs HDHMR 16mm" at bounding box center [318, 371] width 130 height 18
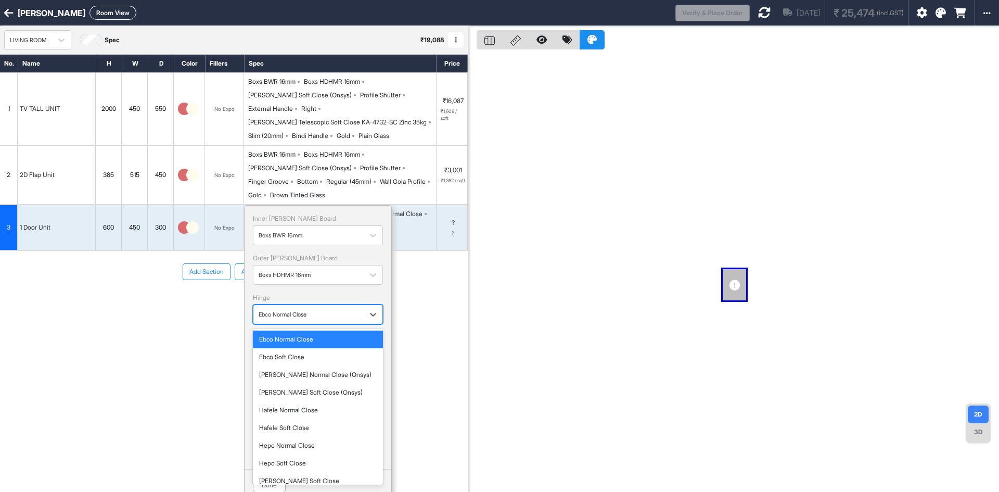
click at [281, 308] on div at bounding box center [309, 313] width 100 height 11
click at [282, 388] on div "[PERSON_NAME] Soft Close (Onsys)" at bounding box center [318, 392] width 118 height 9
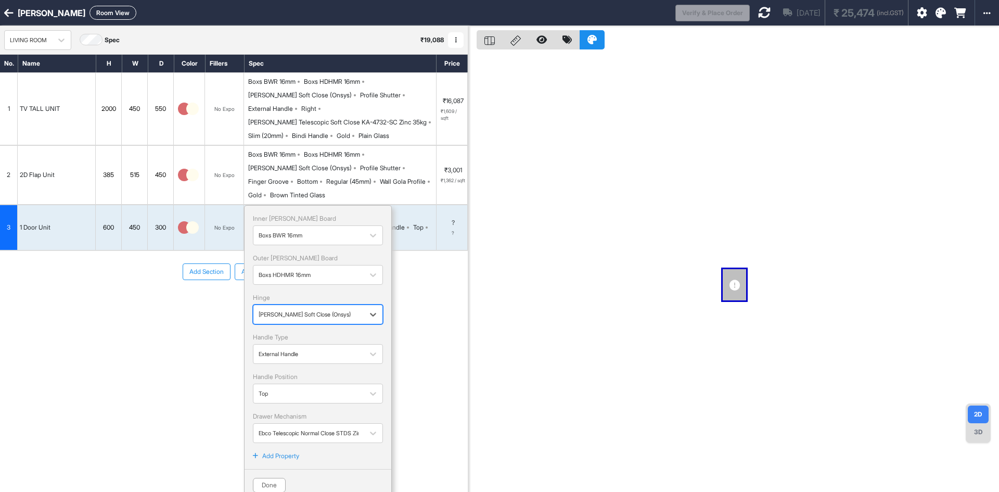
click at [291, 332] on div "Handle Type External Handle" at bounding box center [318, 347] width 130 height 31
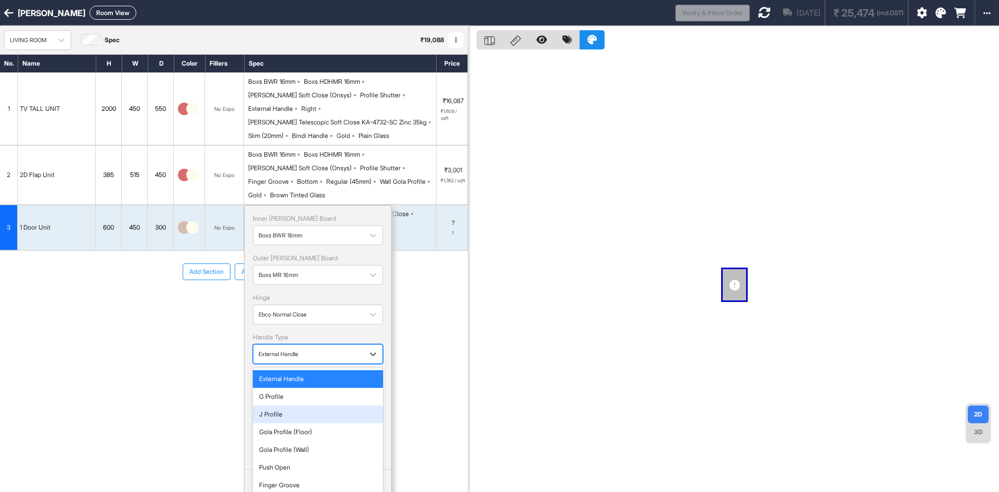
click at [280, 409] on div "J Profile" at bounding box center [318, 413] width 118 height 9
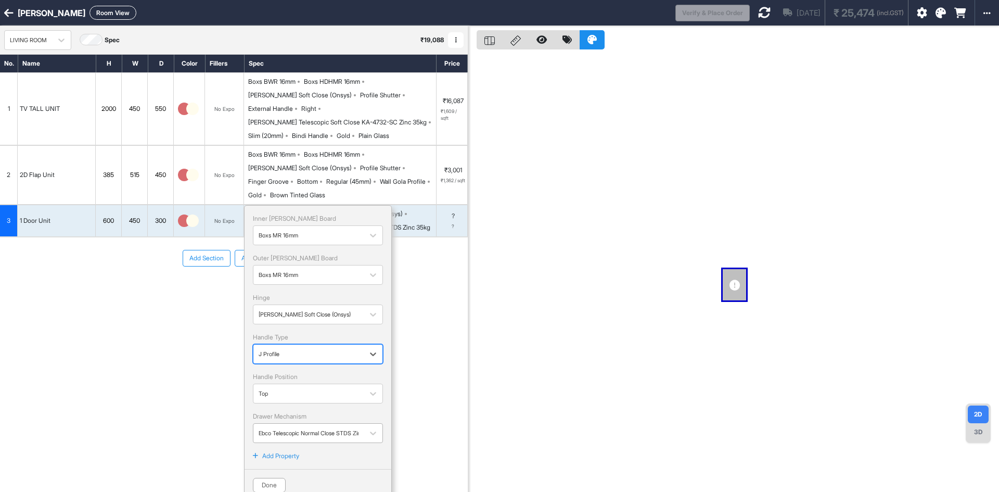
click at [284, 427] on div at bounding box center [309, 432] width 100 height 11
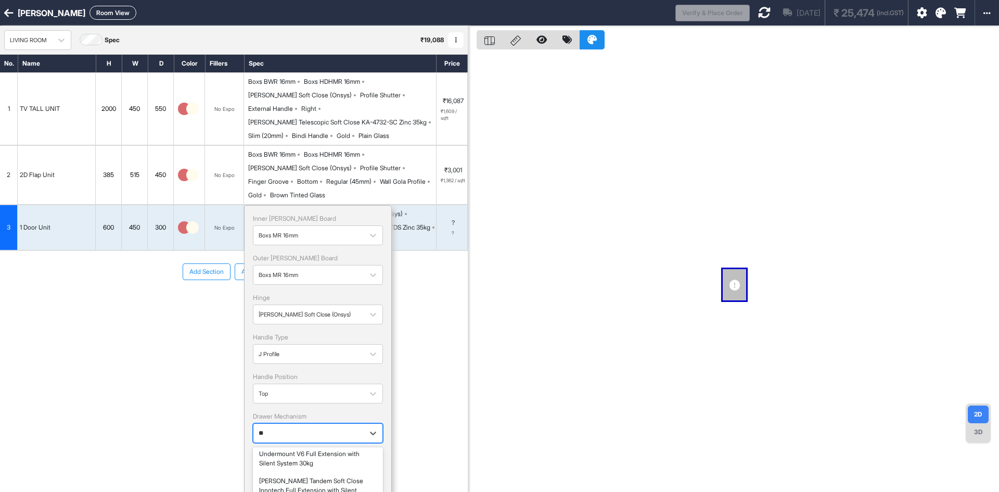
scroll to position [0, 0]
type input "*****"
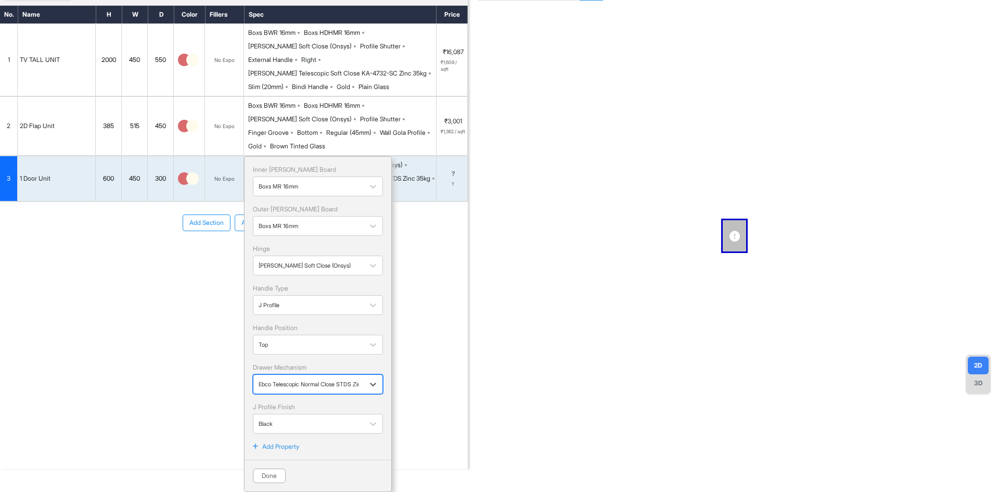
scroll to position [35, 0]
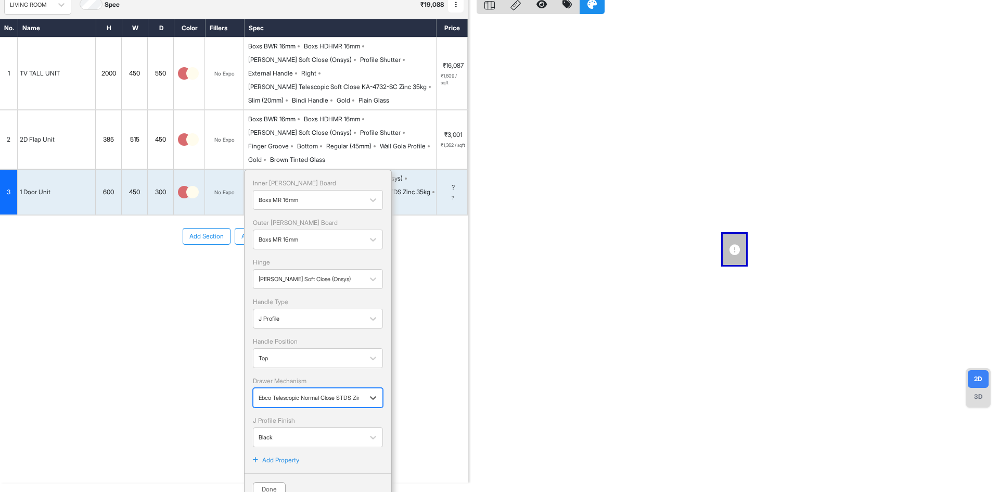
click at [302, 349] on div "Inner Lam Board Boxs MR 16mm Outer Lam Board Boxs MR 16mm Hinge Hettich Soft Cl…" at bounding box center [318, 312] width 130 height 268
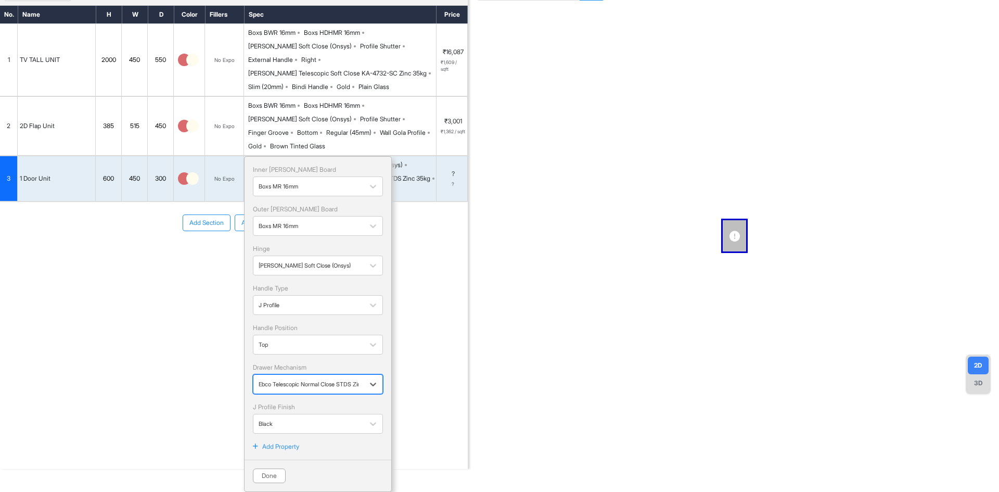
click at [307, 380] on div "Ebco Telescopic Normal Close STDS Zinc 35kg" at bounding box center [318, 384] width 130 height 20
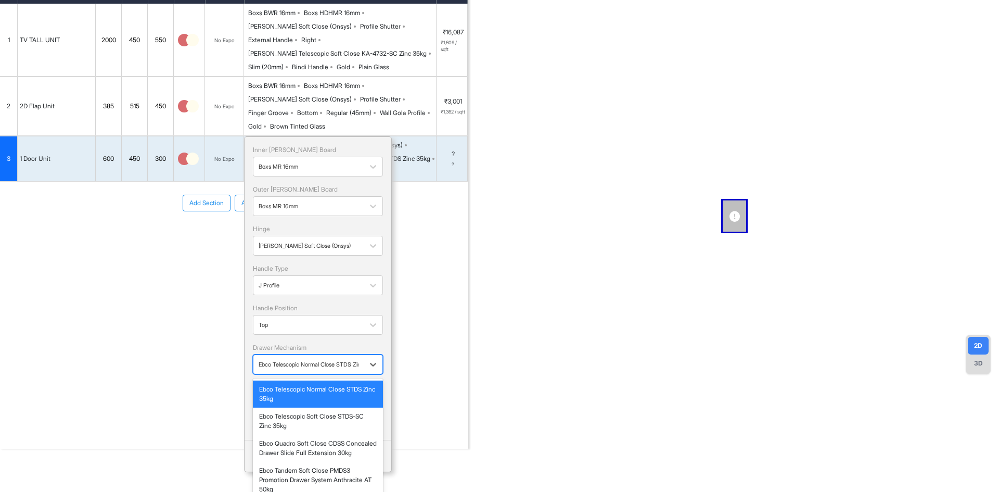
click at [307, 384] on div "Ebco Telescopic Normal Close STDS Zinc 35kg" at bounding box center [318, 393] width 118 height 19
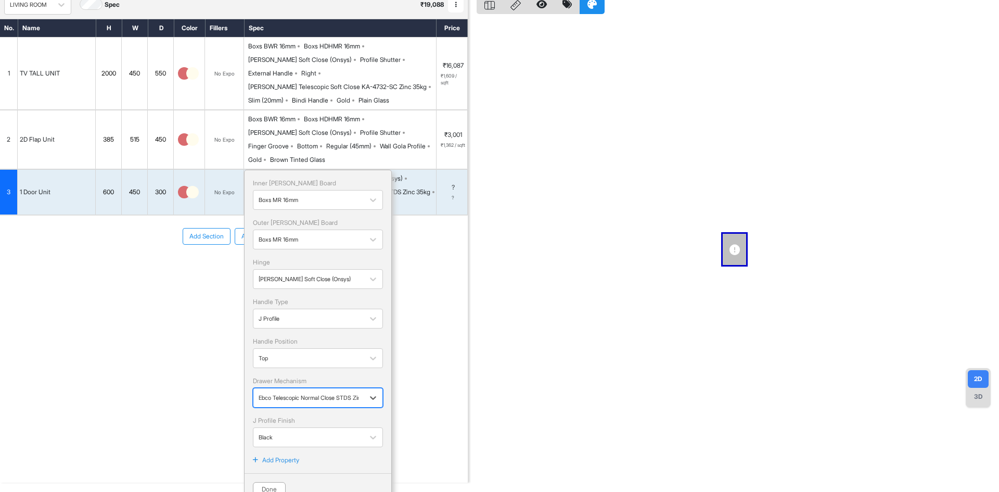
scroll to position [69, 0]
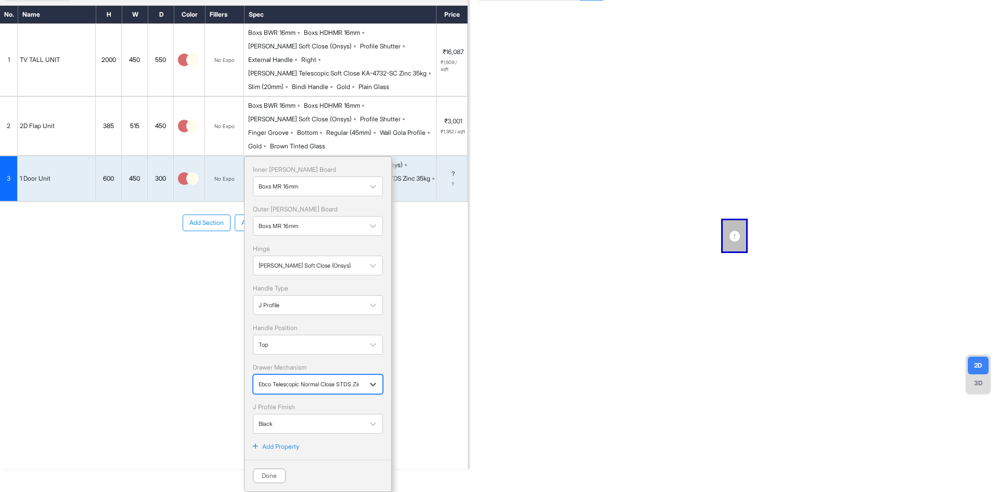
click at [306, 381] on div "option [object Object], selected. Ebco Telescopic Normal Close STDS Zinc 35kg" at bounding box center [318, 384] width 130 height 20
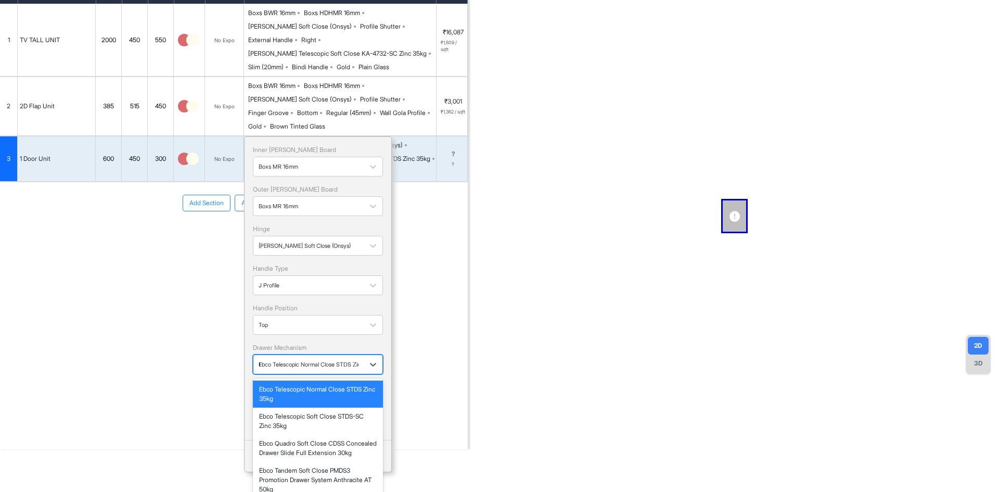
scroll to position [35, 0]
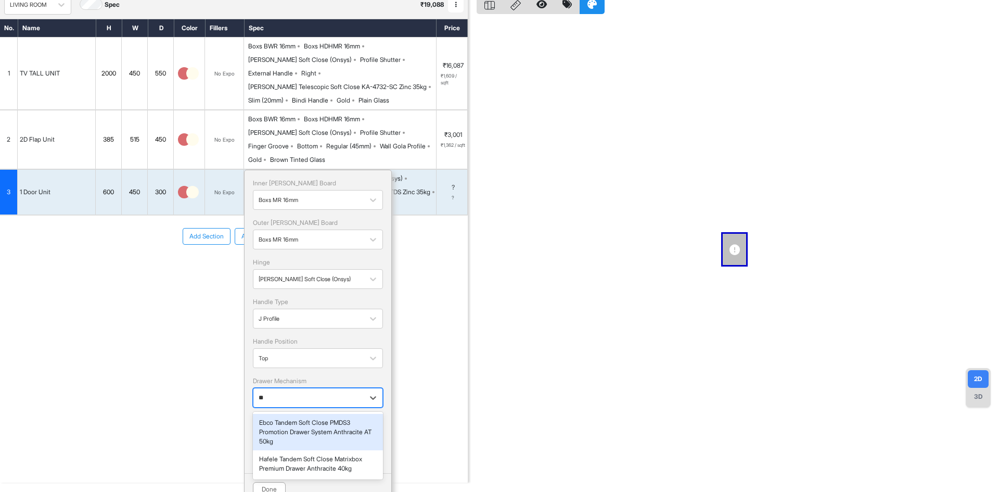
type input "***"
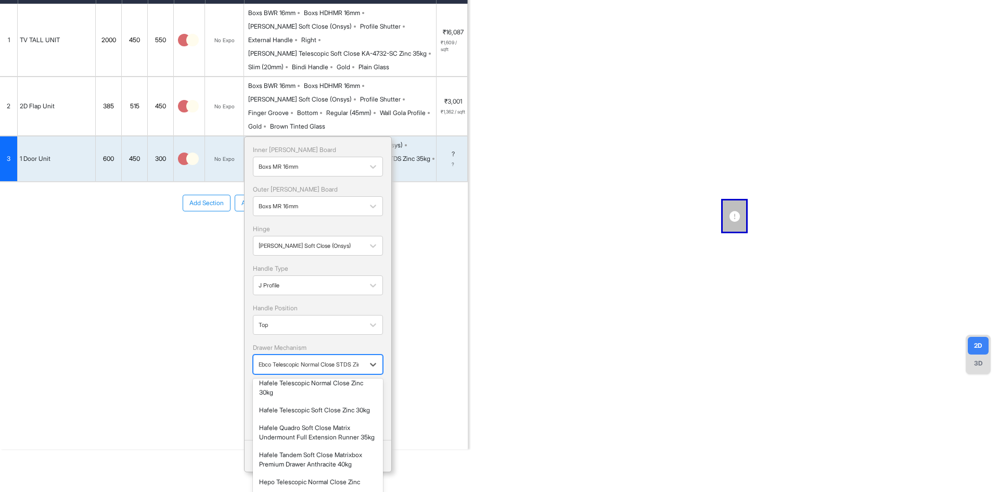
scroll to position [329, 0]
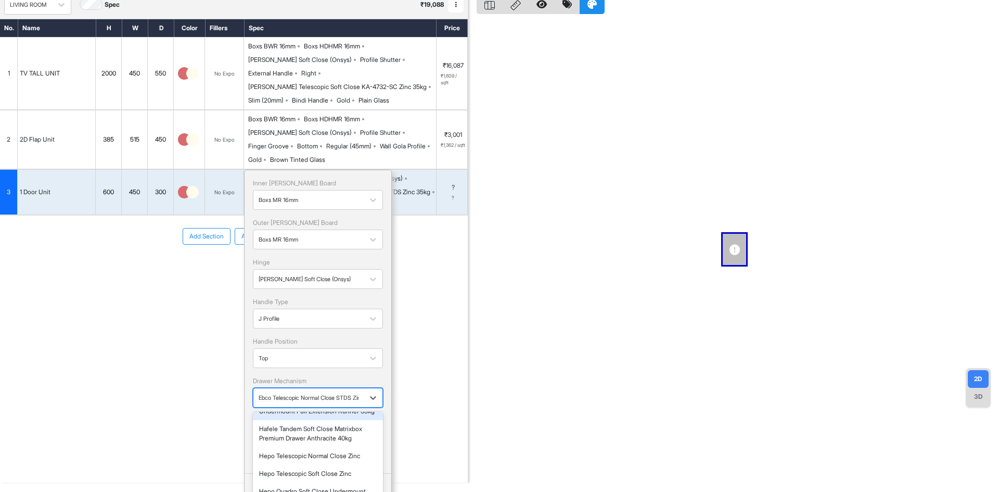
click at [301, 350] on div "Inner Lam Board Boxs MR 16mm Outer Lam Board Boxs MR 16mm Hinge Hettich Soft Cl…" at bounding box center [318, 312] width 130 height 268
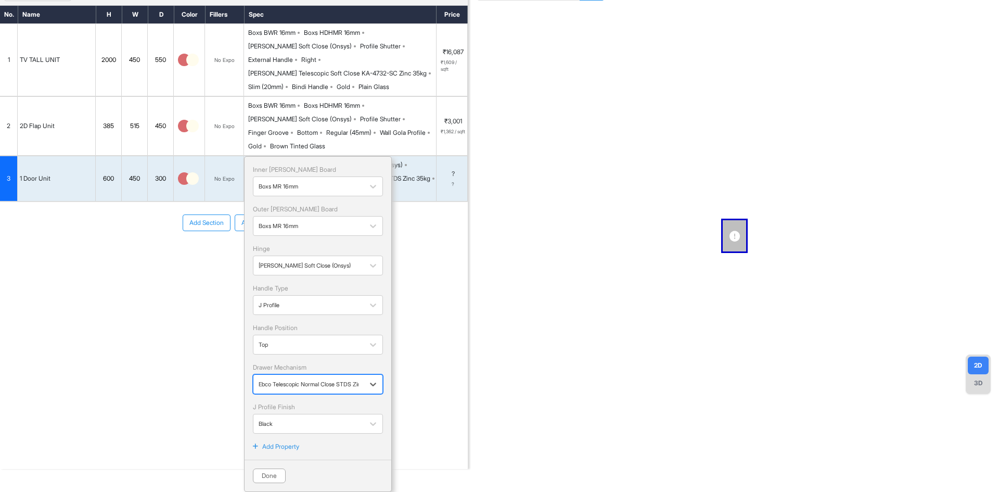
click at [311, 387] on div "option [object Object], selected. Ebco Telescopic Normal Close STDS Zinc 35kg" at bounding box center [318, 384] width 130 height 20
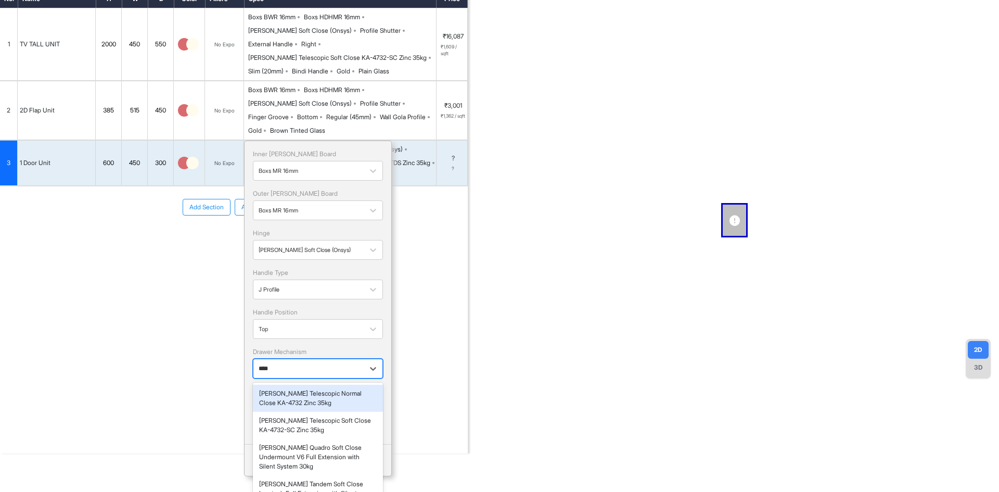
type input "****"
click at [183, 353] on div "No. Name H W D Color Fillers Spec Price 1 TV TALL UNIT 2000 450 550 No Expo Box…" at bounding box center [234, 186] width 468 height 393
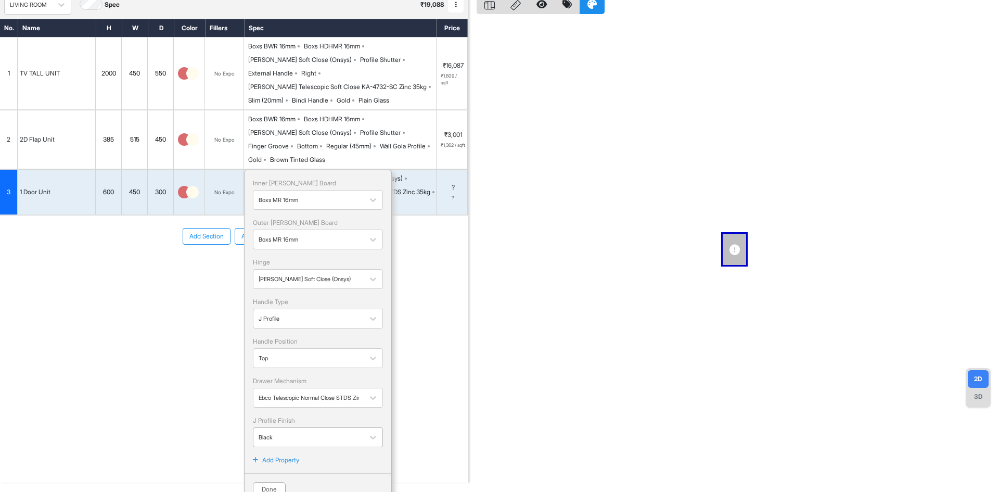
click at [286, 431] on div at bounding box center [309, 436] width 100 height 11
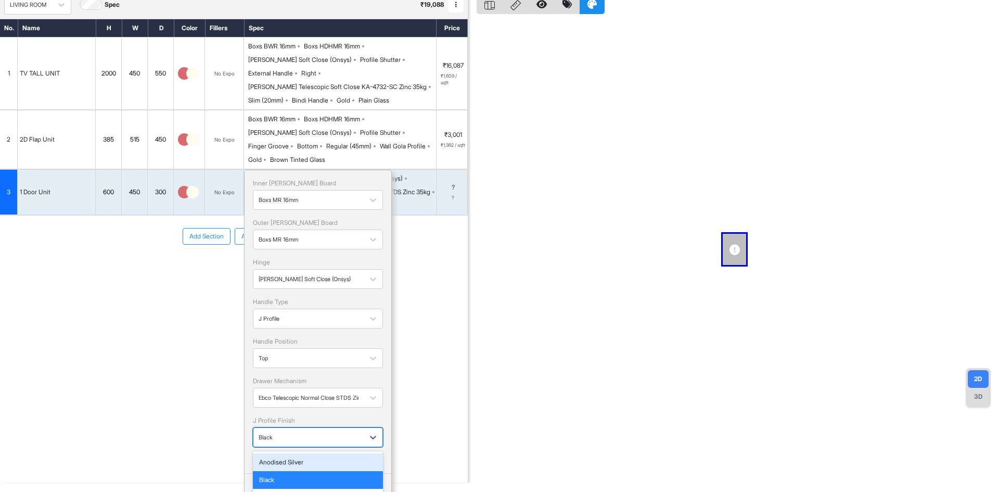
scroll to position [56, 0]
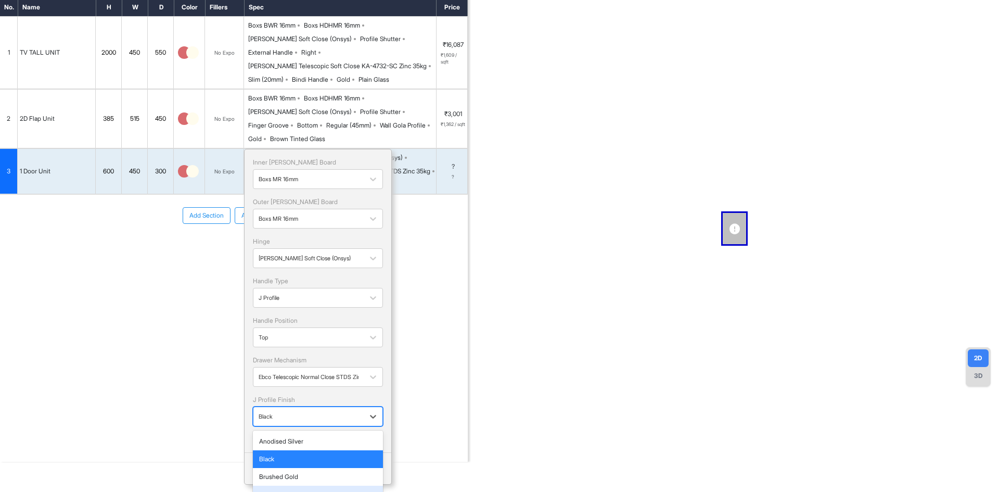
click at [278, 490] on div "Rose Gold" at bounding box center [318, 494] width 118 height 9
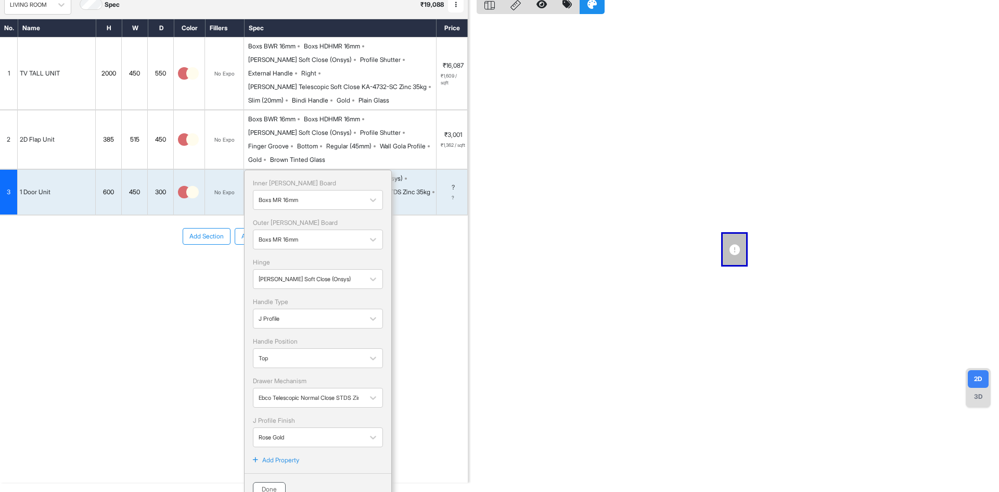
click at [269, 482] on button "Done" at bounding box center [269, 489] width 33 height 15
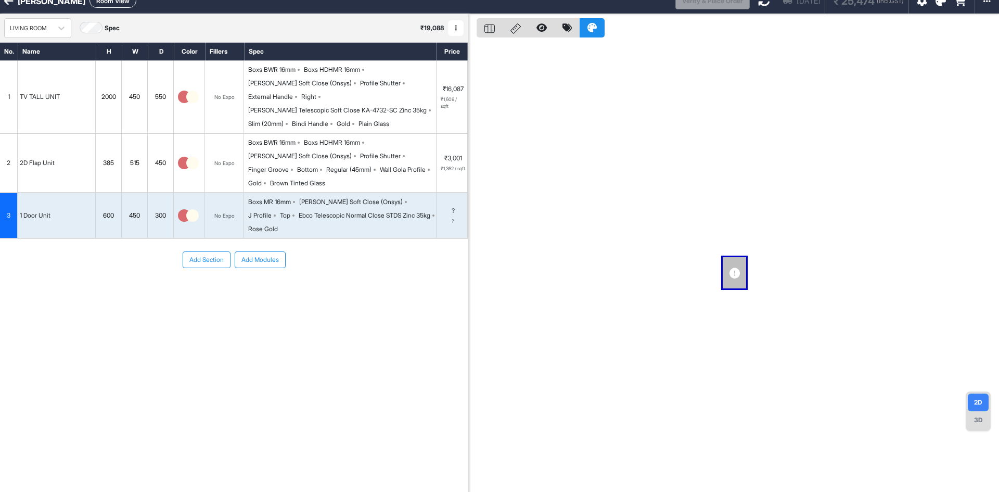
scroll to position [0, 0]
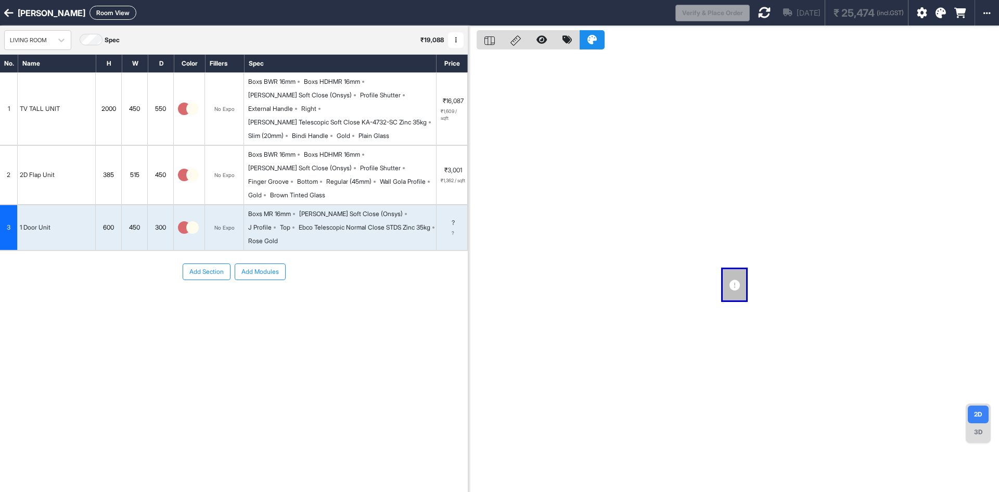
click at [758, 16] on icon at bounding box center [764, 12] width 12 height 12
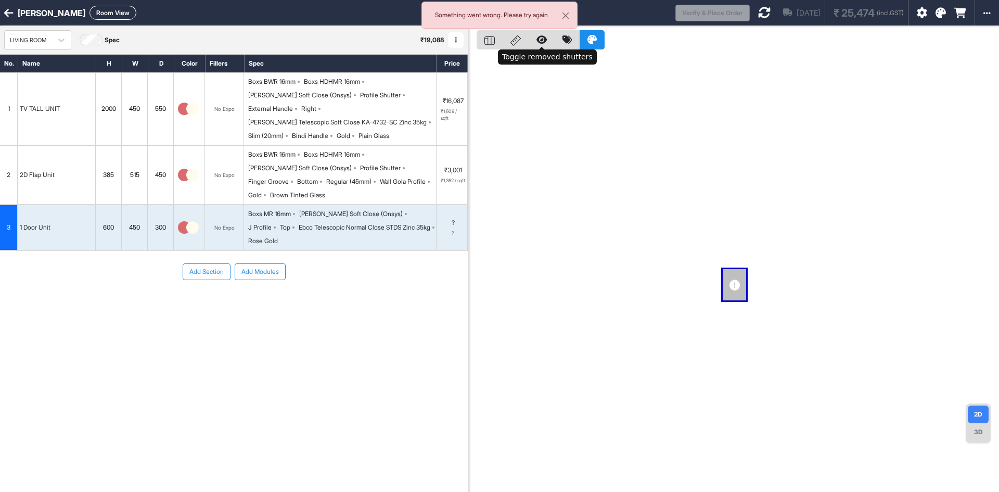
click at [542, 41] on icon at bounding box center [541, 39] width 10 height 9
click at [542, 42] on icon at bounding box center [541, 39] width 10 height 9
click at [750, 15] on div "Aug 19th ₹ 25,474 (incl.GST)" at bounding box center [829, 12] width 158 height 25
click at [775, 16] on div "[DATE]" at bounding box center [802, 12] width 55 height 25
click at [758, 16] on icon at bounding box center [764, 12] width 12 height 12
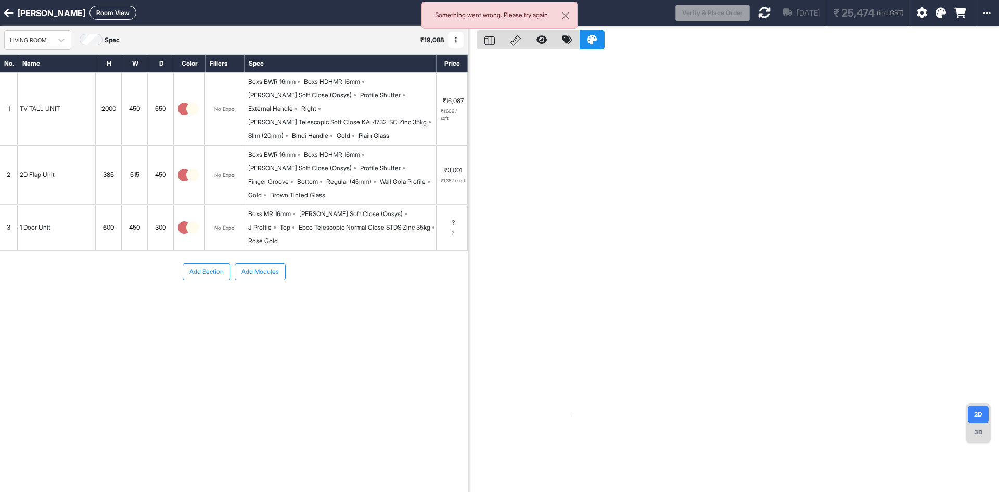
click at [313, 209] on div "Boxs MR 16mm Hettich Soft Close (Onsys) J Profile Top Ebco Telescopic Normal Cl…" at bounding box center [342, 227] width 188 height 36
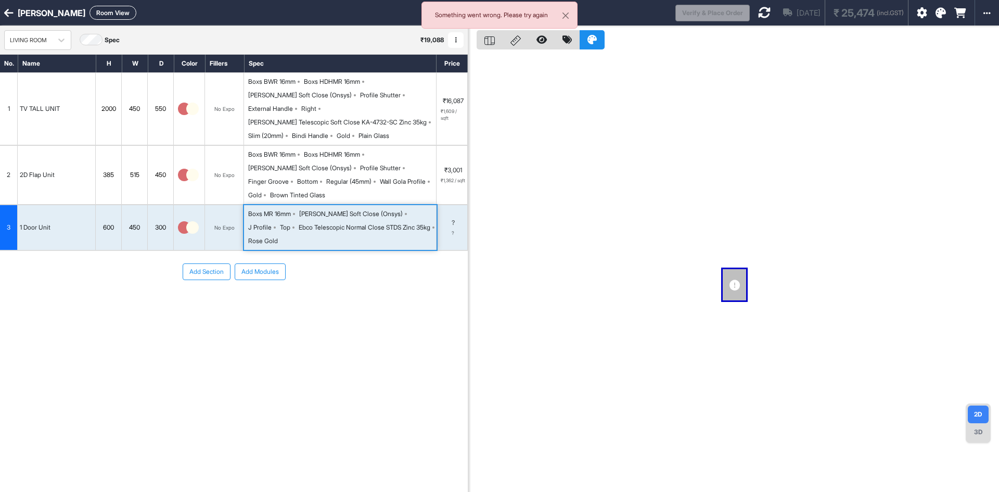
click at [758, 13] on icon at bounding box center [764, 12] width 12 height 12
click at [566, 16] on button "Close" at bounding box center [565, 15] width 23 height 27
click at [6, 14] on icon at bounding box center [8, 13] width 9 height 10
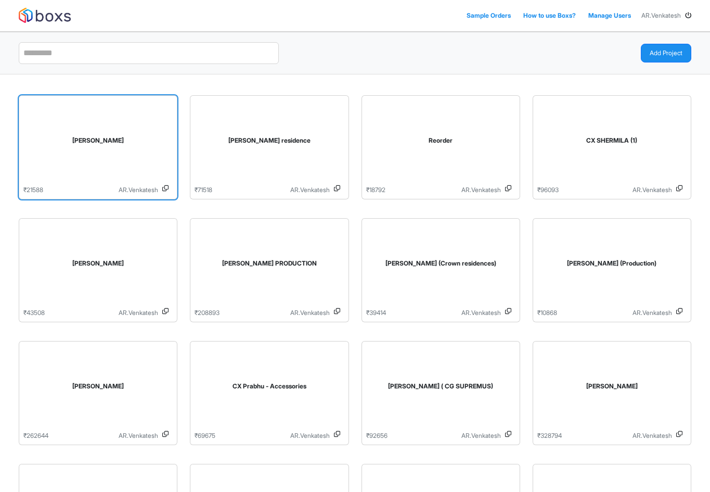
click at [111, 144] on div "[PERSON_NAME]" at bounding box center [98, 140] width 133 height 9
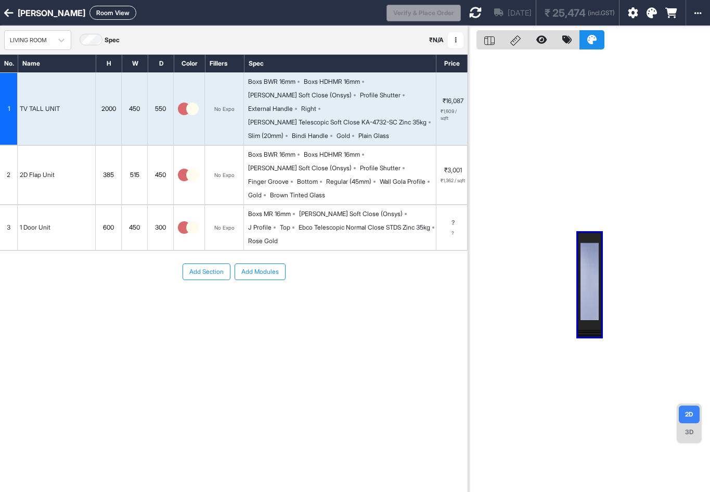
click at [299, 223] on div "Ebco Telescopic Normal Close STDS Zinc 35kg" at bounding box center [365, 227] width 132 height 9
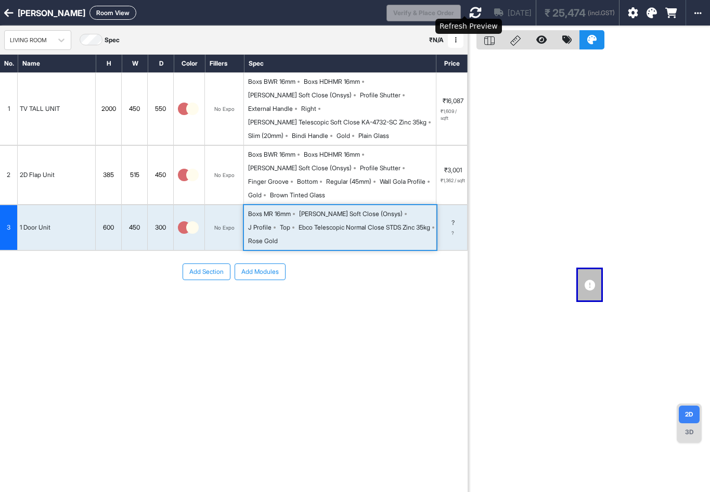
click at [469, 13] on icon at bounding box center [475, 12] width 12 height 12
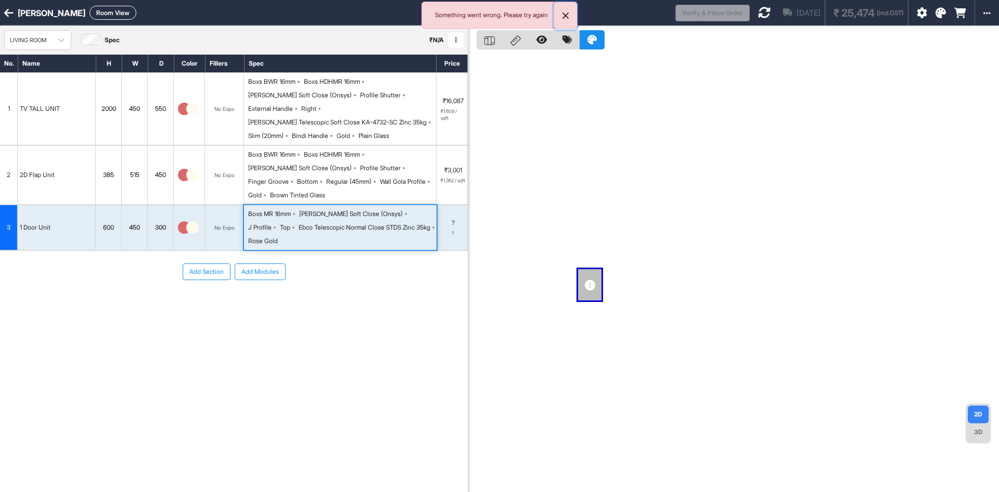
click at [563, 14] on button "Close" at bounding box center [565, 15] width 23 height 27
click at [109, 221] on div "600" at bounding box center [108, 228] width 25 height 14
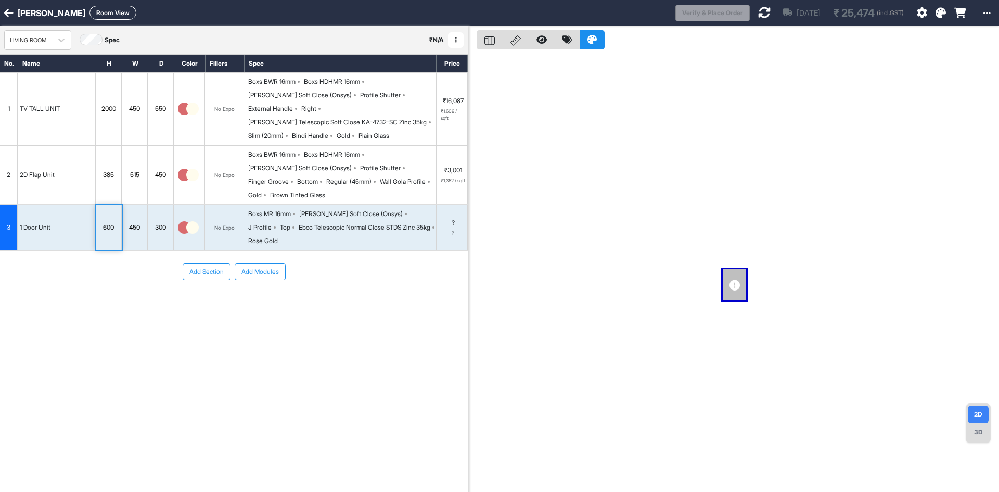
click at [109, 221] on div "600" at bounding box center [108, 228] width 25 height 14
type input "*"
type input "***"
click at [133, 221] on div "450" at bounding box center [134, 228] width 25 height 14
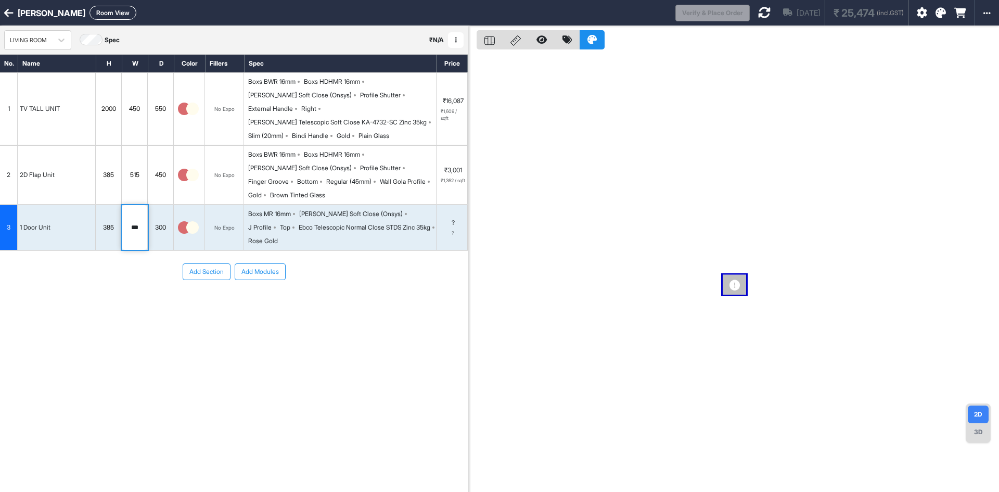
type input "***"
click at [160, 221] on div "300" at bounding box center [160, 228] width 25 height 14
type input "***"
click at [172, 322] on div "Add Section Add Modules" at bounding box center [234, 303] width 468 height 104
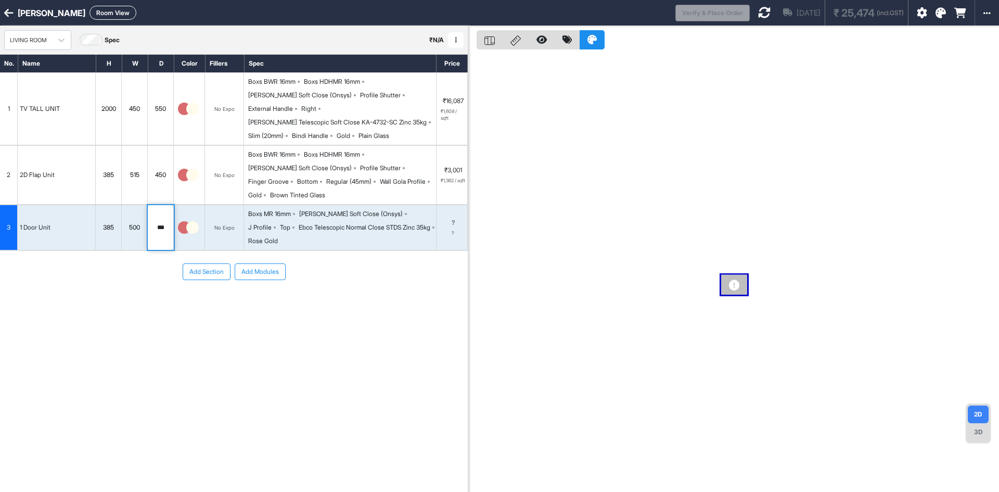
click at [172, 322] on div "Add Section Add Modules" at bounding box center [234, 303] width 468 height 104
click at [345, 282] on div "Add Section Add Modules" at bounding box center [234, 303] width 468 height 104
click at [710, 10] on icon at bounding box center [764, 12] width 12 height 12
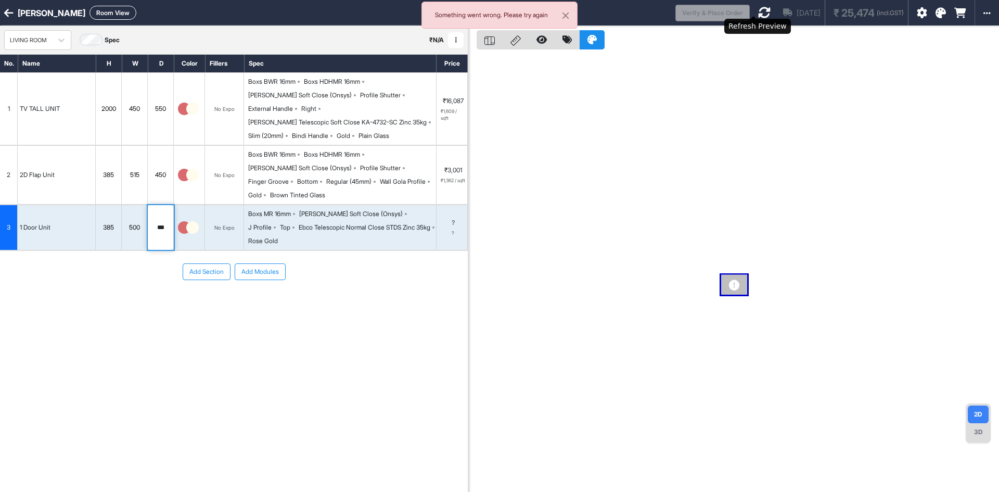
click at [710, 9] on icon at bounding box center [764, 12] width 12 height 12
click at [569, 15] on button "Close" at bounding box center [565, 15] width 23 height 27
click at [710, 8] on icon at bounding box center [764, 12] width 12 height 12
click at [710, 18] on icon at bounding box center [764, 12] width 12 height 12
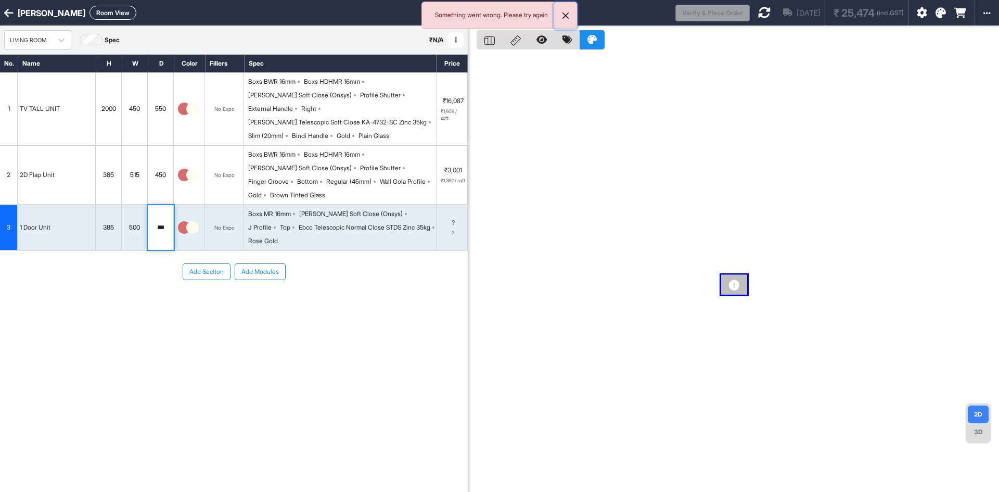
click at [569, 11] on button "Close" at bounding box center [565, 15] width 23 height 27
click at [289, 177] on div "Finger Groove" at bounding box center [268, 181] width 41 height 9
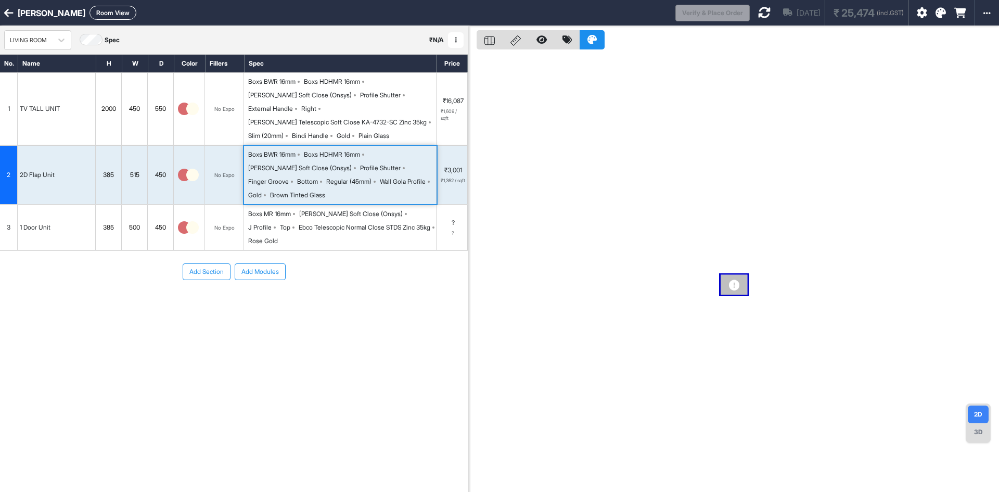
click at [380, 177] on div "Wall Gola Profile" at bounding box center [403, 181] width 46 height 9
click at [91, 166] on div "2D Flap Unit" at bounding box center [57, 175] width 78 height 58
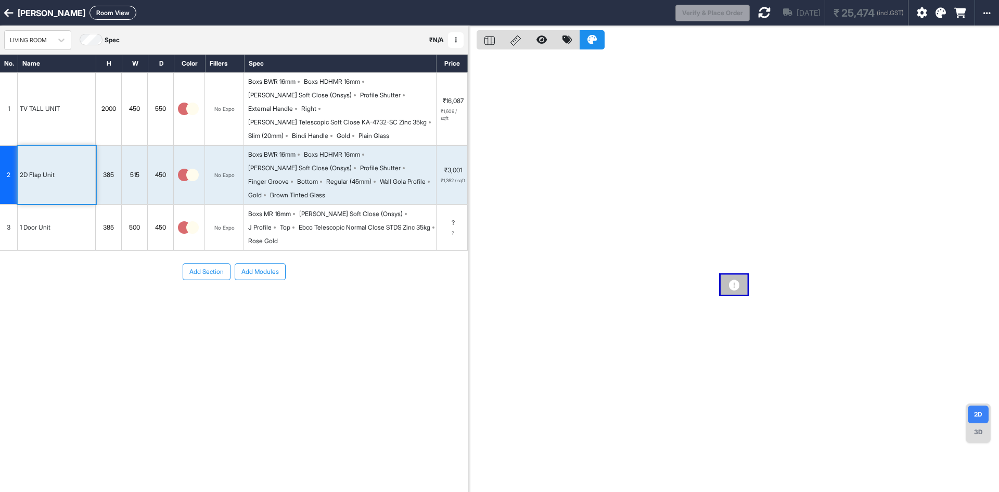
click at [61, 205] on div "1 Door Unit" at bounding box center [57, 227] width 78 height 45
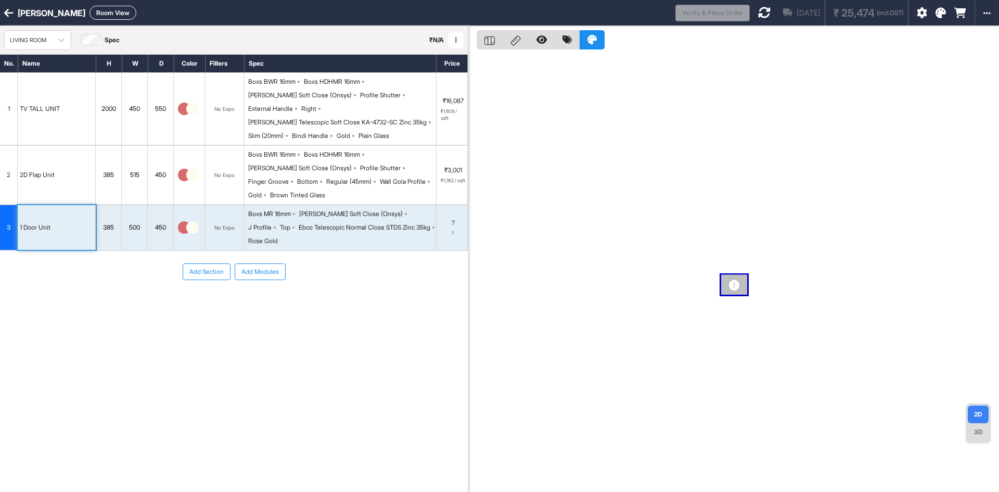
click at [62, 182] on div "2D Flap Unit" at bounding box center [57, 175] width 78 height 58
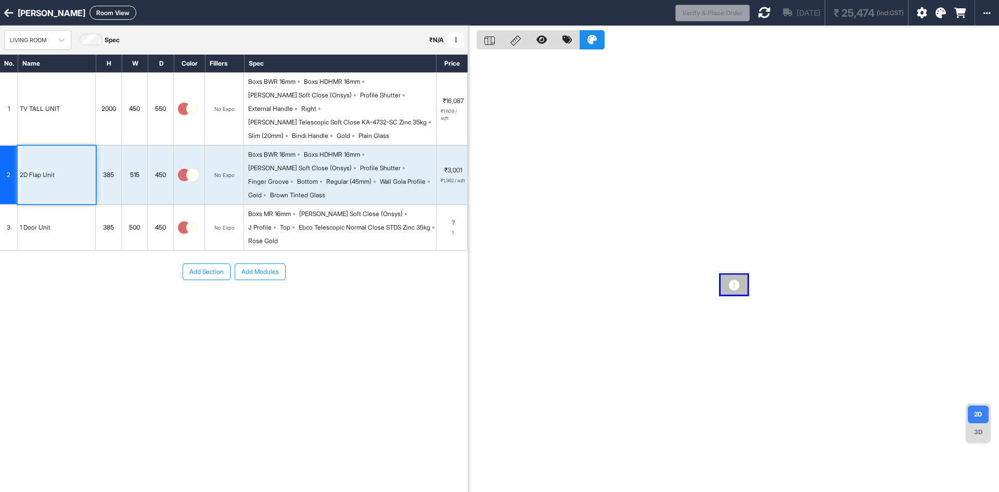
drag, startPoint x: 52, startPoint y: 132, endPoint x: 54, endPoint y: 104, distance: 27.6
click at [52, 131] on div "1 TV TALL UNIT 2000 450 550 No Expo Boxs BWR 16mm Boxs HDHMR 16mm Hettich Soft …" at bounding box center [234, 161] width 468 height 178
click at [54, 103] on div "TV TALL UNIT" at bounding box center [40, 109] width 44 height 14
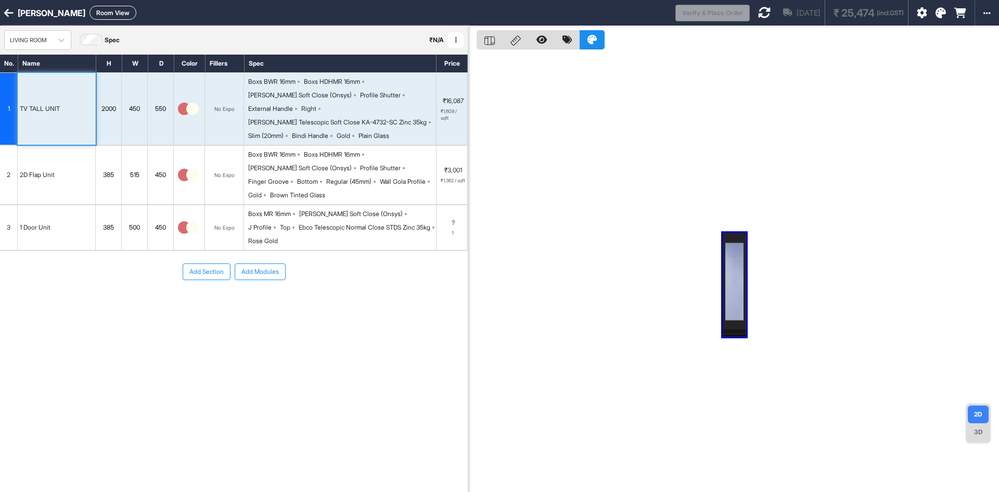
click at [67, 152] on div "2D Flap Unit" at bounding box center [57, 175] width 78 height 58
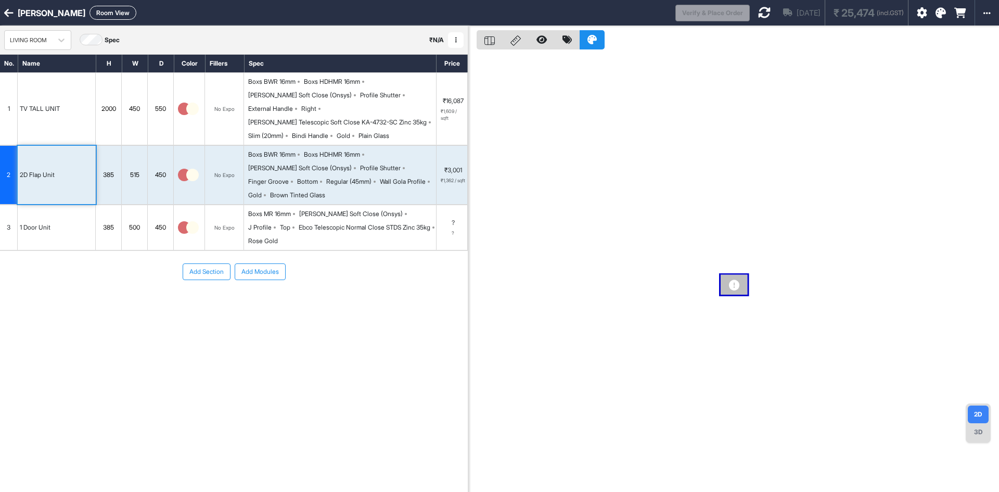
click at [67, 212] on div "1 Door Unit" at bounding box center [57, 227] width 78 height 45
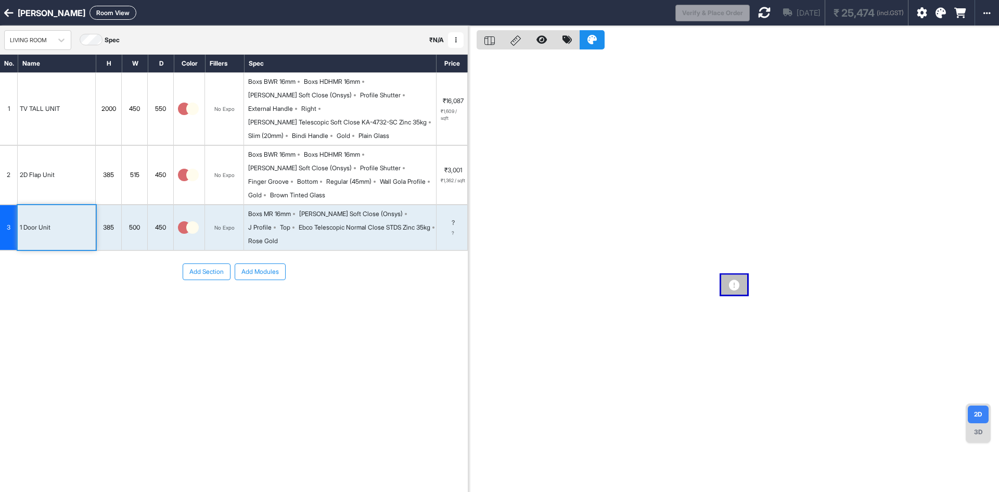
click at [63, 157] on div "2D Flap Unit" at bounding box center [57, 175] width 78 height 58
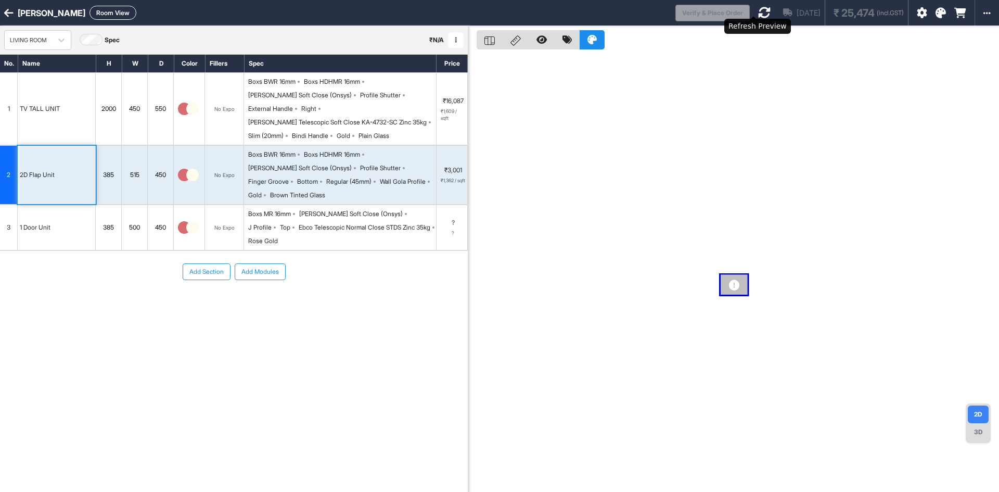
click at [710, 12] on icon at bounding box center [764, 12] width 12 height 12
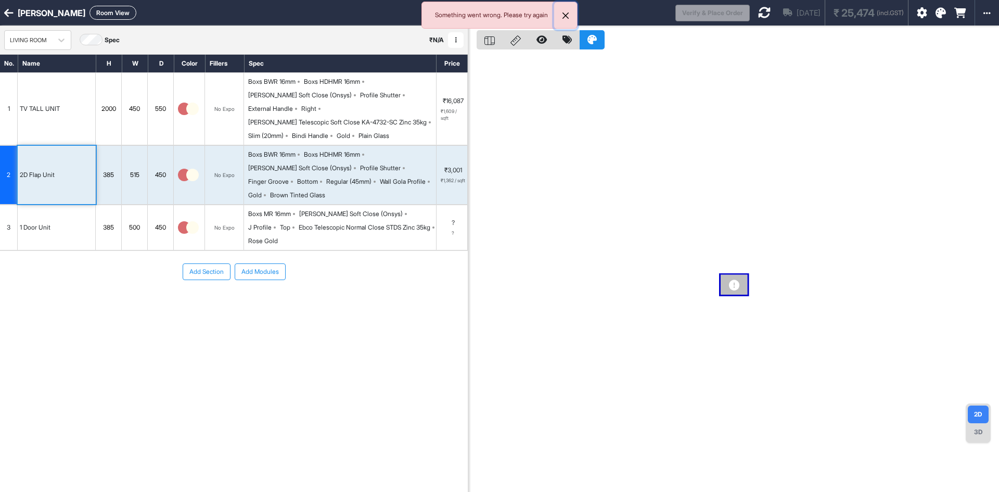
click at [565, 15] on button "Close" at bounding box center [565, 15] width 23 height 27
click at [710, 3] on div at bounding box center [764, 12] width 12 height 25
click at [710, 9] on icon at bounding box center [764, 12] width 12 height 12
click at [106, 223] on div "No. Name H W D Color Fillers Spec Price 1 TV TALL UNIT 2000 450 550 No Expo Box…" at bounding box center [234, 250] width 468 height 393
click at [43, 40] on div "LIVING ROOM" at bounding box center [28, 40] width 37 height 9
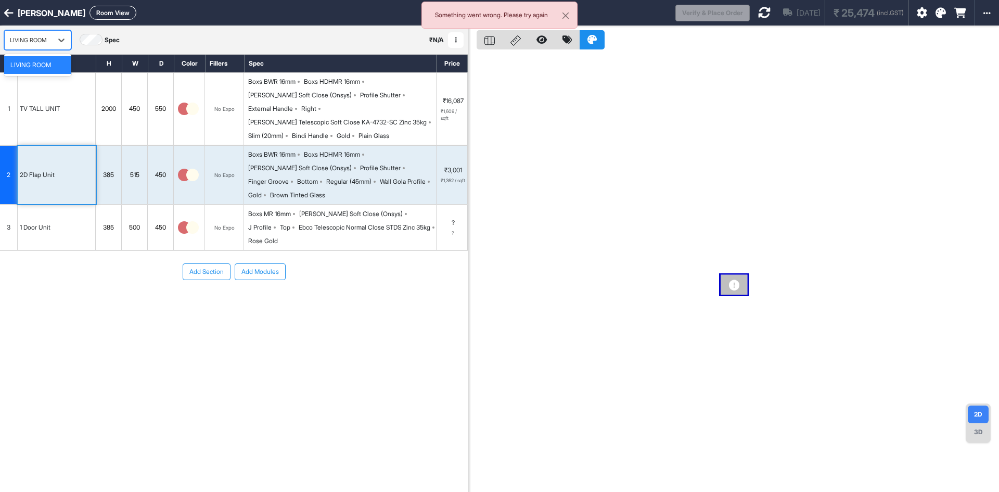
drag, startPoint x: 50, startPoint y: 44, endPoint x: 138, endPoint y: 168, distance: 151.8
click at [51, 45] on div "LIVING ROOM" at bounding box center [28, 40] width 47 height 16
click at [266, 263] on button "Add Modules" at bounding box center [260, 271] width 51 height 17
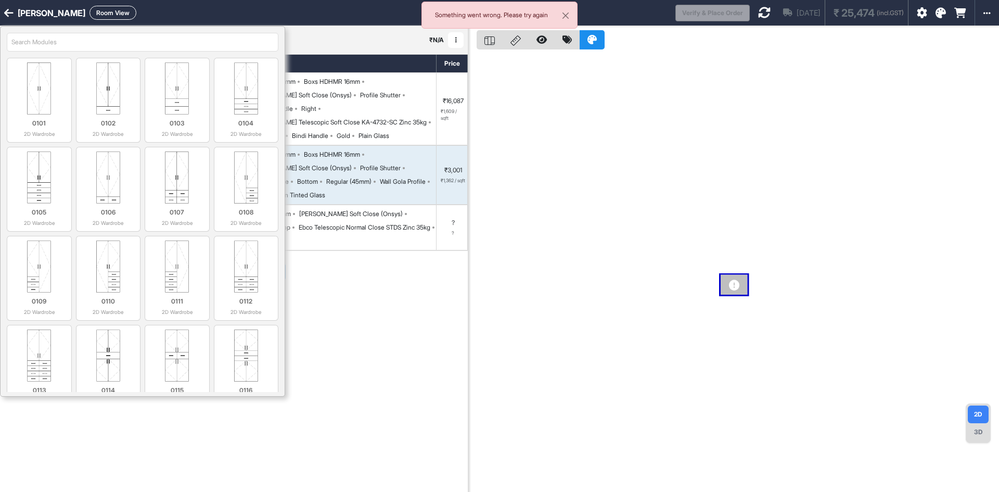
click at [377, 289] on div "Add Section Add Modules" at bounding box center [234, 303] width 468 height 104
click at [375, 277] on div "Add Section Add Modules" at bounding box center [234, 303] width 468 height 104
click at [367, 209] on div "Boxs MR 16mm Hettich Soft Close (Onsys) J Profile Top Ebco Telescopic Normal Cl…" at bounding box center [342, 227] width 188 height 36
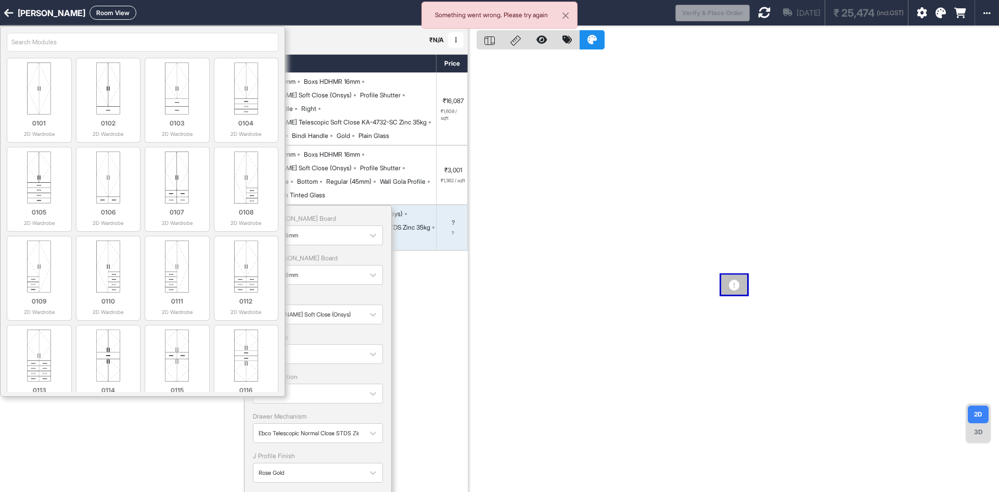
click at [400, 270] on div "Add Section Add Modules" at bounding box center [234, 303] width 468 height 104
drag, startPoint x: 297, startPoint y: 40, endPoint x: 120, endPoint y: 27, distance: 177.3
click at [295, 38] on div "LIVING ROOM Spec ₹ N/A Add Room Edit Room Name Delete Room Duplicate Room" at bounding box center [234, 40] width 468 height 28
click at [29, 38] on input "search" at bounding box center [143, 42] width 272 height 19
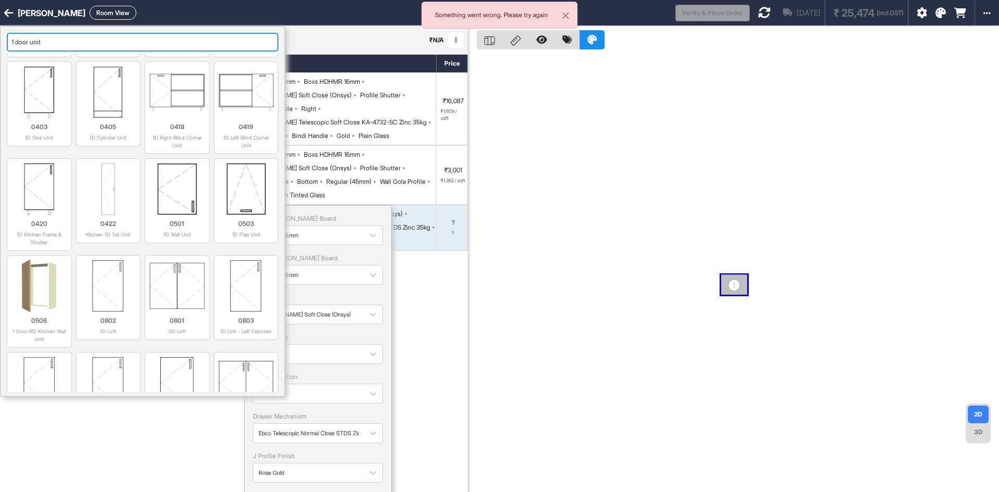
scroll to position [153, 0]
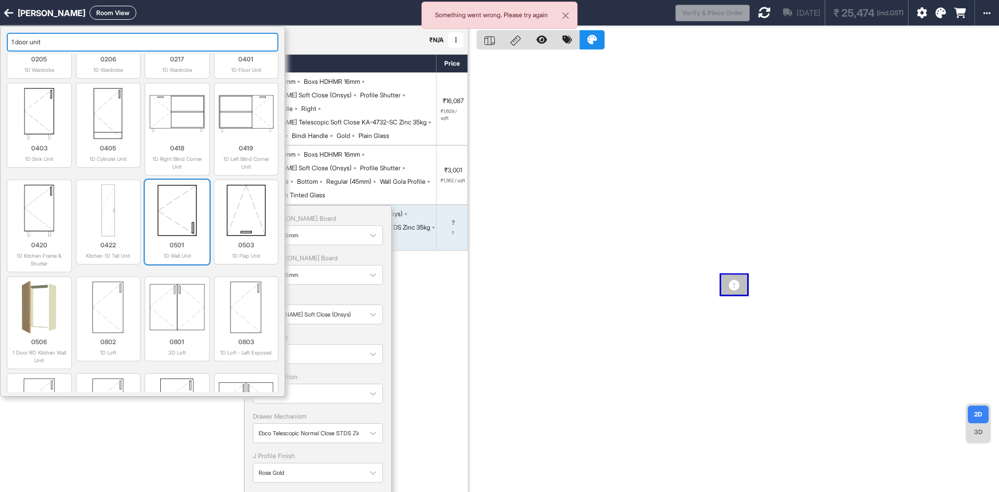
type input "1 door unit"
click at [187, 226] on img at bounding box center [177, 210] width 56 height 52
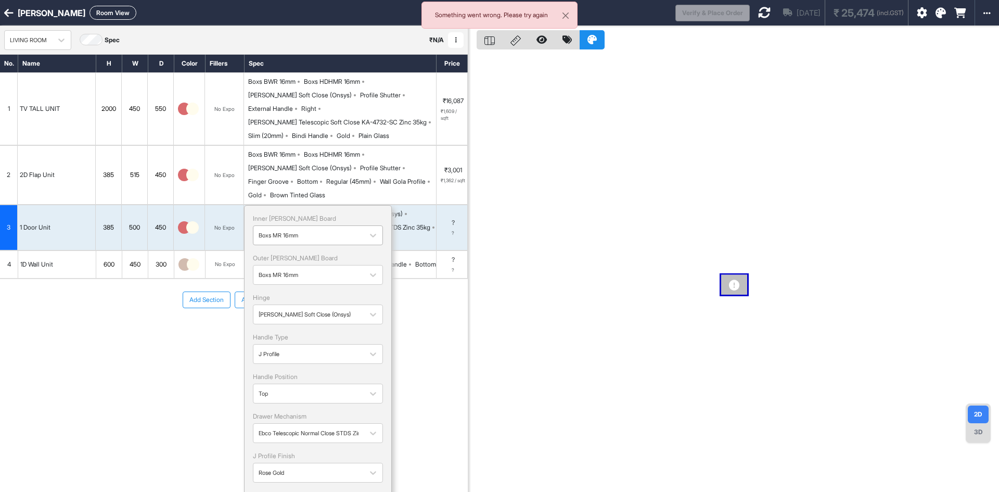
click at [305, 229] on div at bounding box center [309, 234] width 100 height 11
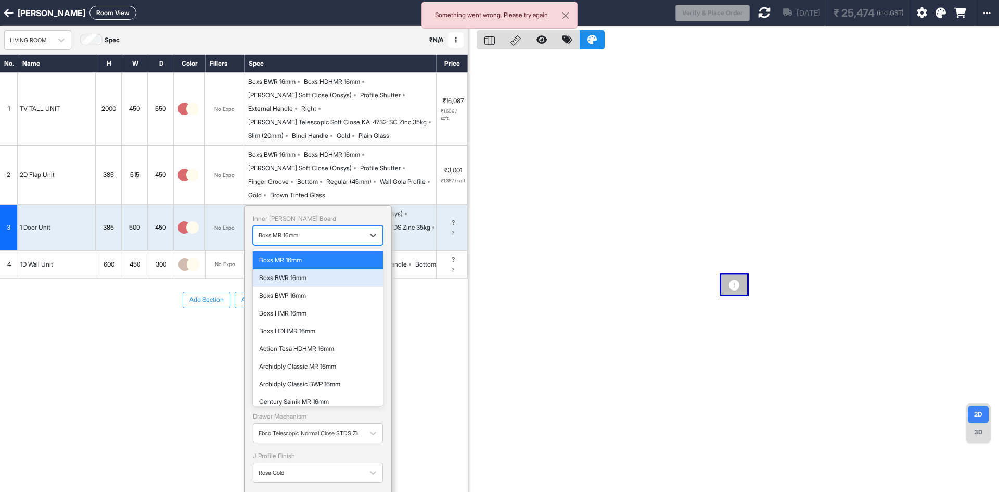
click at [293, 273] on div "Boxs BWR 16mm" at bounding box center [318, 277] width 118 height 9
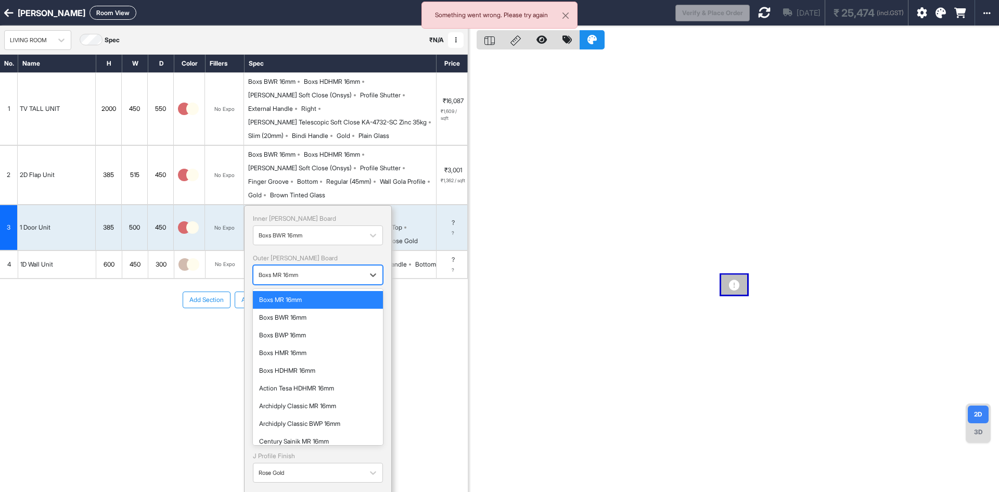
click at [308, 269] on div at bounding box center [309, 274] width 100 height 11
click at [292, 362] on div "Boxs HDHMR 16mm" at bounding box center [318, 371] width 130 height 18
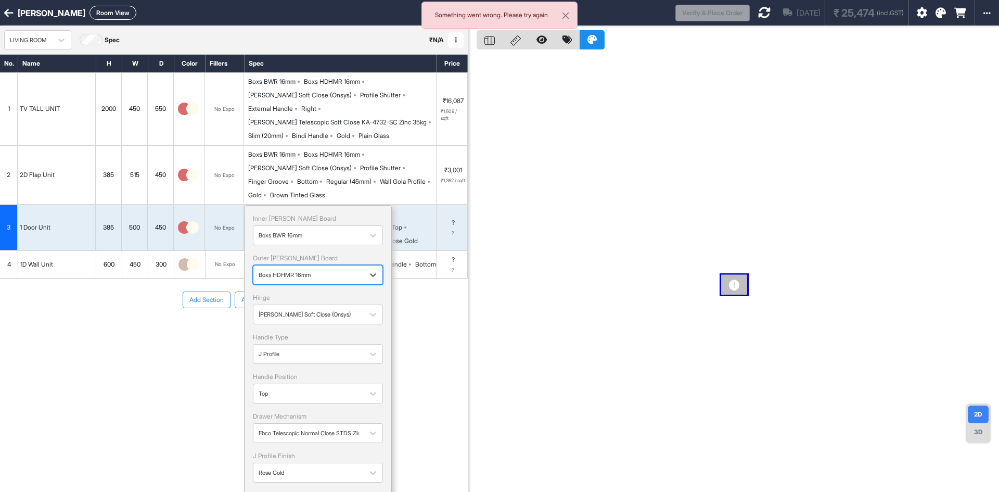
click at [314, 311] on div "Inner Lam Board Boxs BWR 16mm Outer Lam Board option [object Object], selected.…" at bounding box center [318, 348] width 130 height 268
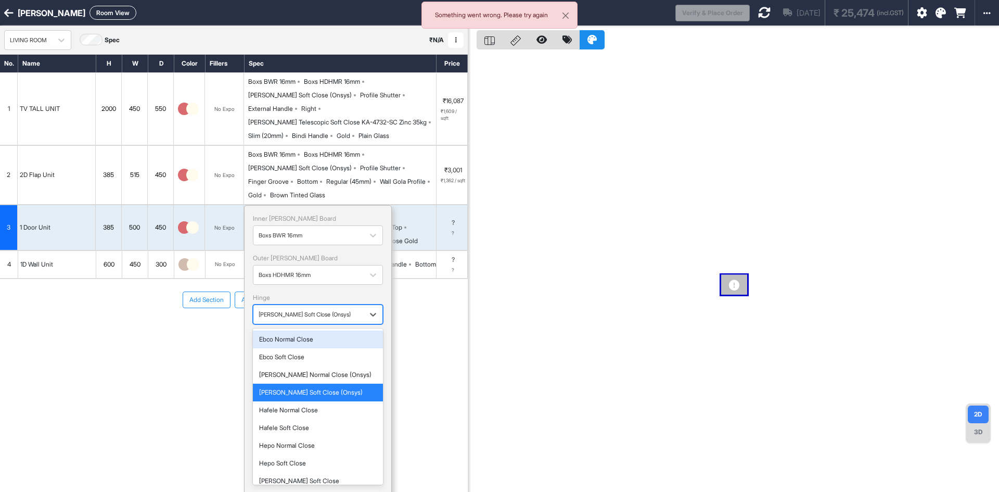
click at [314, 308] on div at bounding box center [309, 313] width 100 height 11
click at [303, 388] on div "[PERSON_NAME] Soft Close (Onsys)" at bounding box center [318, 392] width 118 height 9
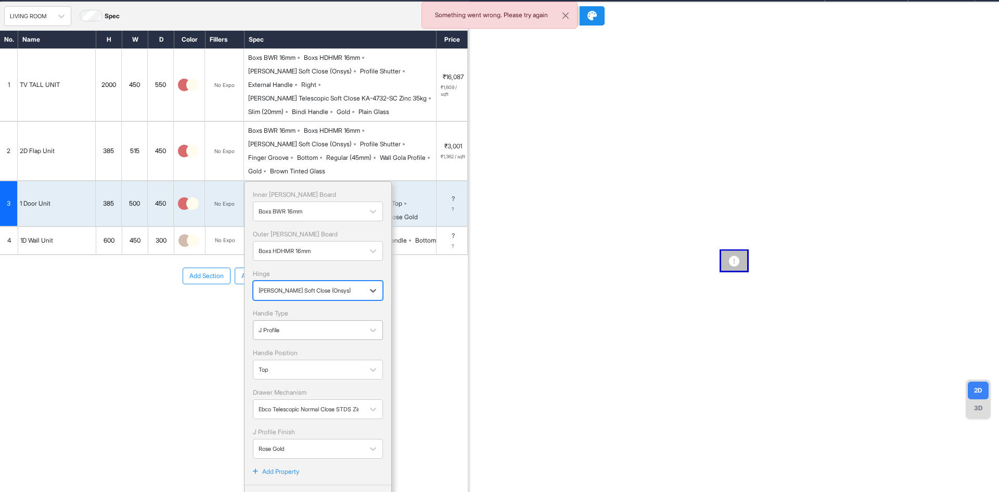
scroll to position [35, 0]
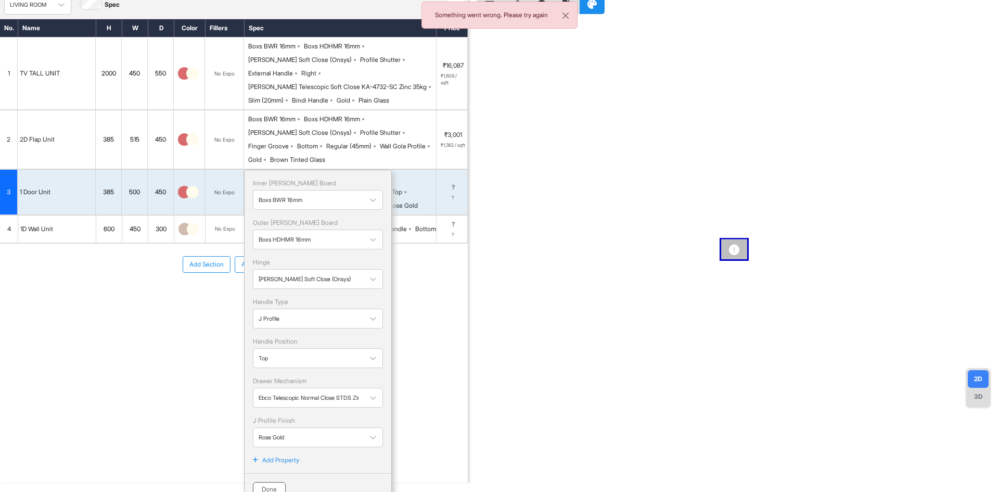
click at [273, 482] on button "Done" at bounding box center [269, 489] width 33 height 15
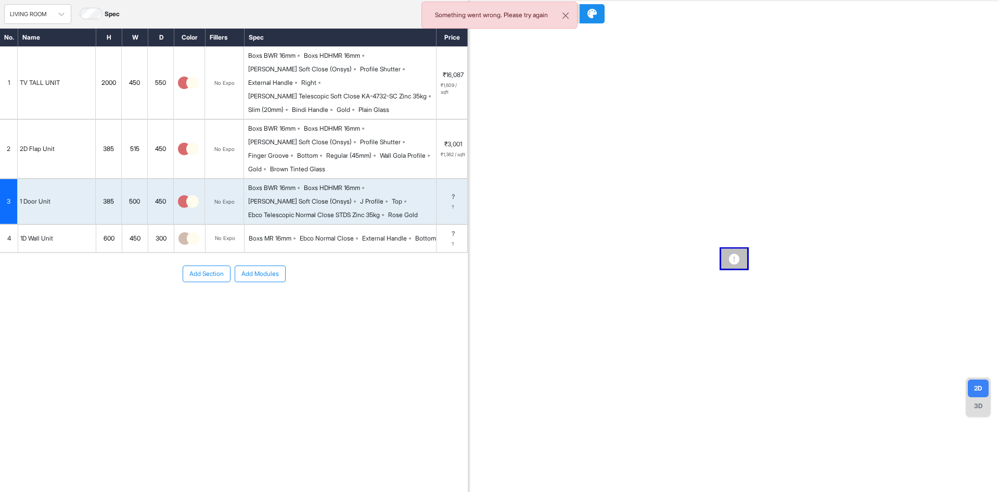
click at [115, 231] on div "600" at bounding box center [108, 238] width 25 height 14
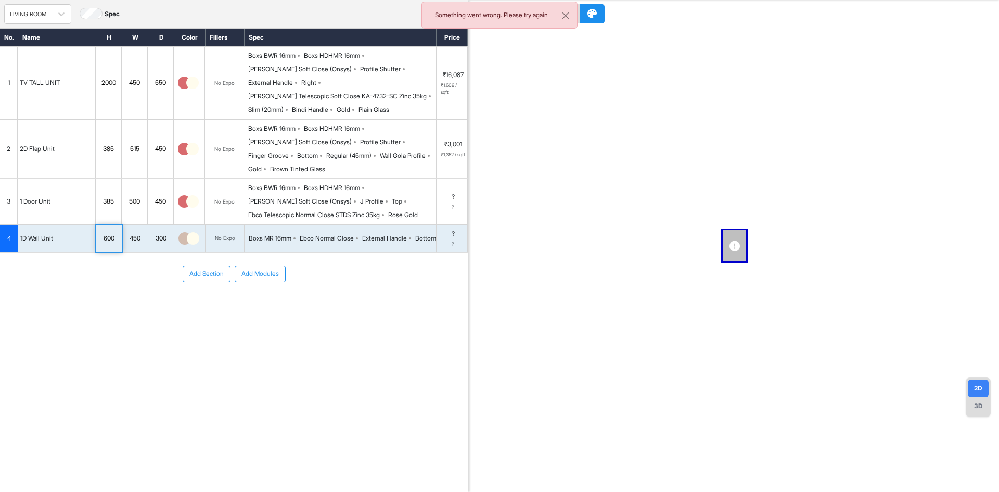
click at [115, 231] on div "600" at bounding box center [108, 238] width 25 height 14
type input "***"
click at [133, 231] on div "450" at bounding box center [134, 238] width 25 height 14
type input "***"
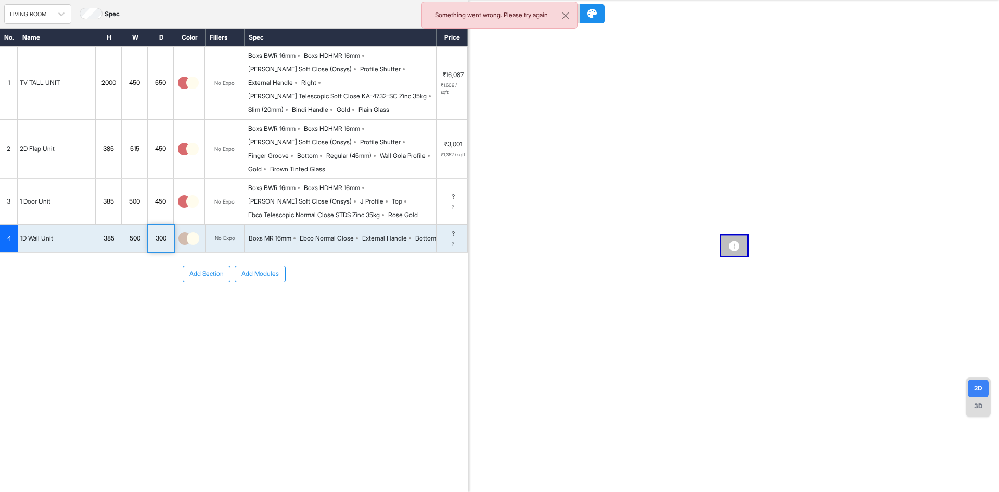
click at [156, 231] on div "300" at bounding box center [160, 238] width 25 height 14
type input "***"
click at [180, 232] on img at bounding box center [184, 238] width 12 height 12
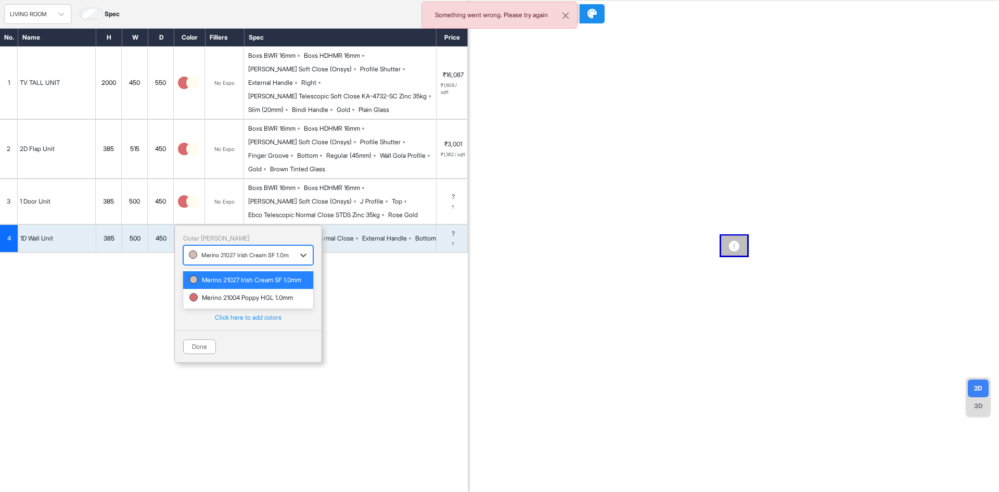
click at [194, 249] on div at bounding box center [239, 254] width 100 height 11
click at [217, 293] on div "Merino 21004 Poppy HGL 1.0mm" at bounding box center [248, 297] width 118 height 9
drag, startPoint x: 365, startPoint y: 277, endPoint x: 299, endPoint y: 309, distance: 72.8
click at [365, 278] on div "Add Section Add Modules" at bounding box center [234, 305] width 468 height 104
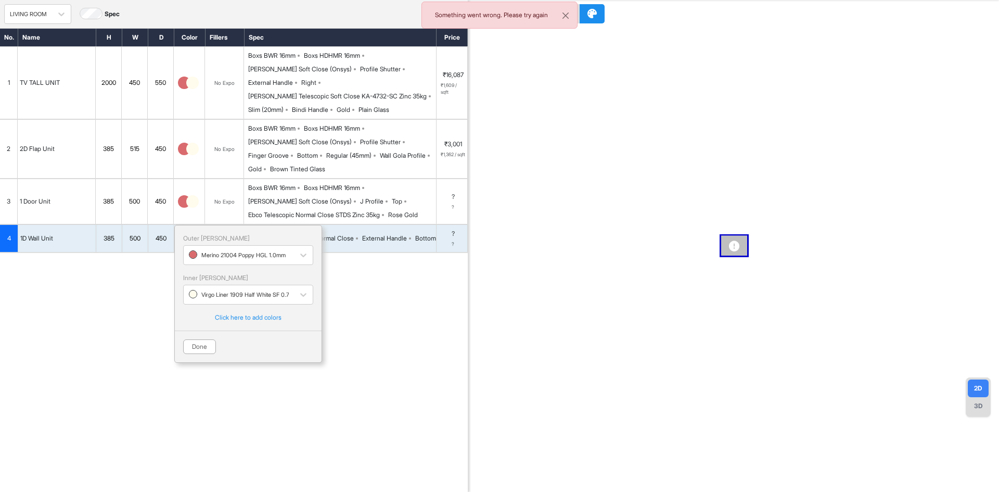
click at [377, 306] on div "Add Section Add Modules" at bounding box center [234, 305] width 468 height 104
click at [214, 339] on button "Done" at bounding box center [199, 346] width 33 height 15
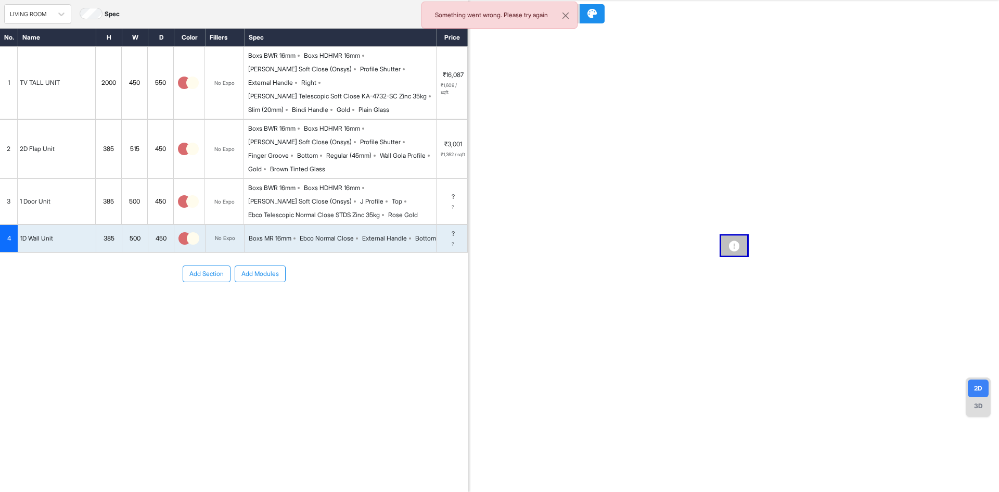
click at [335, 239] on div "Boxs MR 16mm Ebco Normal Close External Handle Bottom" at bounding box center [340, 238] width 192 height 27
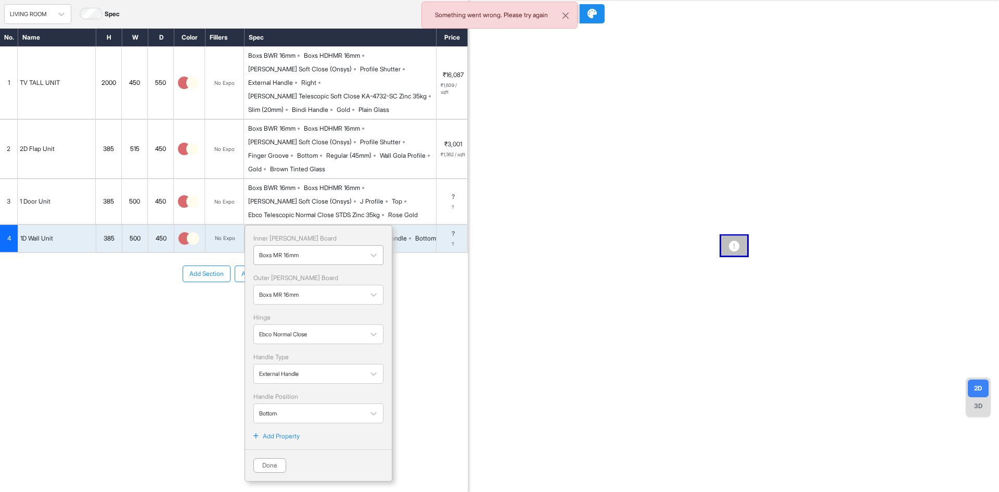
click at [346, 249] on div at bounding box center [309, 254] width 100 height 11
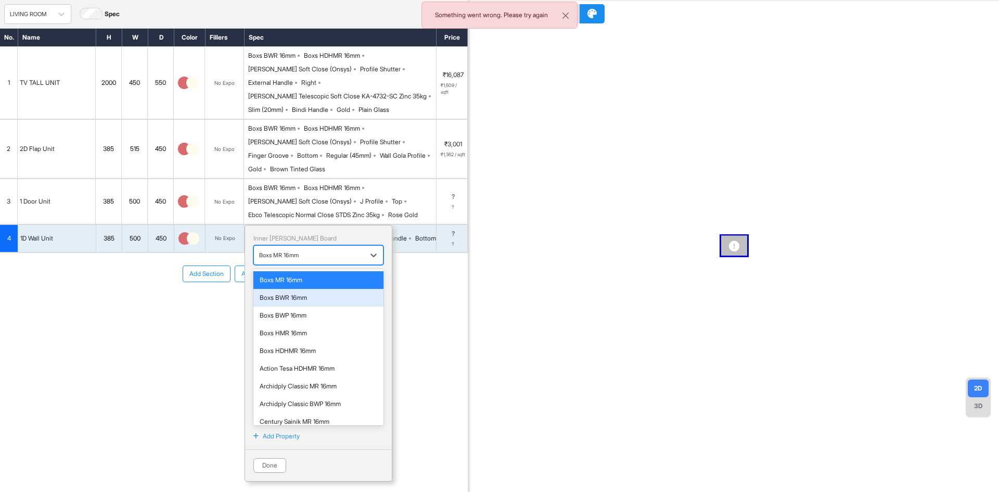
click at [298, 293] on div "Boxs BWR 16mm" at bounding box center [319, 297] width 118 height 9
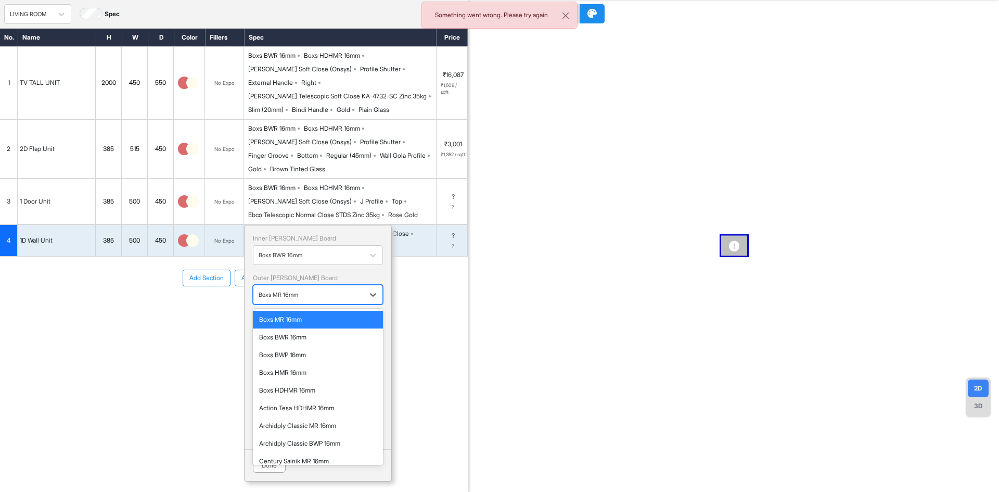
click at [302, 289] on div at bounding box center [309, 294] width 100 height 11
click at [294, 385] on div "Boxs HDHMR 16mm" at bounding box center [318, 389] width 118 height 9
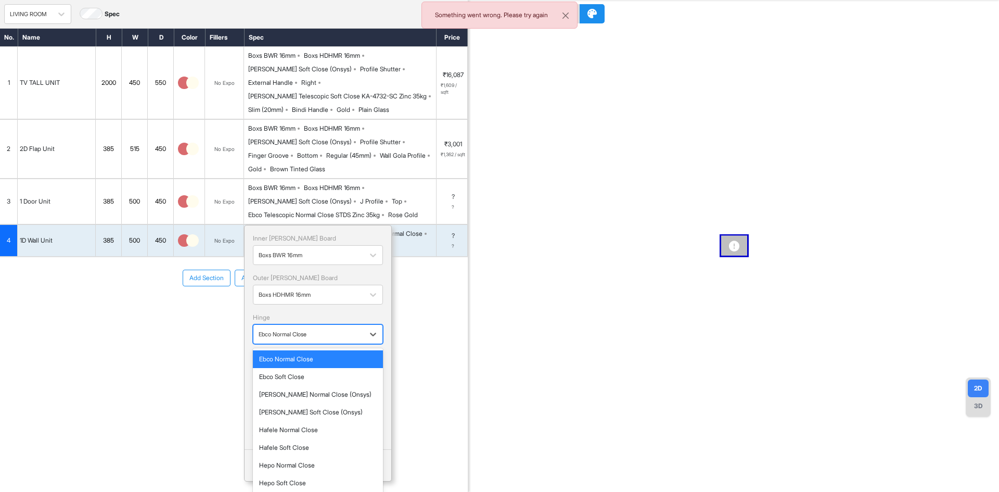
click at [303, 328] on div at bounding box center [309, 333] width 100 height 11
click at [303, 407] on div "[PERSON_NAME] Soft Close (Onsys)" at bounding box center [318, 411] width 118 height 9
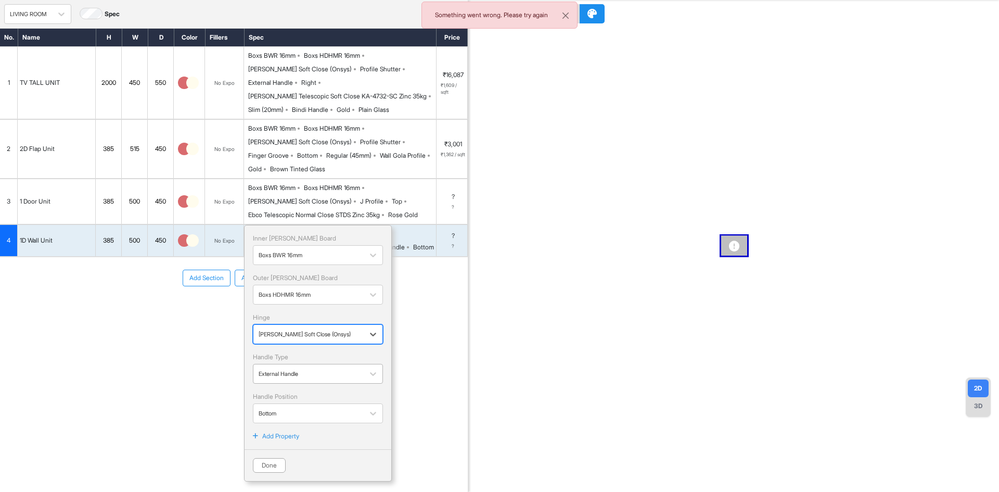
click at [302, 368] on div at bounding box center [309, 373] width 100 height 11
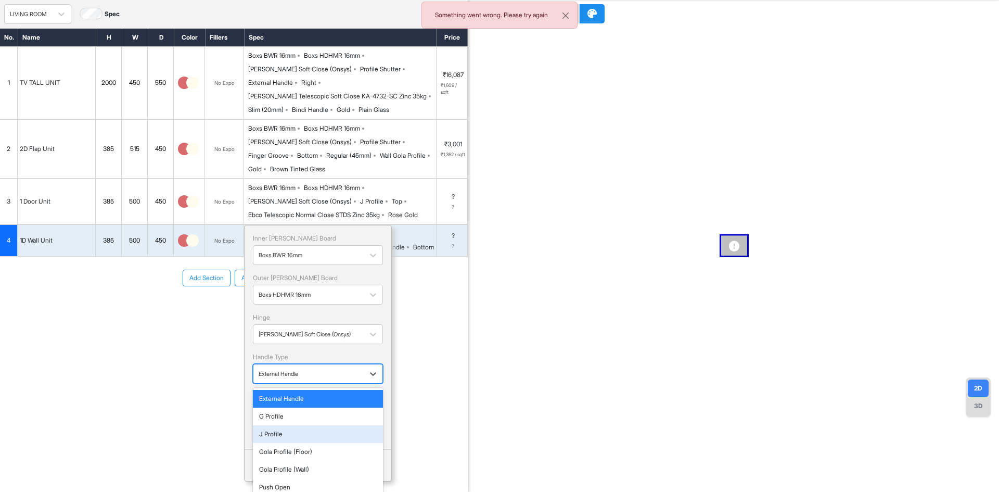
click at [284, 429] on div "J Profile" at bounding box center [318, 433] width 118 height 9
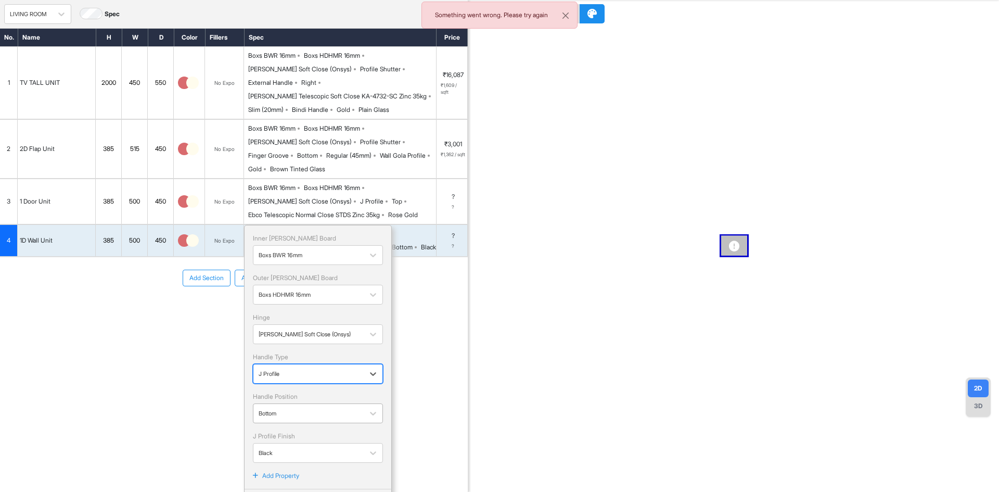
scroll to position [42, 0]
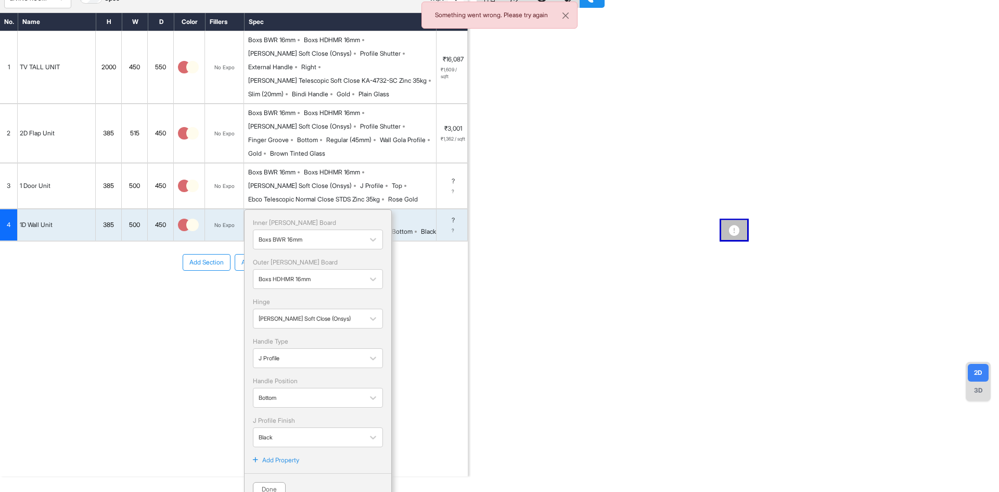
click at [290, 376] on p "Handle Position" at bounding box center [318, 380] width 130 height 9
click at [290, 392] on div at bounding box center [309, 397] width 100 height 11
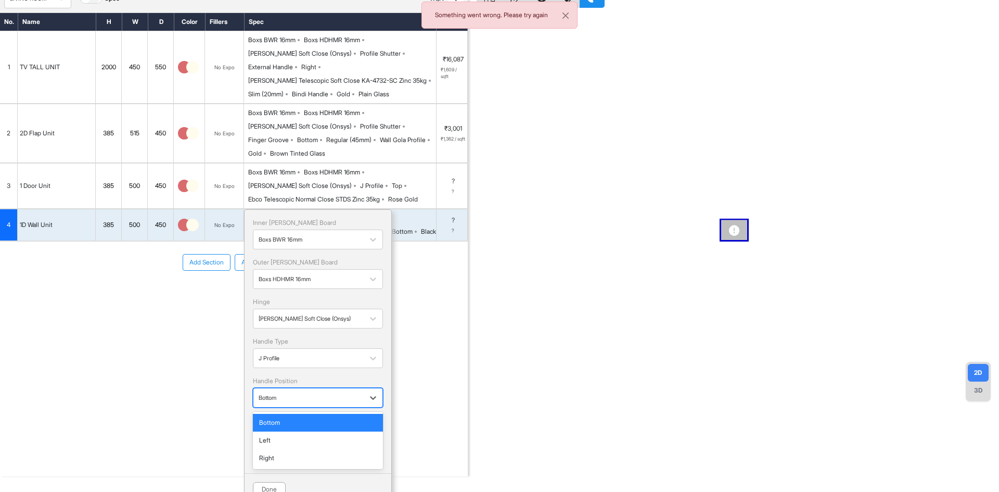
click at [284, 392] on div at bounding box center [309, 397] width 100 height 11
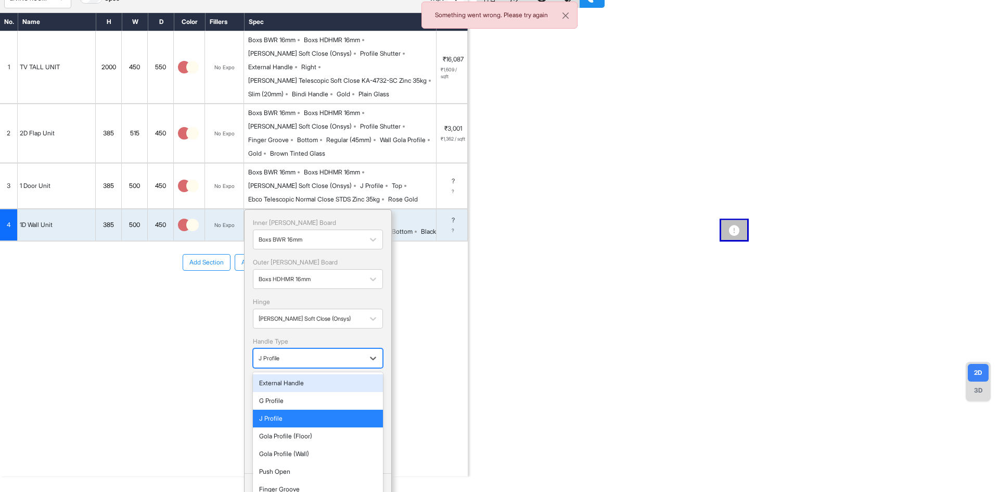
click at [314, 352] on div at bounding box center [309, 357] width 100 height 11
click at [286, 396] on div "G Profile" at bounding box center [318, 400] width 118 height 9
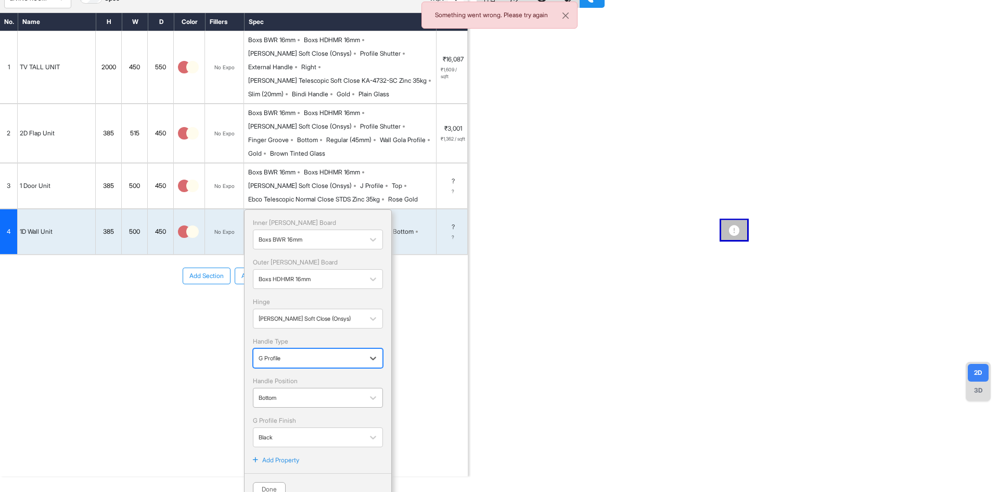
click at [297, 392] on div at bounding box center [309, 397] width 100 height 11
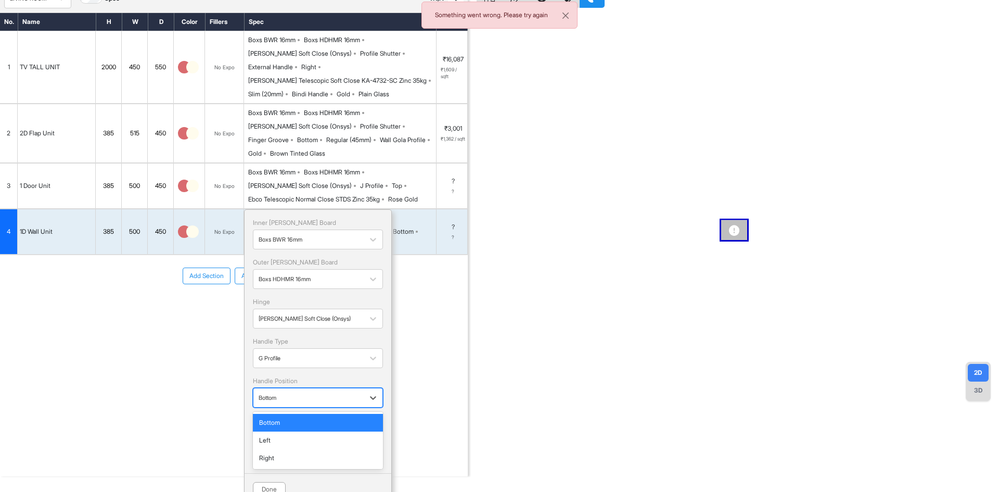
click at [273, 418] on div "Bottom" at bounding box center [318, 422] width 118 height 9
click at [305, 352] on div at bounding box center [309, 357] width 100 height 11
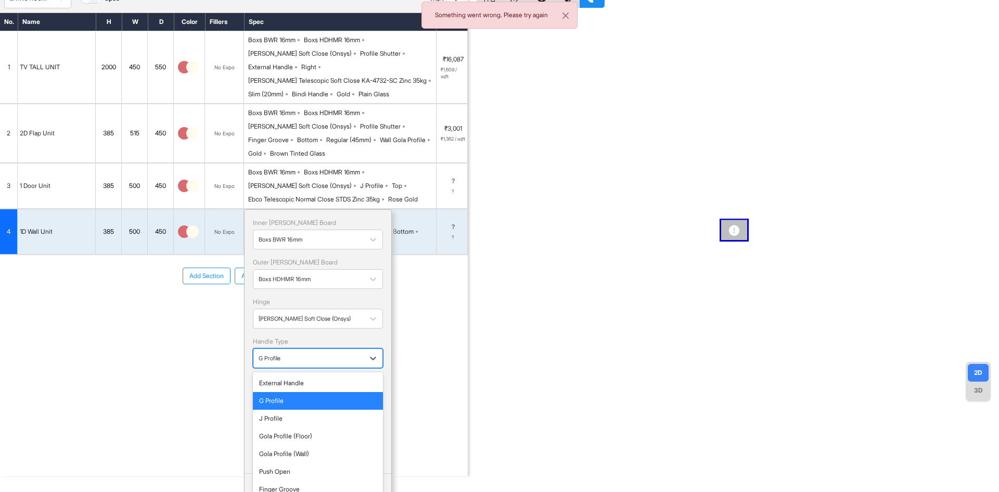
click at [287, 396] on div "G Profile" at bounding box center [318, 400] width 118 height 9
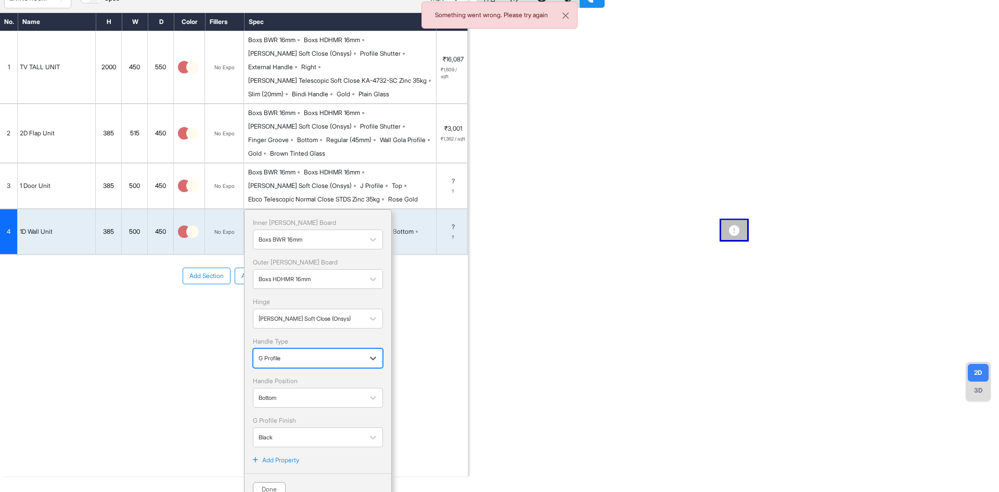
click at [304, 352] on div at bounding box center [309, 357] width 100 height 11
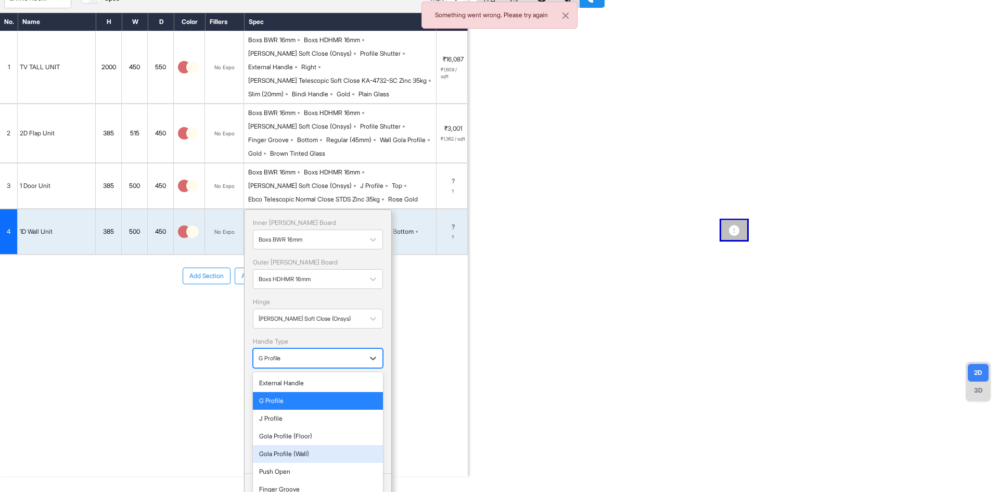
click at [293, 449] on div "Gola Profile (Wall)" at bounding box center [318, 453] width 118 height 9
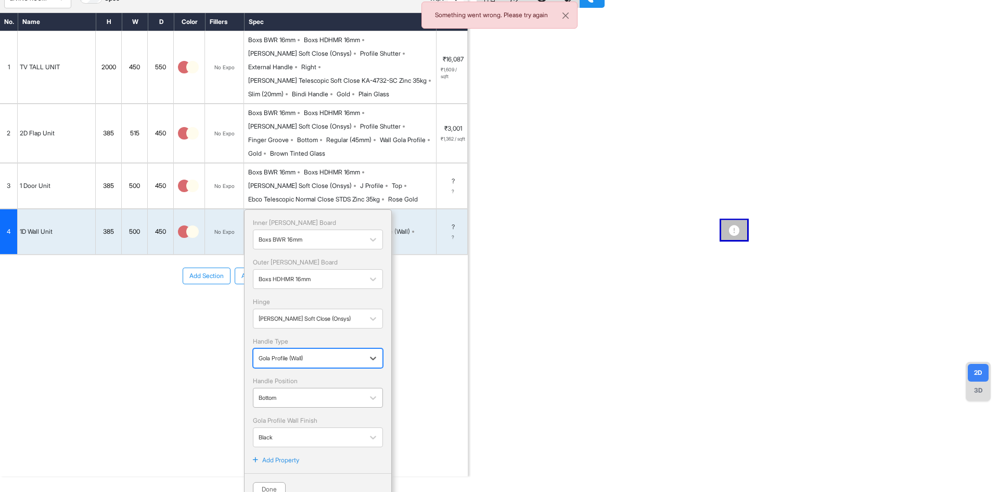
click at [291, 392] on div at bounding box center [309, 397] width 100 height 11
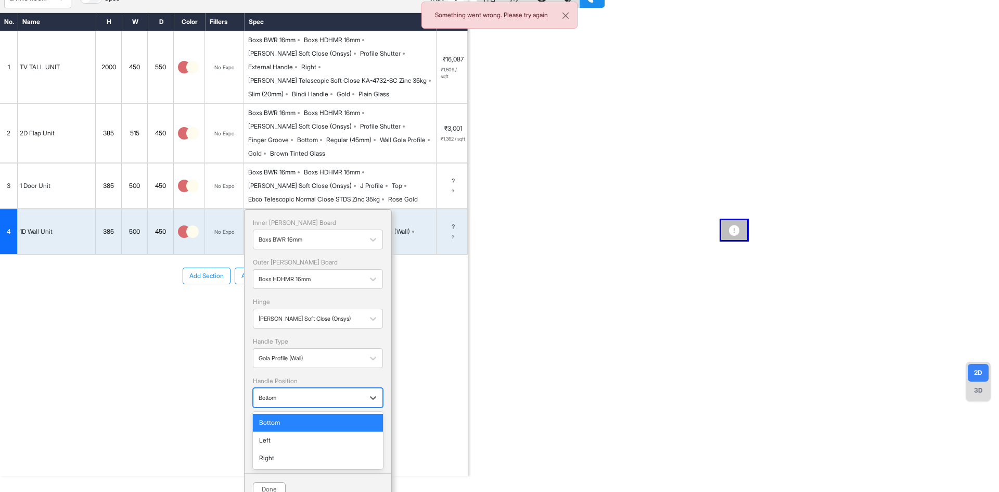
drag, startPoint x: 281, startPoint y: 408, endPoint x: 282, endPoint y: 398, distance: 9.4
click at [281, 418] on div "Bottom" at bounding box center [318, 422] width 118 height 9
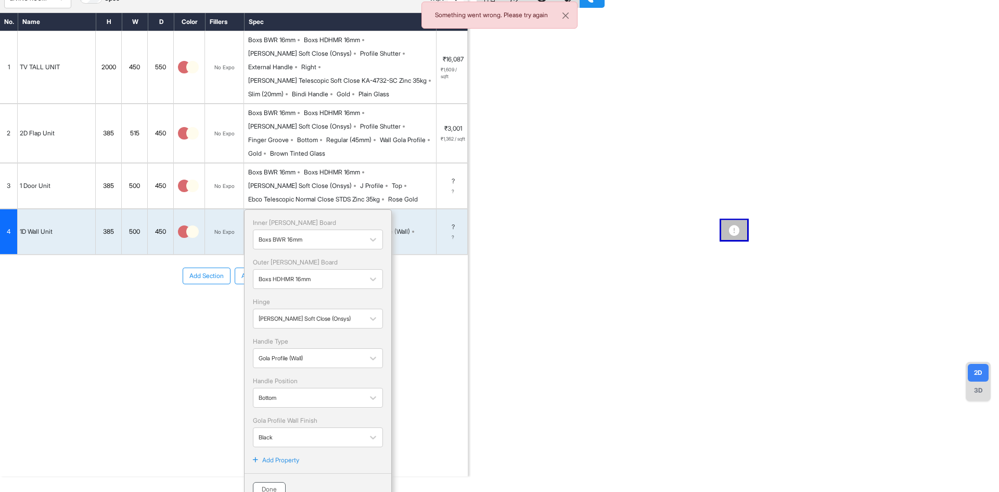
click at [265, 482] on button "Done" at bounding box center [269, 489] width 33 height 15
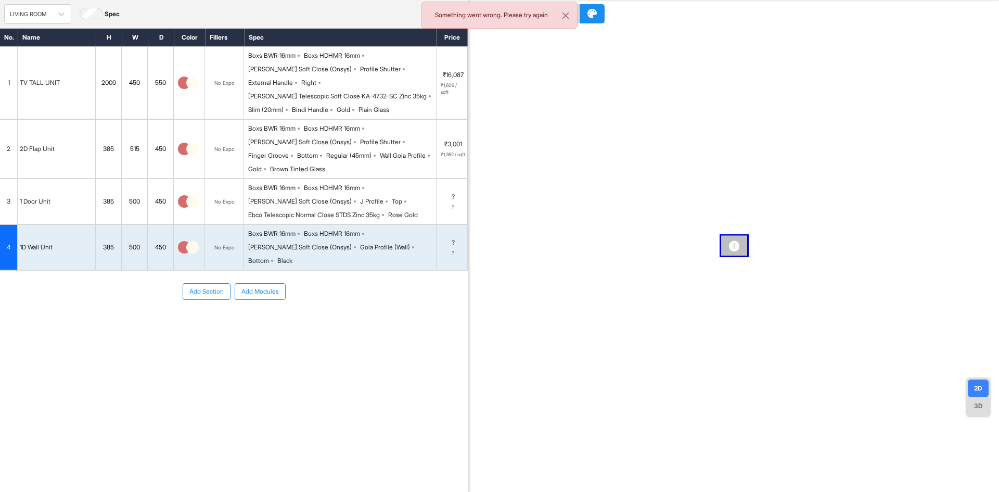
click at [184, 377] on div "No. Name H W D Color Fillers Spec Price 1 TV TALL UNIT 2000 450 550 No Expo Box…" at bounding box center [234, 224] width 468 height 393
click at [565, 16] on button "Close" at bounding box center [565, 15] width 23 height 27
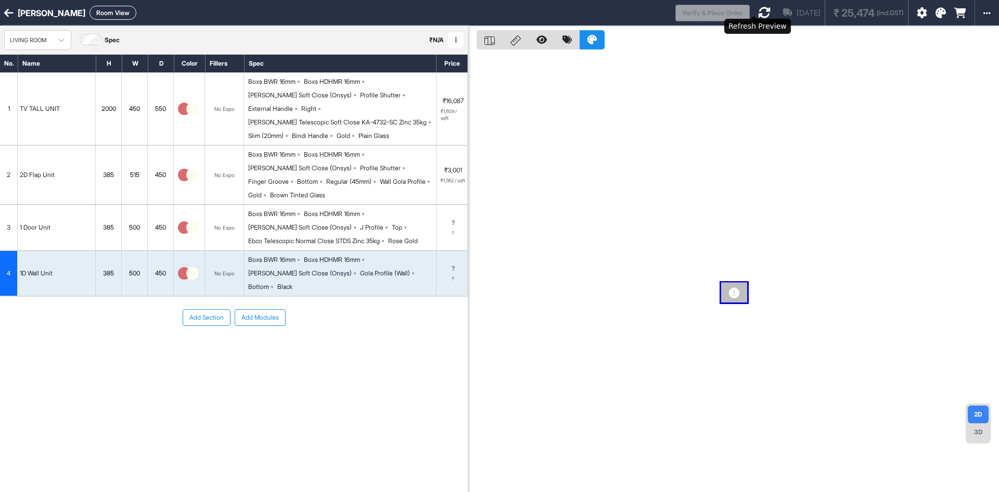
click at [710, 7] on icon at bounding box center [764, 12] width 12 height 12
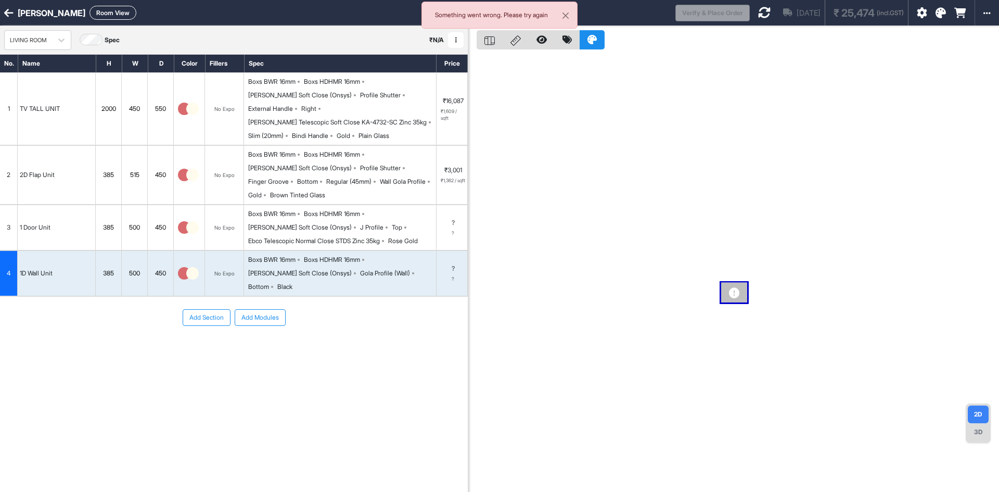
click at [710, 11] on icon at bounding box center [764, 12] width 12 height 12
click at [564, 16] on button "Close" at bounding box center [565, 15] width 23 height 27
click at [251, 309] on button "Add Modules" at bounding box center [260, 317] width 51 height 17
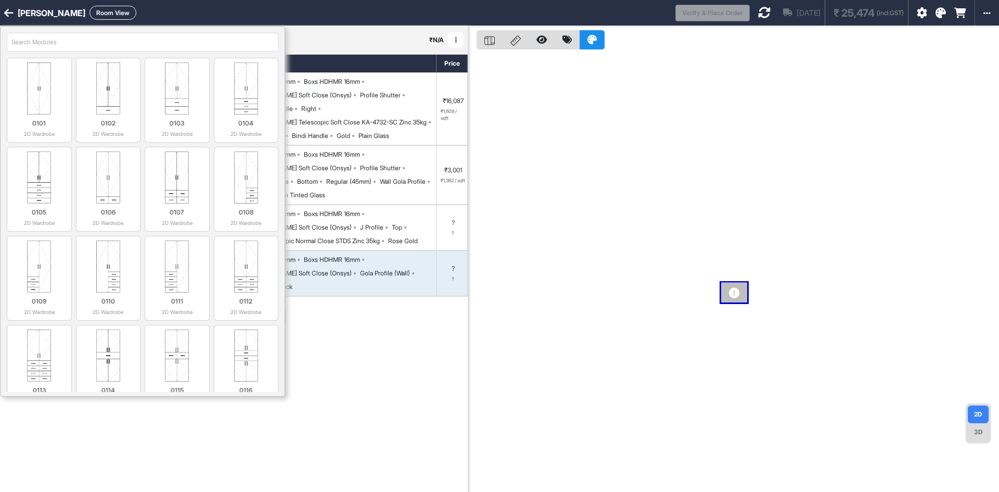
click at [159, 43] on input "search" at bounding box center [143, 42] width 272 height 19
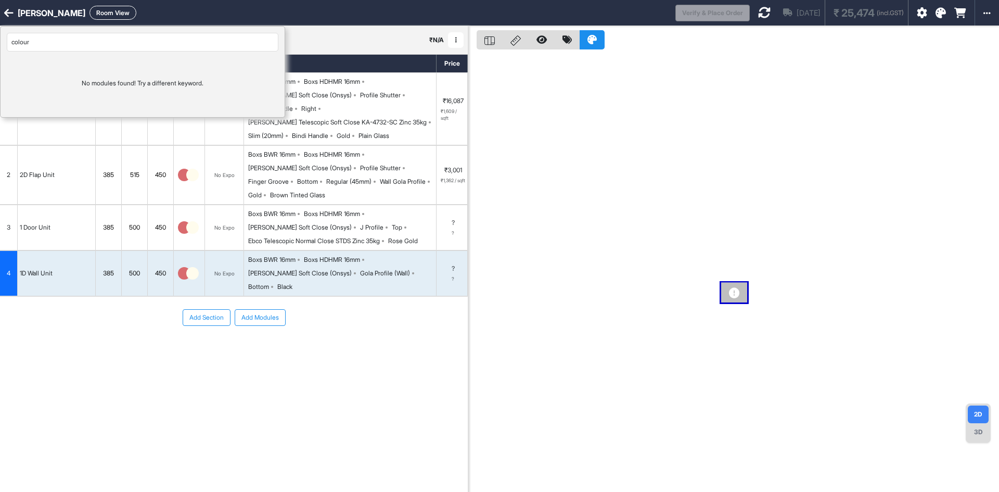
click at [67, 30] on div "colour No modules found! Try a different keyword." at bounding box center [143, 72] width 284 height 91
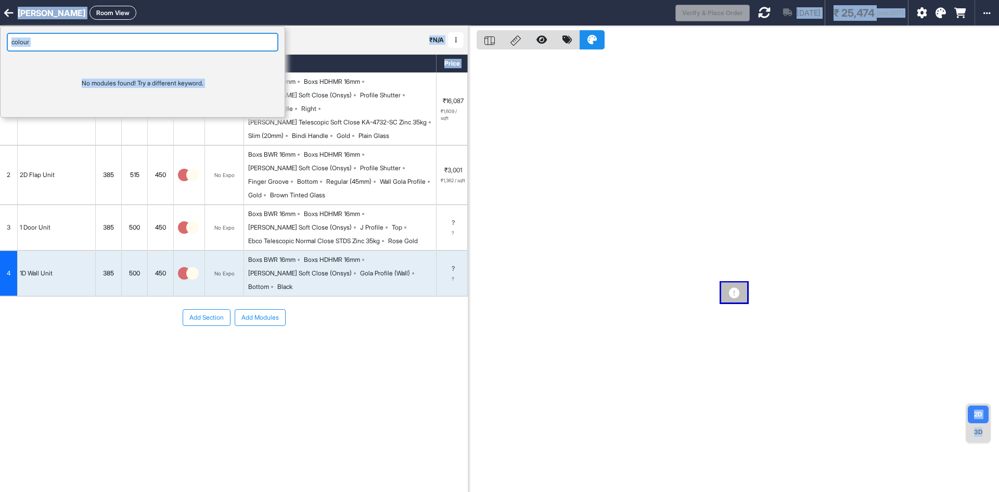
click at [66, 39] on input "colour" at bounding box center [143, 42] width 272 height 19
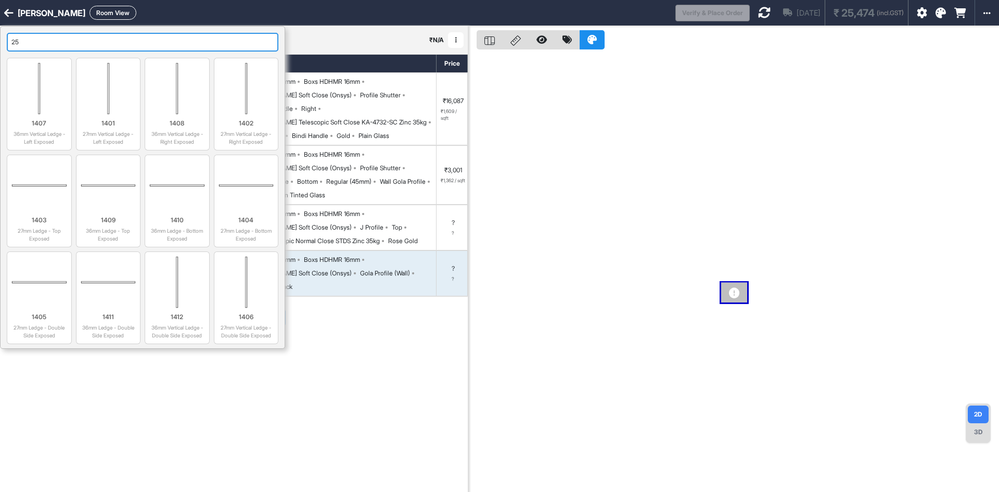
type input "2"
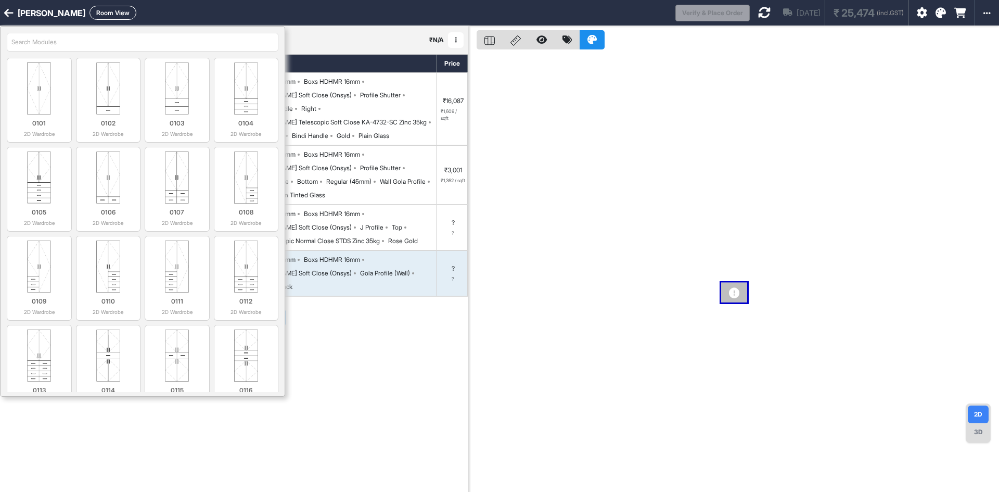
click at [357, 410] on div "No. Name H W D Color Fillers Spec Price 1 TV TALL UNIT 2000 450 550 No Expo Box…" at bounding box center [234, 250] width 468 height 393
click at [351, 337] on div "Add Section Add Modules" at bounding box center [234, 349] width 468 height 104
click at [60, 45] on input "search" at bounding box center [143, 42] width 272 height 19
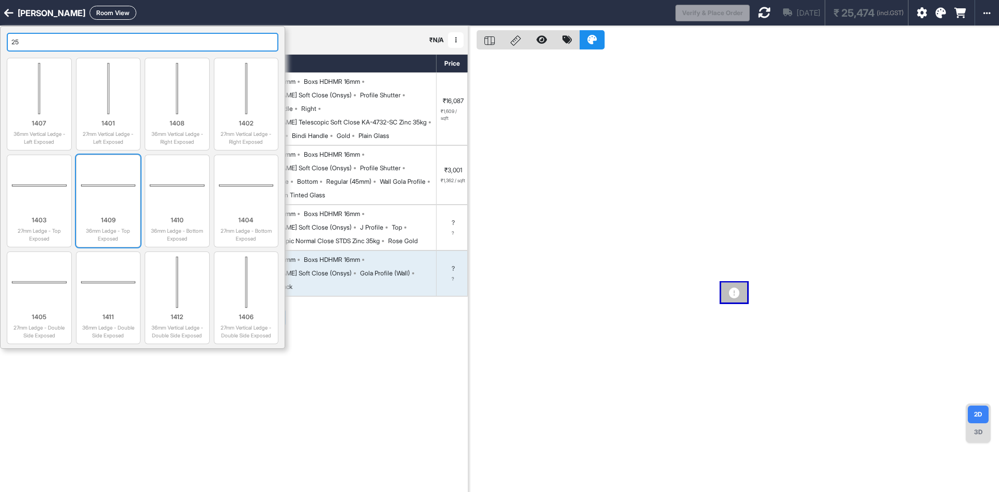
type input "25"
click at [103, 186] on img at bounding box center [109, 185] width 56 height 52
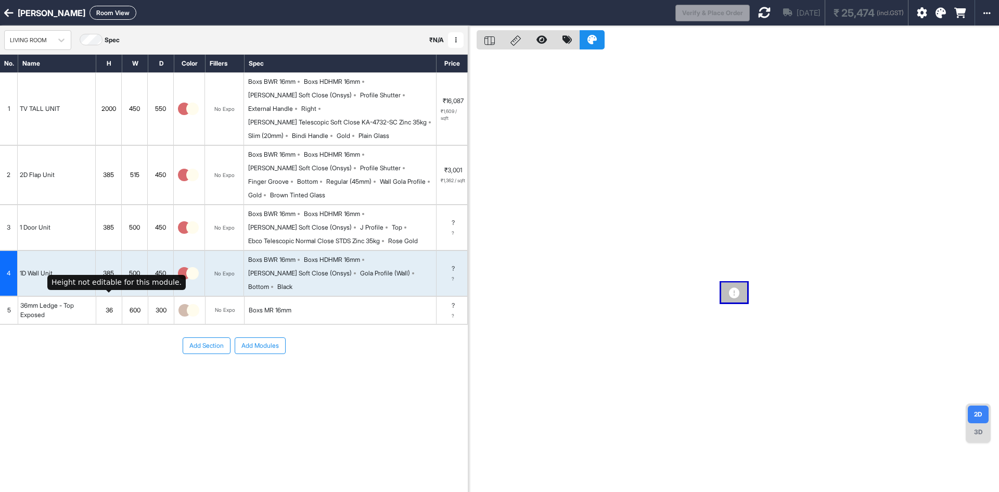
click at [107, 303] on div "36" at bounding box center [108, 310] width 25 height 14
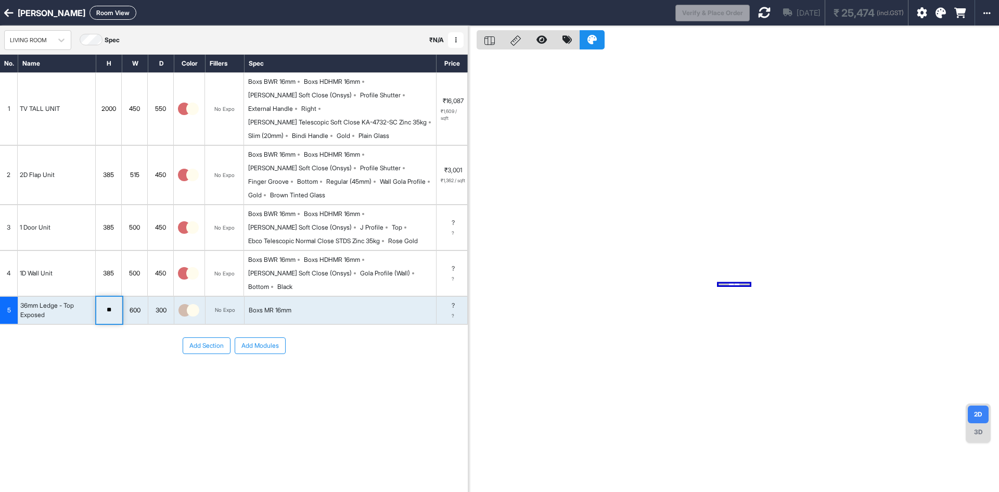
click at [137, 303] on div "600" at bounding box center [134, 310] width 25 height 14
type input "****"
click at [166, 303] on div "300" at bounding box center [160, 310] width 25 height 14
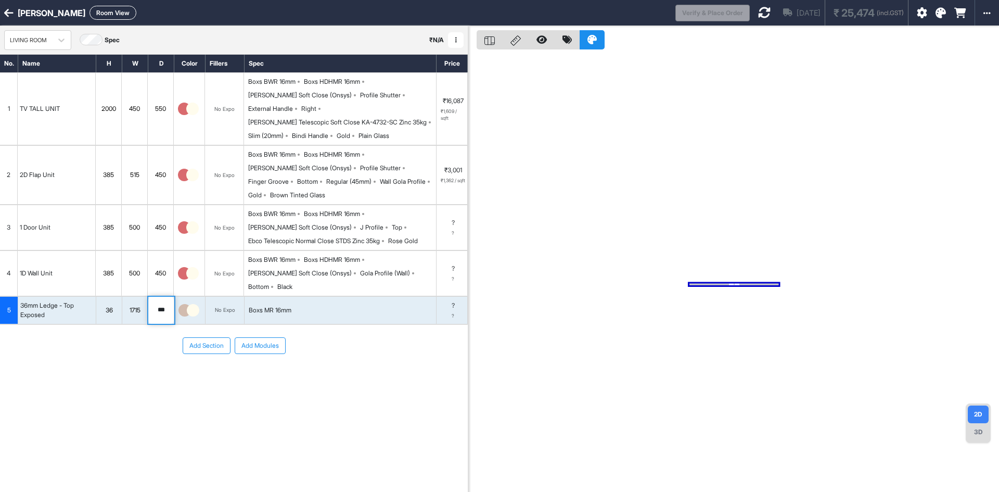
type input "***"
click at [189, 304] on img at bounding box center [193, 310] width 12 height 12
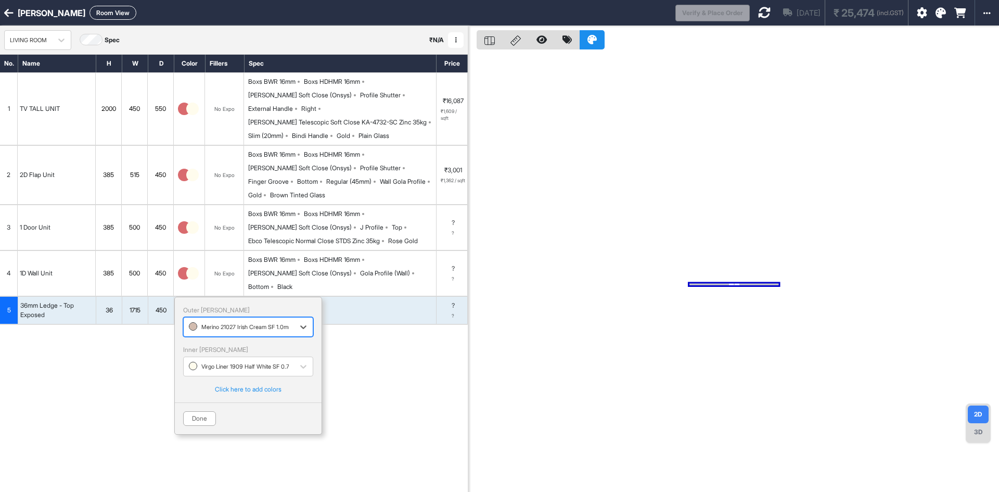
click at [198, 321] on div at bounding box center [239, 326] width 100 height 11
click at [215, 366] on div "Merino 21004 Poppy HGL 1.0mm" at bounding box center [248, 369] width 118 height 9
click at [197, 411] on button "Done" at bounding box center [199, 418] width 33 height 15
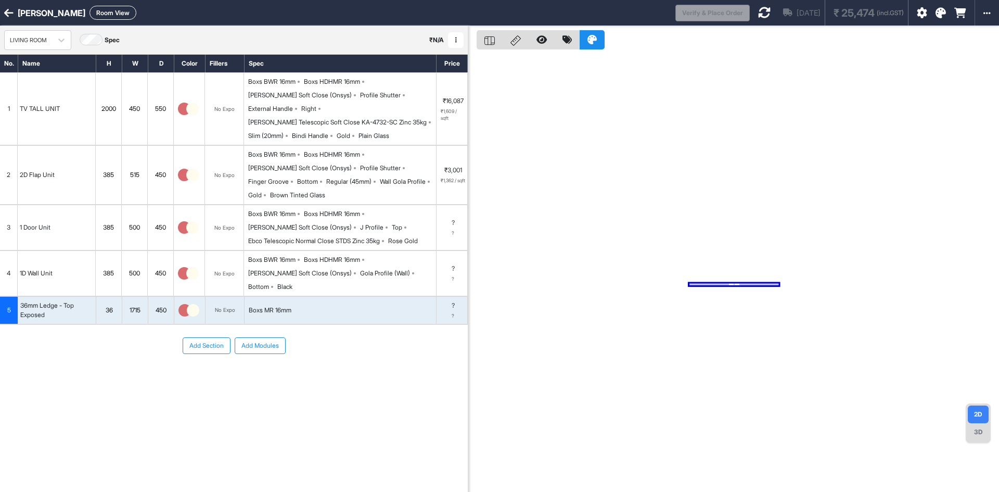
click at [151, 369] on div "Add Section Add Modules" at bounding box center [234, 377] width 468 height 104
click at [710, 11] on icon at bounding box center [940, 13] width 10 height 10
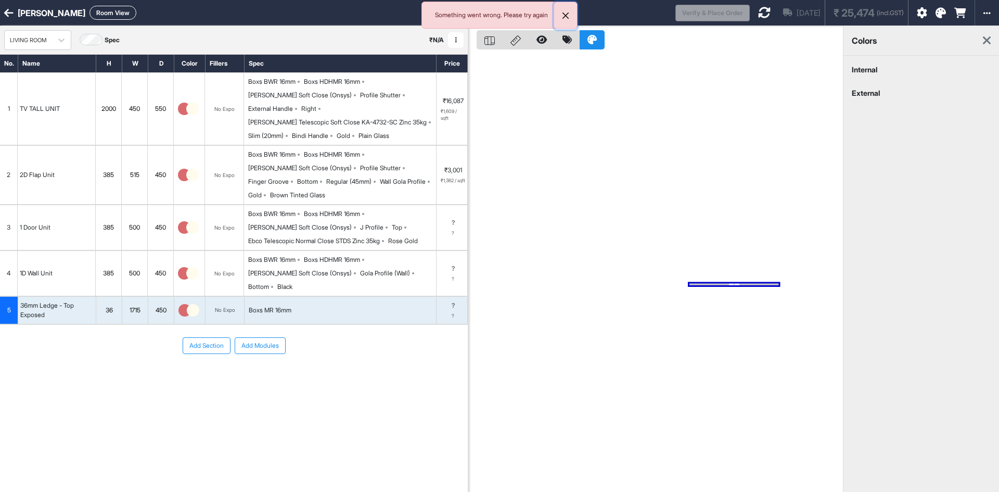
drag, startPoint x: 564, startPoint y: 16, endPoint x: 574, endPoint y: 20, distance: 10.0
click at [564, 17] on button "Close" at bounding box center [565, 15] width 23 height 27
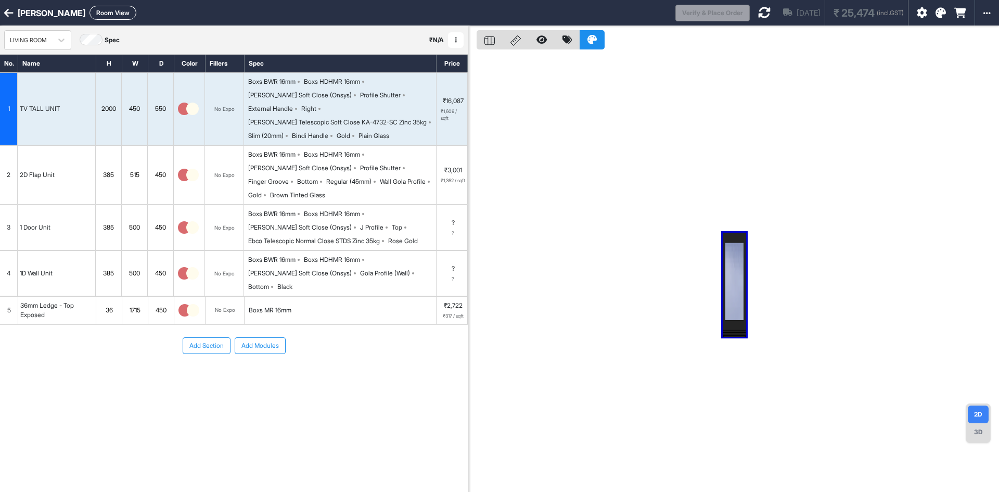
click at [403, 265] on div "Boxs BWR 16mm Boxs HDHMR 16mm [PERSON_NAME] Soft Close (Onsys) Gola Profile (Wa…" at bounding box center [342, 273] width 188 height 36
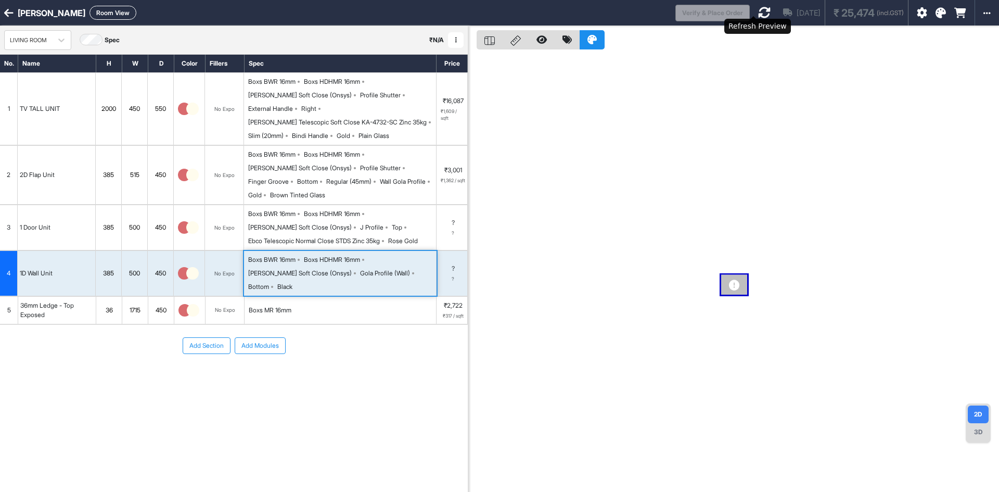
click at [758, 7] on icon at bounding box center [764, 12] width 12 height 12
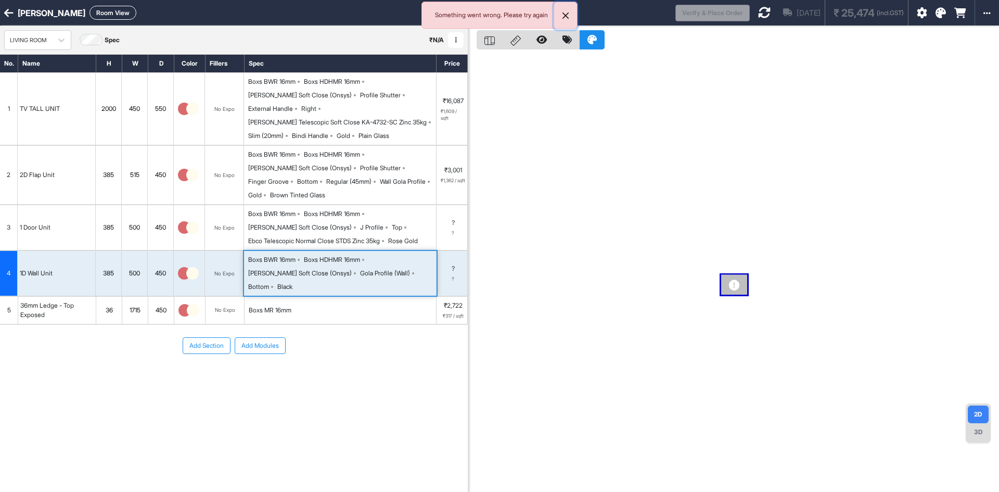
drag, startPoint x: 565, startPoint y: 14, endPoint x: 536, endPoint y: 52, distance: 48.3
click at [563, 16] on button "Close" at bounding box center [565, 15] width 23 height 27
click at [298, 302] on div "Boxs MR 16mm" at bounding box center [340, 310] width 192 height 27
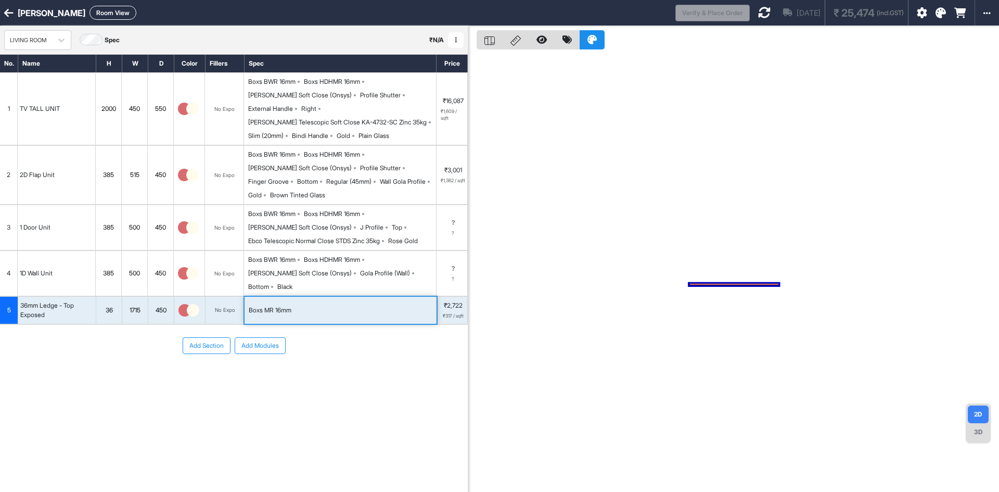
click at [298, 302] on div "Boxs MR 16mm" at bounding box center [340, 310] width 192 height 27
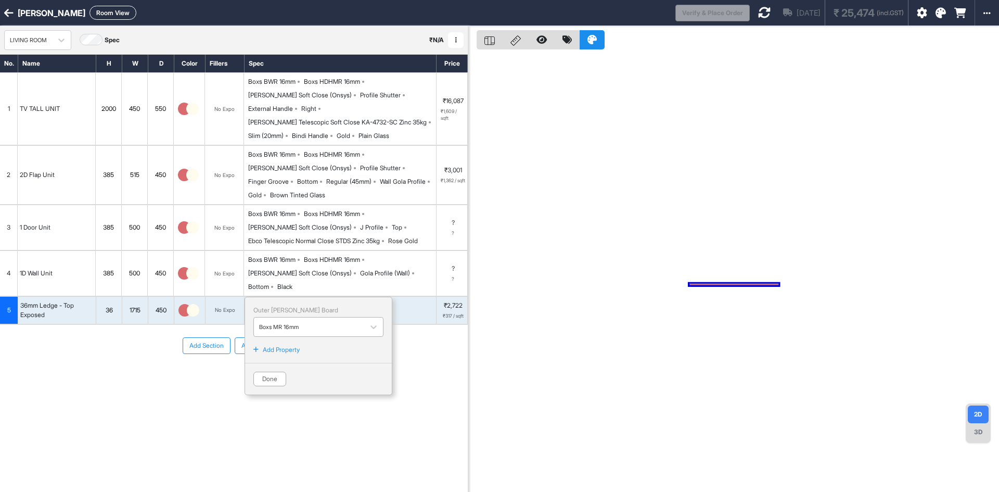
click at [319, 321] on div at bounding box center [309, 326] width 100 height 11
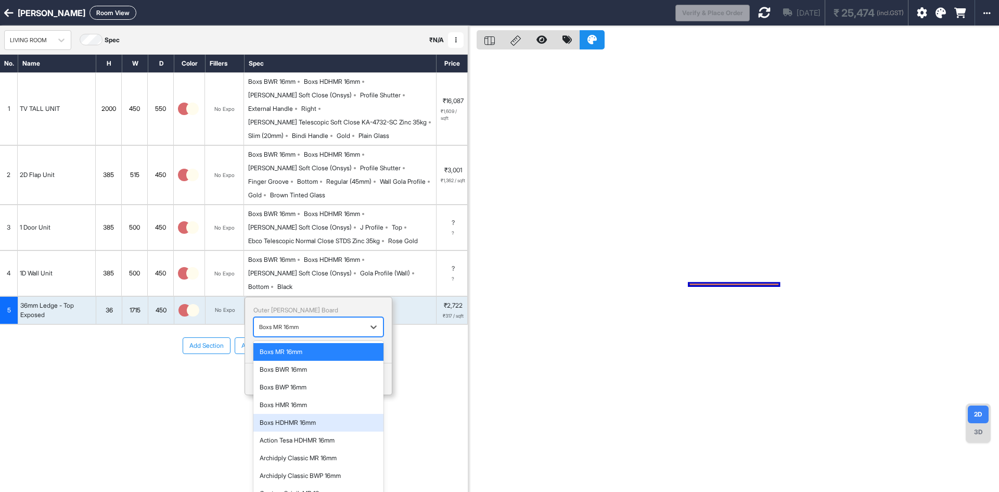
click at [293, 418] on div "Boxs HDHMR 16mm" at bounding box center [319, 422] width 118 height 9
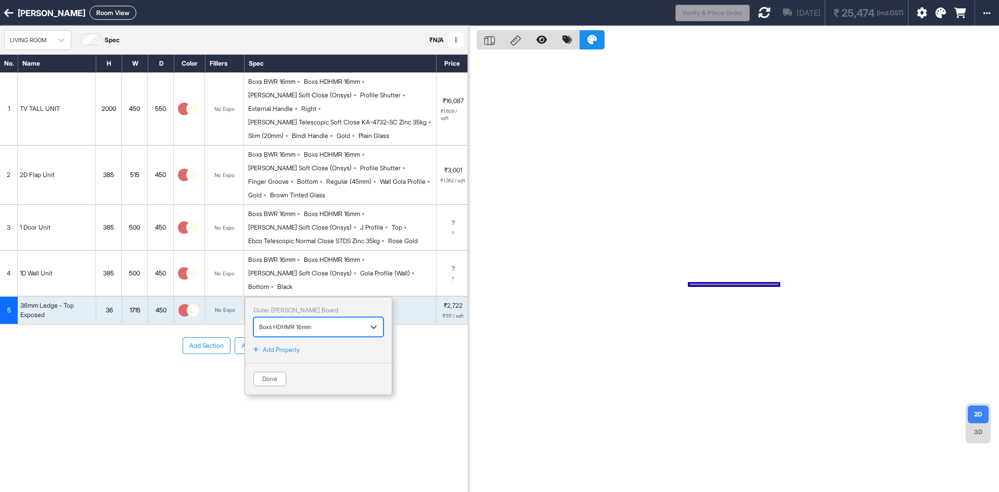
click at [205, 380] on div "Add Section Add Modules" at bounding box center [234, 377] width 468 height 104
click at [274, 371] on button "Done" at bounding box center [269, 378] width 33 height 15
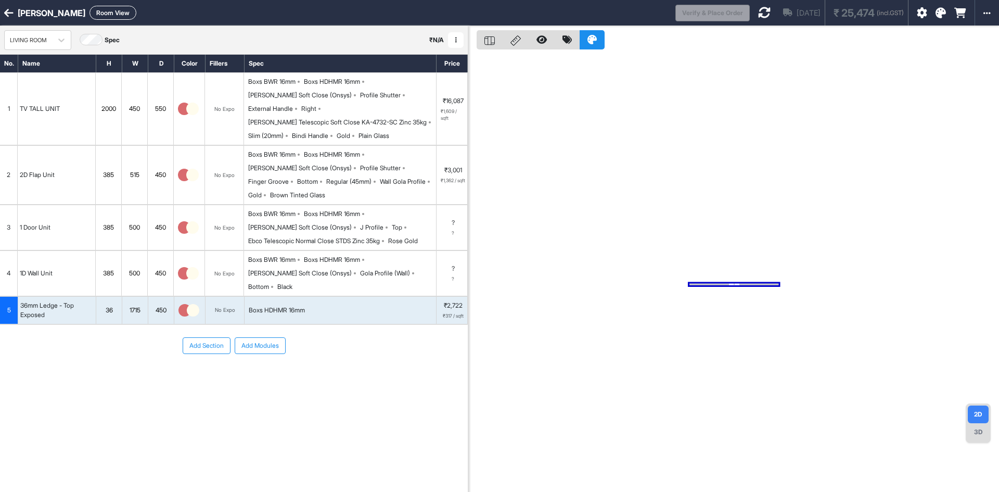
click at [758, 14] on icon at bounding box center [764, 12] width 12 height 12
click at [564, 16] on button "Close" at bounding box center [565, 15] width 23 height 27
click at [312, 255] on div "Boxs BWR 16mm Boxs HDHMR 16mm [PERSON_NAME] Soft Close (Onsys) Gola Profile (Wa…" at bounding box center [342, 273] width 188 height 36
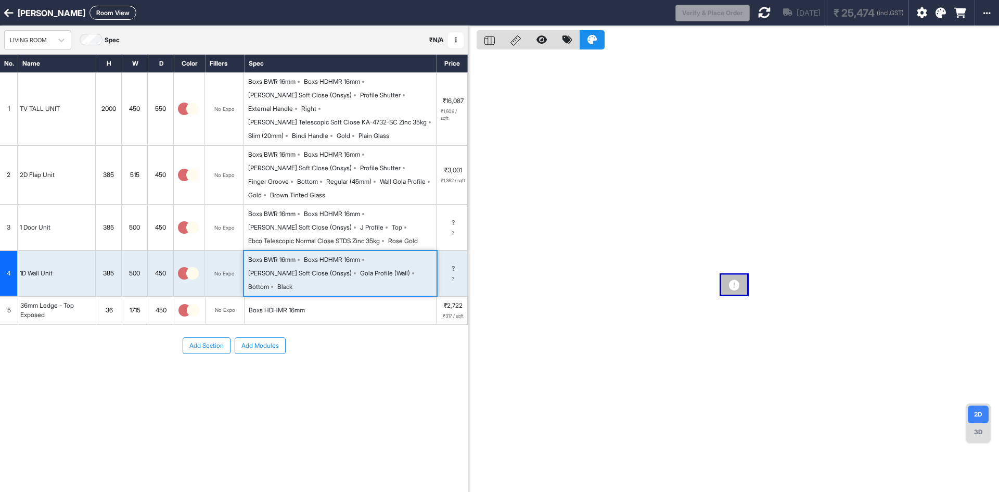
click at [315, 223] on div "[PERSON_NAME] Soft Close (Onsys)" at bounding box center [300, 227] width 104 height 9
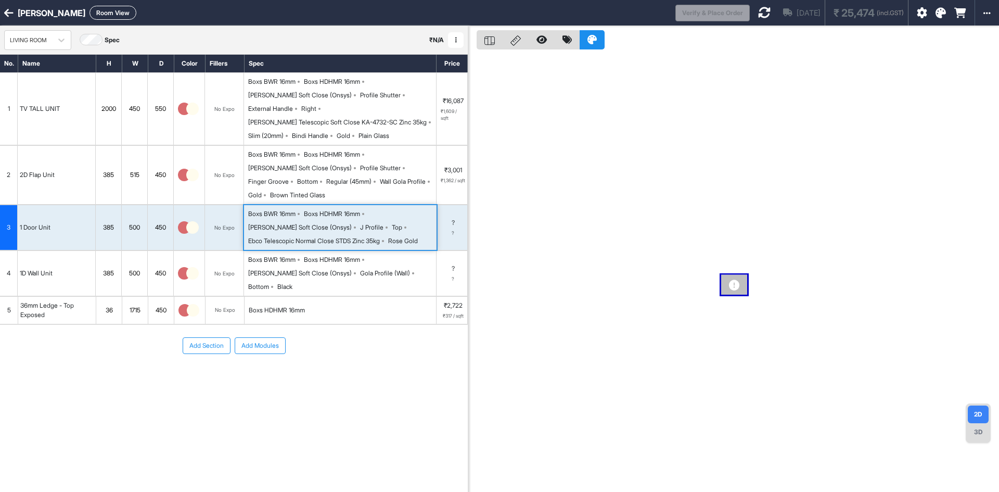
click at [330, 306] on div "Boxs HDHMR 16mm" at bounding box center [340, 310] width 192 height 27
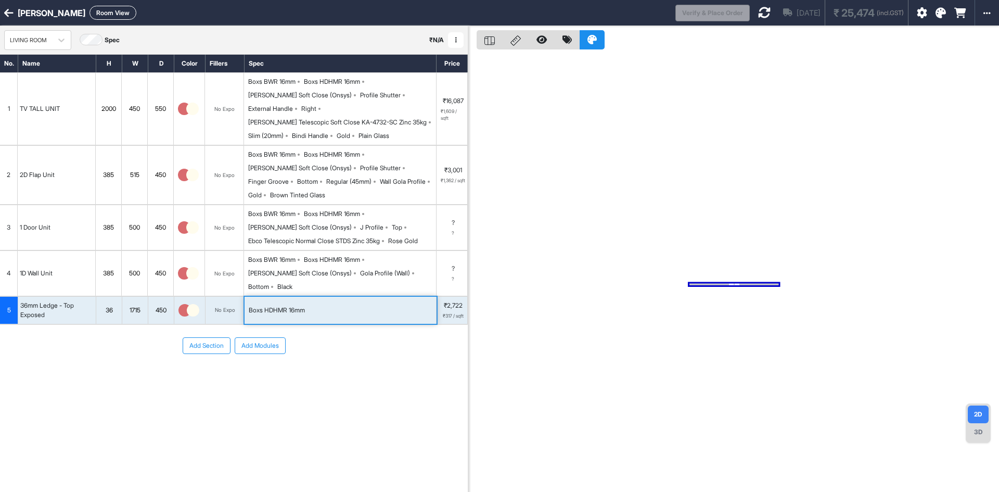
click at [758, 11] on icon at bounding box center [764, 12] width 12 height 12
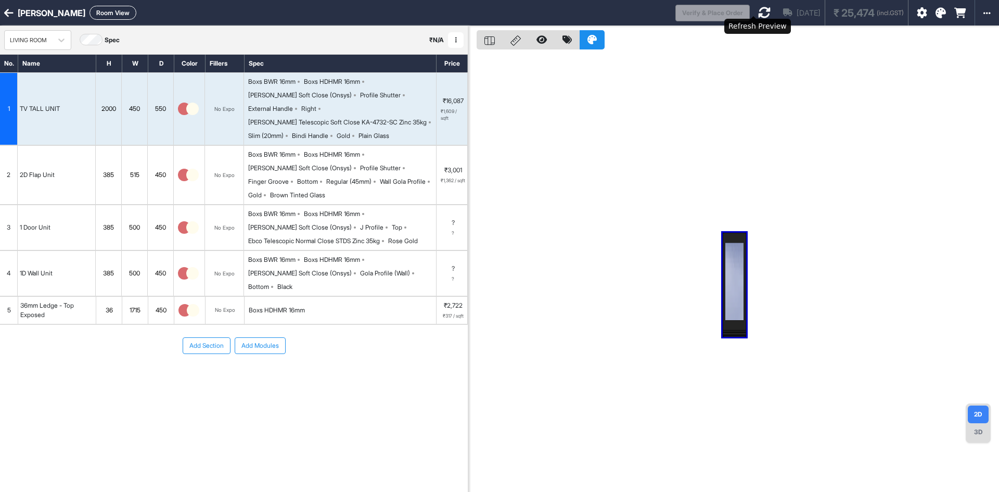
click at [758, 9] on icon at bounding box center [764, 12] width 12 height 12
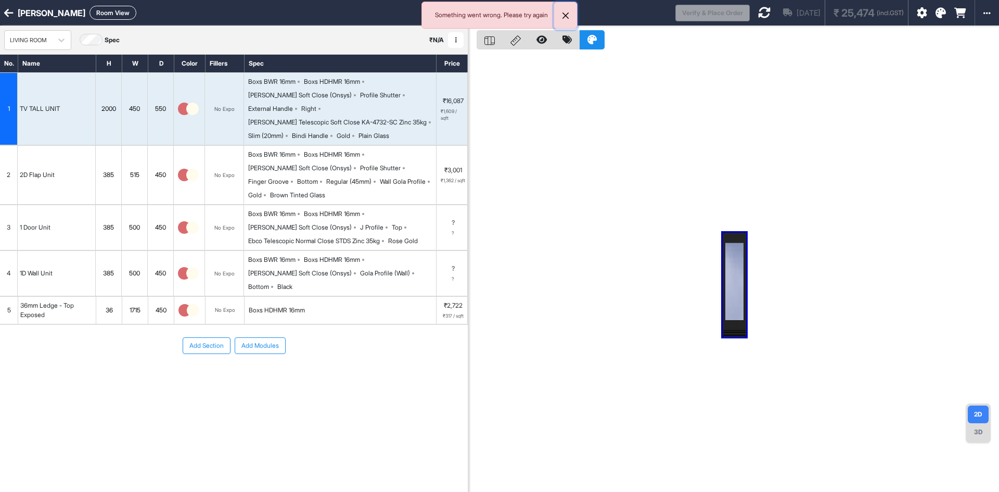
click at [569, 17] on button "Close" at bounding box center [565, 15] width 23 height 27
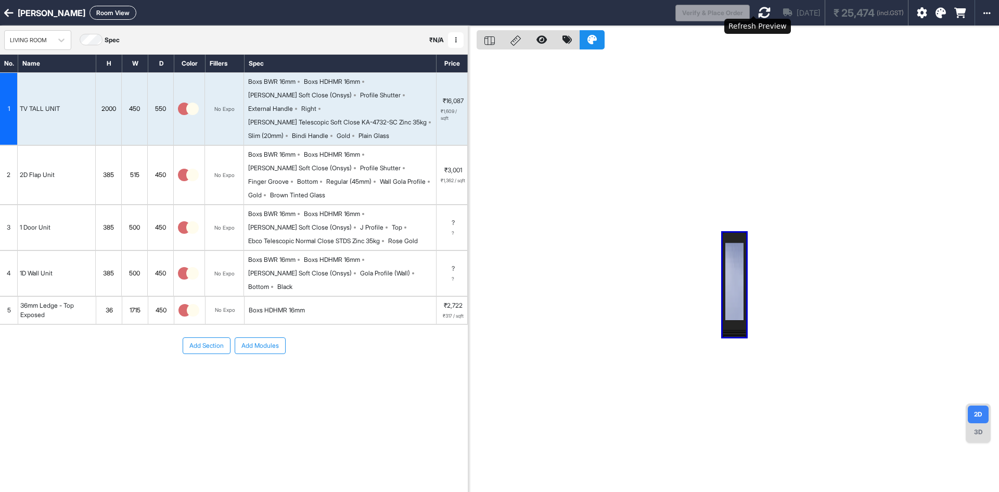
click at [758, 8] on icon at bounding box center [764, 12] width 12 height 12
click at [758, 12] on icon at bounding box center [764, 12] width 12 height 12
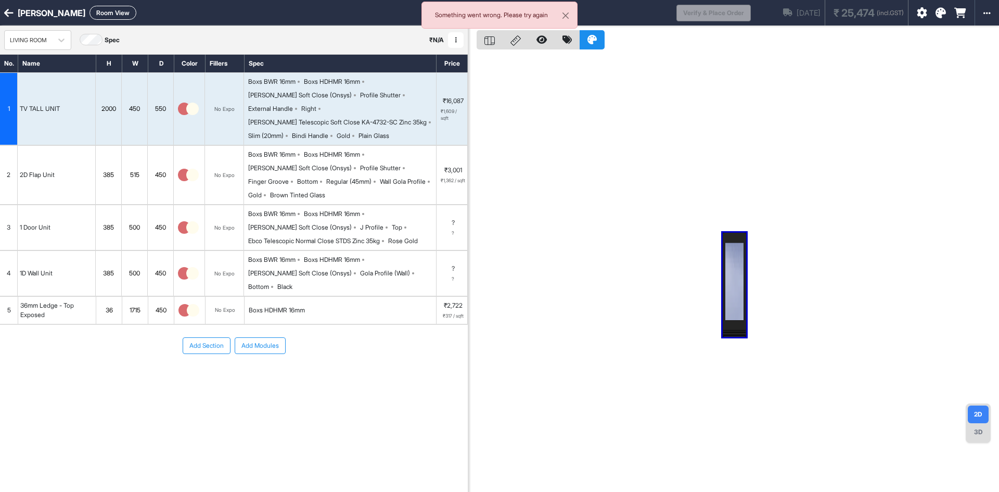
click at [757, 12] on div "Loading..." at bounding box center [762, 12] width 11 height 11
click at [9, 12] on icon at bounding box center [8, 13] width 9 height 10
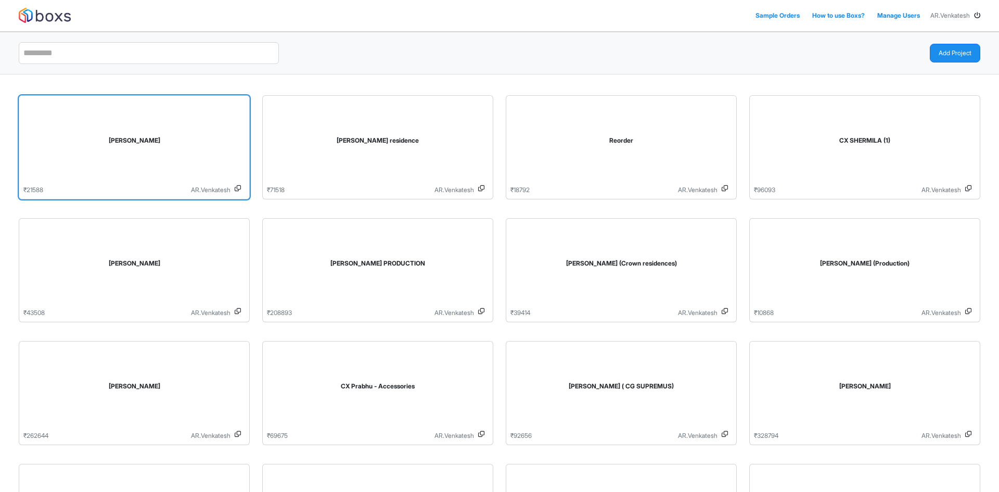
click at [111, 153] on div "[PERSON_NAME]" at bounding box center [134, 142] width 222 height 85
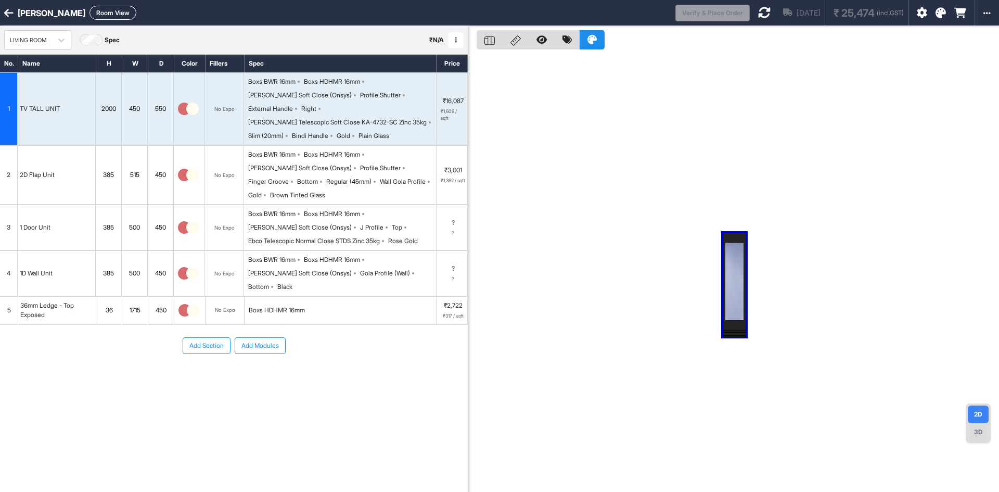
click at [758, 16] on icon at bounding box center [764, 12] width 12 height 12
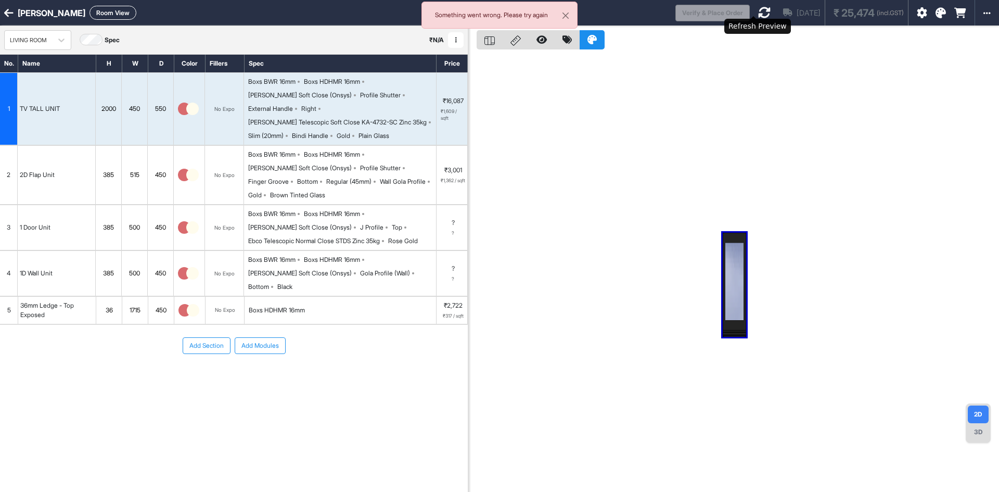
click at [758, 15] on icon at bounding box center [764, 12] width 12 height 12
click at [566, 15] on button "Close" at bounding box center [565, 15] width 23 height 27
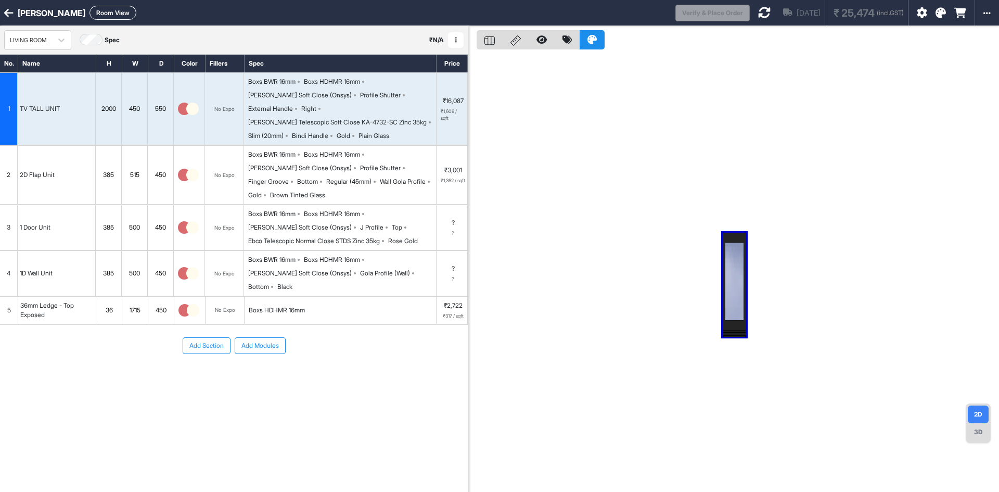
click at [758, 10] on icon at bounding box center [764, 12] width 12 height 12
click at [11, 18] on icon at bounding box center [8, 13] width 9 height 10
